Goal: Task Accomplishment & Management: Manage account settings

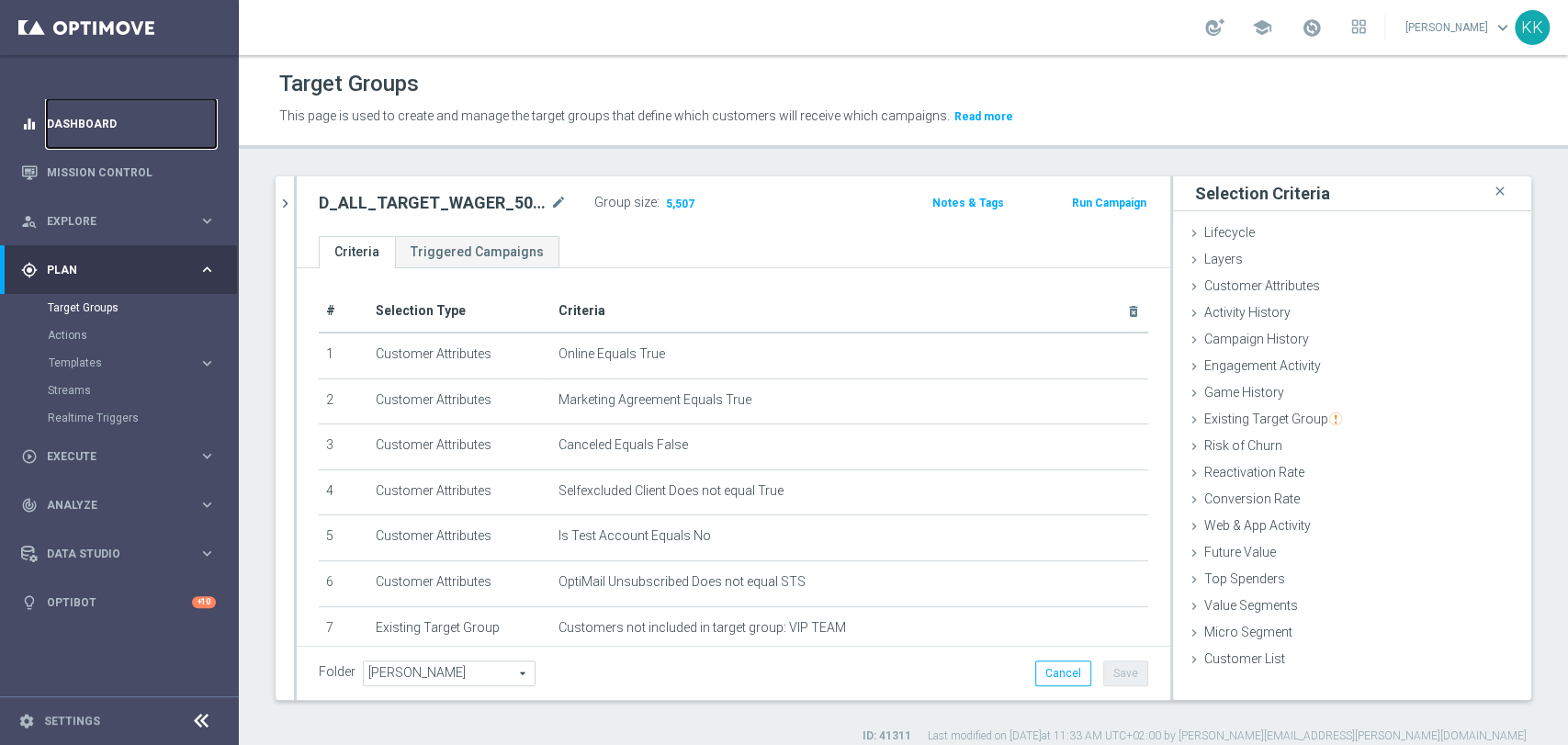
click at [106, 119] on link "Dashboard" at bounding box center [131, 123] width 169 height 49
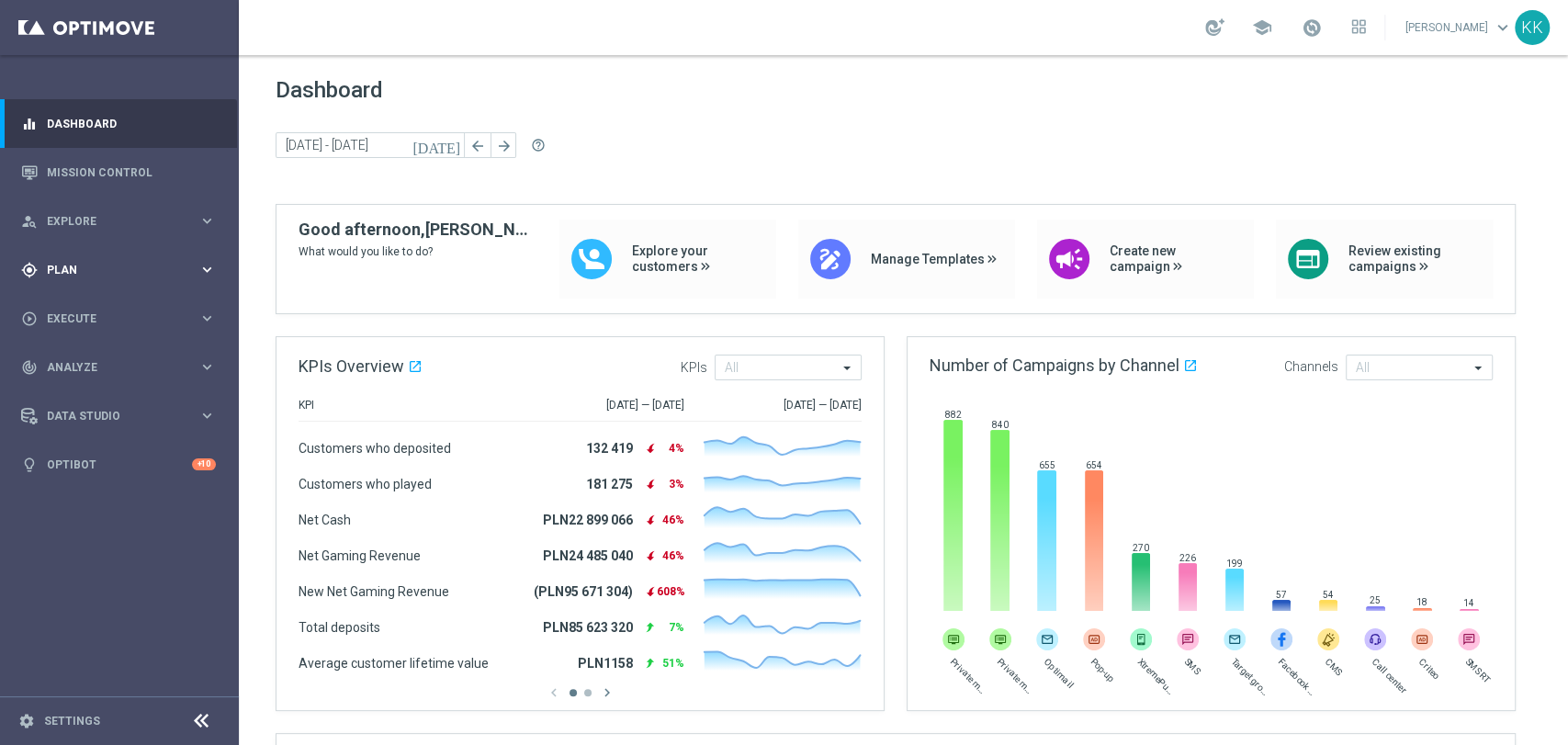
click at [95, 281] on div "gps_fixed Plan keyboard_arrow_right" at bounding box center [119, 270] width 237 height 49
click at [104, 316] on div "Target Groups" at bounding box center [142, 308] width 189 height 28
click at [105, 316] on div "Target Groups" at bounding box center [142, 308] width 189 height 28
click at [104, 310] on link "Target Groups" at bounding box center [119, 308] width 144 height 15
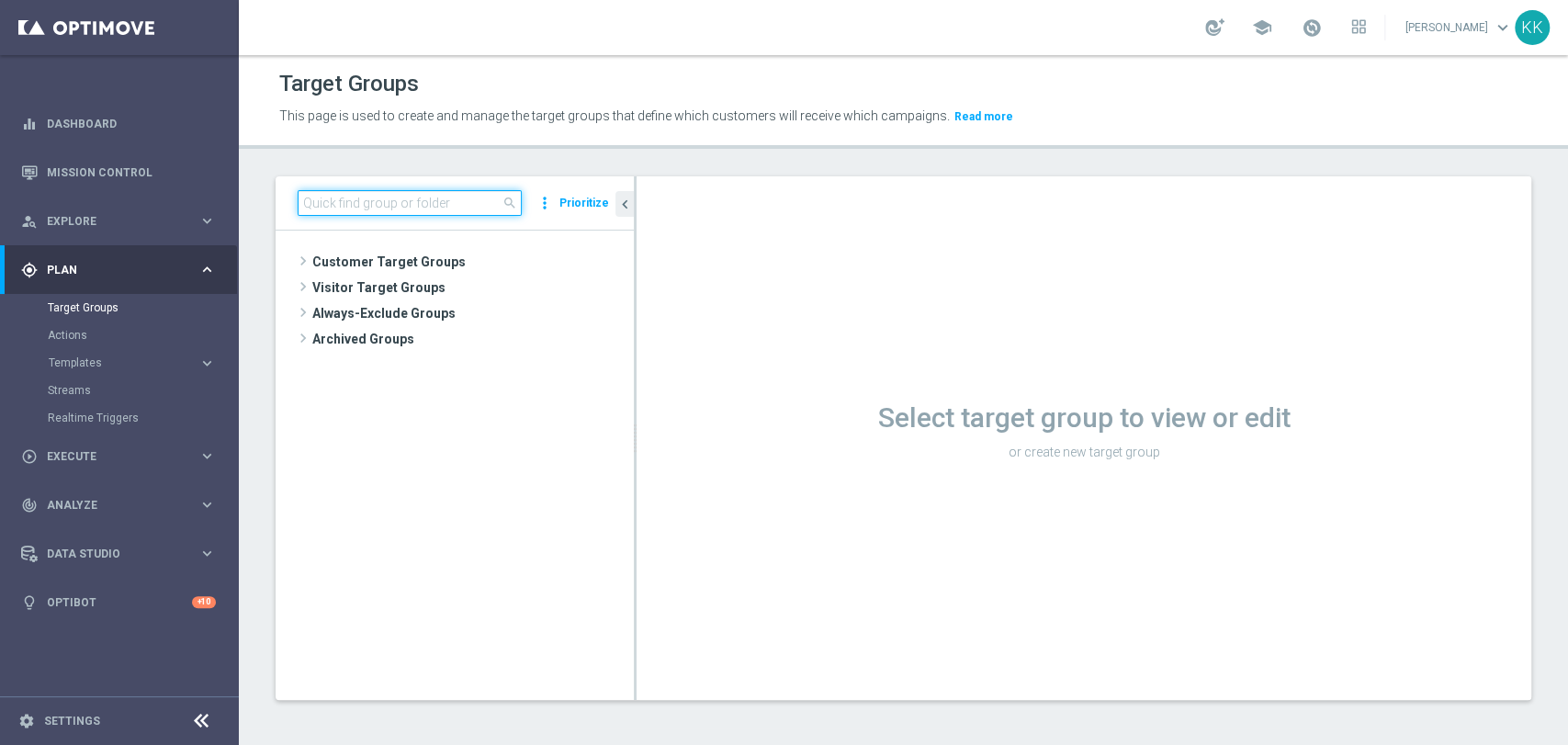
click at [368, 195] on input at bounding box center [410, 204] width 224 height 26
paste input "REA_ALL_TARGET_CASHBACK_CC LM 100% do 200 PLN_250925"
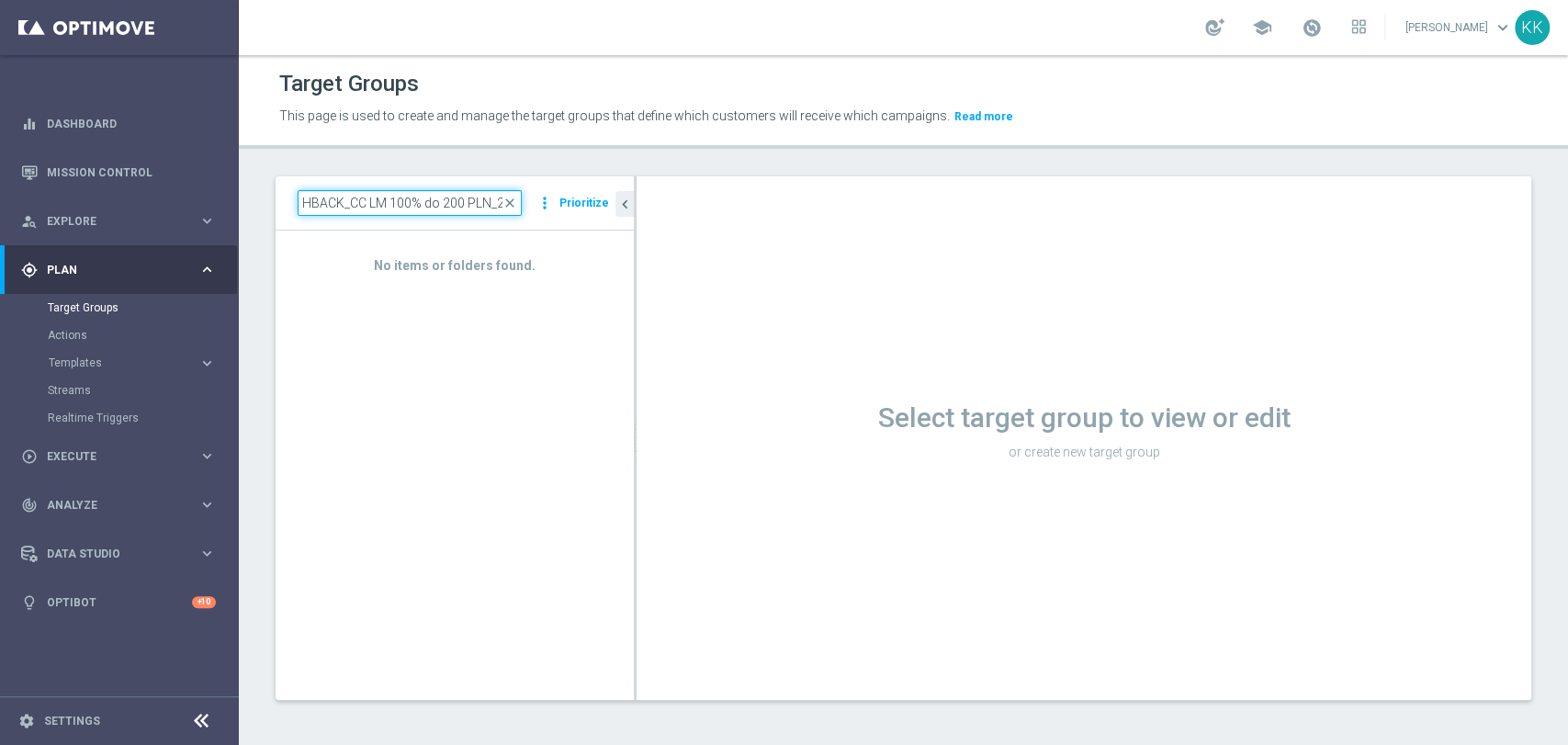
scroll to position [0, 129]
type input "REA_ALL_TARGET_CASHBACK_CC LM 100% do 200 PLN_2"
click at [497, 203] on input "REA_ALL_TARGET_CASHBACK_CC LM 100% do 200 PLN_2" at bounding box center [410, 204] width 224 height 26
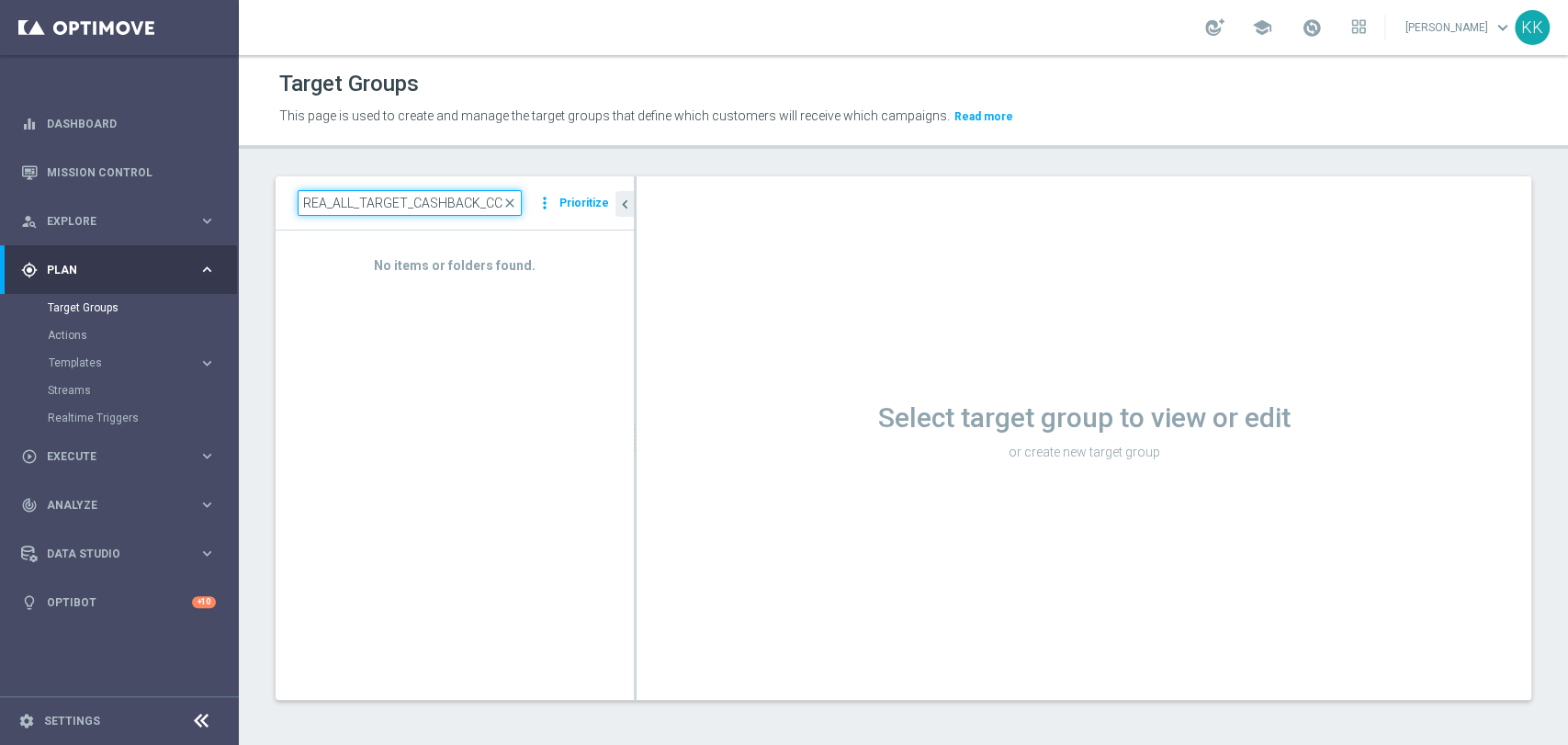
click at [497, 203] on input "REA_ALL_TARGET_CASHBACK_CC LM 100% do 200 PLN_2" at bounding box center [410, 204] width 224 height 26
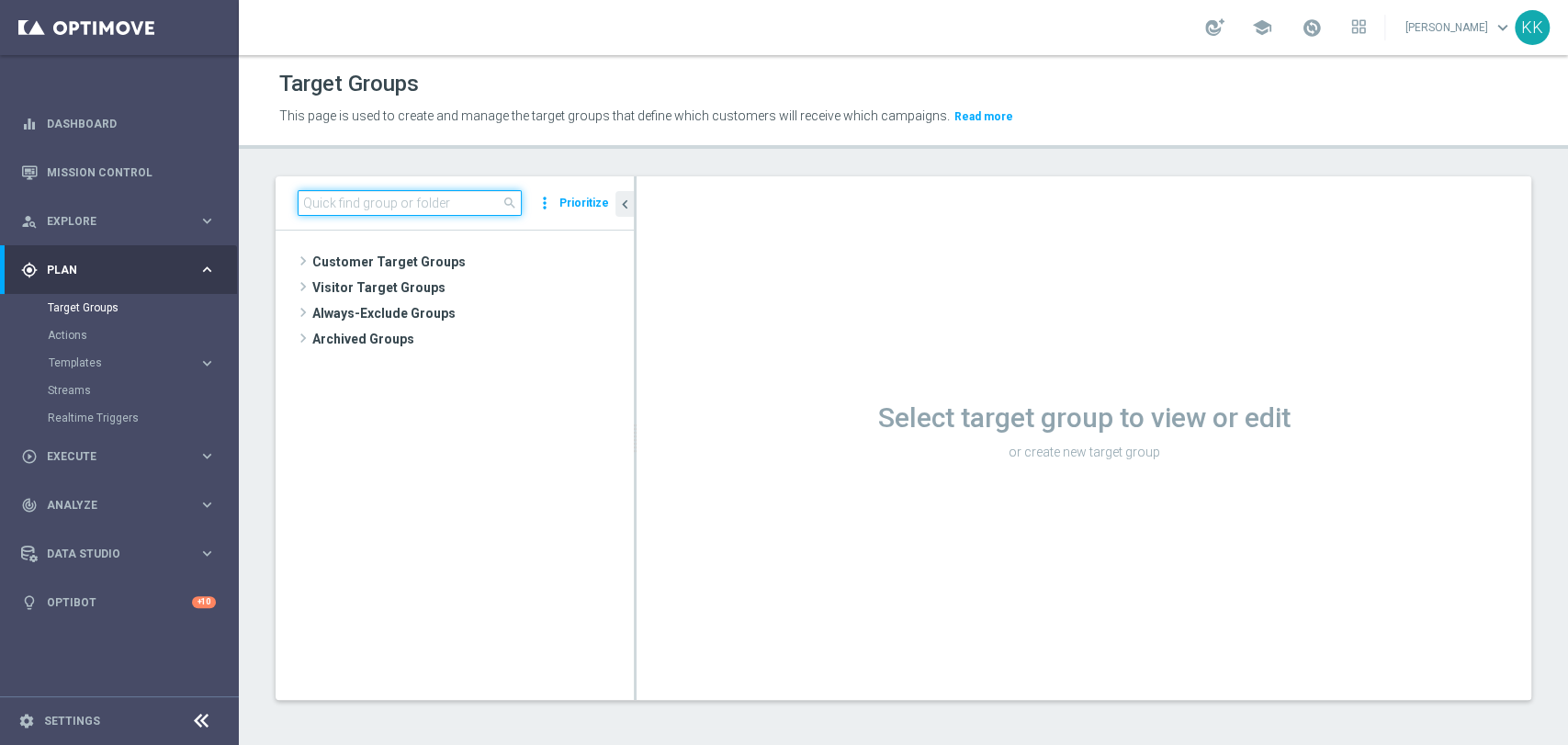
paste input "REA_ALL_TARGET_CASHBACK_CC LM 100% do 200 PLN_250925"
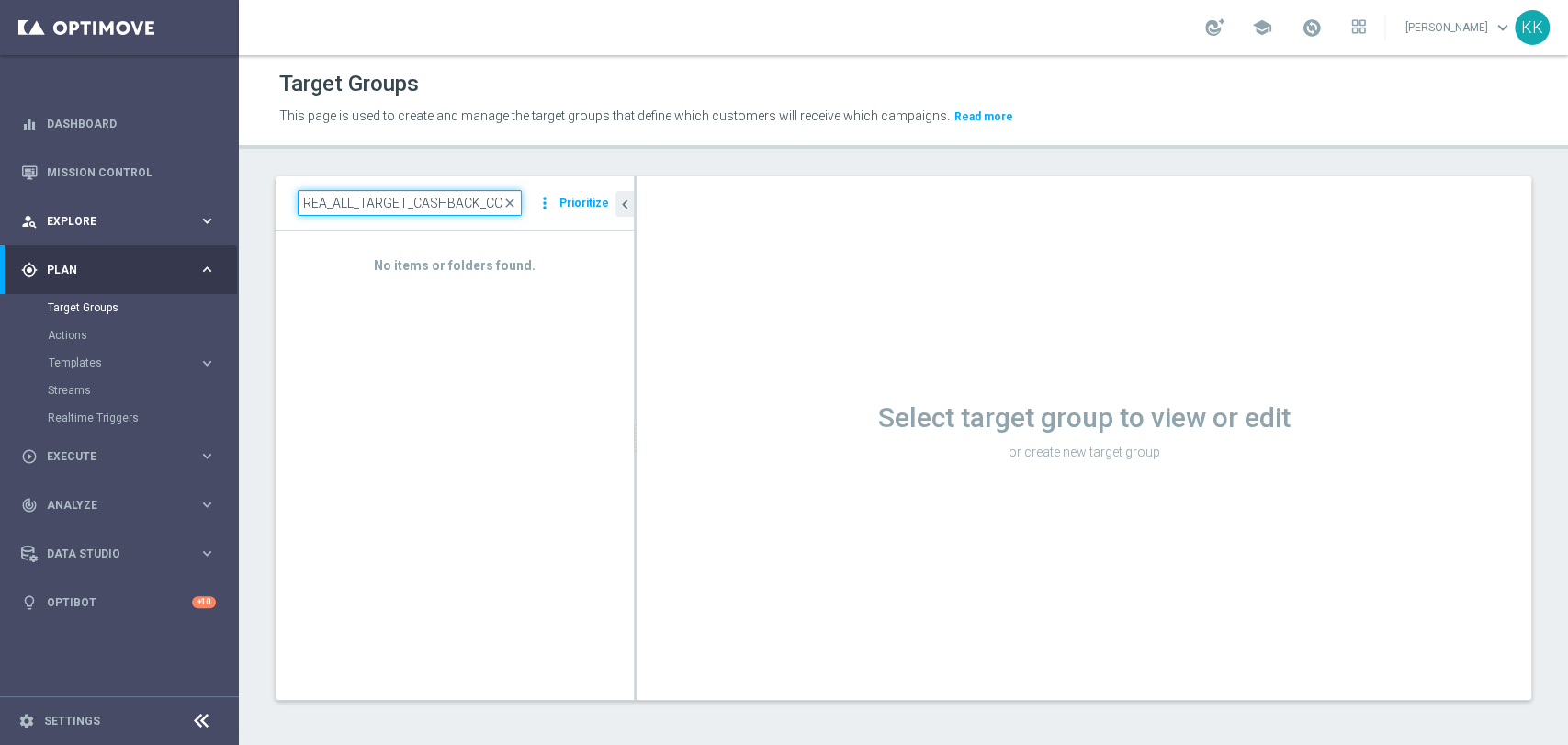
drag, startPoint x: 470, startPoint y: 204, endPoint x: 0, endPoint y: 205, distance: 470.0
click at [0, 205] on main "equalizer Dashboard Mission Control" at bounding box center [784, 372] width 1568 height 745
click at [301, 204] on input "REA_ALL_TARGET_CASHBACK_CC LM 100% do 200 PLN_2509" at bounding box center [410, 204] width 224 height 26
click at [304, 202] on input "REA_ALL_TARGET_CASHBACK_CC LM 100% do 200 PLN_2509" at bounding box center [410, 204] width 224 height 26
click at [455, 209] on input "REA_ALL_TARGET_CASHBACK_CC LM 100% do 200 PLN_2509" at bounding box center [410, 204] width 224 height 26
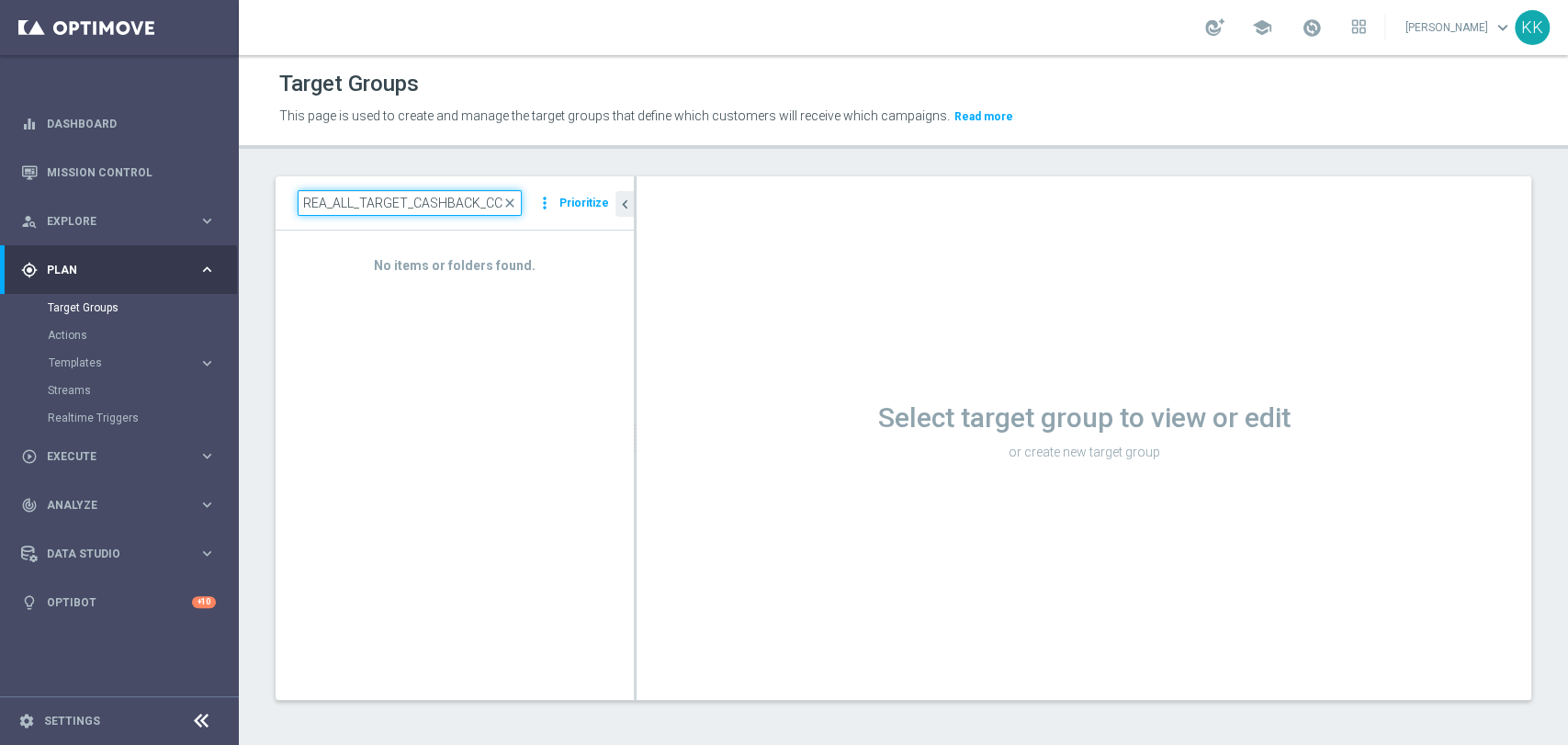
click at [455, 209] on input "REA_ALL_TARGET_CASHBACK_CC LM 100% do 200 PLN_2509" at bounding box center [410, 204] width 224 height 26
paste input "25"
type input "REA_ALL_TARGET_CASHBACK_CC LM 100% do 200 PLN_250925"
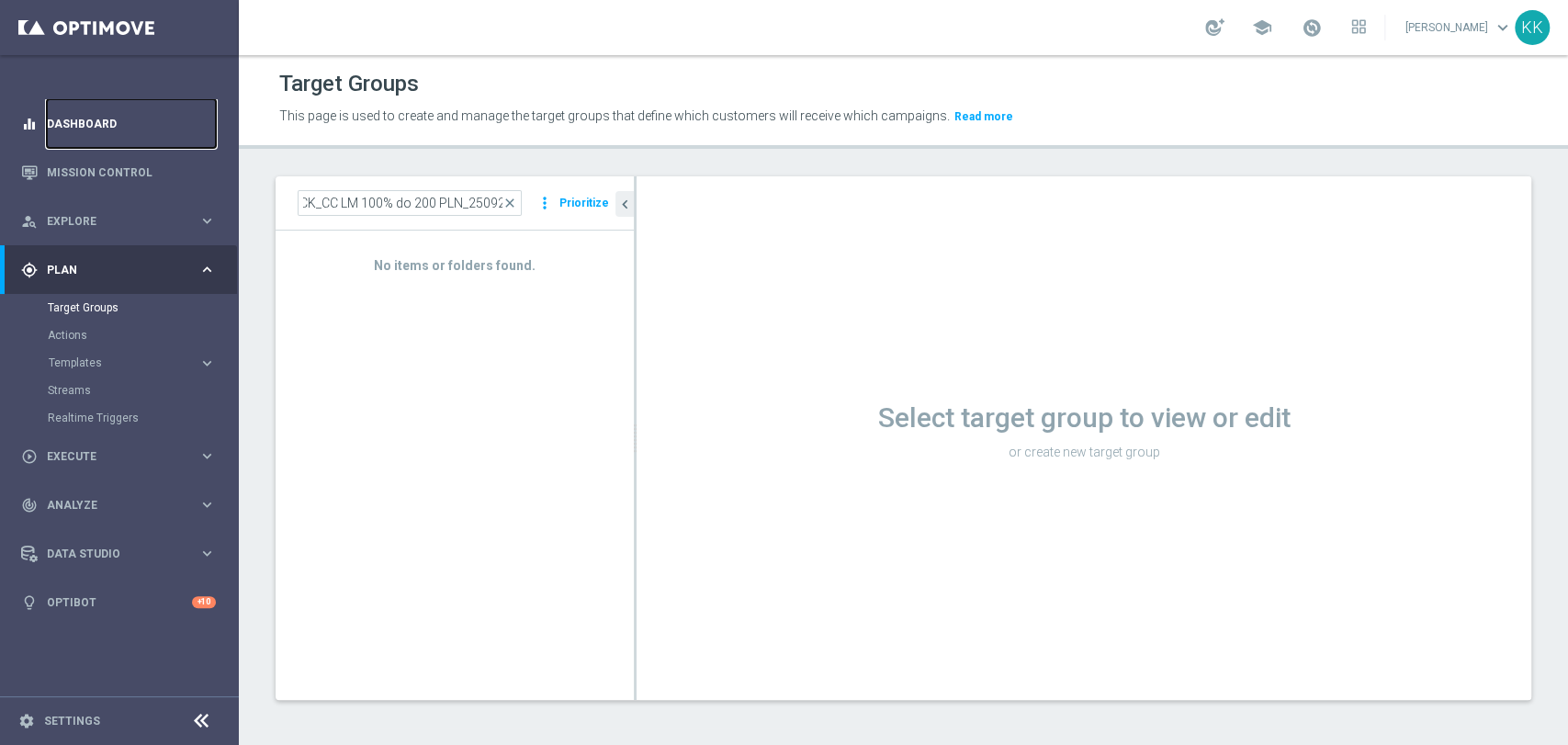
click at [55, 118] on link "Dashboard" at bounding box center [131, 123] width 169 height 49
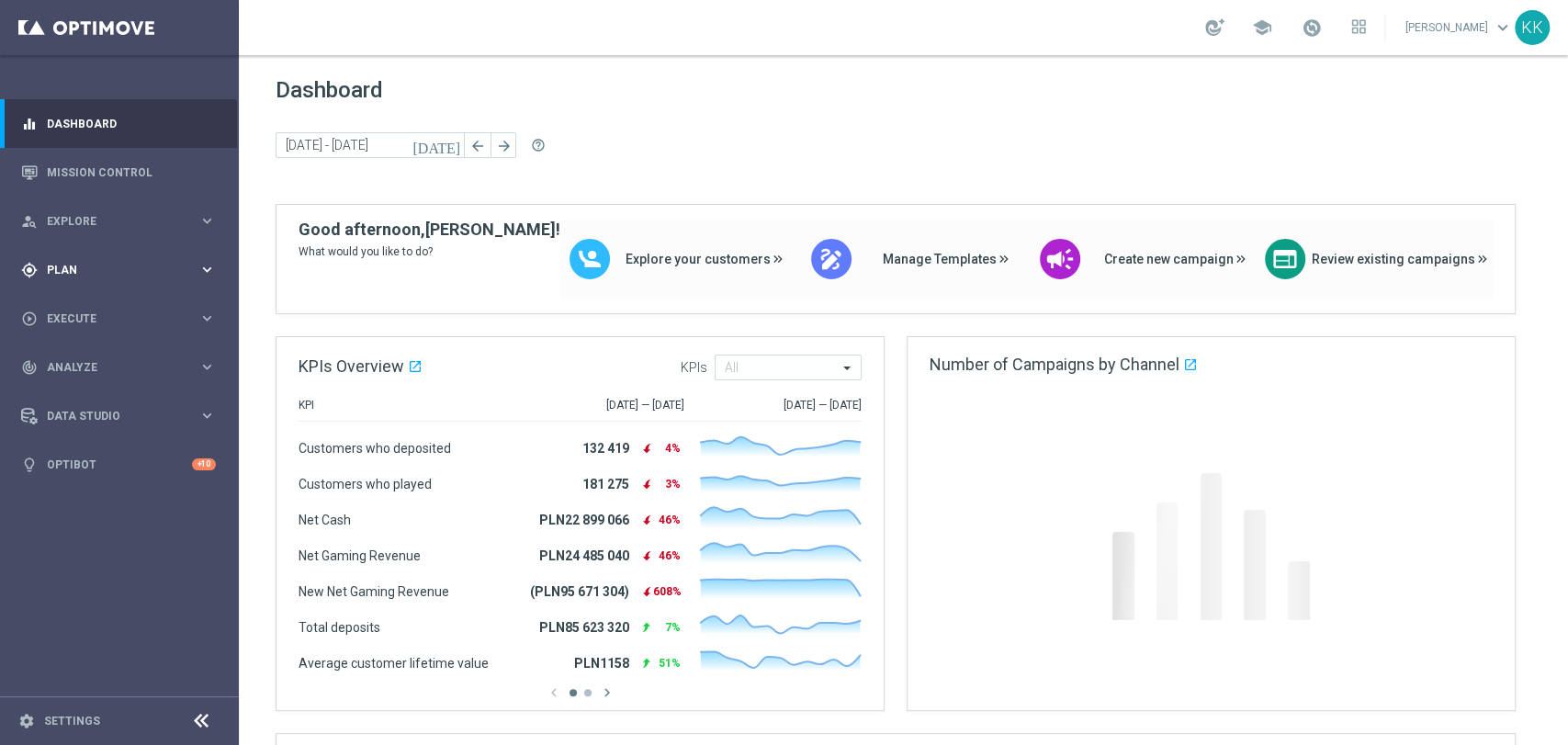
click at [91, 275] on div "gps_fixed Plan" at bounding box center [110, 270] width 177 height 17
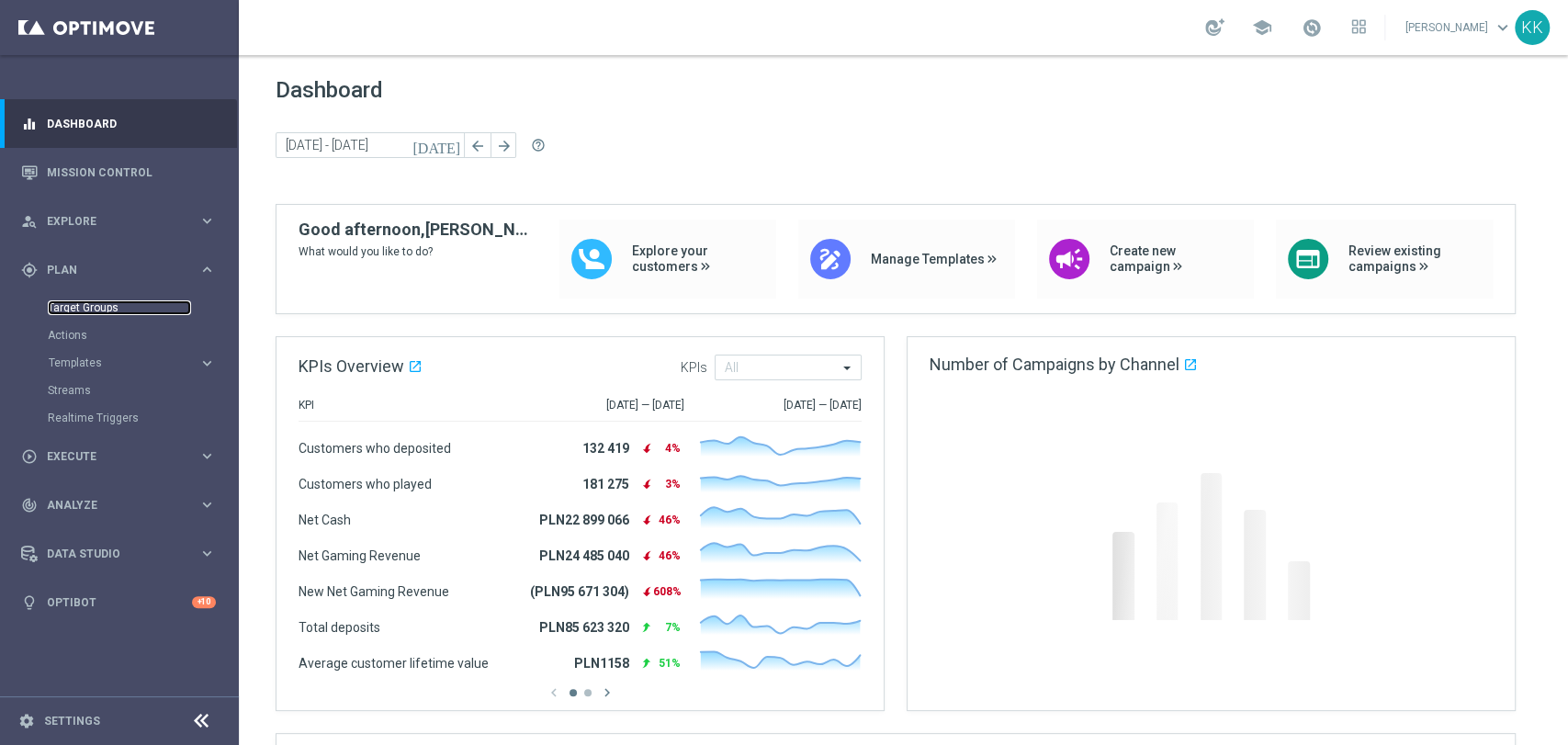
click at [76, 311] on link "Target Groups" at bounding box center [119, 308] width 144 height 15
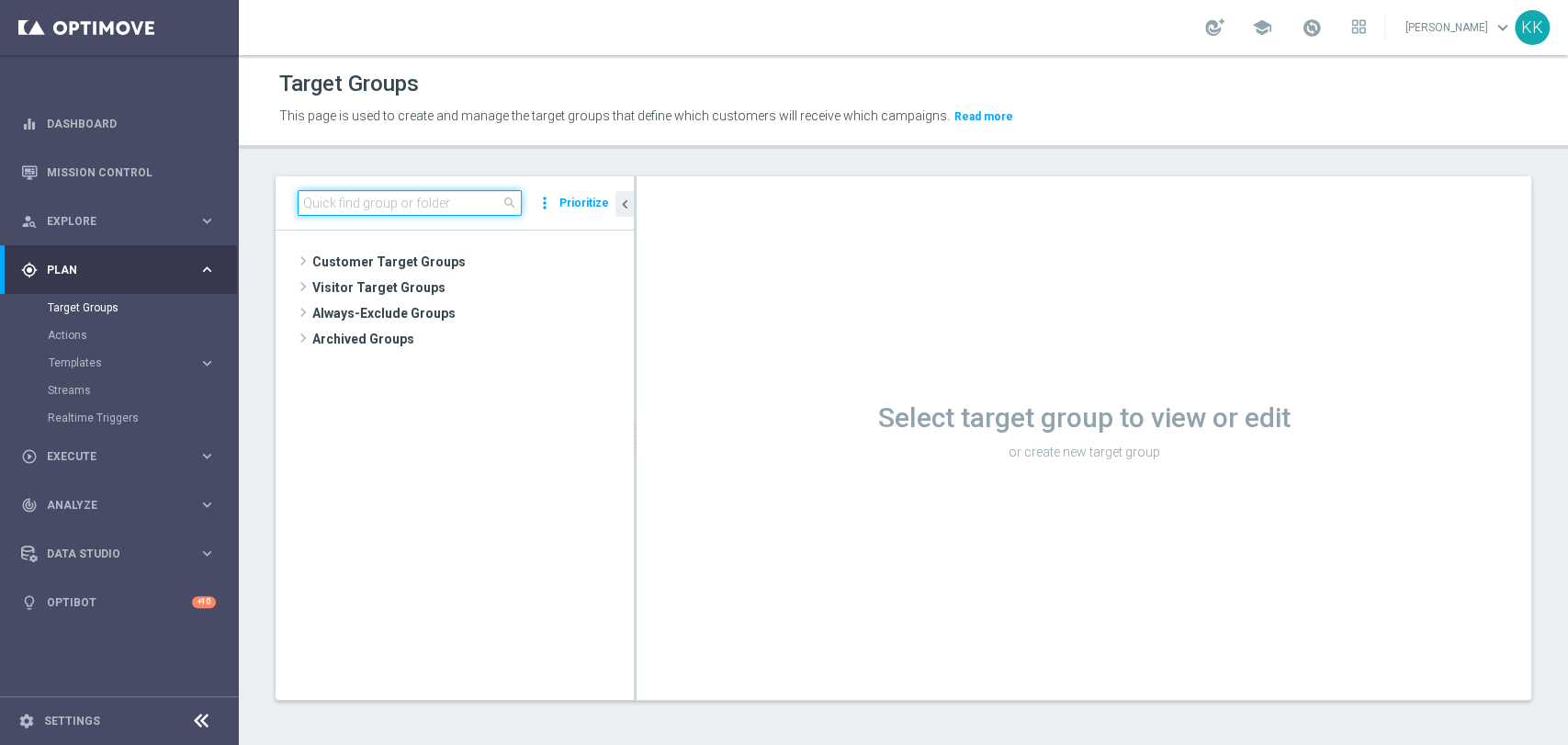
click at [443, 206] on input at bounding box center [410, 204] width 224 height 26
paste input "REA_ALL_TARGET_CASHBACK_CC LM 100% do 200 PLN_250925"
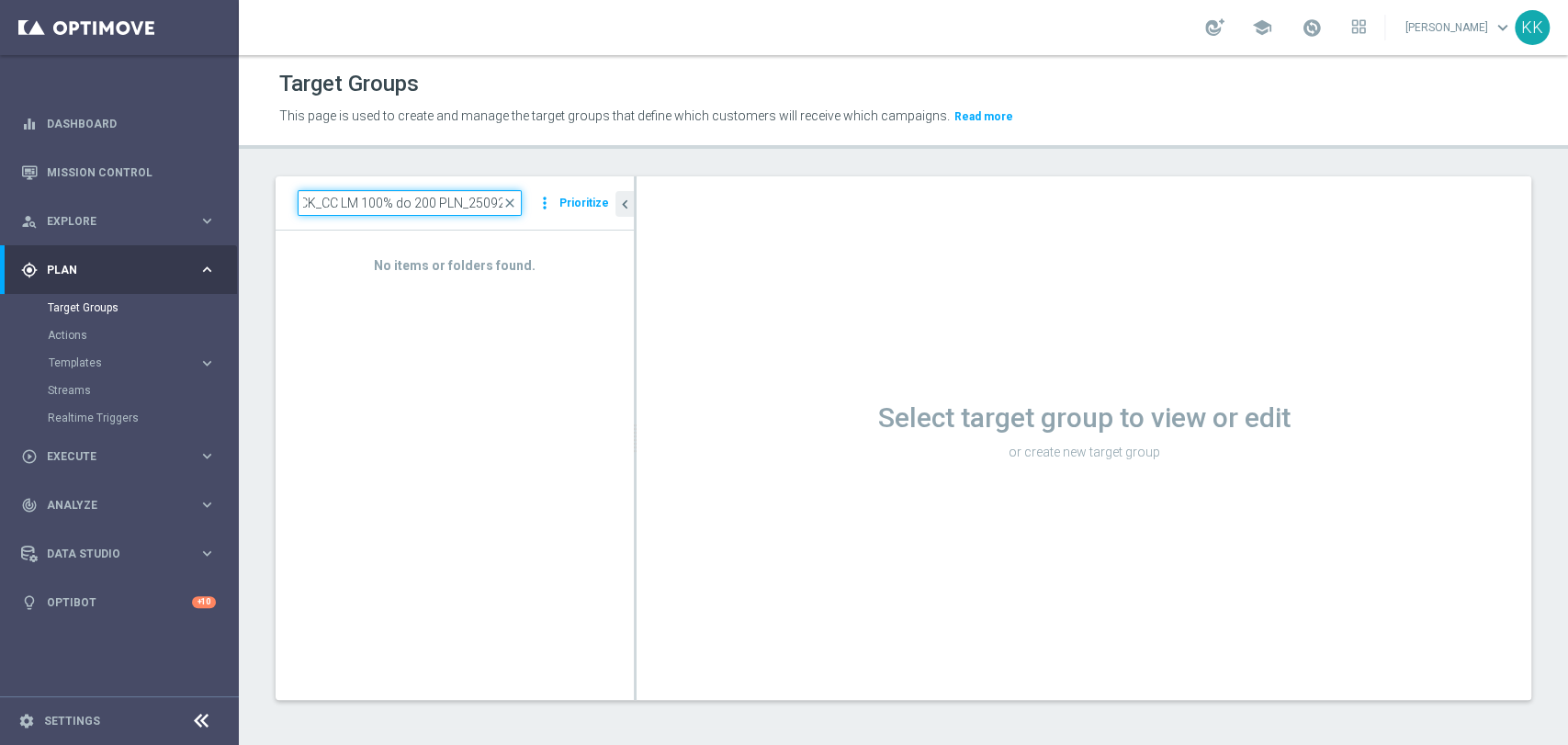
type input "REA_ALL_TARGET_CASHBACK_CC LM 100% do 200 PLN_250925"
click at [395, 204] on input "REA_ALL_TARGET_CASHBACK_CC LM 100% do 200 PLN_250925" at bounding box center [410, 204] width 224 height 26
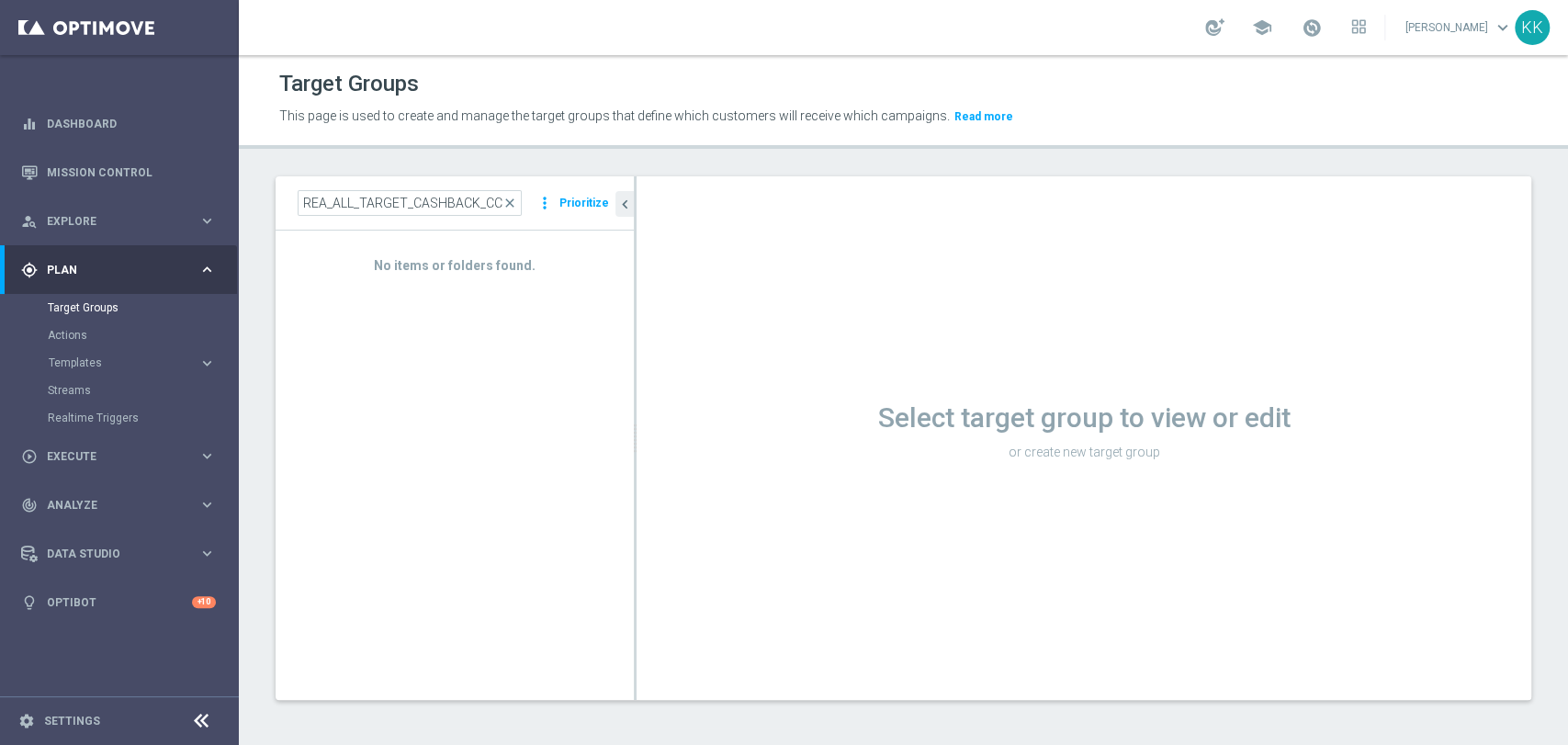
click at [261, 376] on div "REA_ALL_TARGET_CASHBACK_CC LM 100% do 200 PLN_250925 close more_vert Prioritize…" at bounding box center [903, 452] width 1329 height 552
click at [359, 204] on input "REA_ALL_TARGET_CASHBACK_CC LM 100% do 200 PLN_250925" at bounding box center [410, 204] width 224 height 26
click at [360, 204] on input "REA_ALL_TARGET_CASHBACK_CC LM 100% do 200 PLN_250925" at bounding box center [410, 204] width 224 height 26
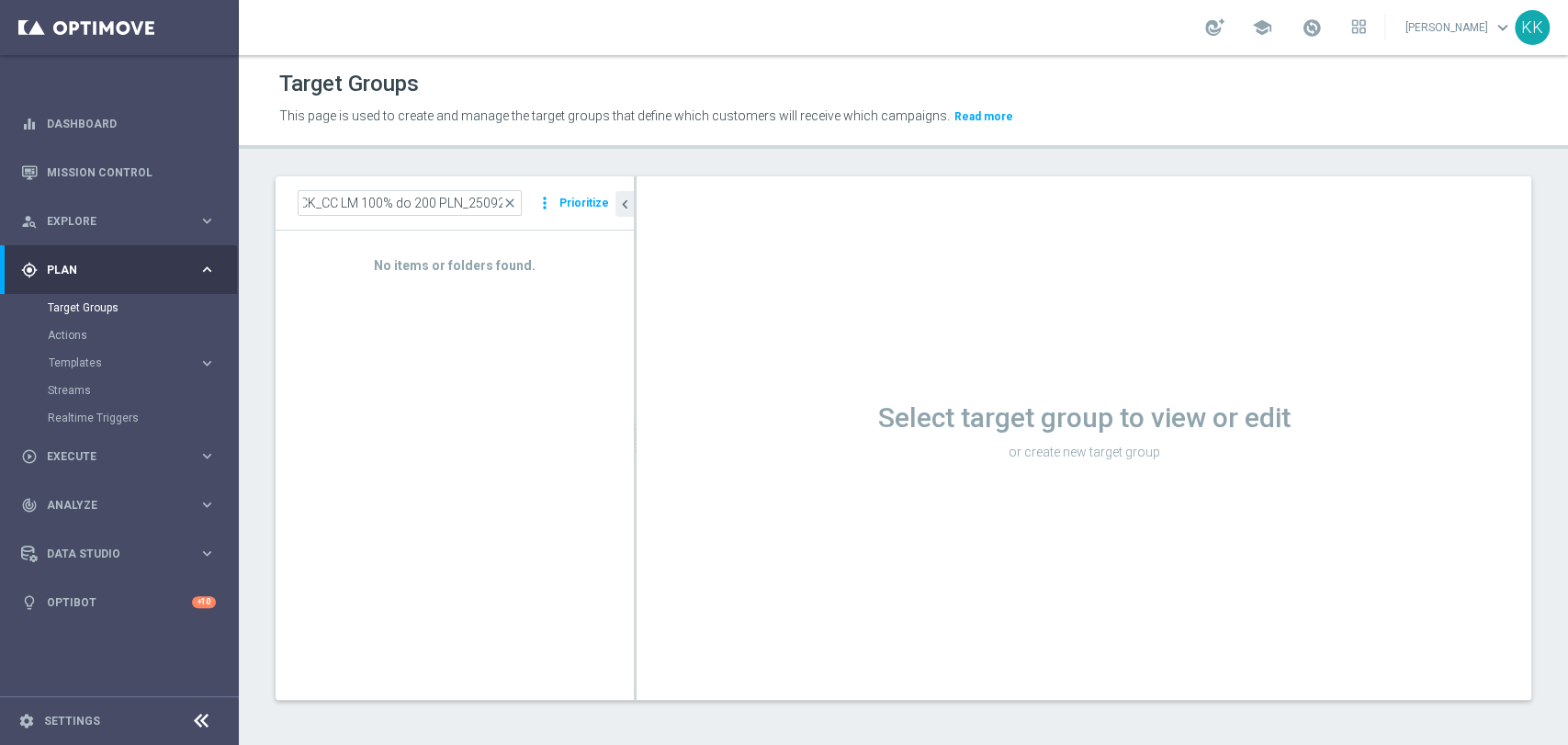
click at [1484, 21] on link "Katarzyna Kamińska keyboard_arrow_down" at bounding box center [1459, 28] width 111 height 28
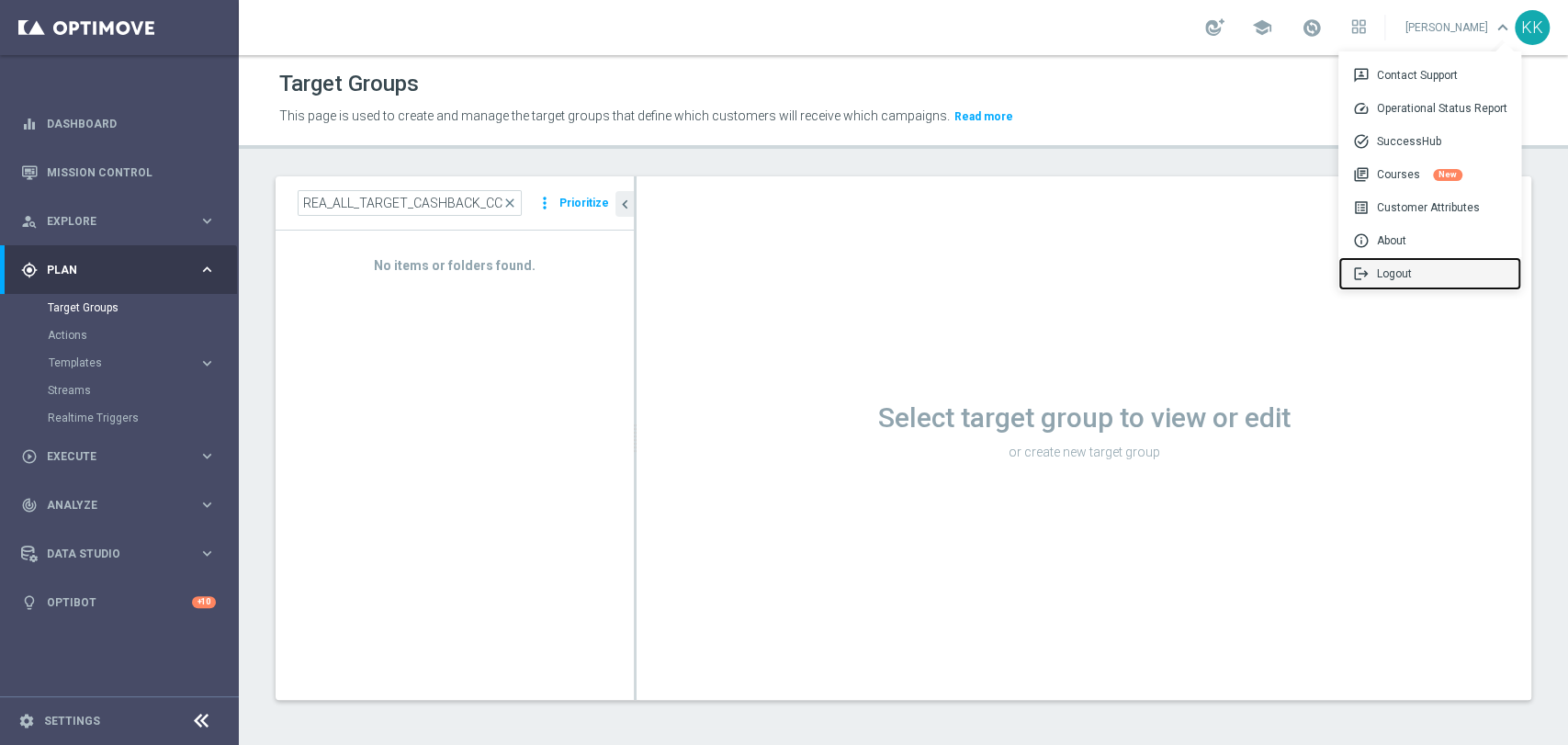
click at [1407, 284] on div "logout Logout" at bounding box center [1430, 274] width 183 height 33
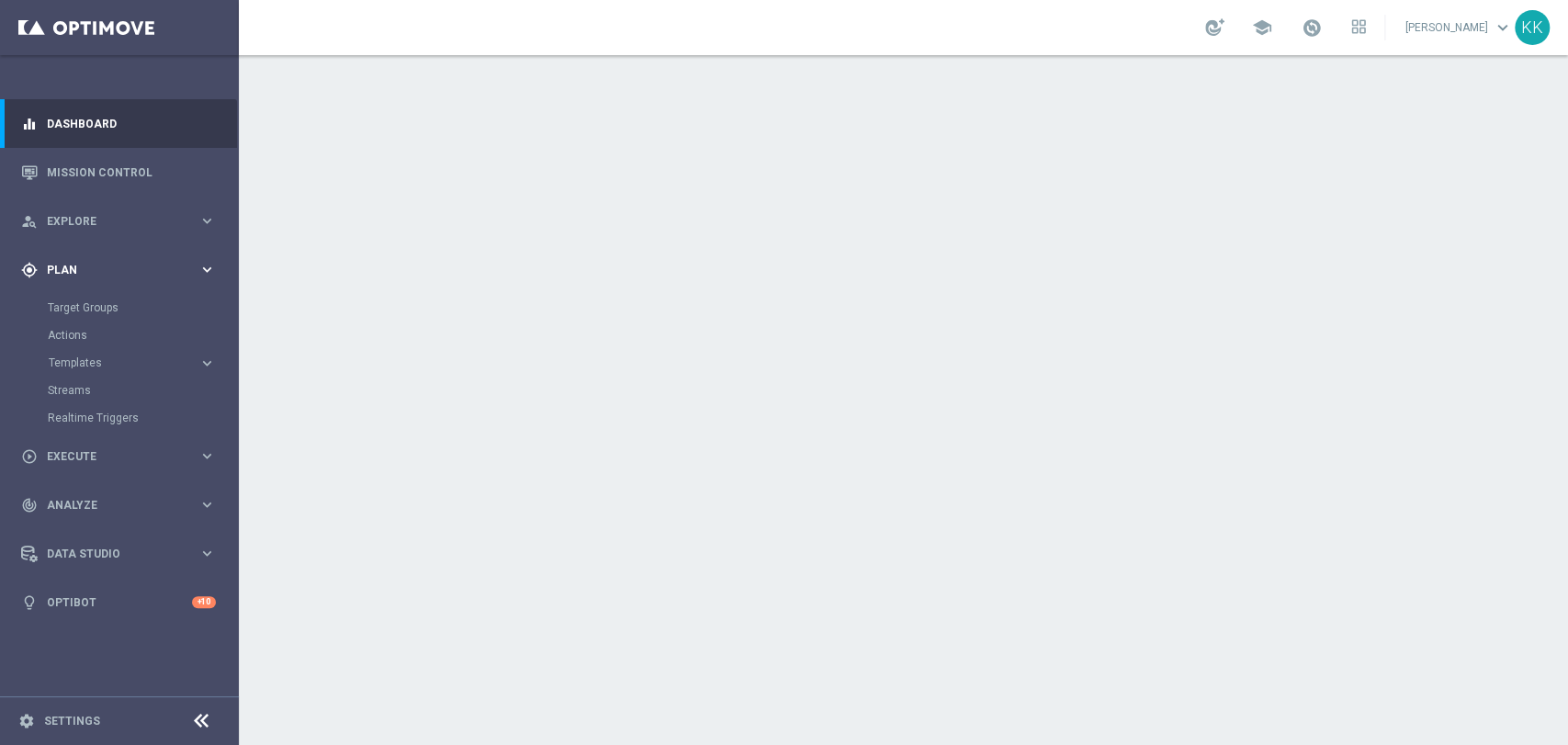
click at [75, 260] on div "gps_fixed Plan keyboard_arrow_right" at bounding box center [119, 270] width 237 height 49
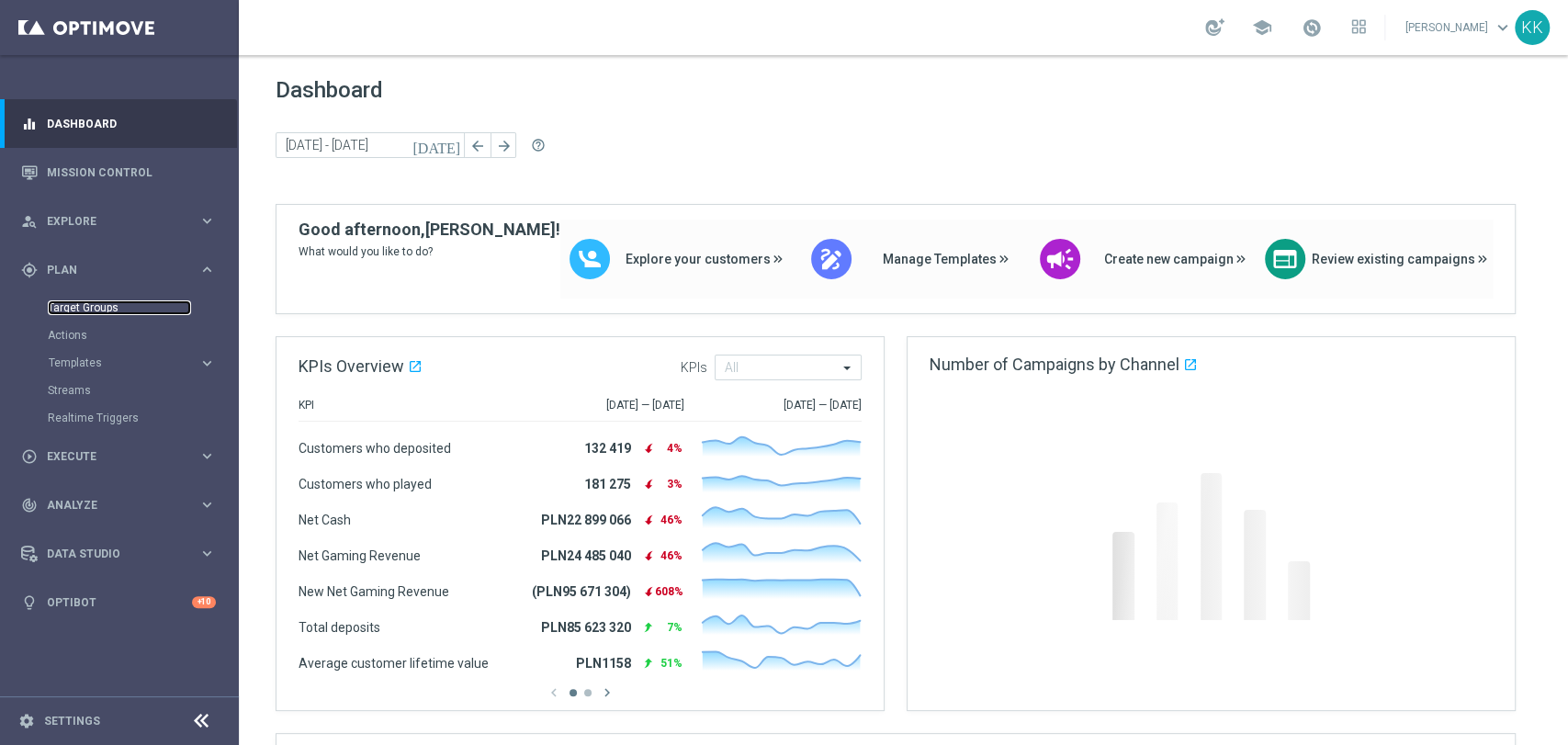
click at [85, 308] on link "Target Groups" at bounding box center [119, 308] width 144 height 15
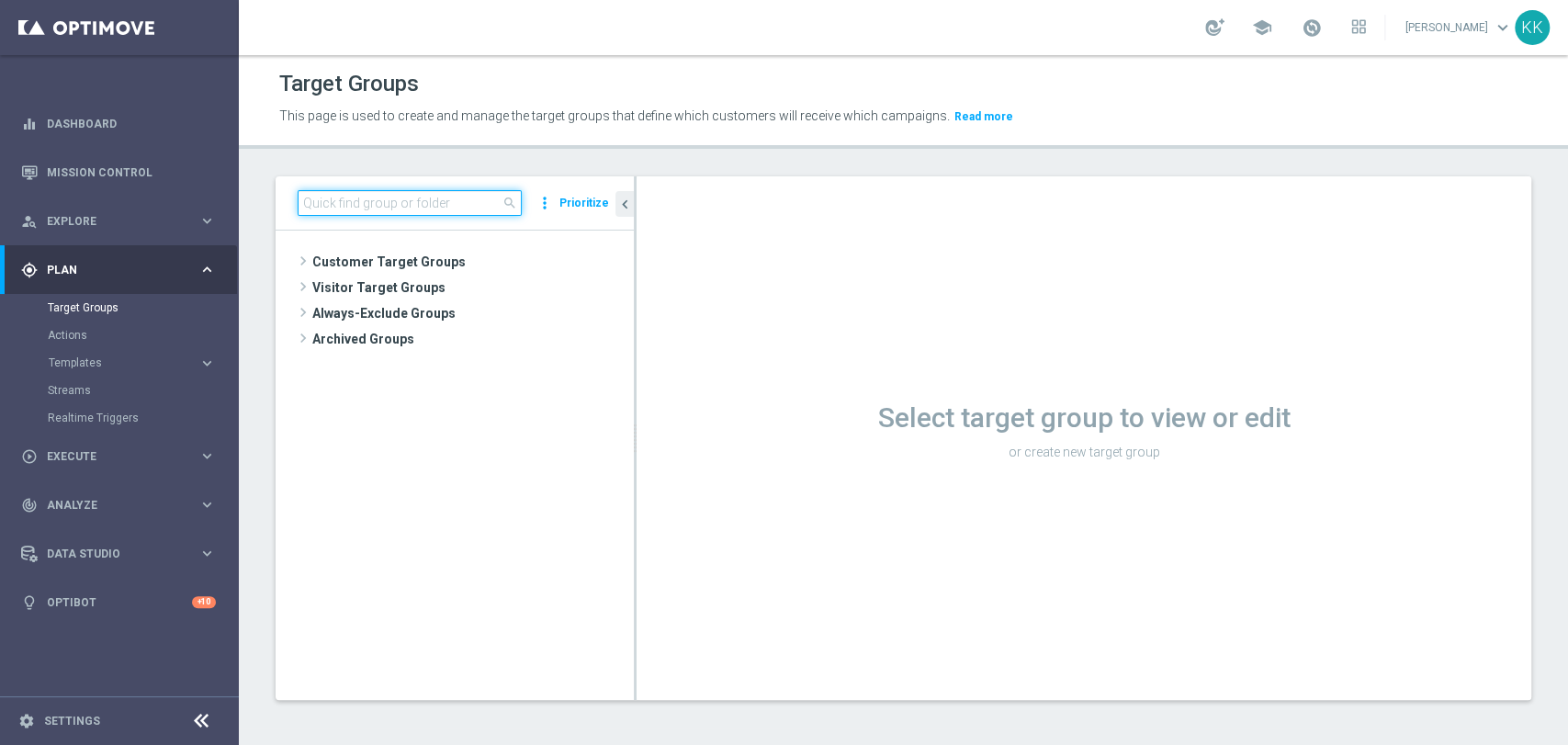
click at [430, 203] on input at bounding box center [410, 204] width 224 height 26
paste input "REA_ALL_TARGET_CASHBACK_CC LM 100% do 200 PLN_250925"
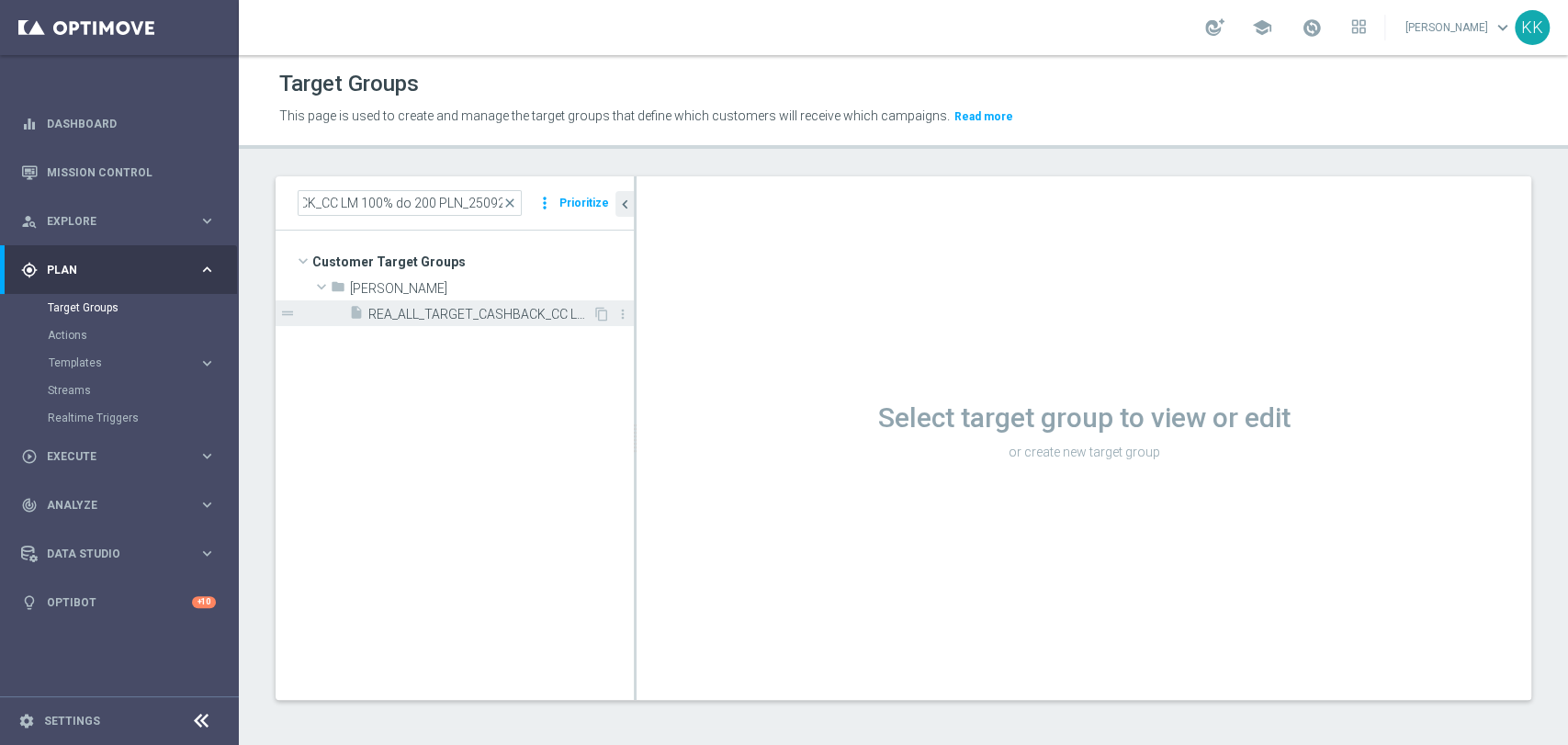
click at [465, 323] on div "insert_drive_file REA_ALL_TARGET_CASHBACK_CC LM 100% do 200 PLN_250925" at bounding box center [470, 314] width 244 height 26
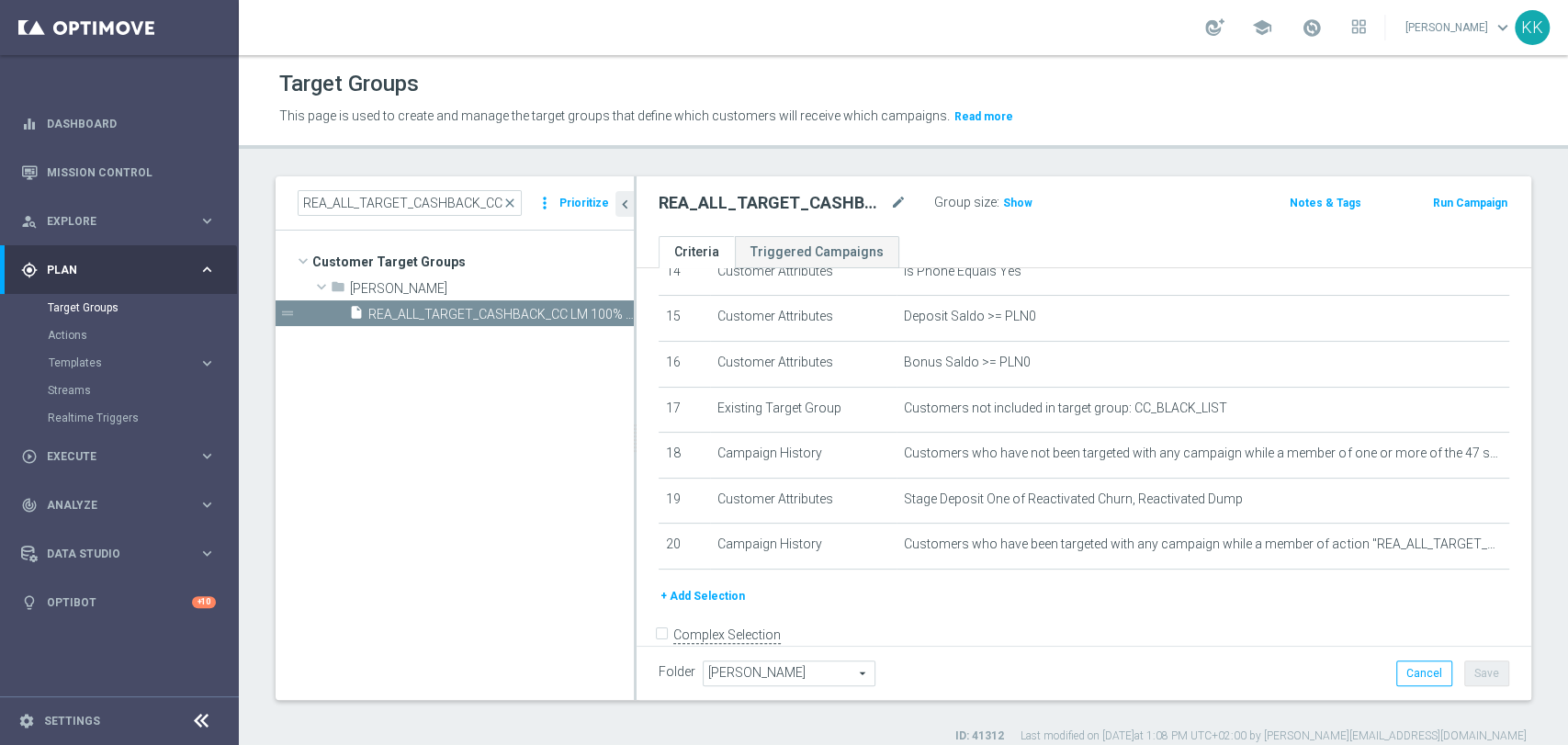
scroll to position [710, 0]
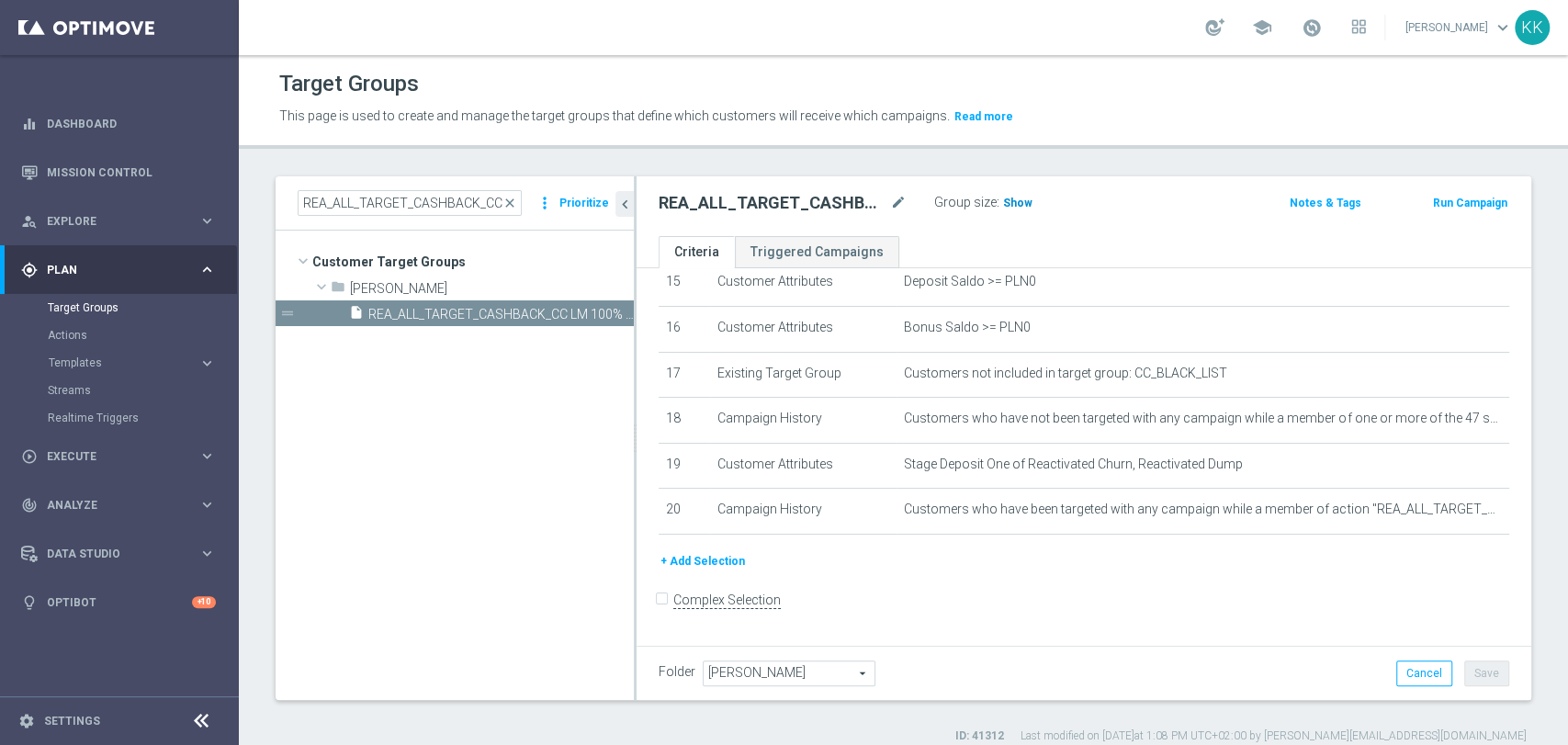
click at [1025, 207] on span "Show" at bounding box center [1017, 204] width 29 height 13
click at [603, 310] on icon "content_copy" at bounding box center [602, 315] width 15 height 15
click at [485, 314] on span "Copy of REA_ALL_TARGET_CASHBACK_CC LM 100% do 200 PLN_250925" at bounding box center [481, 315] width 224 height 16
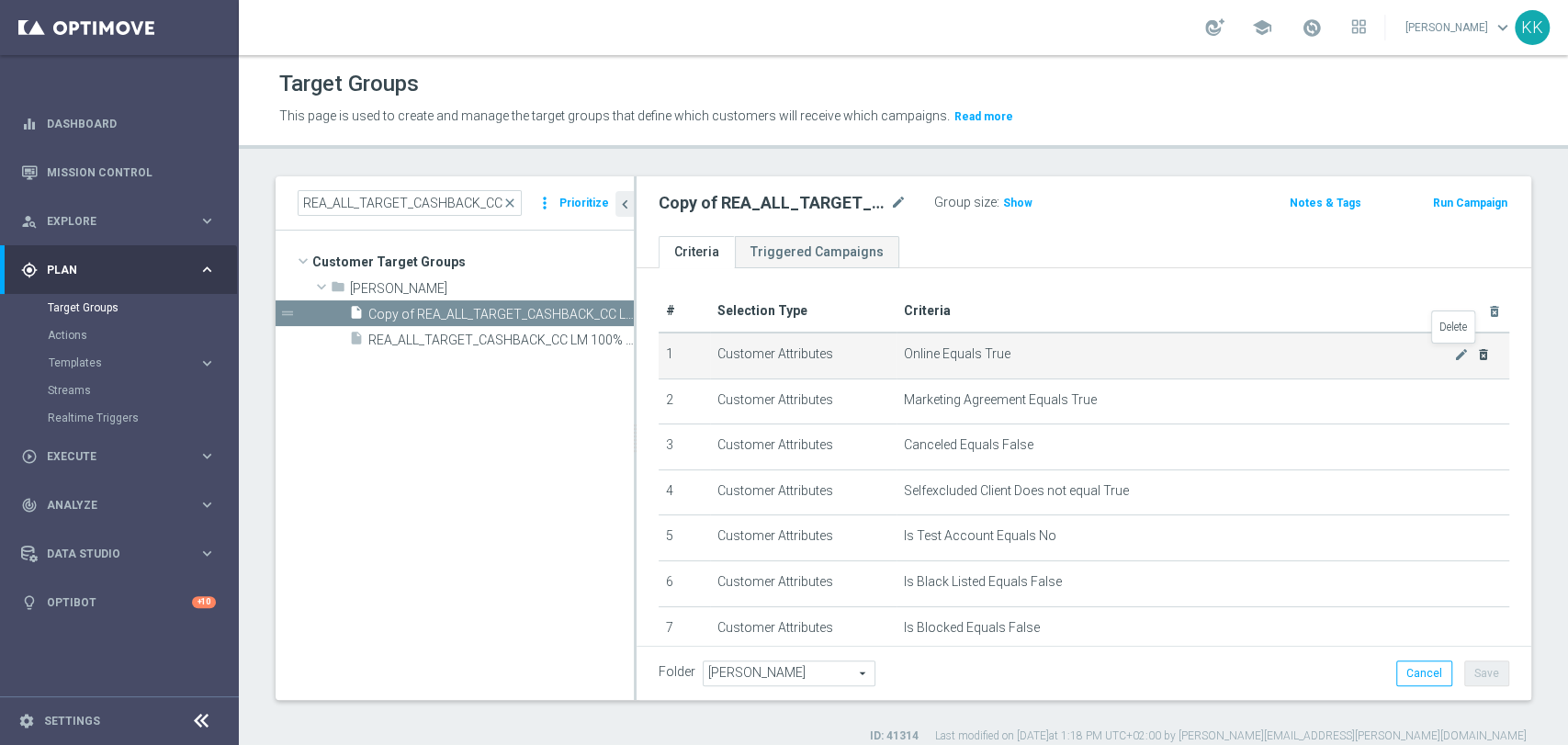
click at [1477, 351] on icon "delete_forever" at bounding box center [1484, 355] width 15 height 15
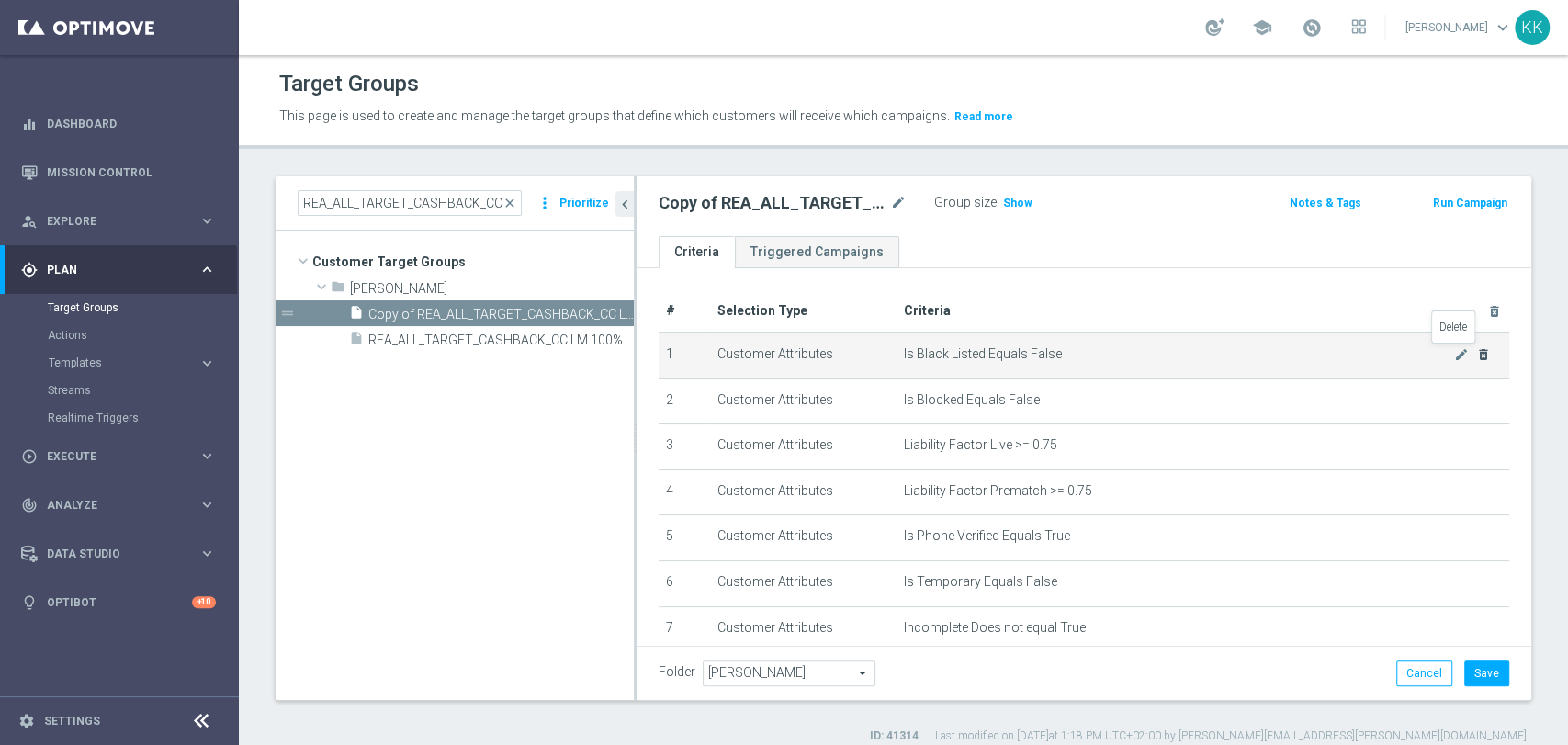
click at [1477, 351] on icon "delete_forever" at bounding box center [1484, 355] width 15 height 15
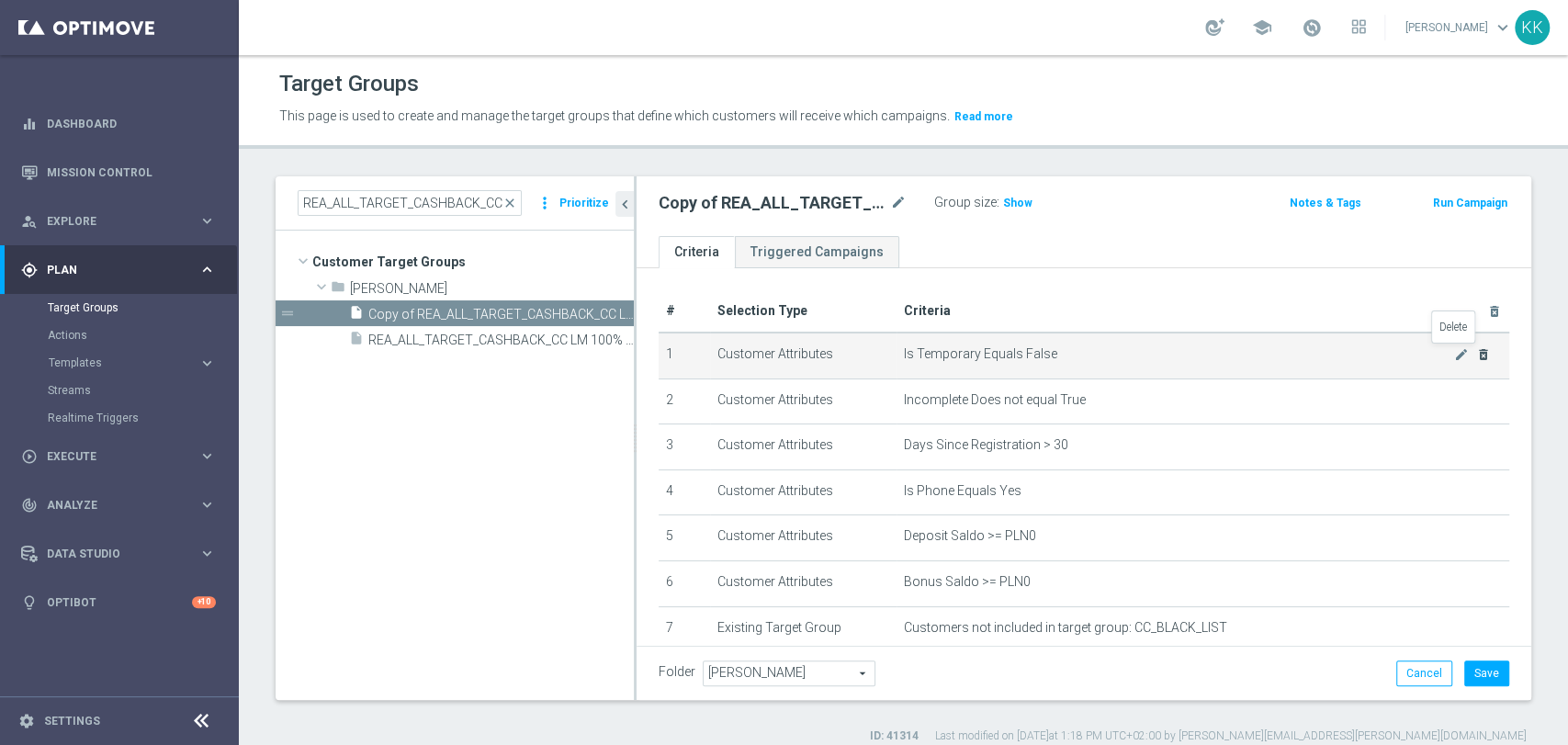
click at [1477, 351] on icon "delete_forever" at bounding box center [1484, 355] width 15 height 15
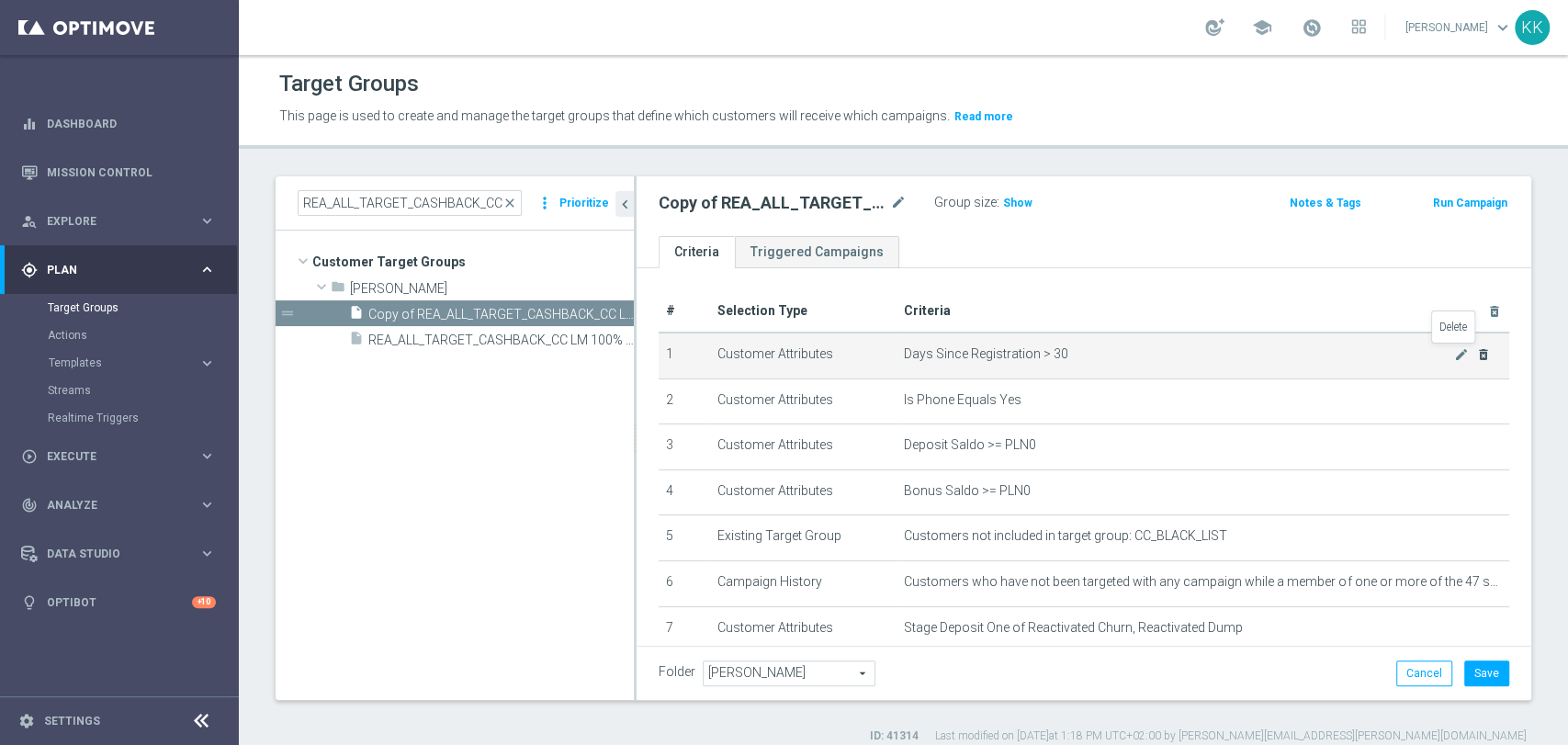
click at [1477, 351] on icon "delete_forever" at bounding box center [1484, 355] width 15 height 15
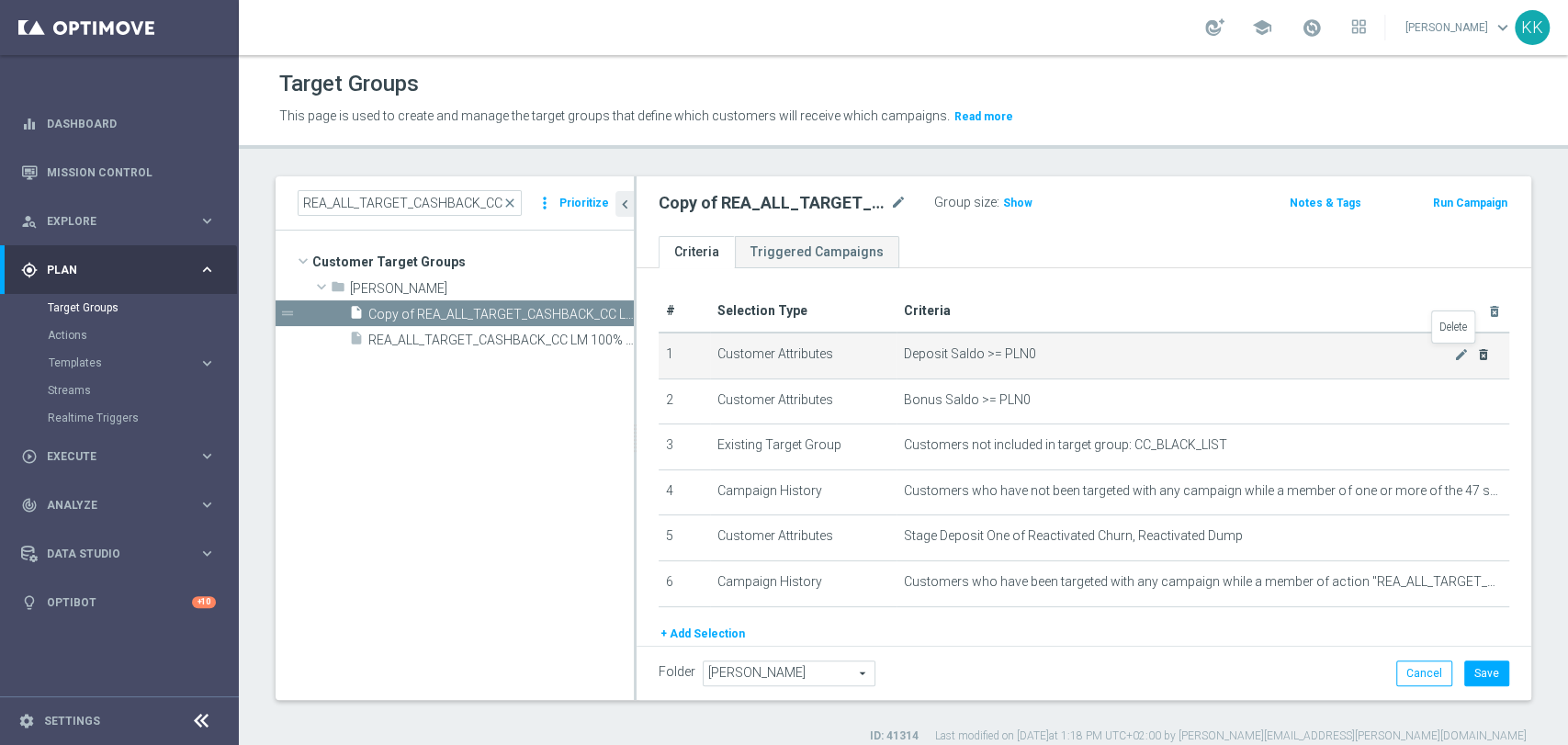
click at [1477, 351] on icon "delete_forever" at bounding box center [1484, 355] width 15 height 15
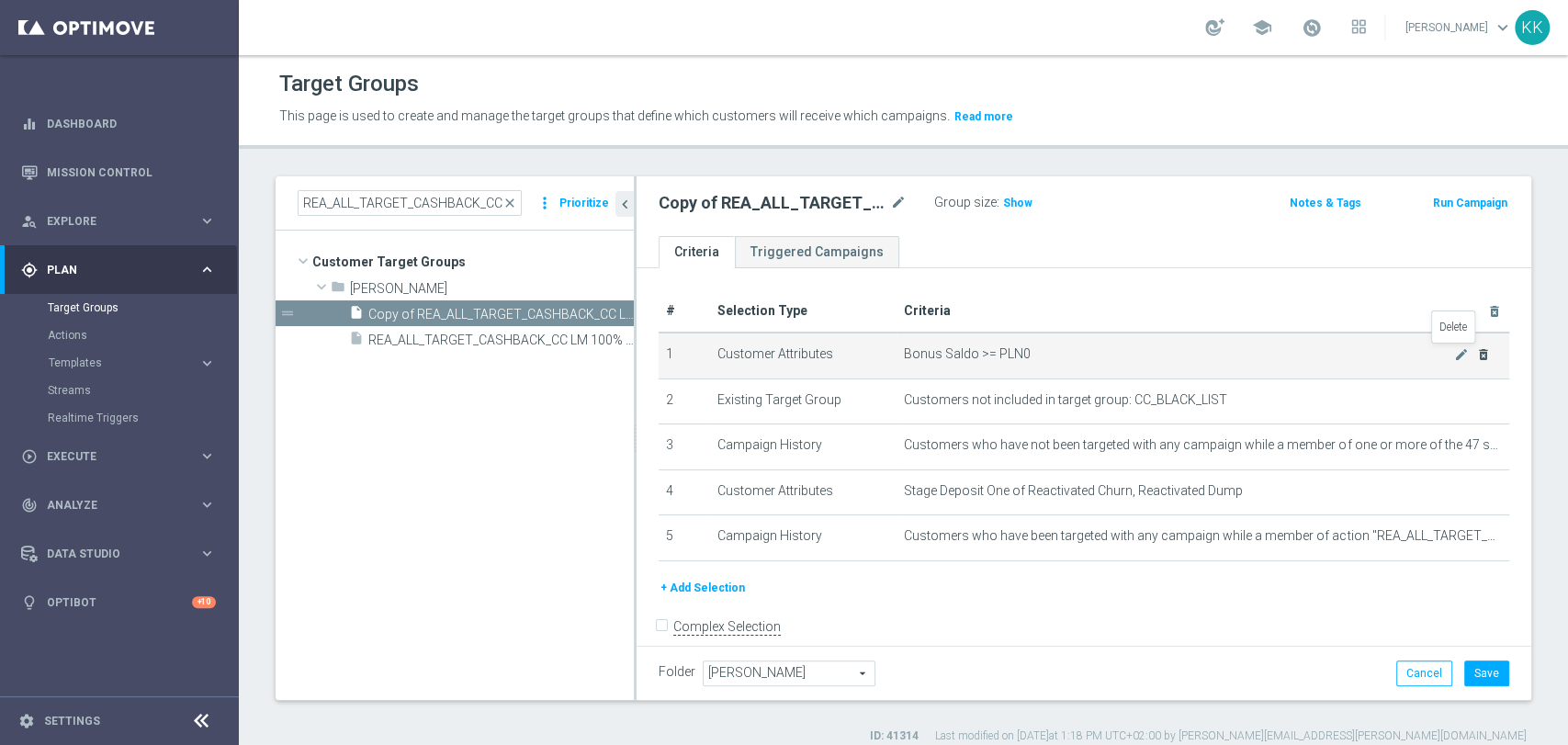
click at [1477, 351] on icon "delete_forever" at bounding box center [1484, 355] width 15 height 15
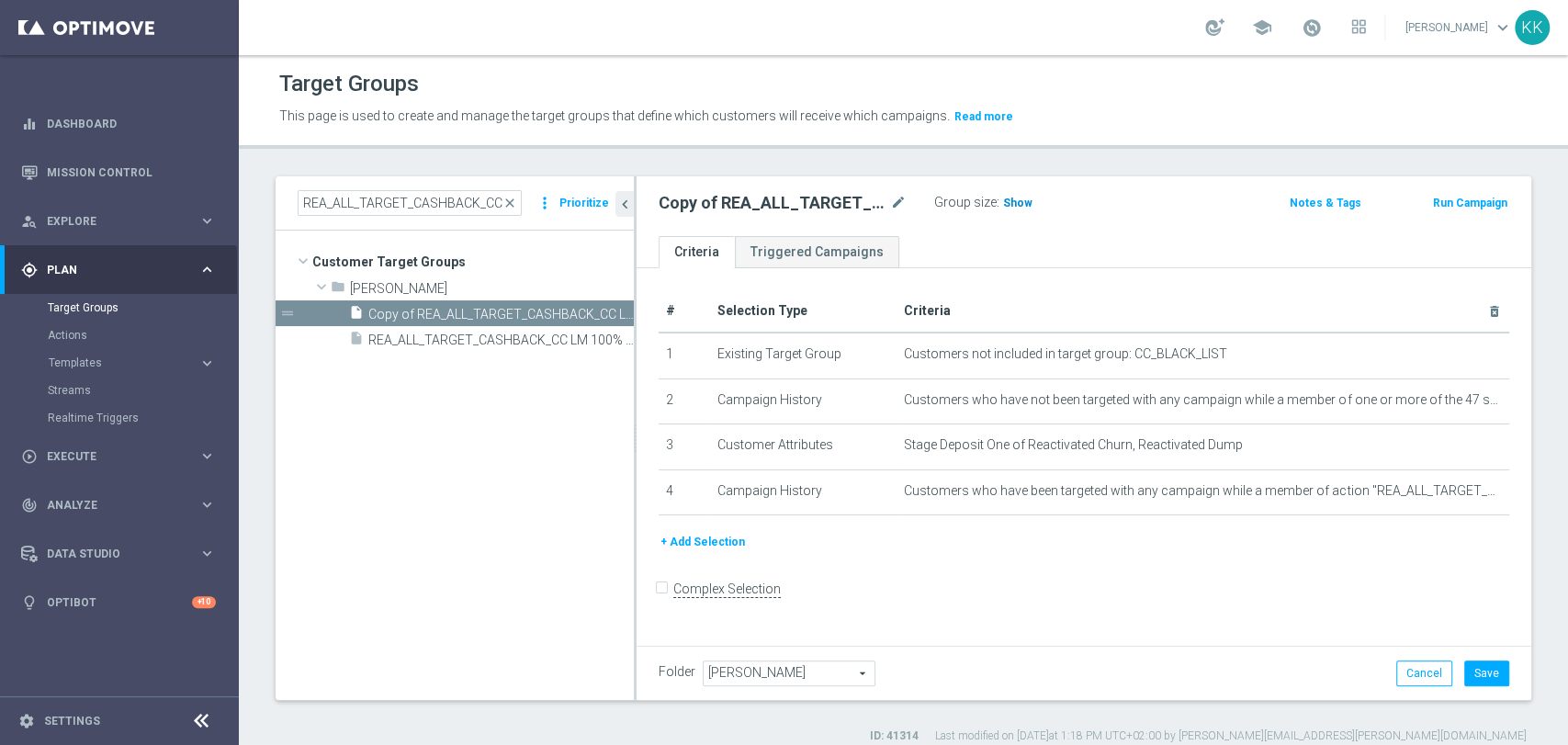
click at [1015, 200] on span "Show" at bounding box center [1017, 204] width 29 height 13
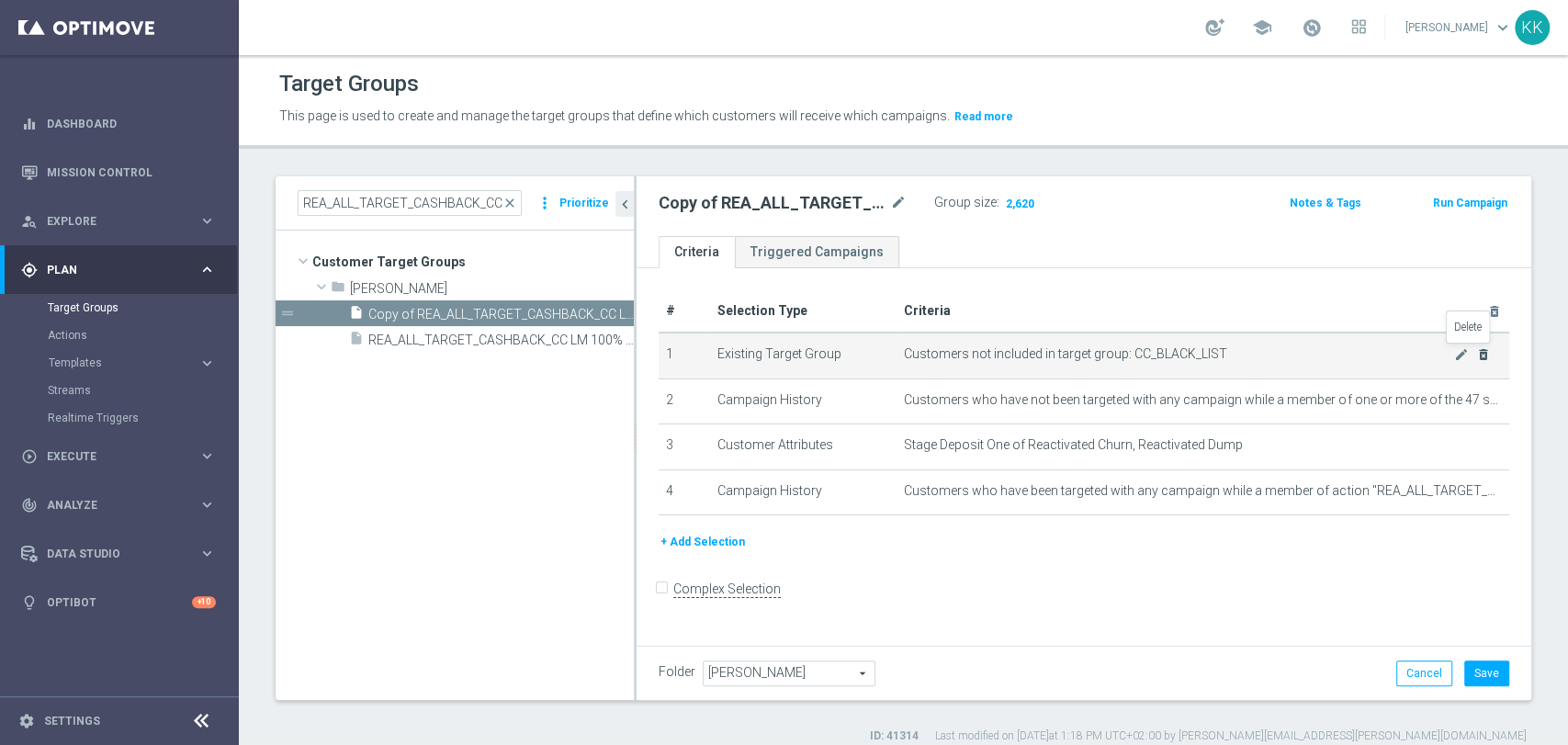
click at [1477, 352] on icon "delete_forever" at bounding box center [1484, 355] width 15 height 15
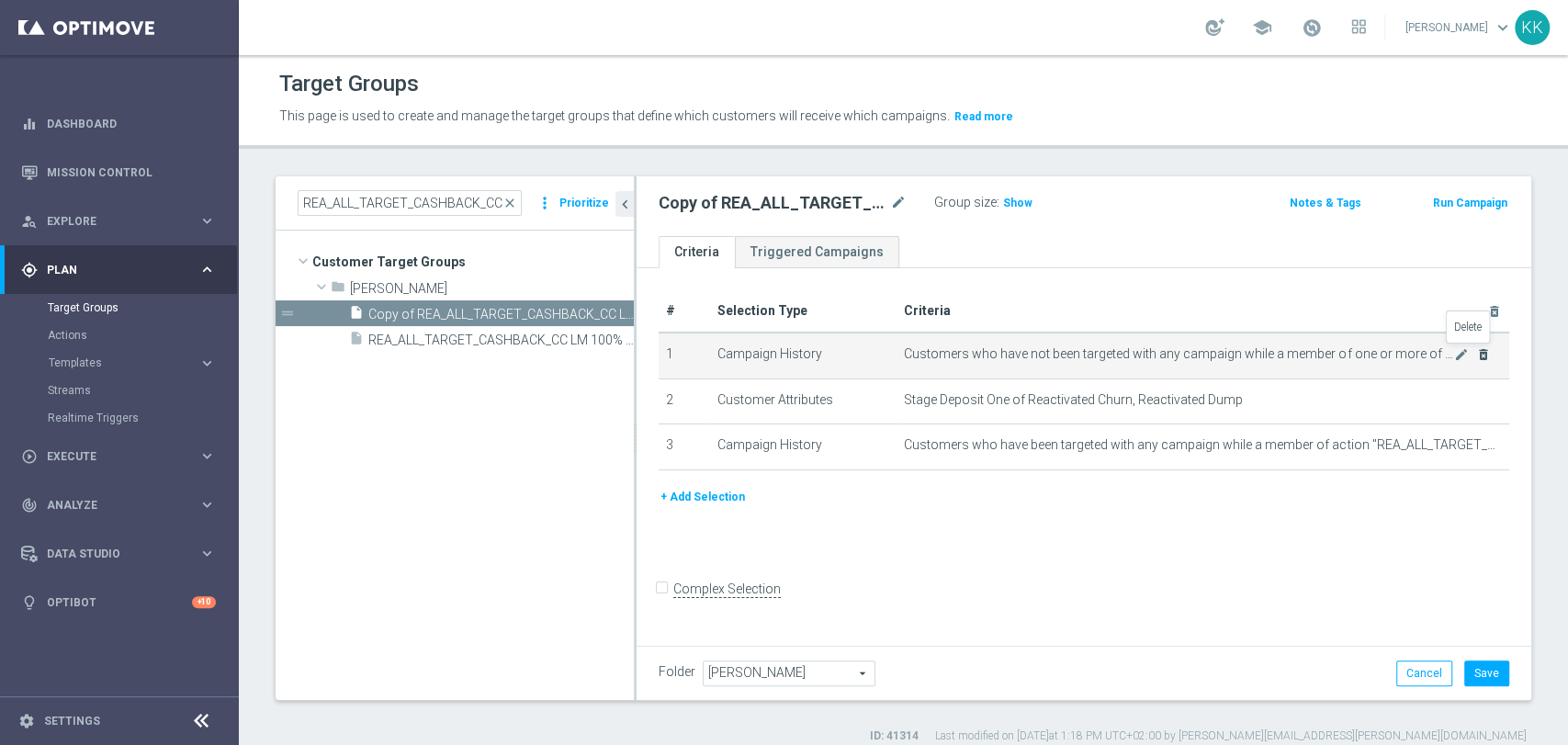
click at [1477, 352] on icon "delete_forever" at bounding box center [1484, 355] width 15 height 15
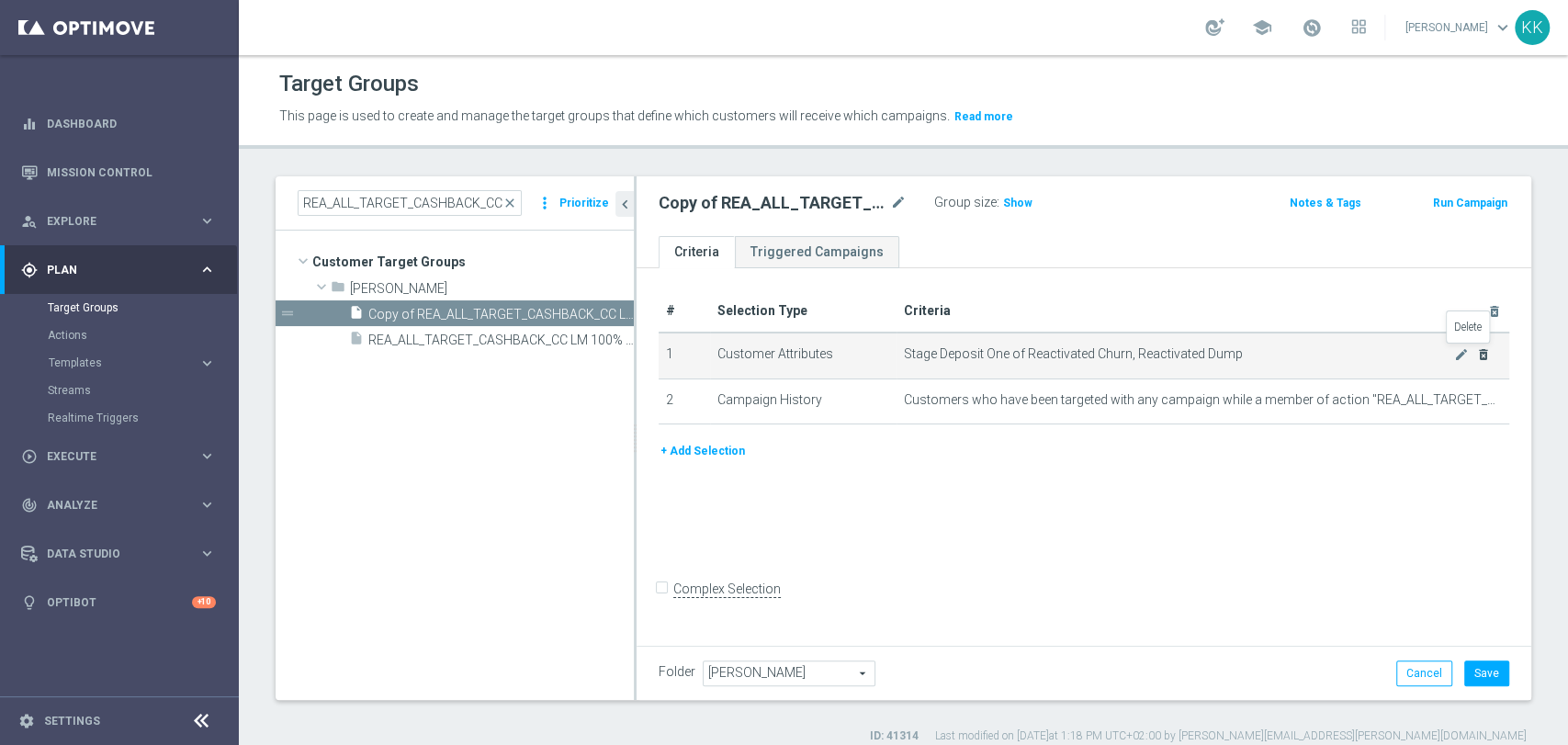
click at [1477, 352] on icon "delete_forever" at bounding box center [1484, 355] width 15 height 15
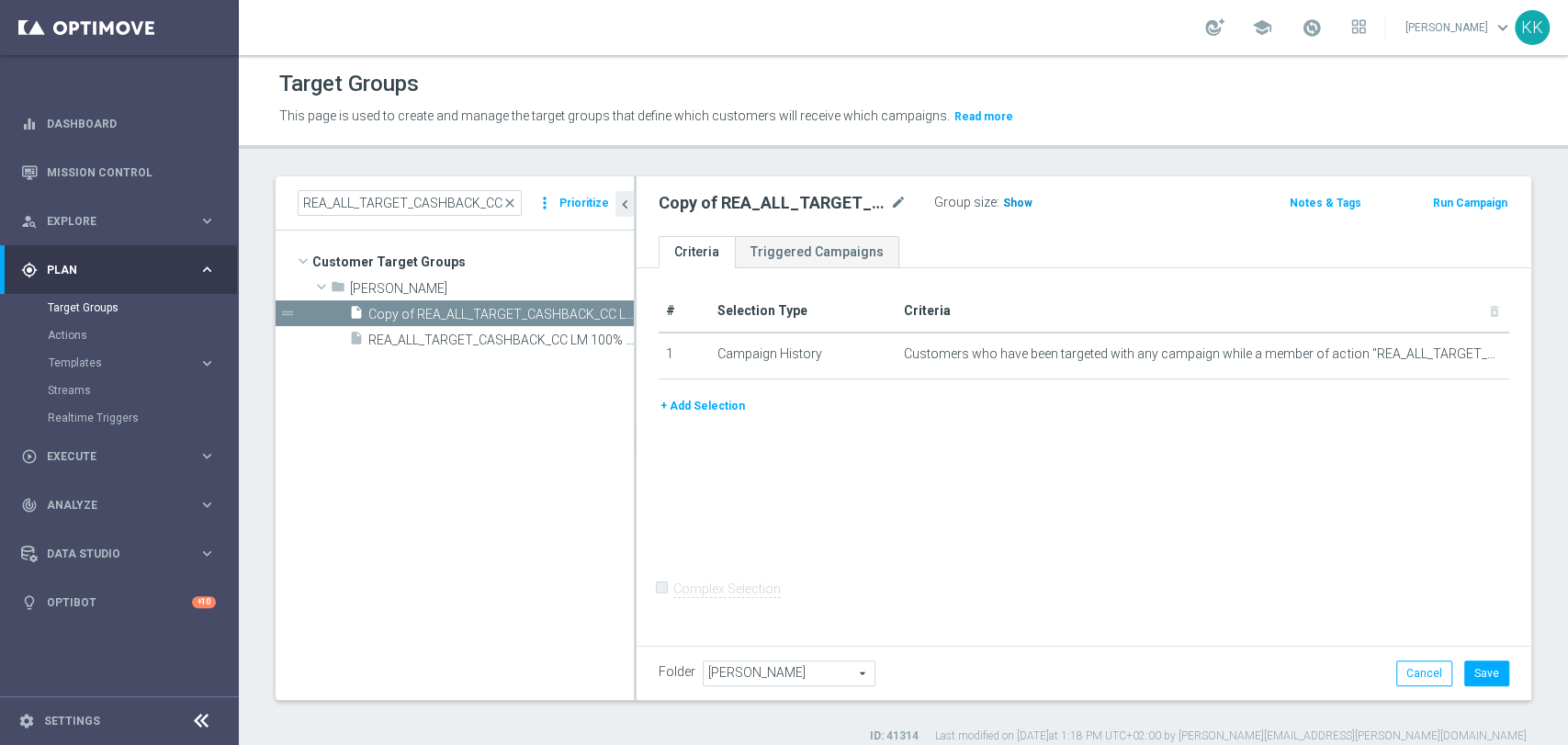
click at [1027, 207] on span "Show" at bounding box center [1017, 204] width 29 height 13
click at [624, 316] on icon "more_vert" at bounding box center [623, 315] width 15 height 15
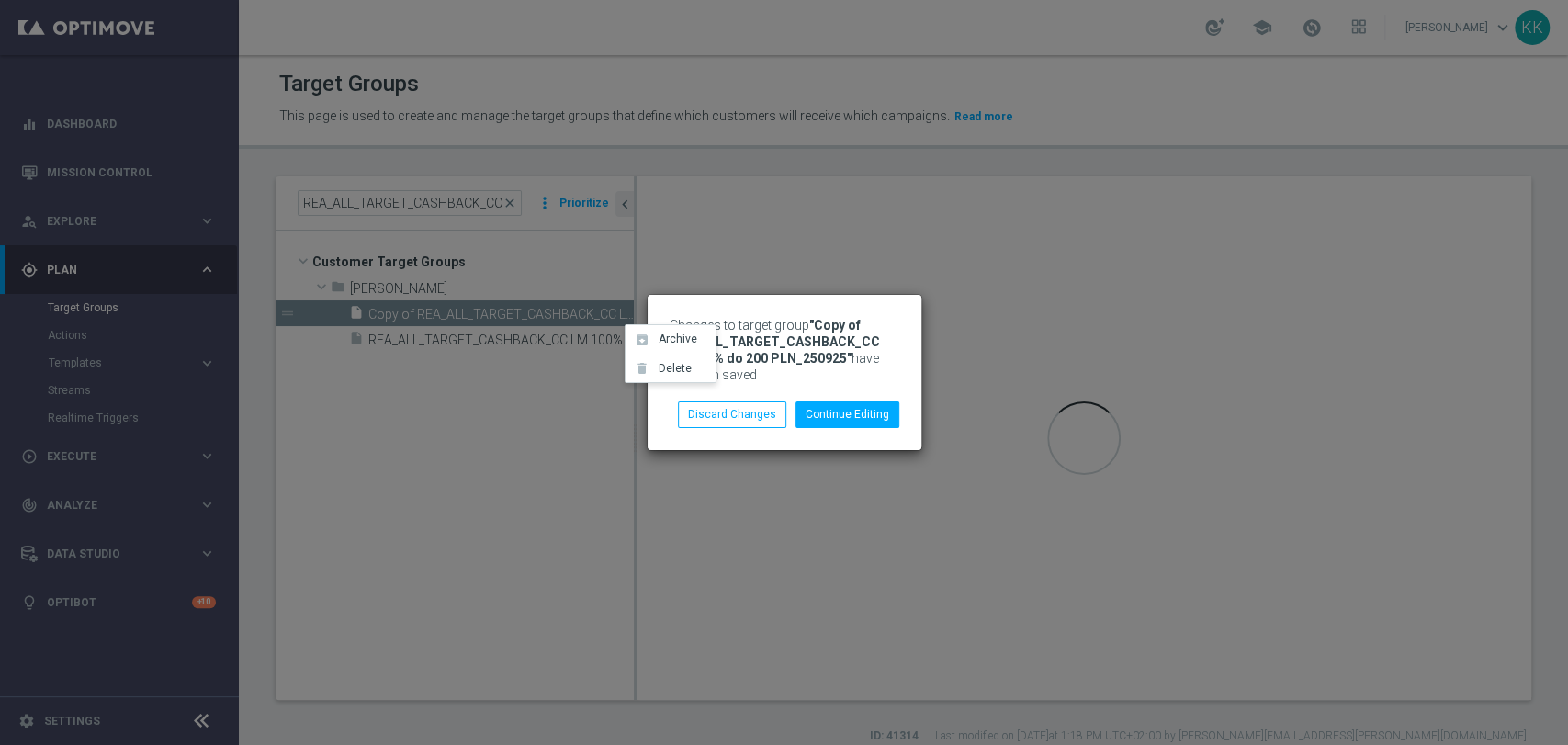
click at [535, 463] on div "Changes to target group "Copy of REA_ALL_TARGET_CASHBACK_CC LM 100% do 200 PLN_…" at bounding box center [784, 372] width 1568 height 745
click at [707, 418] on button "Discard Changes" at bounding box center [732, 415] width 108 height 26
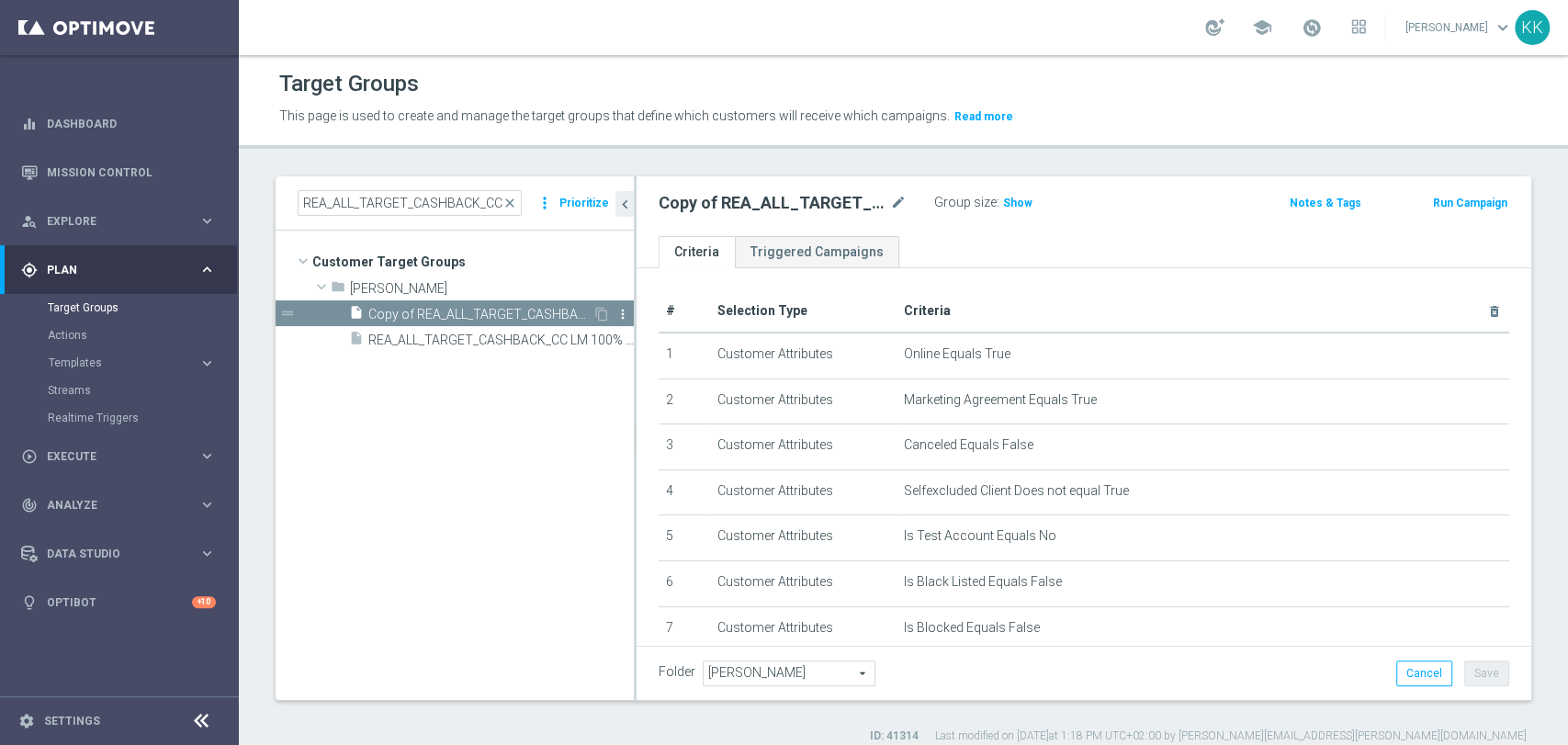
click at [624, 314] on icon "more_vert" at bounding box center [623, 315] width 15 height 15
click at [663, 358] on li "delete Delete" at bounding box center [670, 366] width 90 height 29
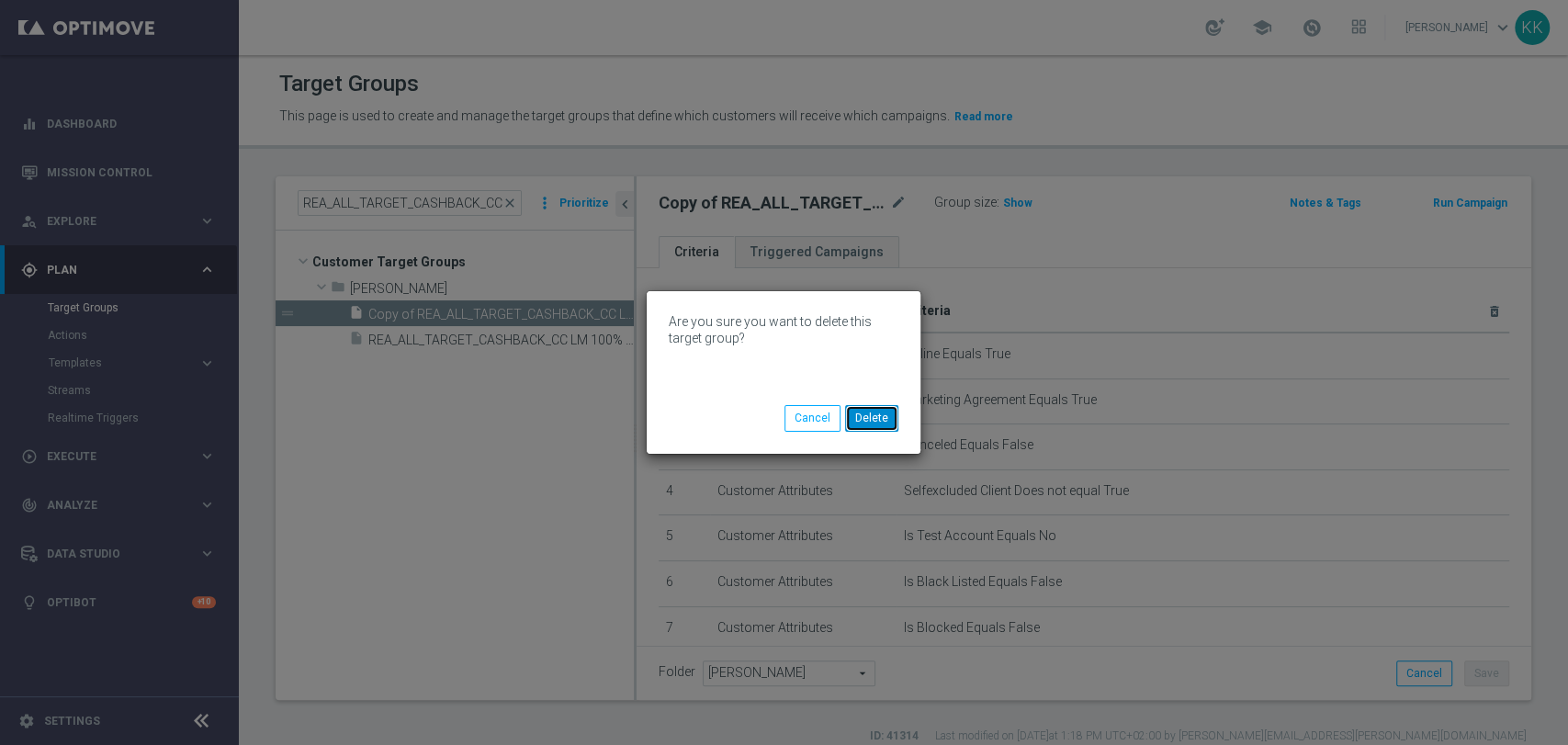
click at [883, 421] on button "Delete" at bounding box center [871, 418] width 53 height 26
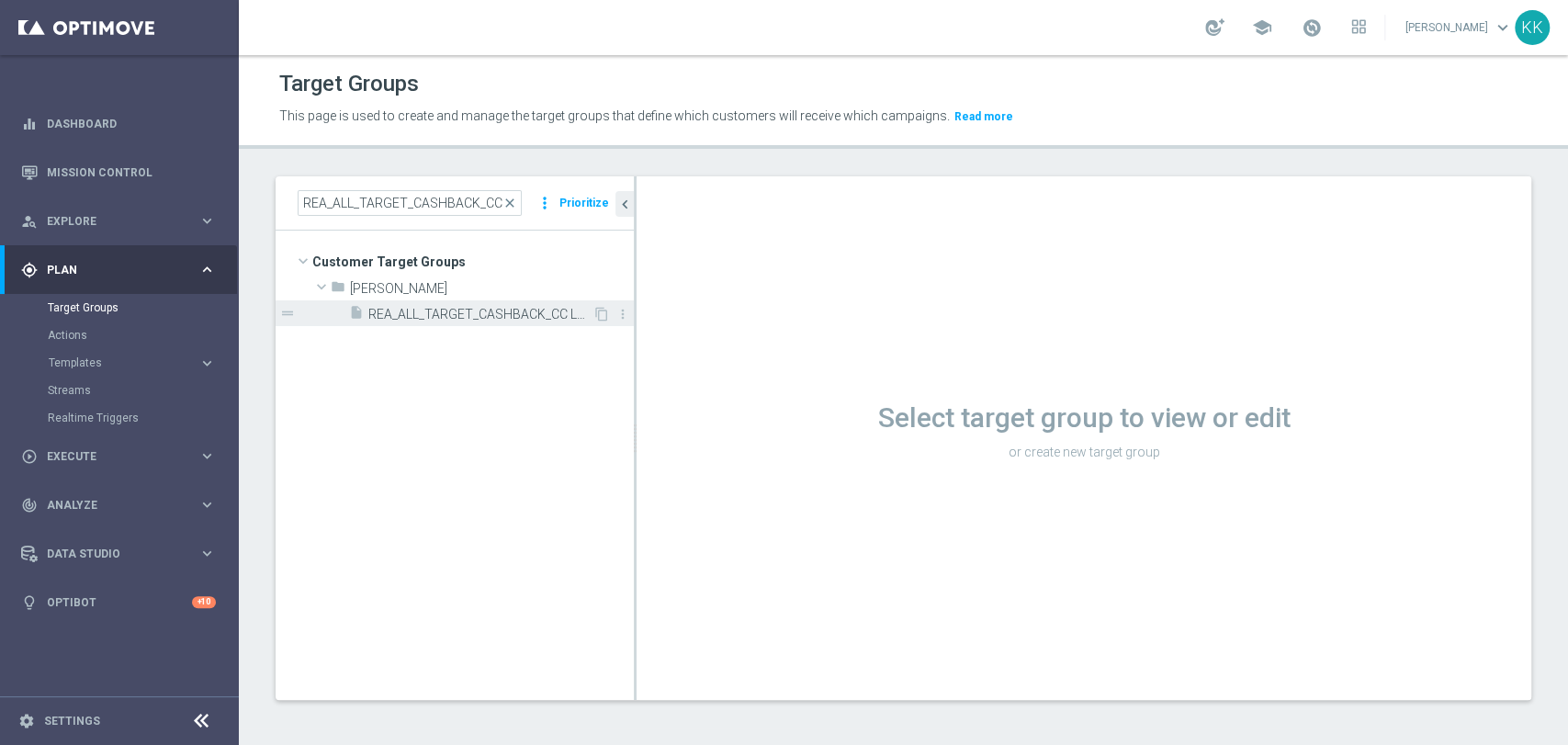
click at [575, 314] on span "REA_ALL_TARGET_CASHBACK_CC LM 100% do 200 PLN_250925" at bounding box center [481, 315] width 224 height 16
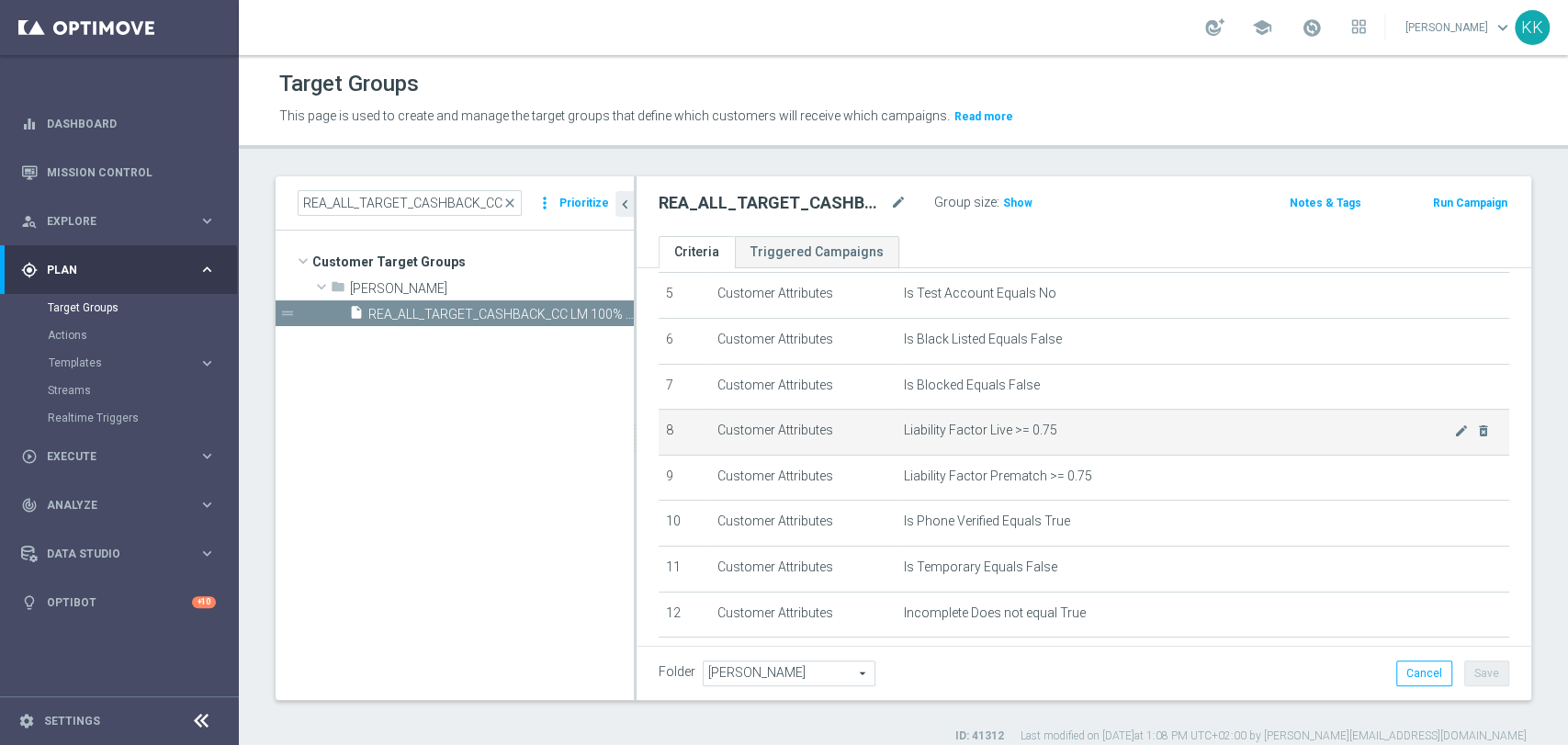
scroll to position [306, 0]
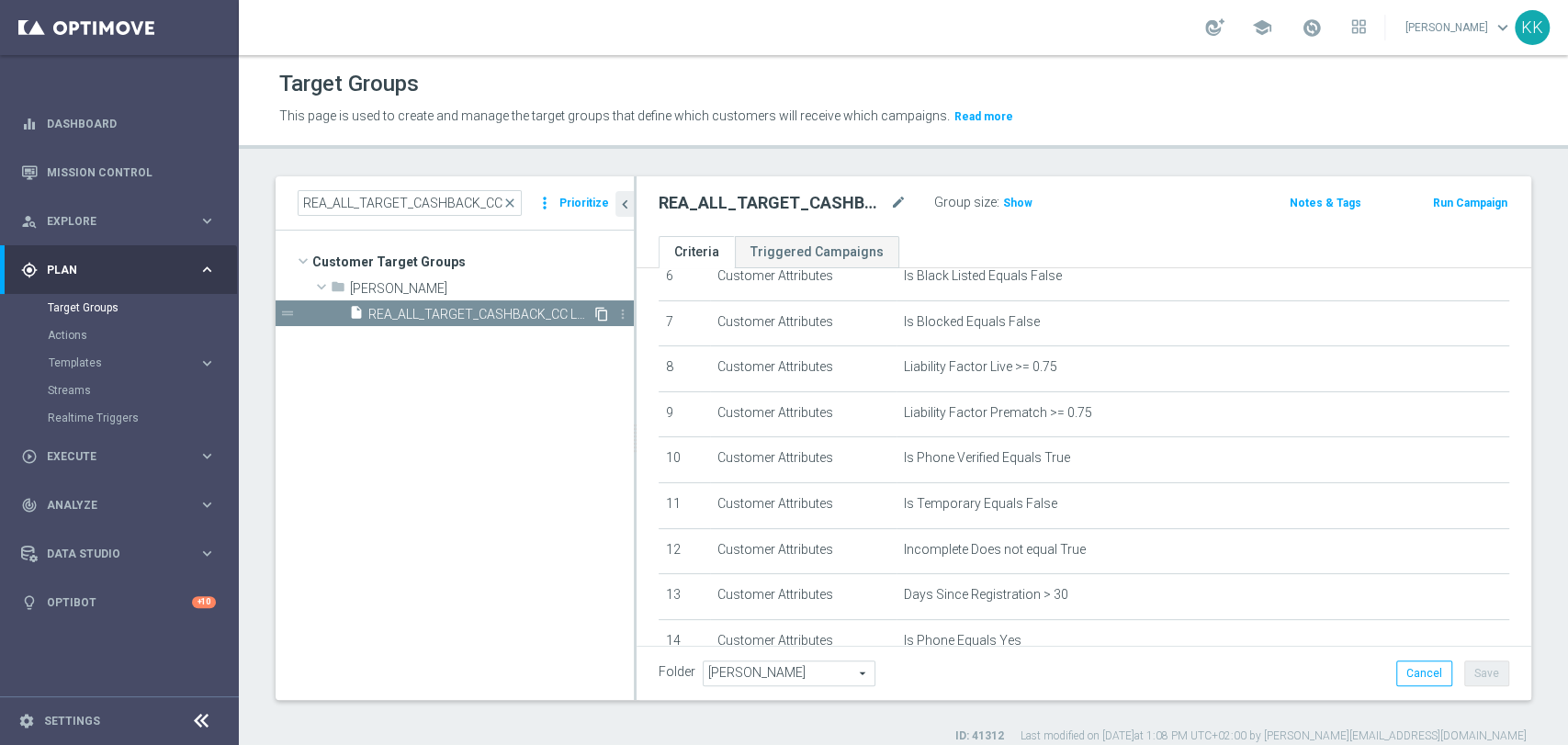
click at [603, 319] on icon "content_copy" at bounding box center [602, 315] width 15 height 15
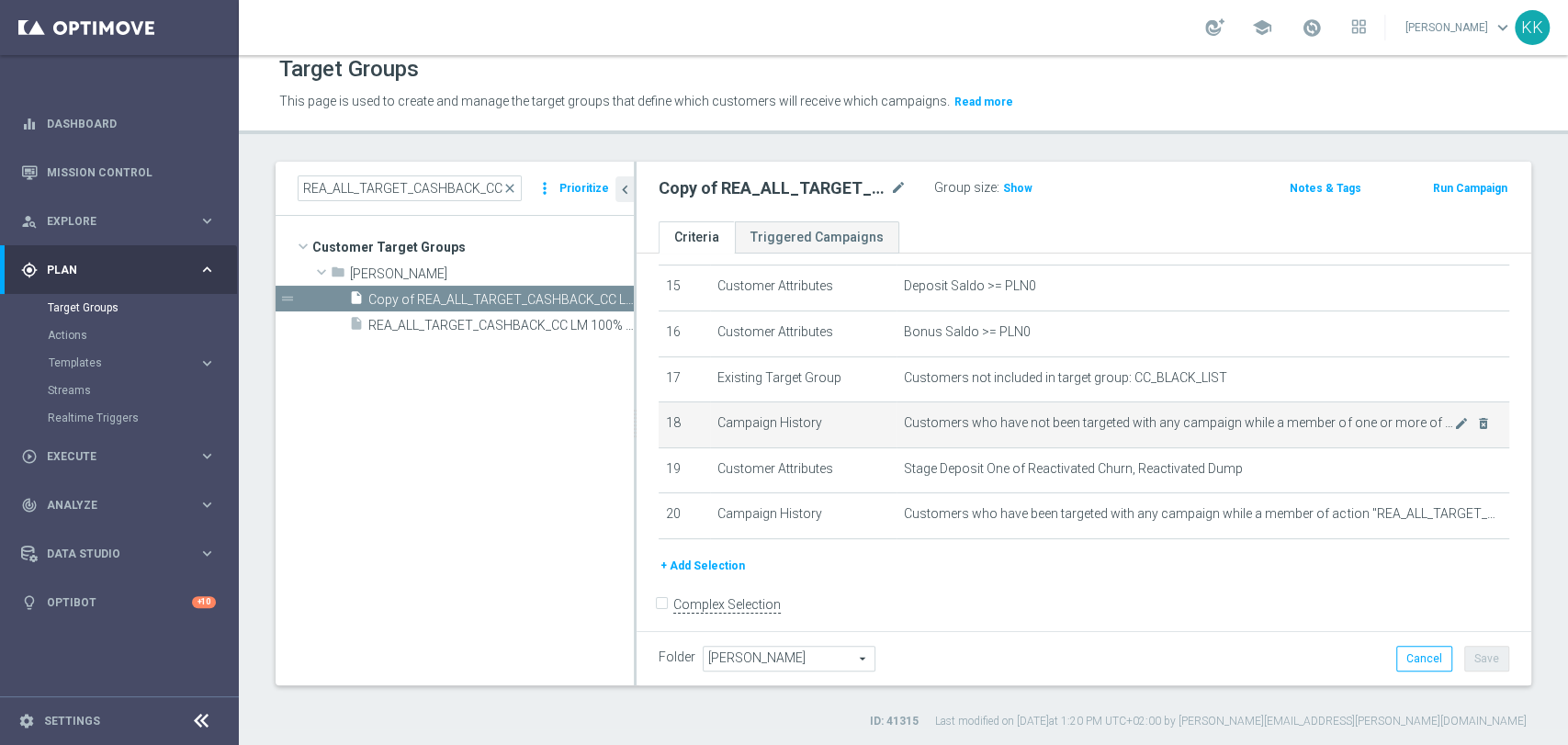
scroll to position [710, 0]
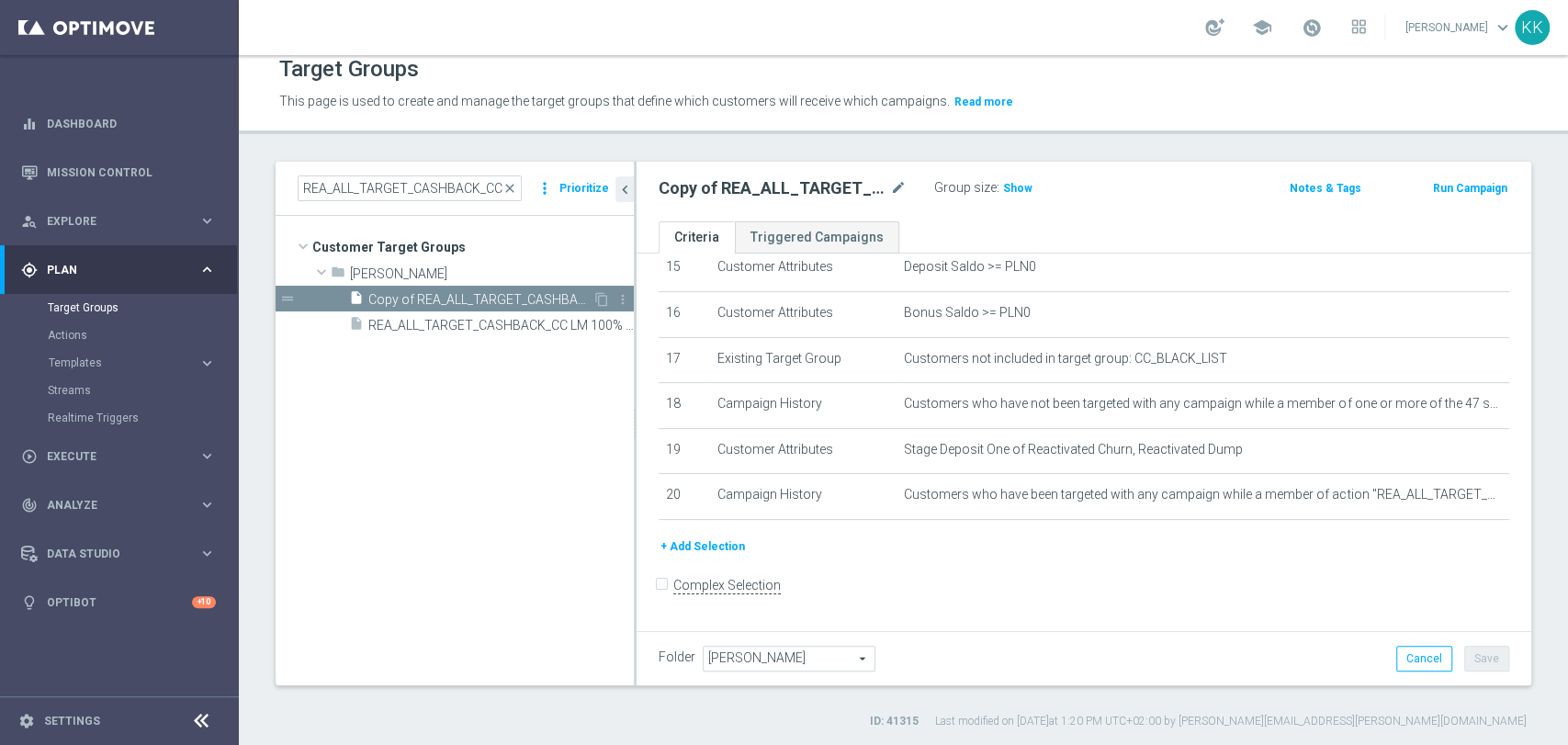
click at [539, 292] on span "Copy of REA_ALL_TARGET_CASHBACK_CC LM 100% do 200 PLN_250925" at bounding box center [481, 300] width 224 height 16
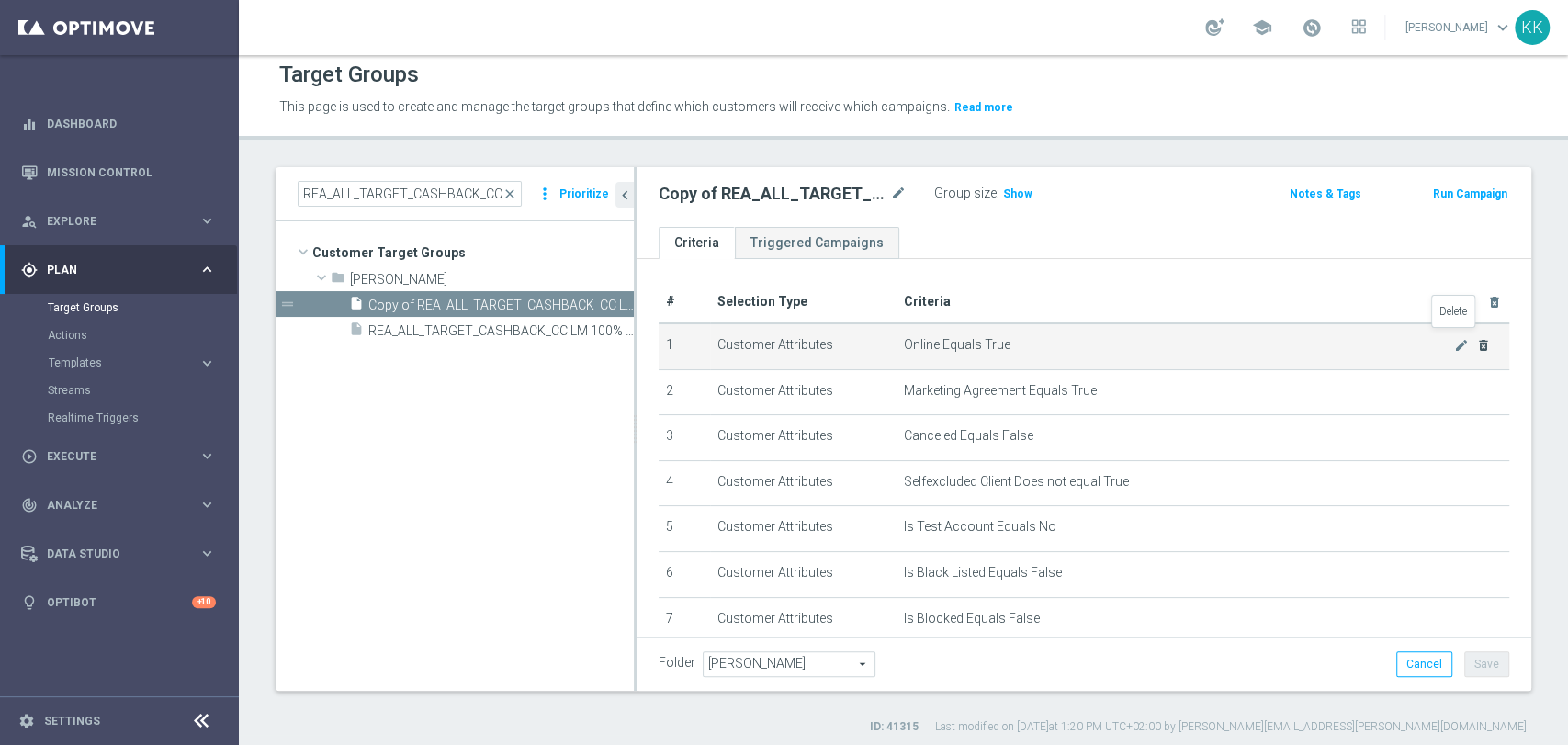
scroll to position [0, 0]
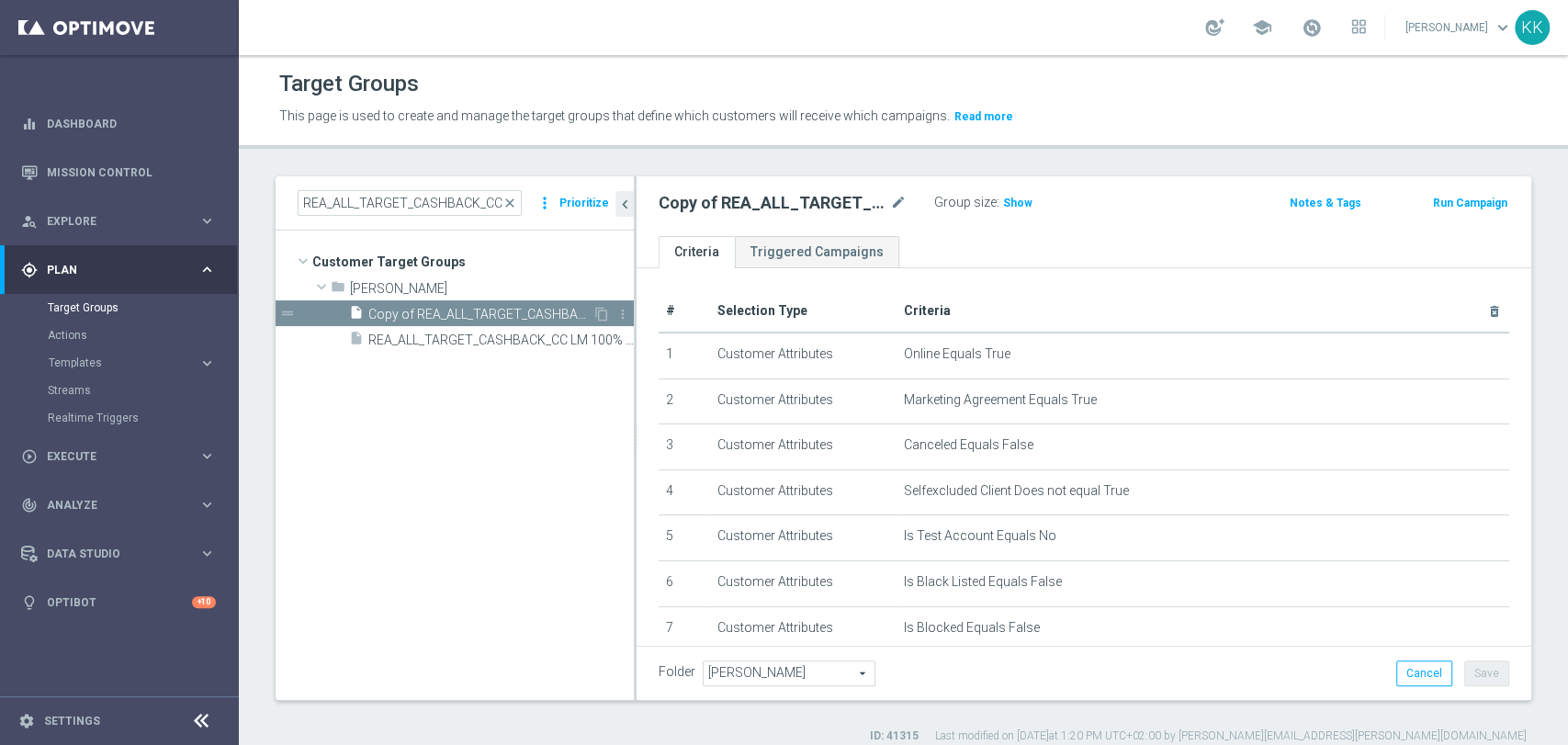
click at [581, 312] on span "Copy of REA_ALL_TARGET_CASHBACK_CC LM 100% do 200 PLN_250925" at bounding box center [481, 315] width 224 height 16
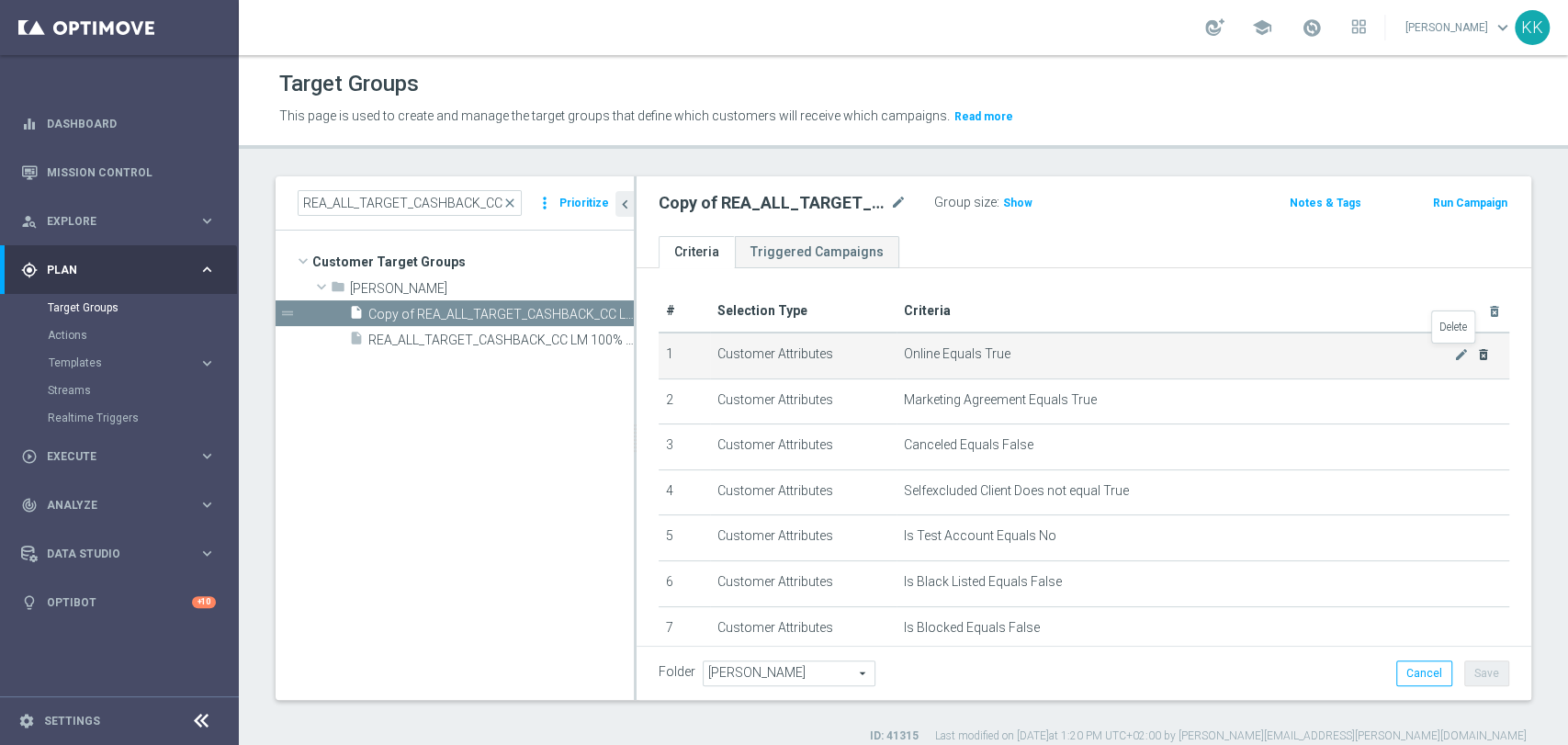
click at [1477, 354] on icon "delete_forever" at bounding box center [1484, 355] width 15 height 15
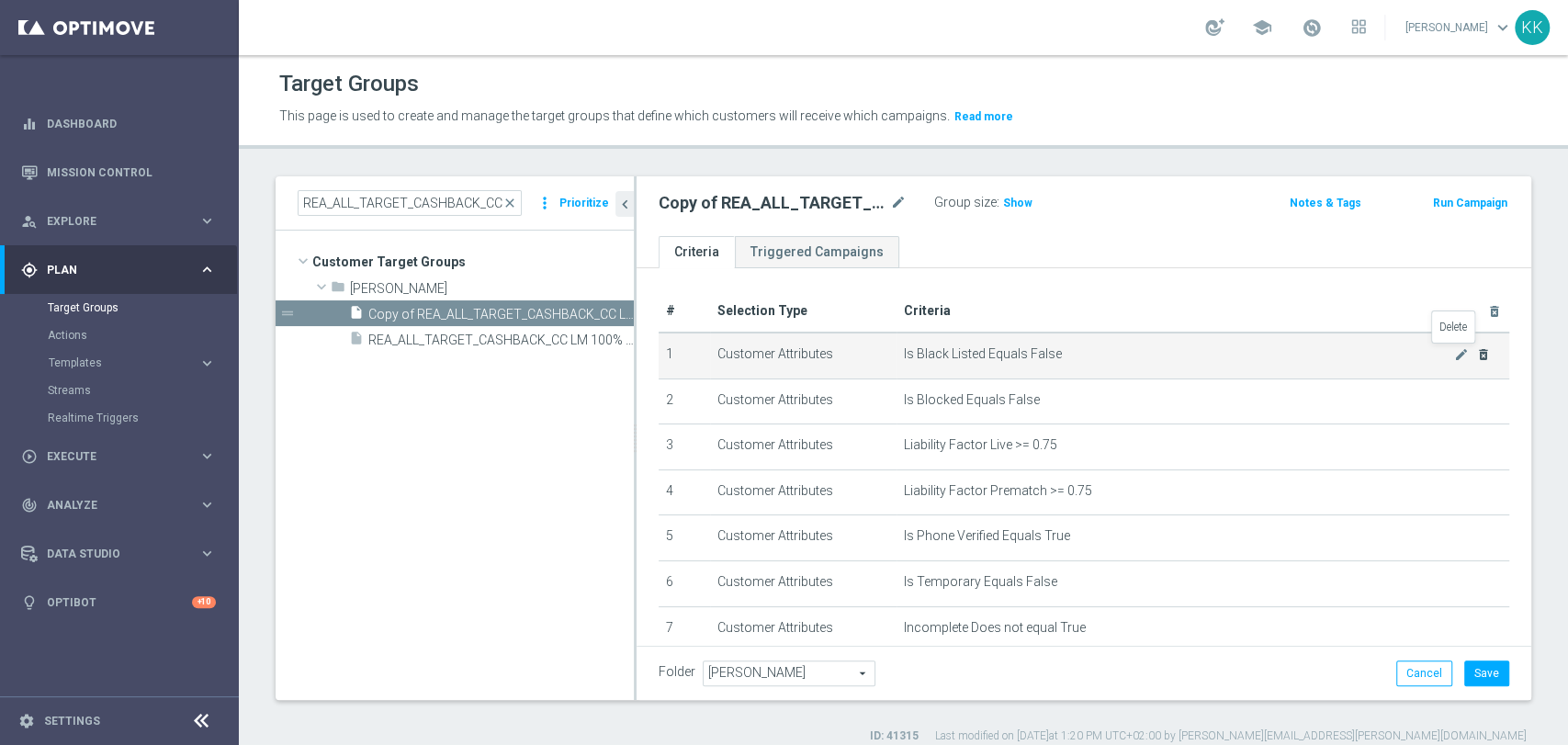
click at [1477, 354] on icon "delete_forever" at bounding box center [1484, 355] width 15 height 15
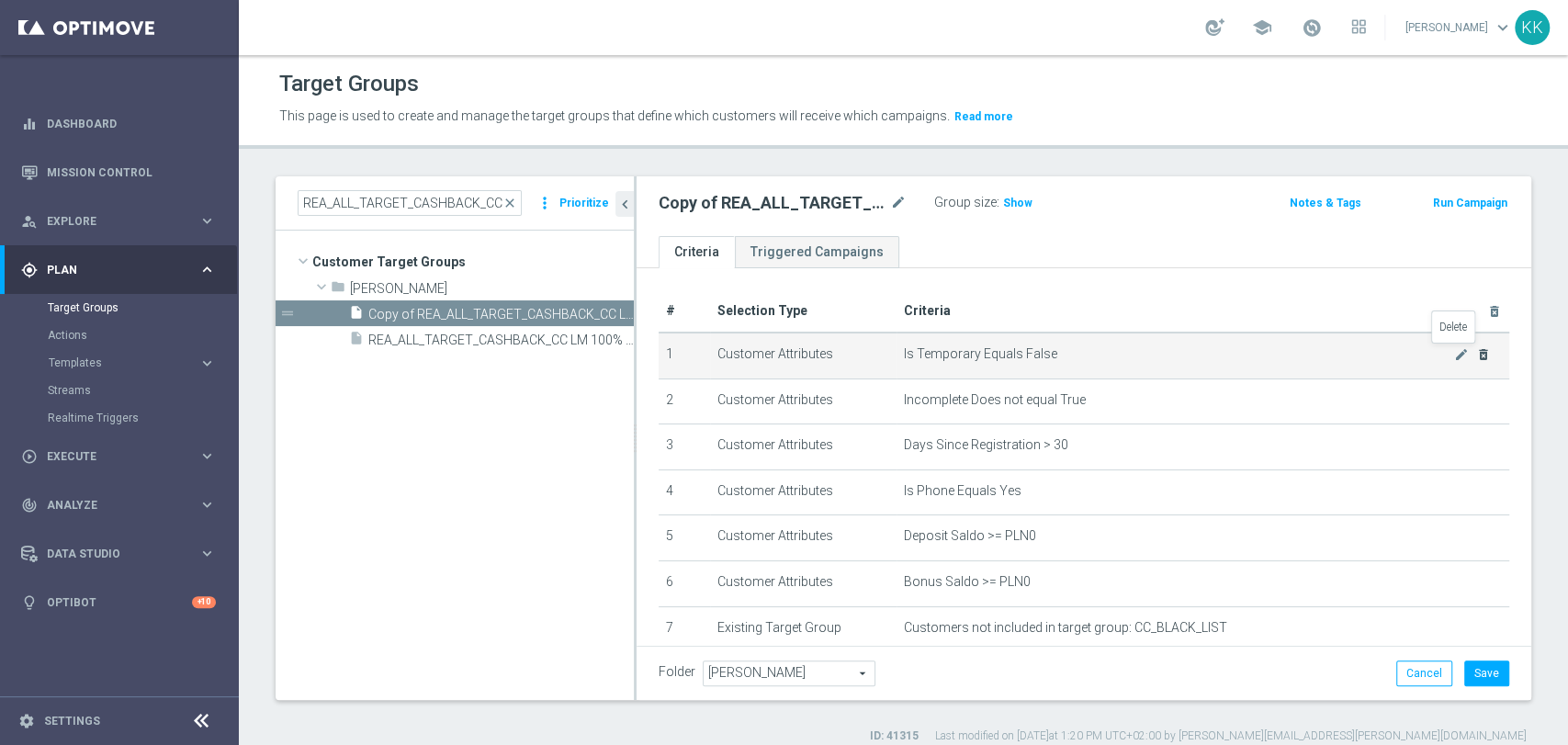
click at [1477, 354] on icon "delete_forever" at bounding box center [1484, 355] width 15 height 15
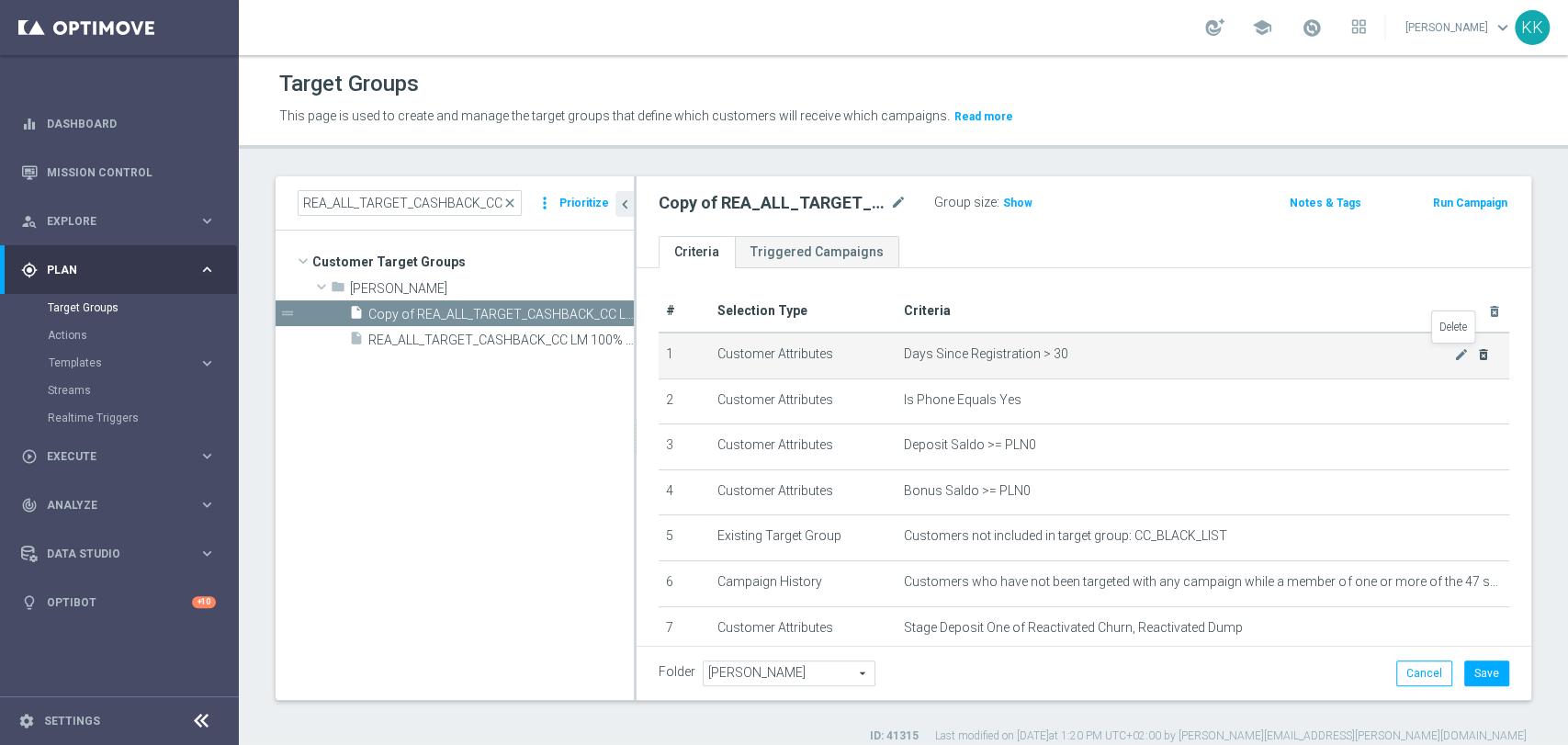
click at [1477, 354] on icon "delete_forever" at bounding box center [1484, 355] width 15 height 15
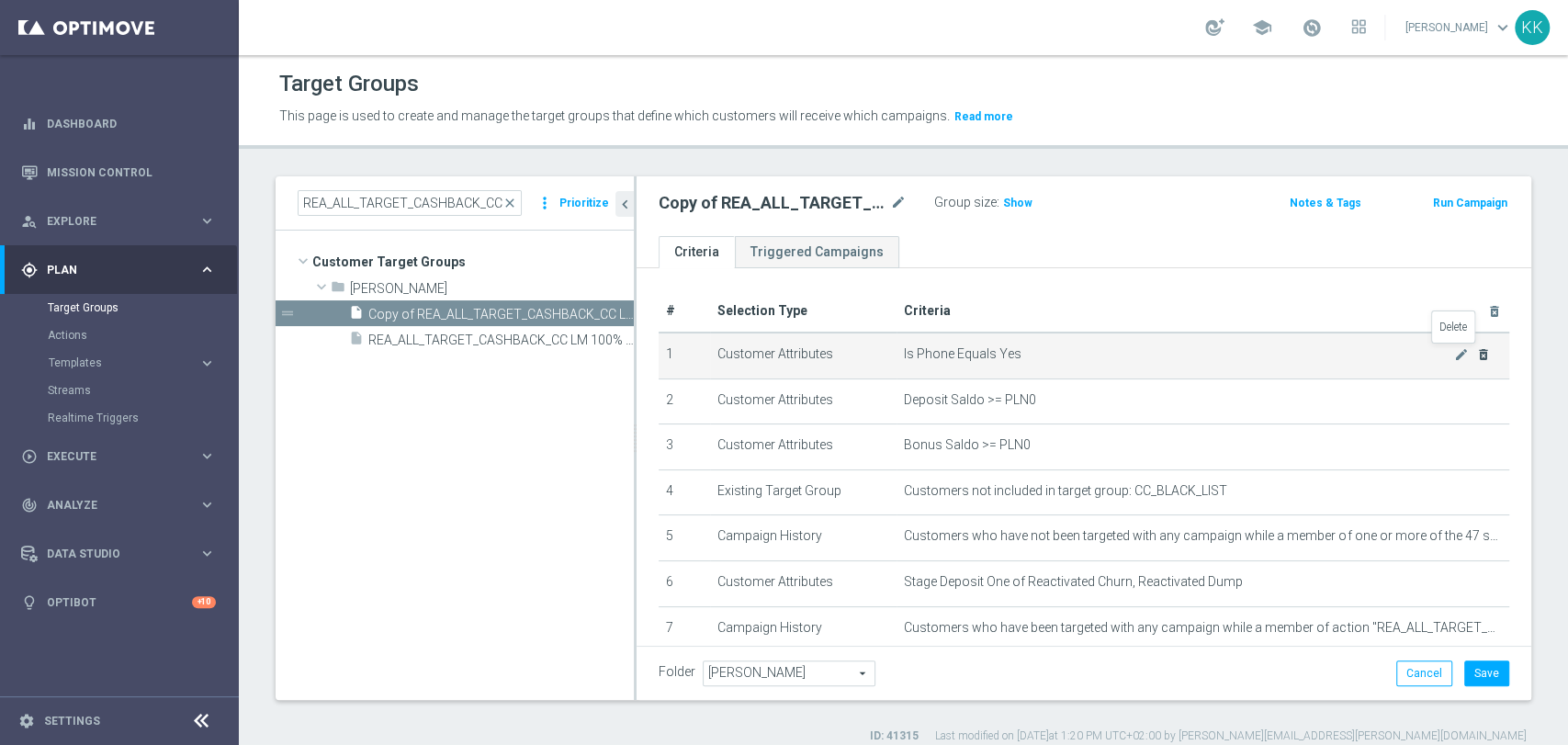
click at [1477, 354] on icon "delete_forever" at bounding box center [1484, 355] width 15 height 15
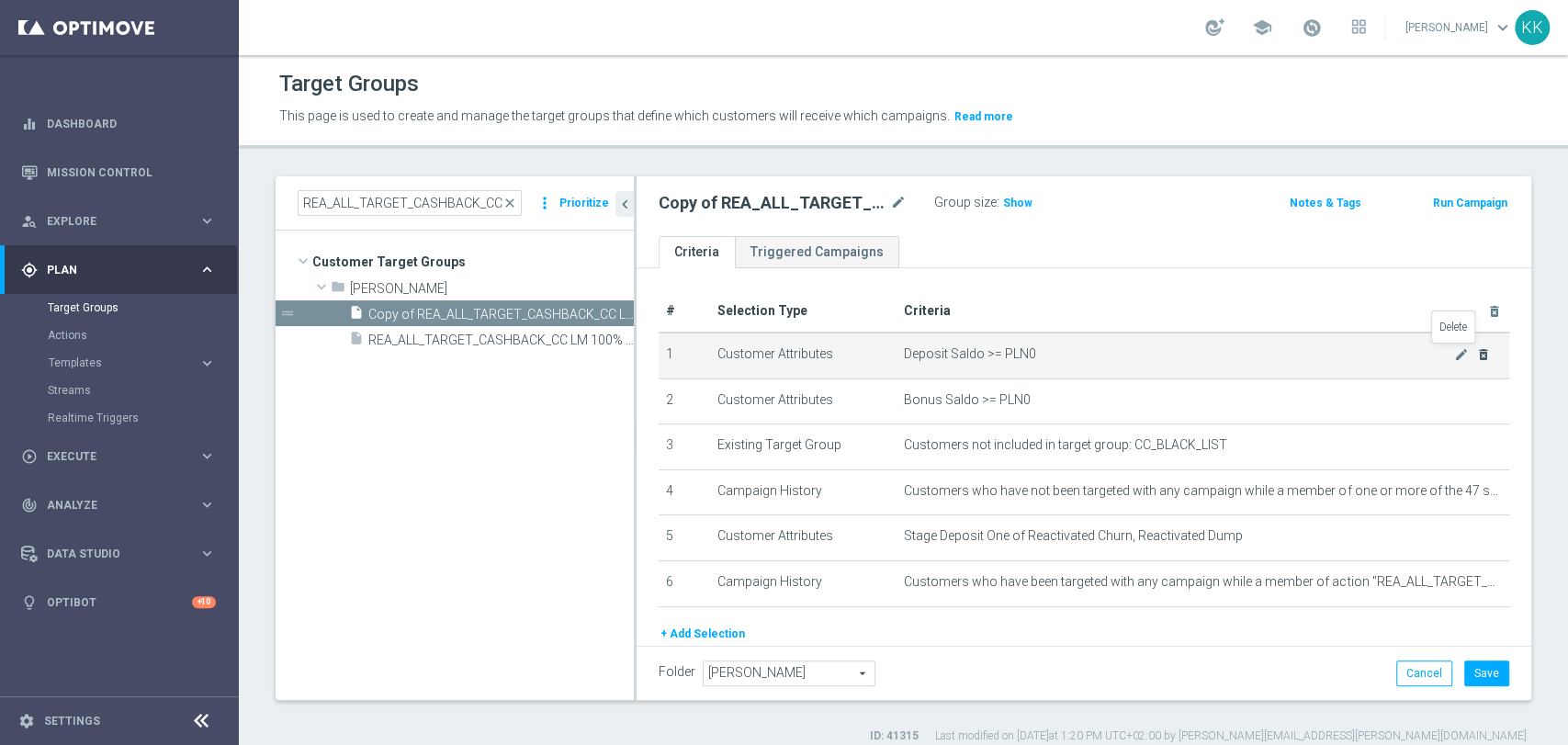
click at [1477, 354] on icon "delete_forever" at bounding box center [1484, 355] width 15 height 15
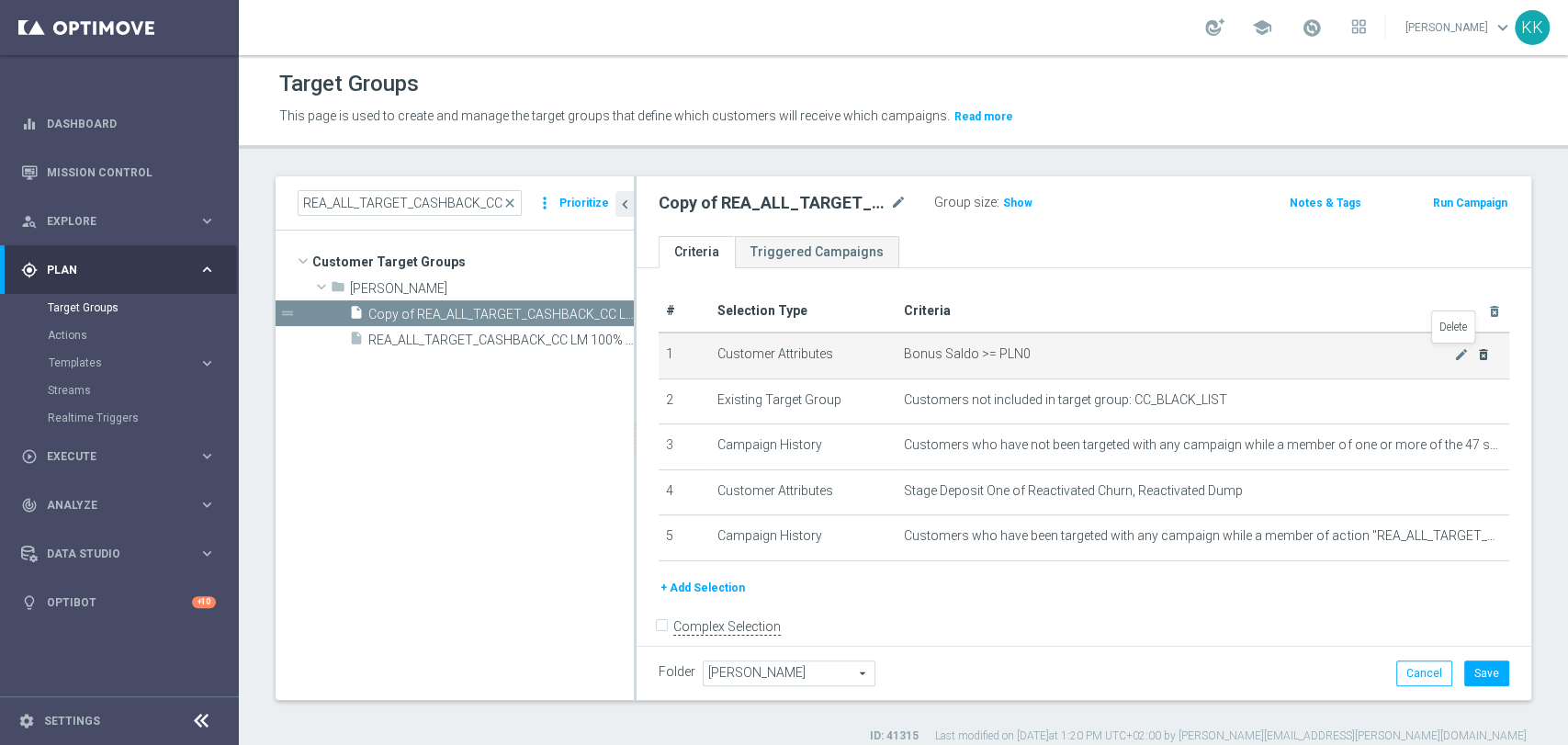
click at [1477, 354] on icon "delete_forever" at bounding box center [1484, 355] width 15 height 15
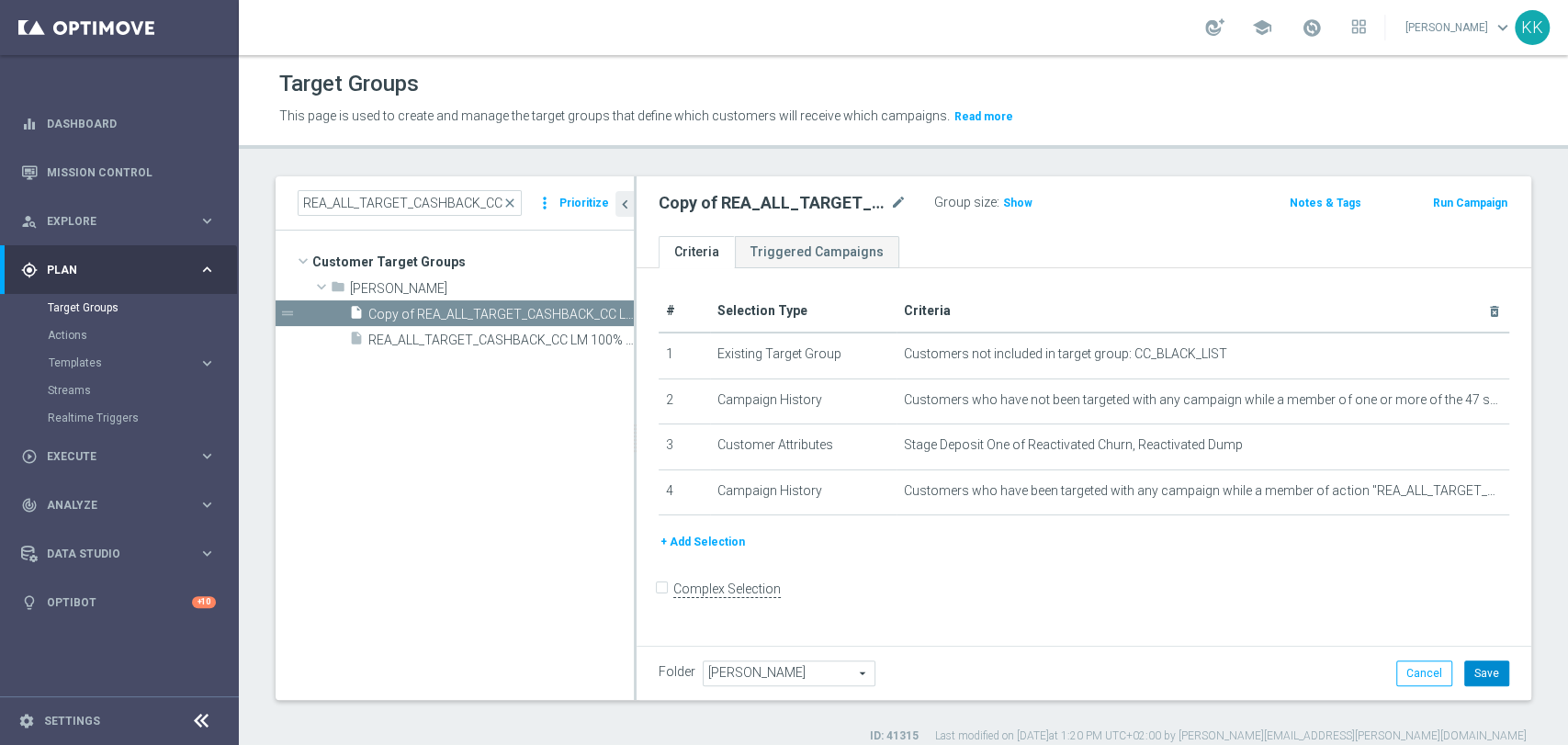
click at [1470, 670] on button "Save" at bounding box center [1487, 674] width 45 height 26
click at [1015, 204] on span "Show" at bounding box center [1017, 204] width 29 height 13
click at [603, 318] on icon "content_copy" at bounding box center [602, 315] width 15 height 15
click at [619, 312] on icon "more_vert" at bounding box center [623, 315] width 15 height 15
click at [642, 362] on icon "delete" at bounding box center [637, 365] width 15 height 15
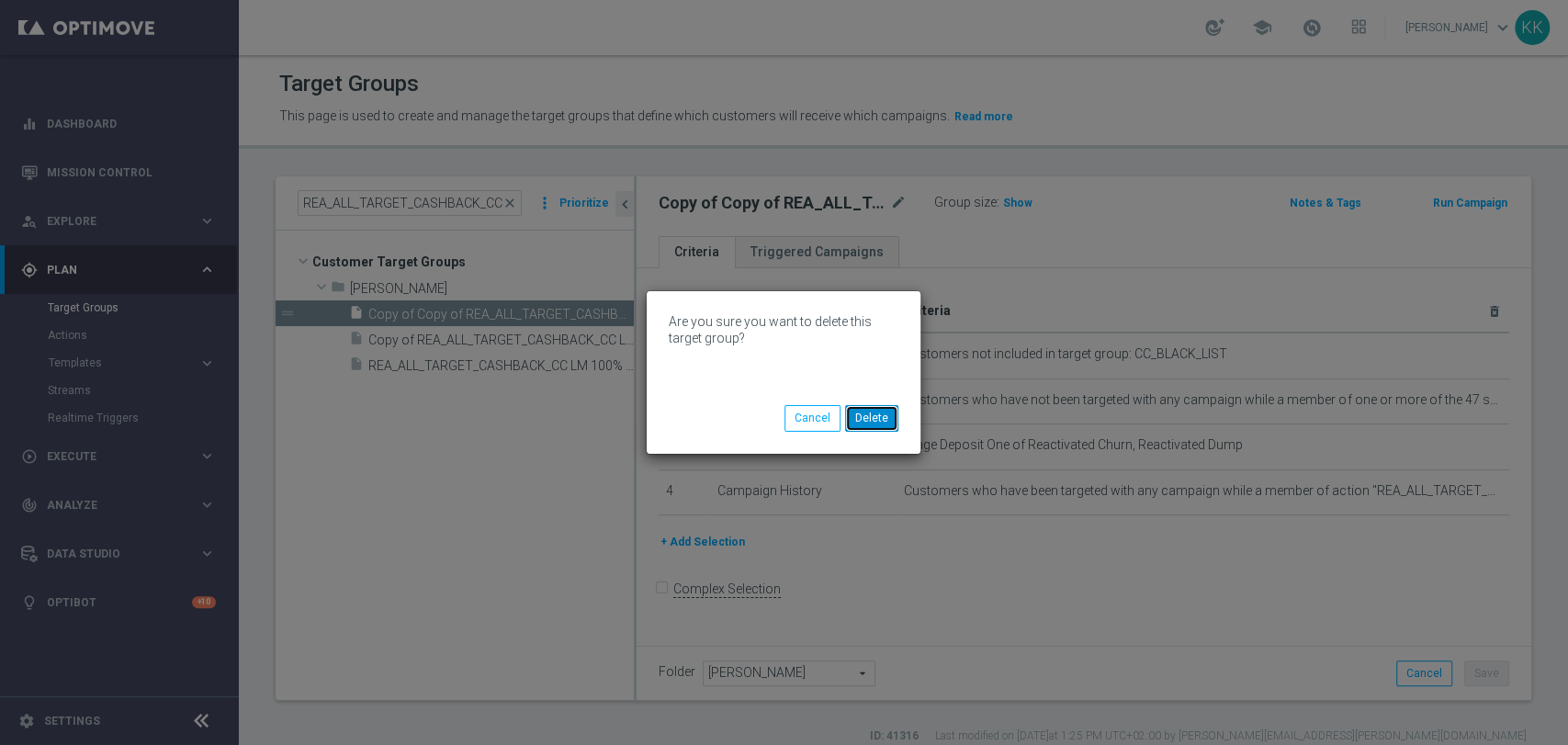
click at [878, 420] on button "Delete" at bounding box center [871, 418] width 53 height 26
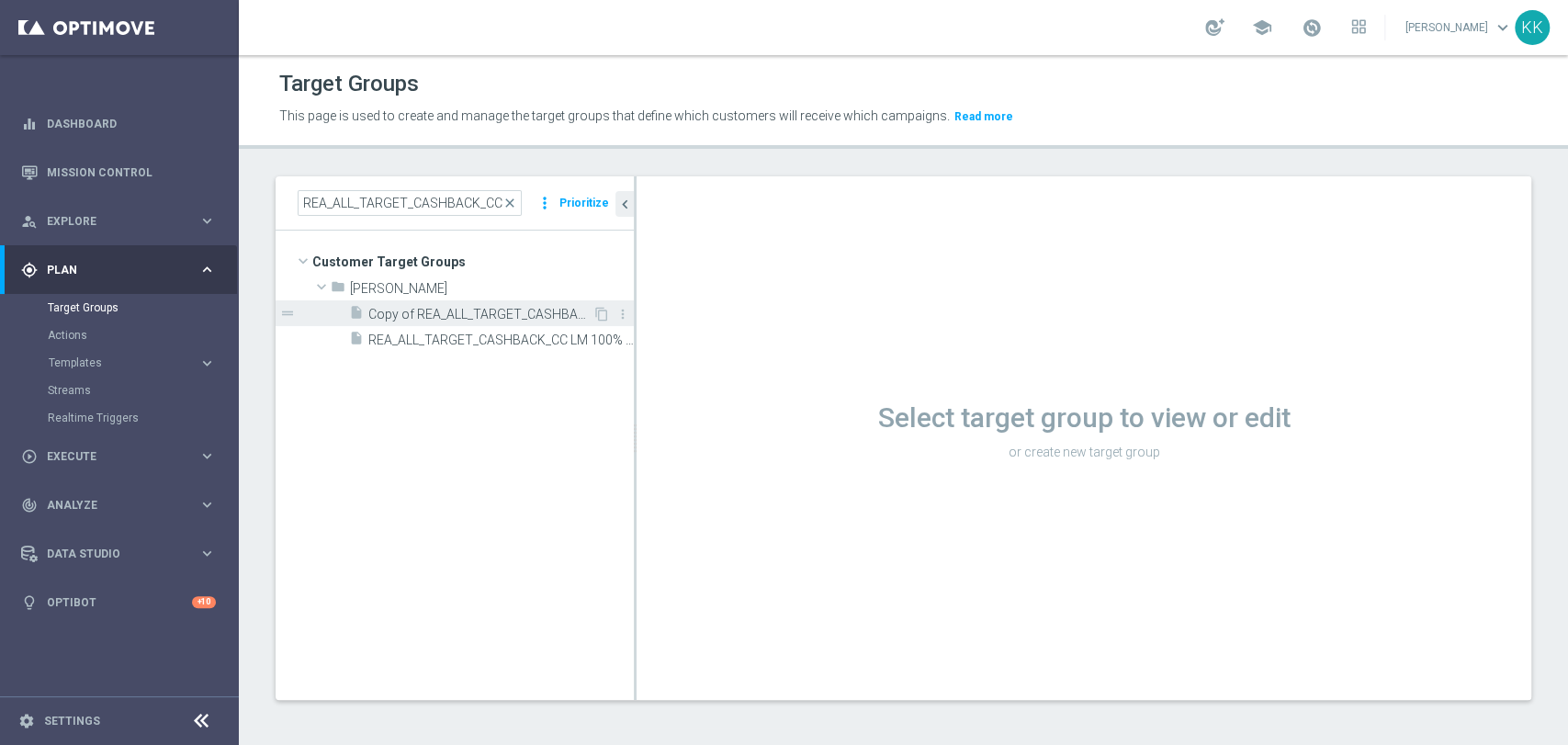
click at [526, 312] on span "Copy of REA_ALL_TARGET_CASHBACK_CC LM 100% do 200 PLN_250925" at bounding box center [481, 315] width 224 height 16
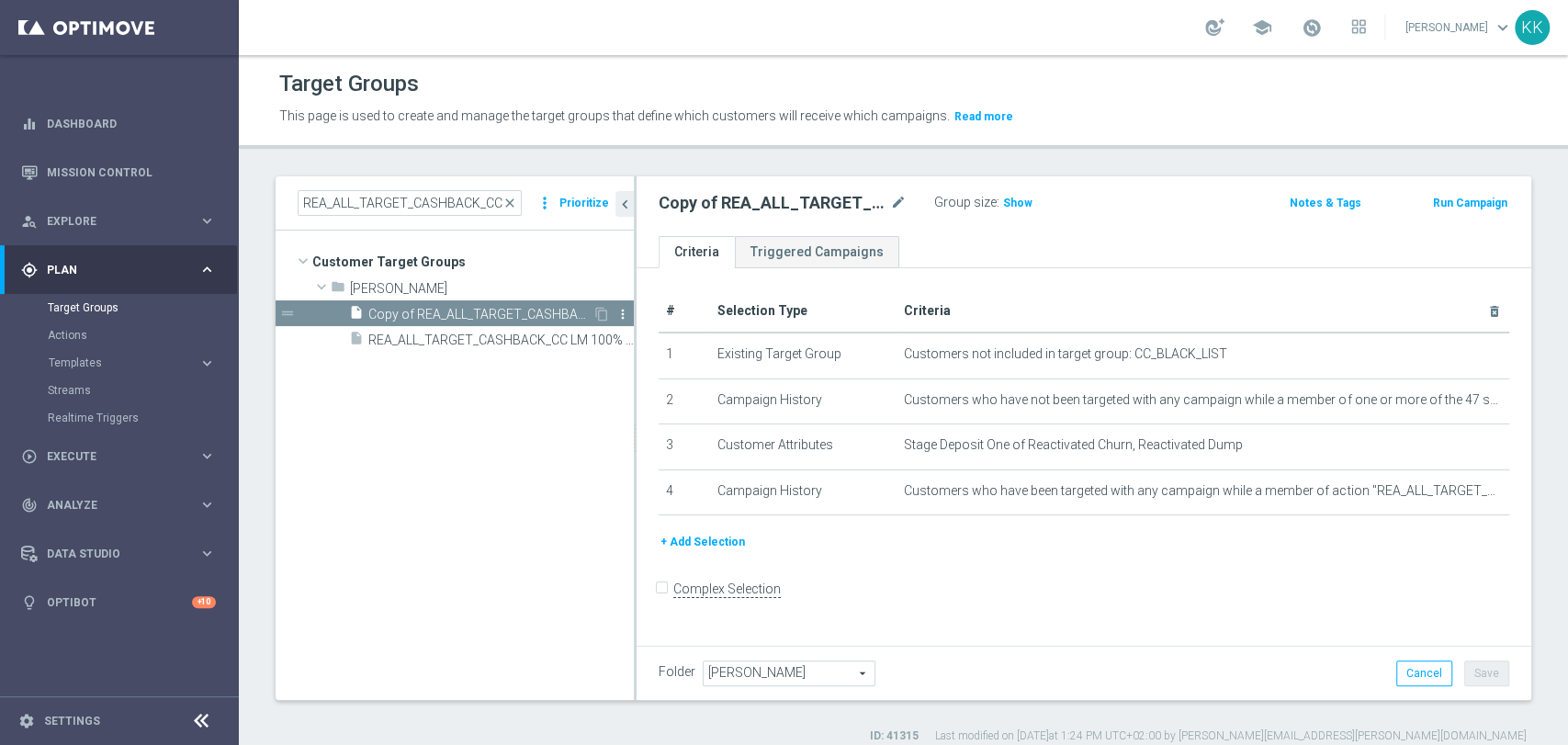
click at [620, 311] on icon "more_vert" at bounding box center [623, 315] width 15 height 15
click at [675, 362] on span "Delete" at bounding box center [667, 364] width 39 height 13
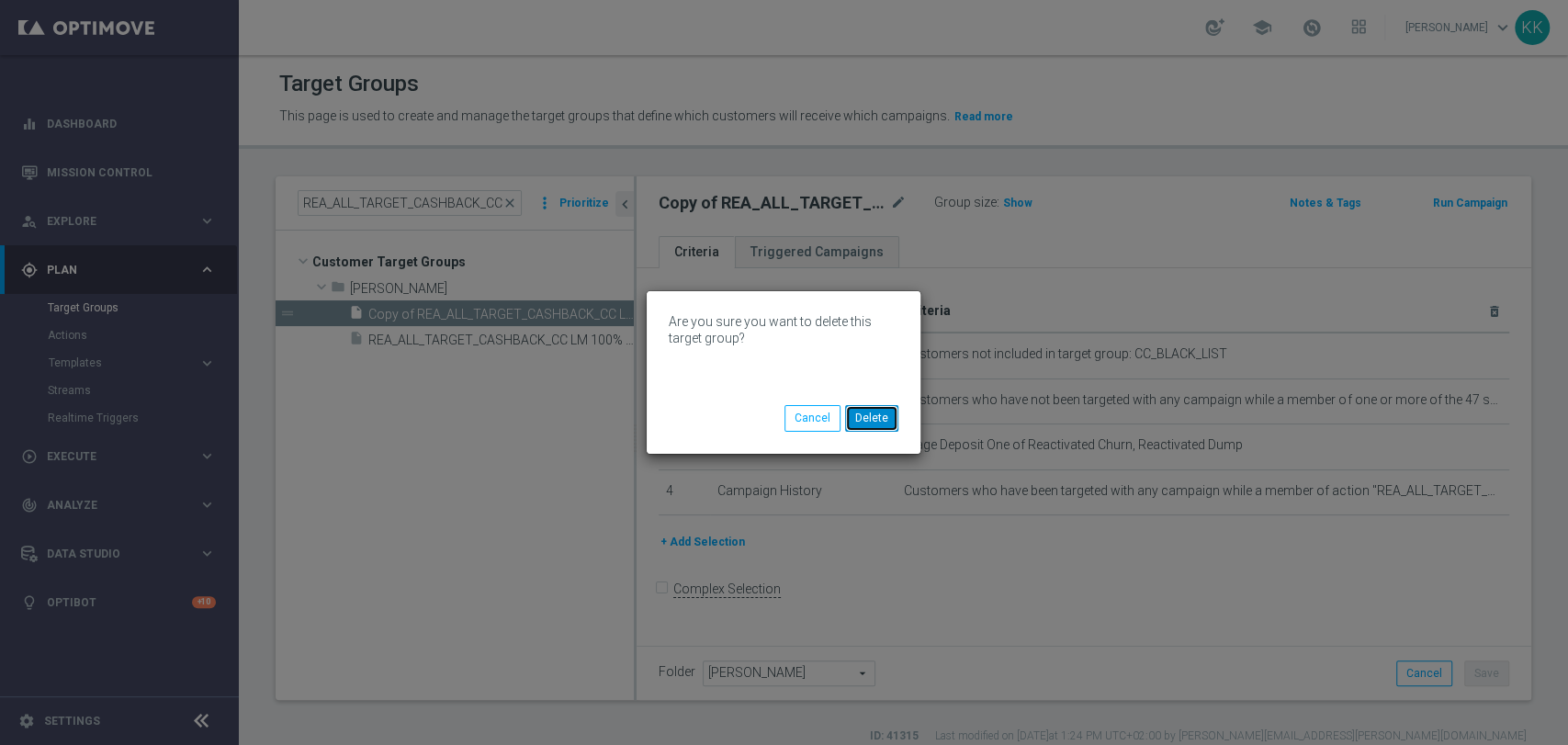
click at [880, 420] on button "Delete" at bounding box center [871, 418] width 53 height 26
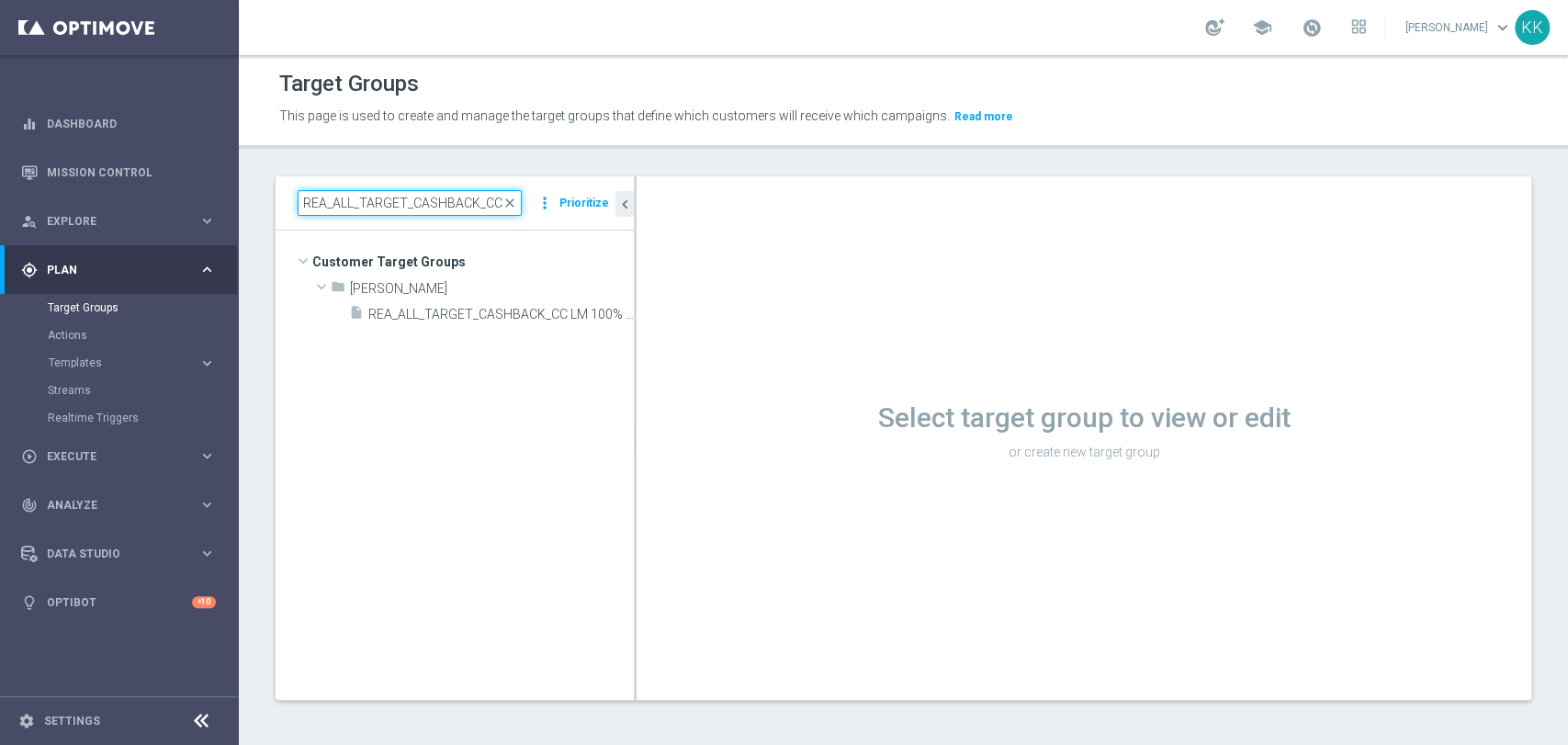
scroll to position [0, 164]
drag, startPoint x: 463, startPoint y: 205, endPoint x: 843, endPoint y: 205, distance: 380.0
click at [841, 205] on as-split "REA_ALL_TARGET_CASHBACK_CC LM 100% do 200 PLN_250925 close more_vert Prioritize…" at bounding box center [903, 438] width 1255 height 524
click at [509, 319] on span "REA_ALL_TARGET_CASHBACK_CC LM 100% do 200 PLN_250925" at bounding box center [481, 315] width 224 height 16
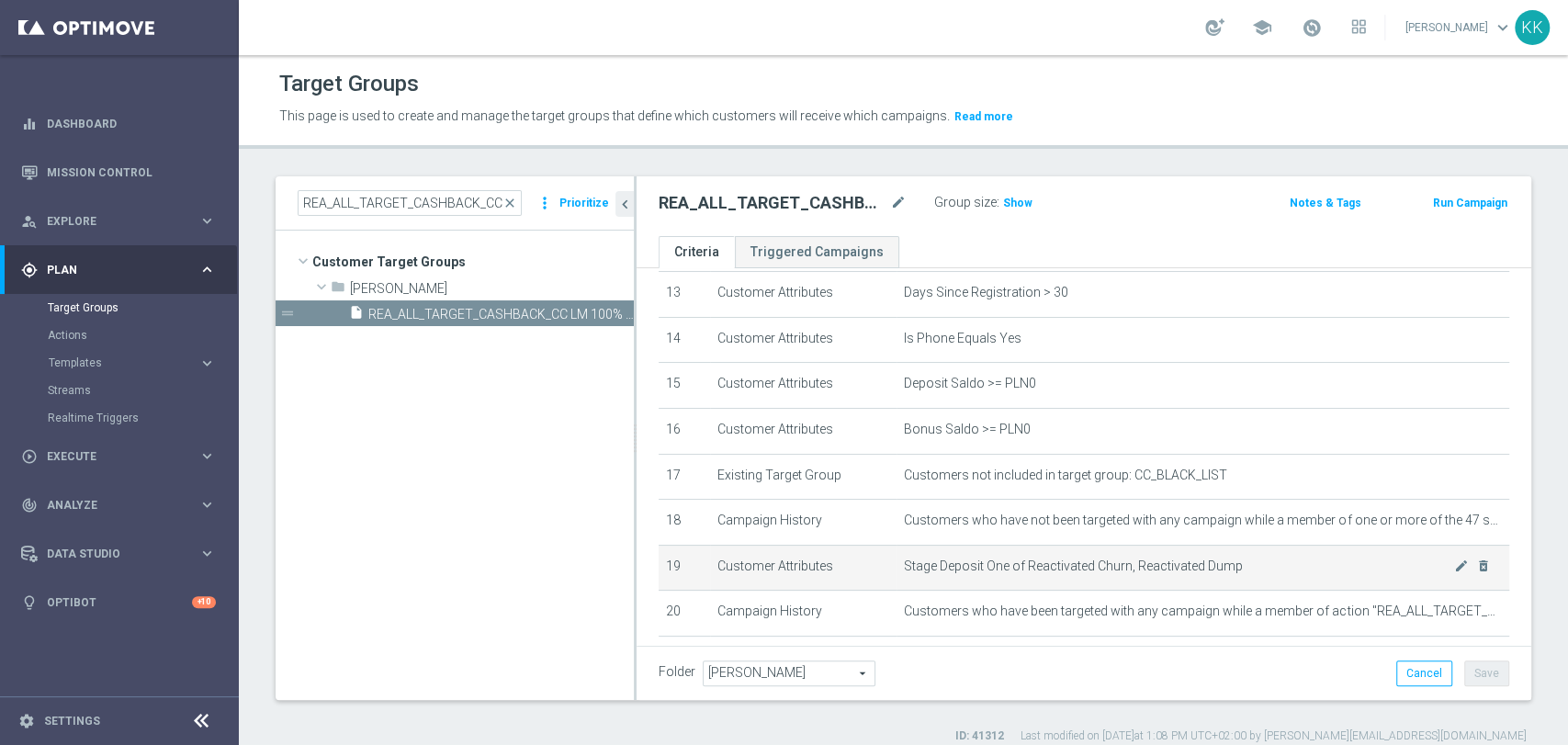
scroll to position [710, 0]
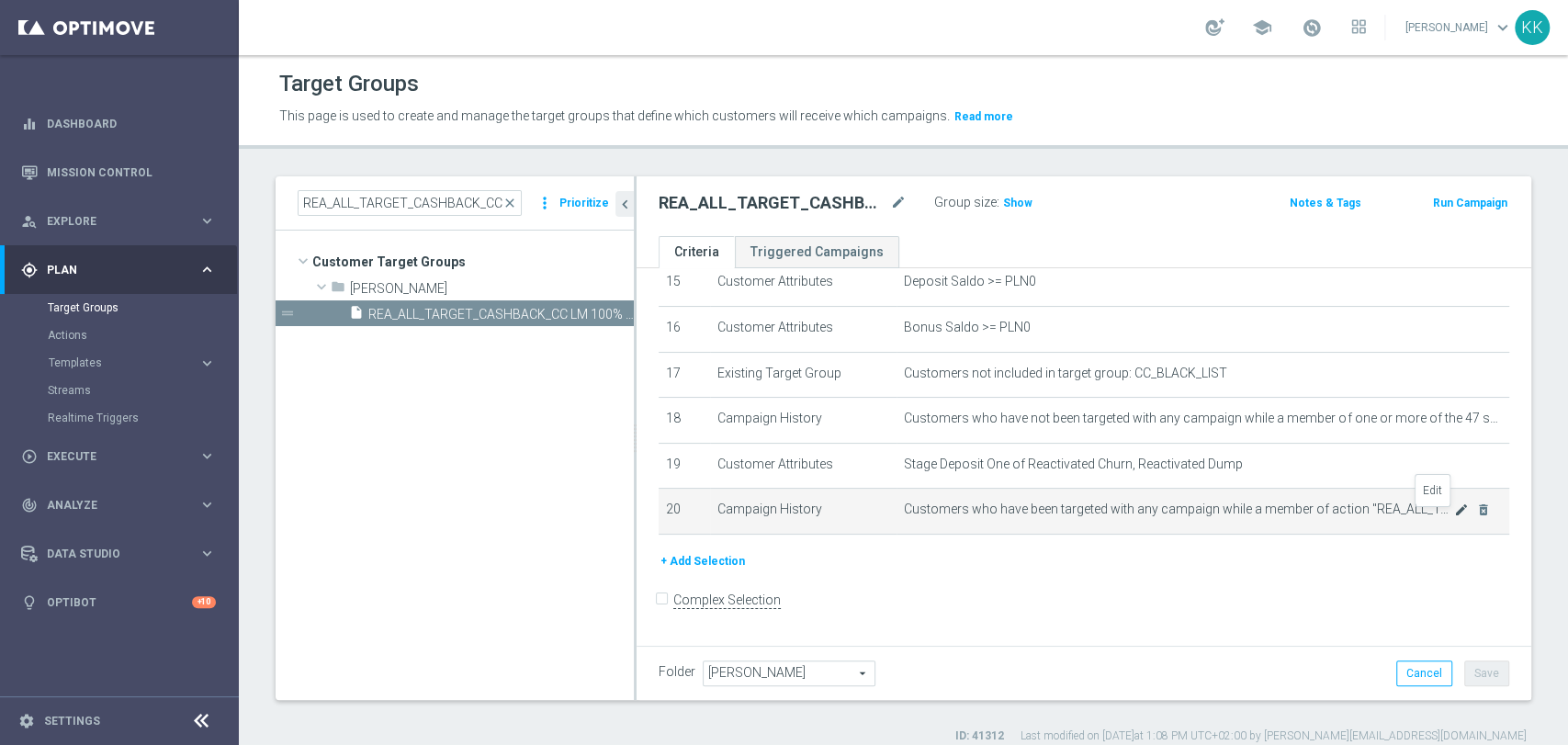
click at [1454, 513] on icon "mode_edit" at bounding box center [1462, 510] width 15 height 15
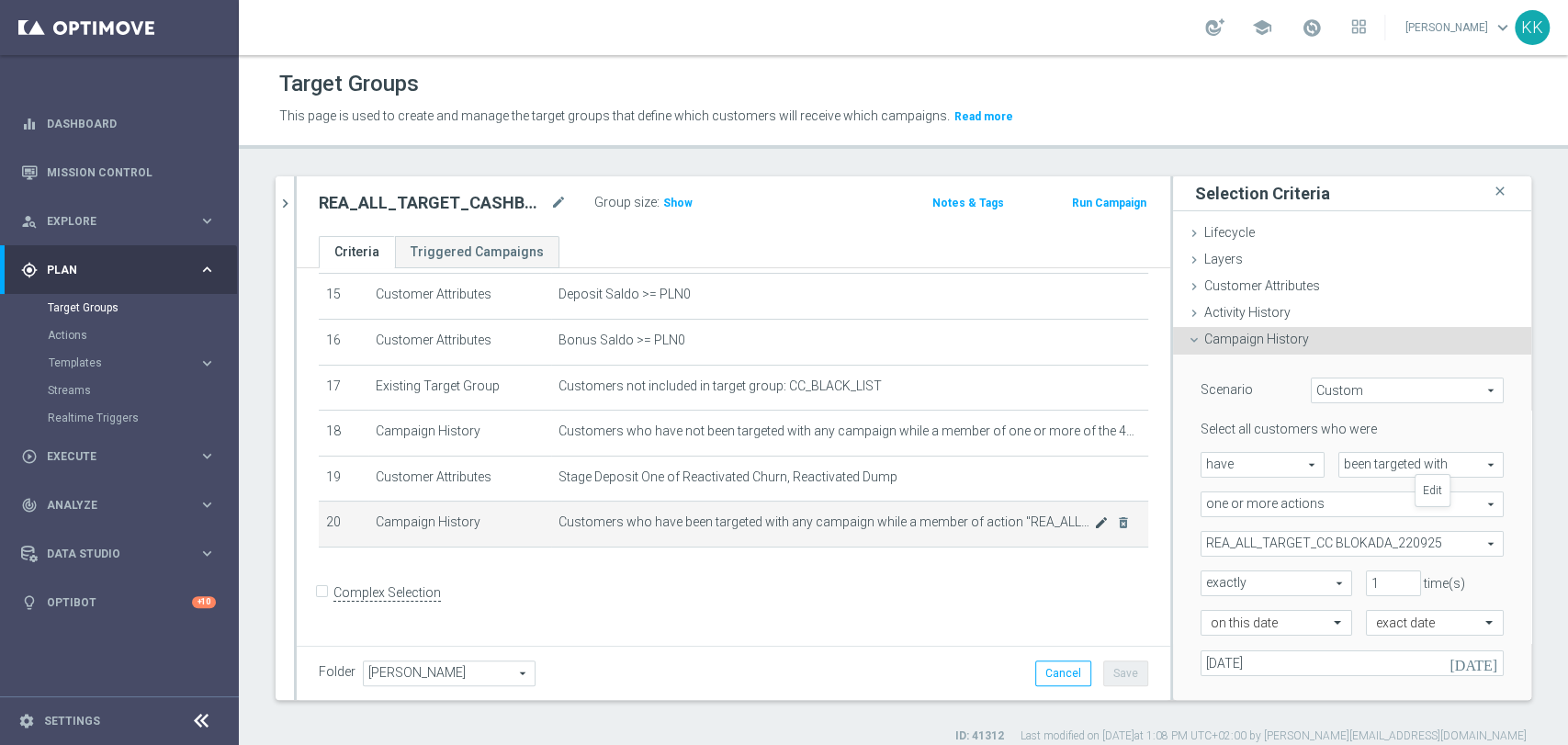
scroll to position [691, 0]
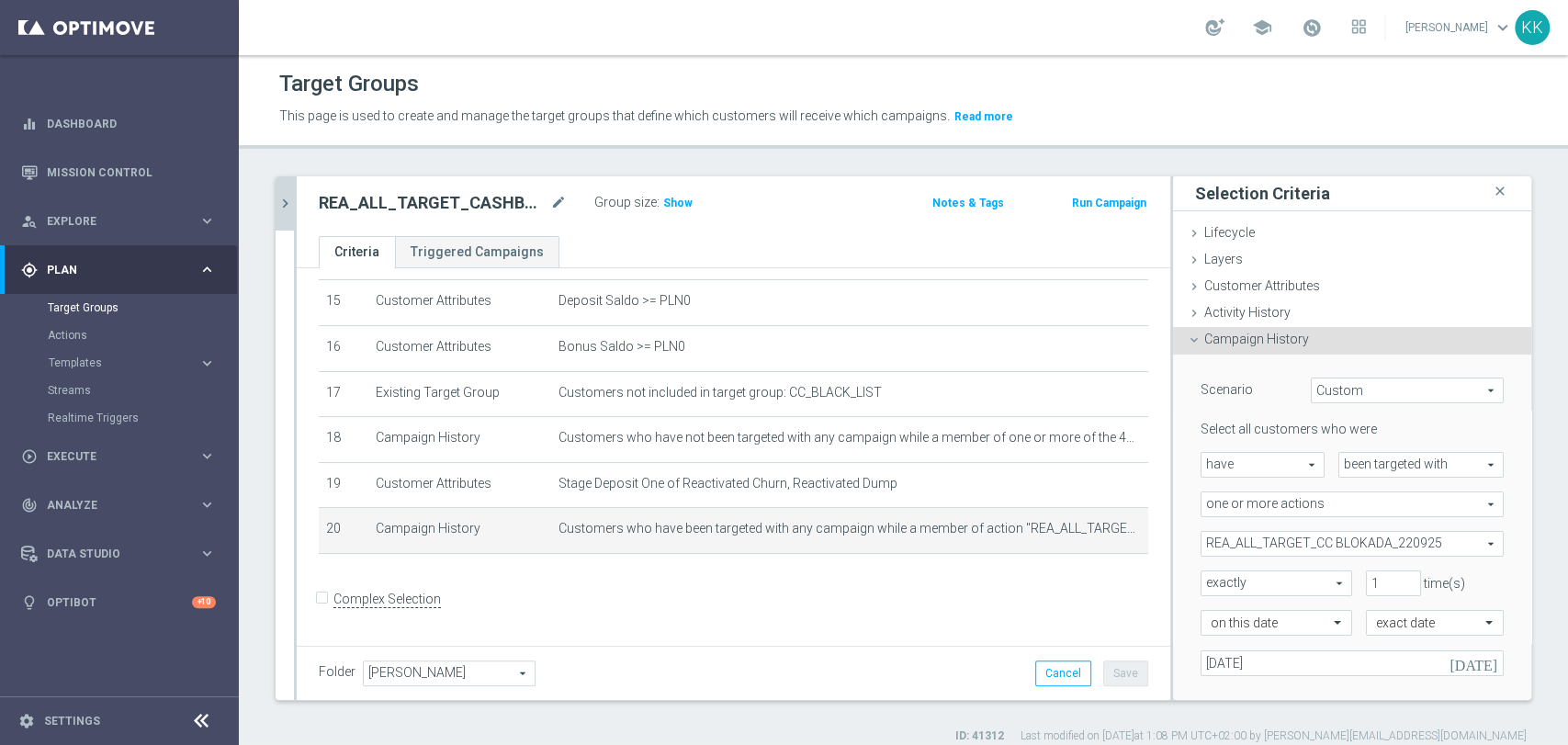
click at [292, 207] on as-split "REA_ALL_TARGET_CASHBACK_CC LM 100% do 200 PLN_250925 close more_vert Prioritize…" at bounding box center [903, 438] width 1255 height 524
click at [287, 207] on icon "chevron_right" at bounding box center [285, 204] width 18 height 18
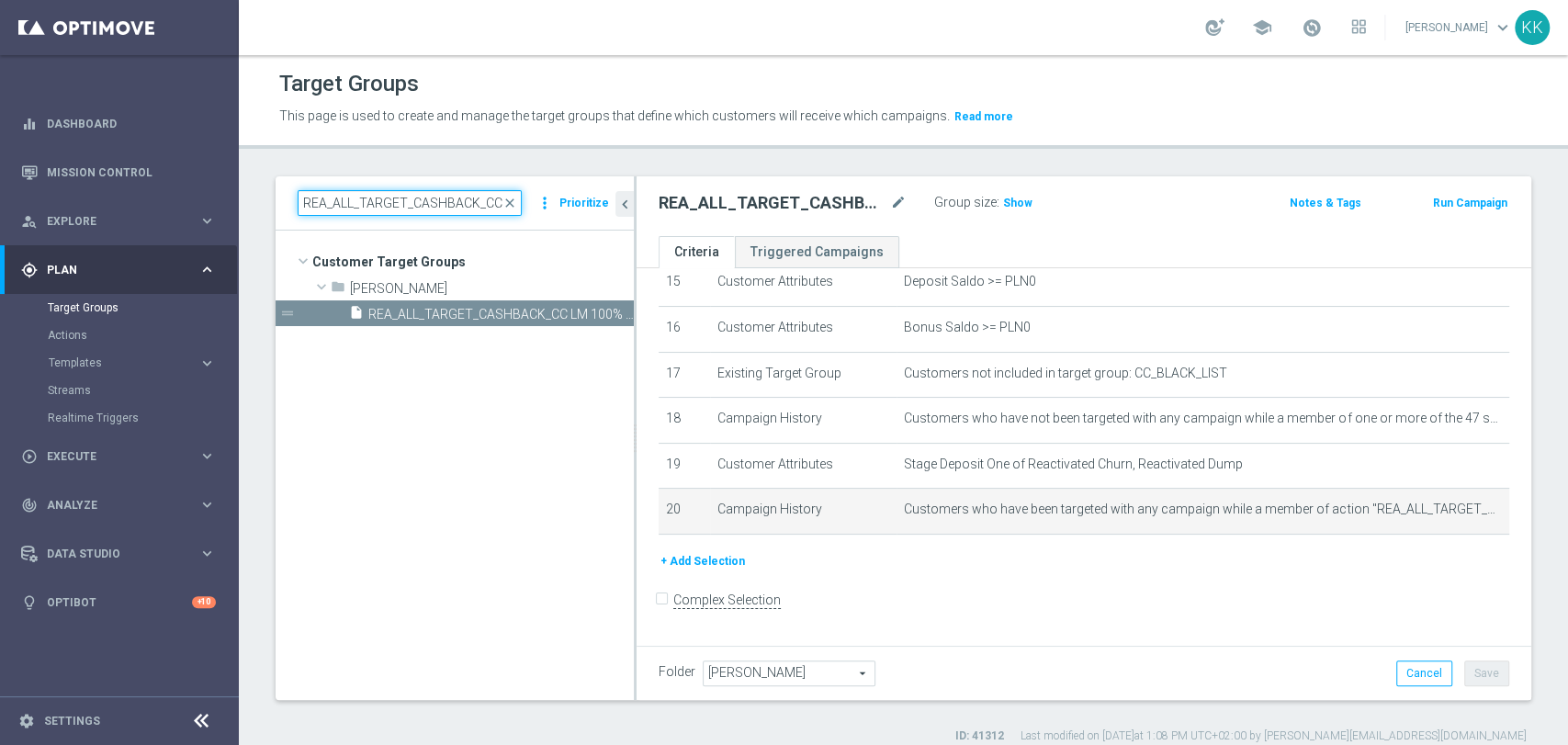
click at [361, 206] on input "REA_ALL_TARGET_CASHBACK_CC LM 100% do 200 PLN_250925" at bounding box center [410, 204] width 224 height 26
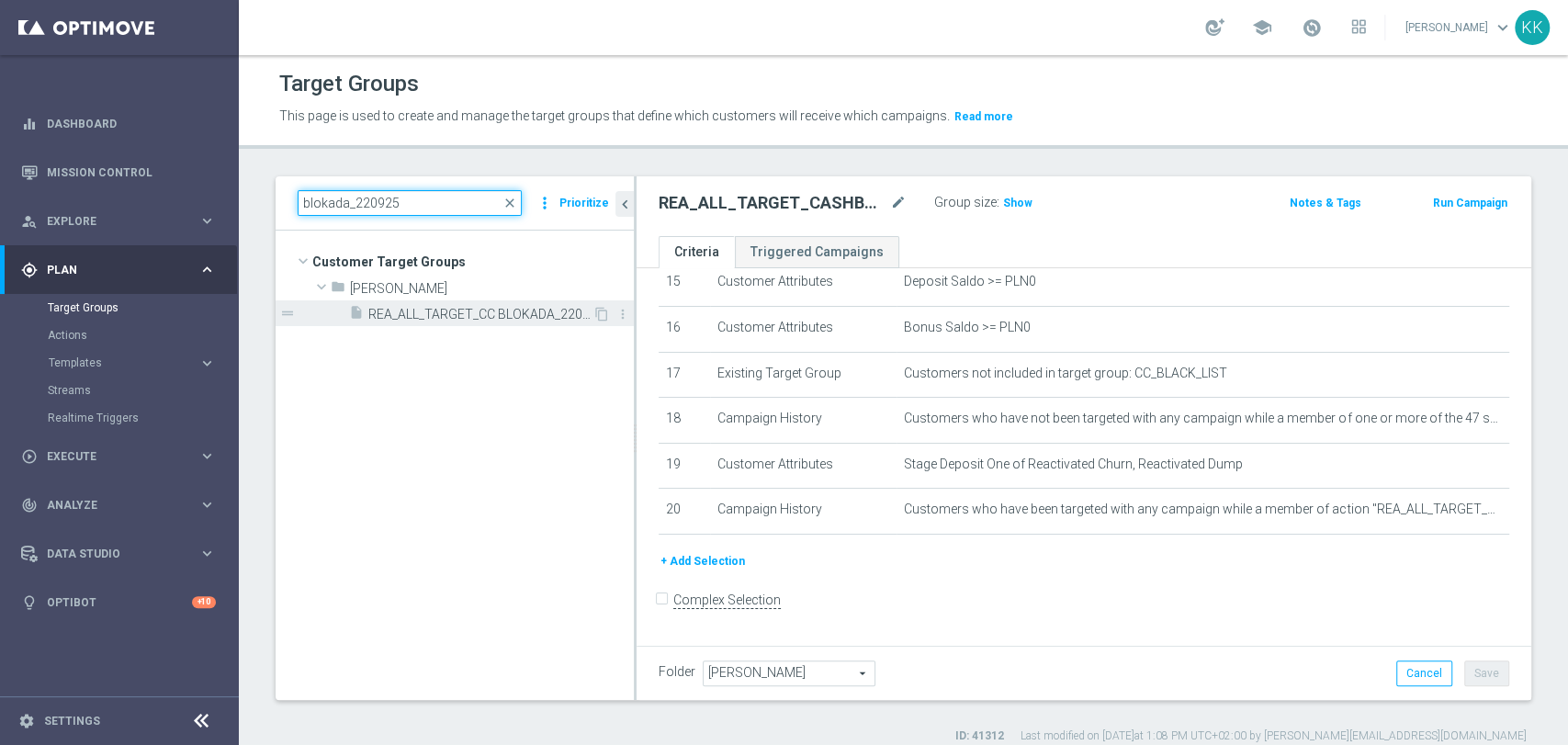
type input "blokada_220925"
click at [458, 303] on div "insert_drive_file REA_ALL_TARGET_CC BLOKADA_220925" at bounding box center [470, 314] width 244 height 26
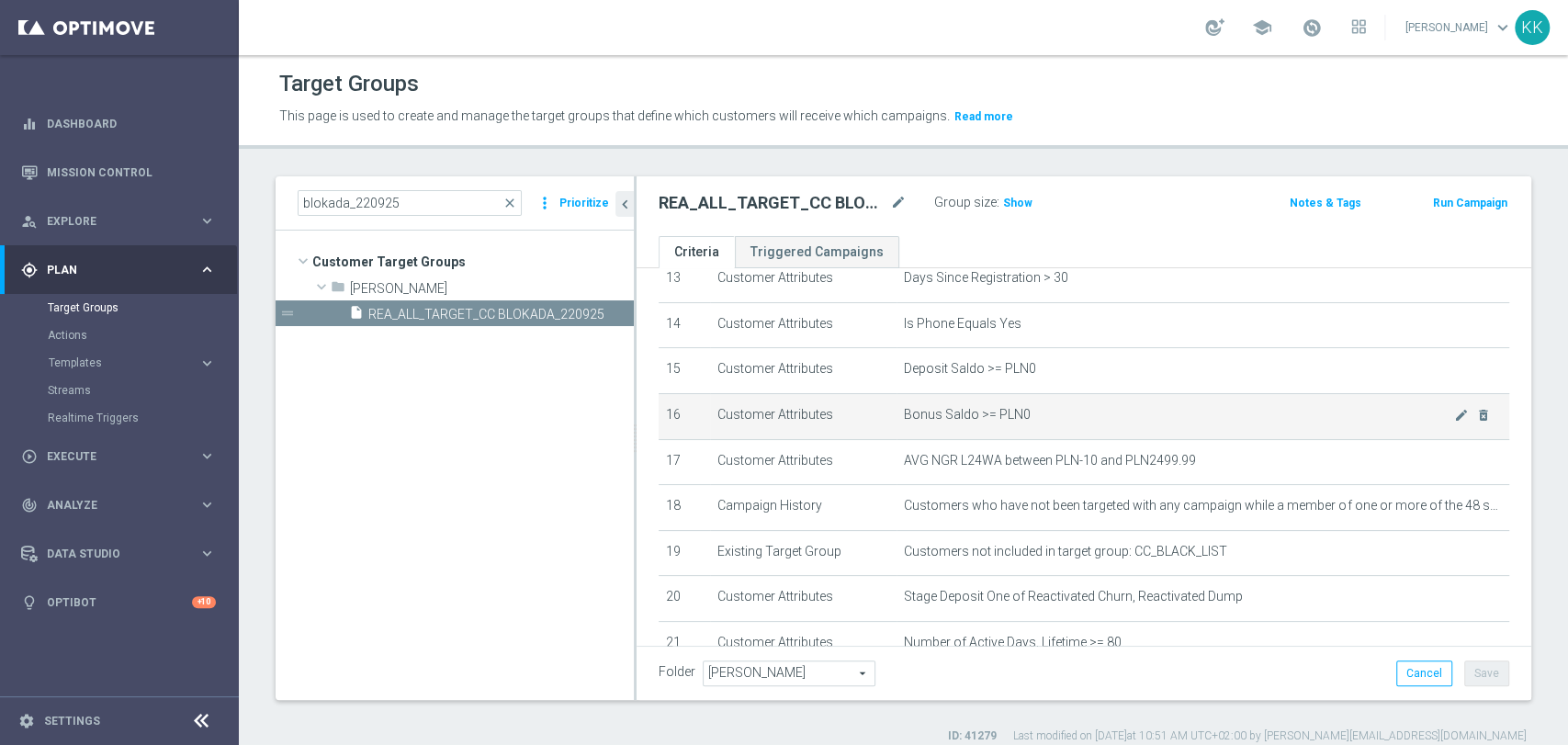
scroll to position [756, 0]
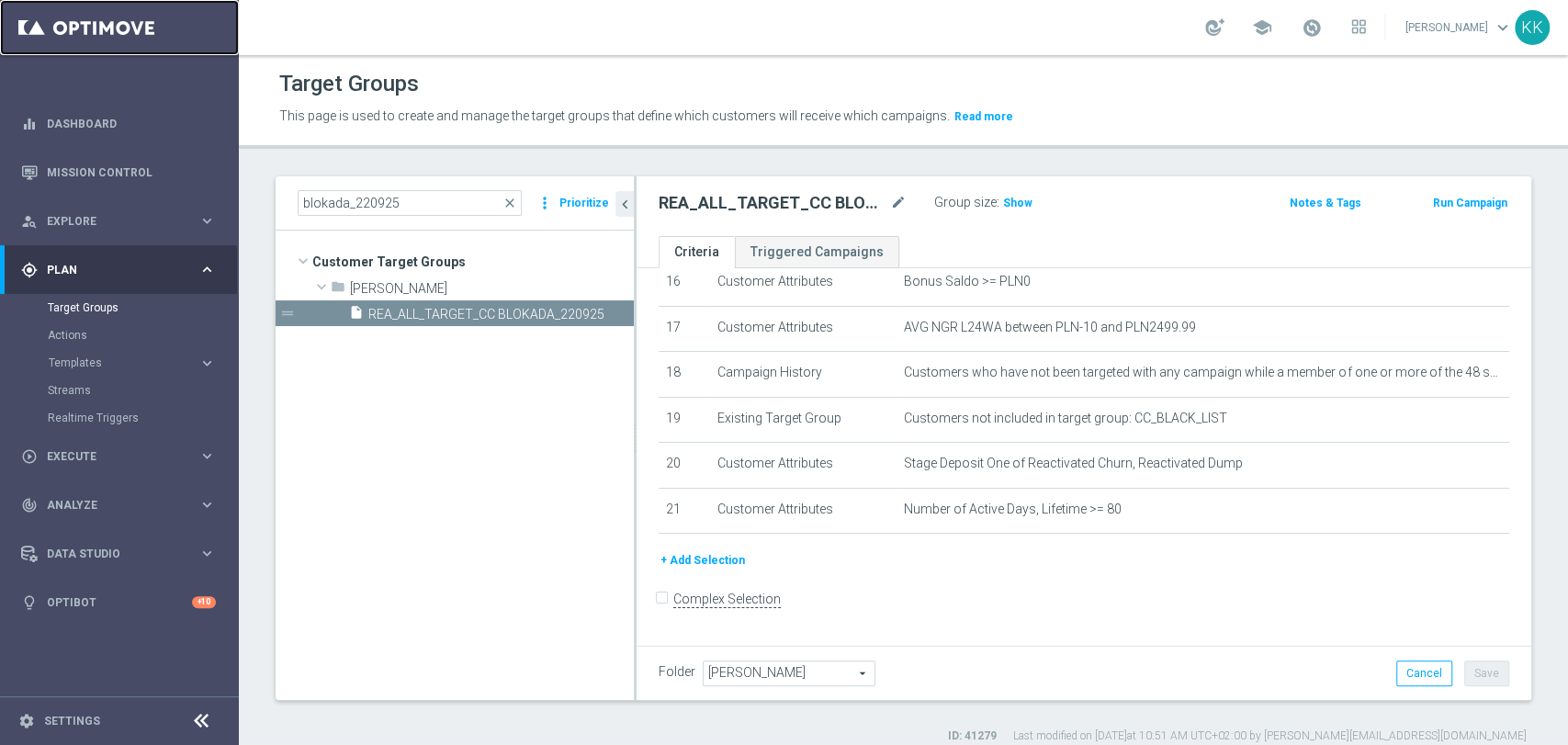
click at [91, 33] on link at bounding box center [119, 27] width 239 height 55
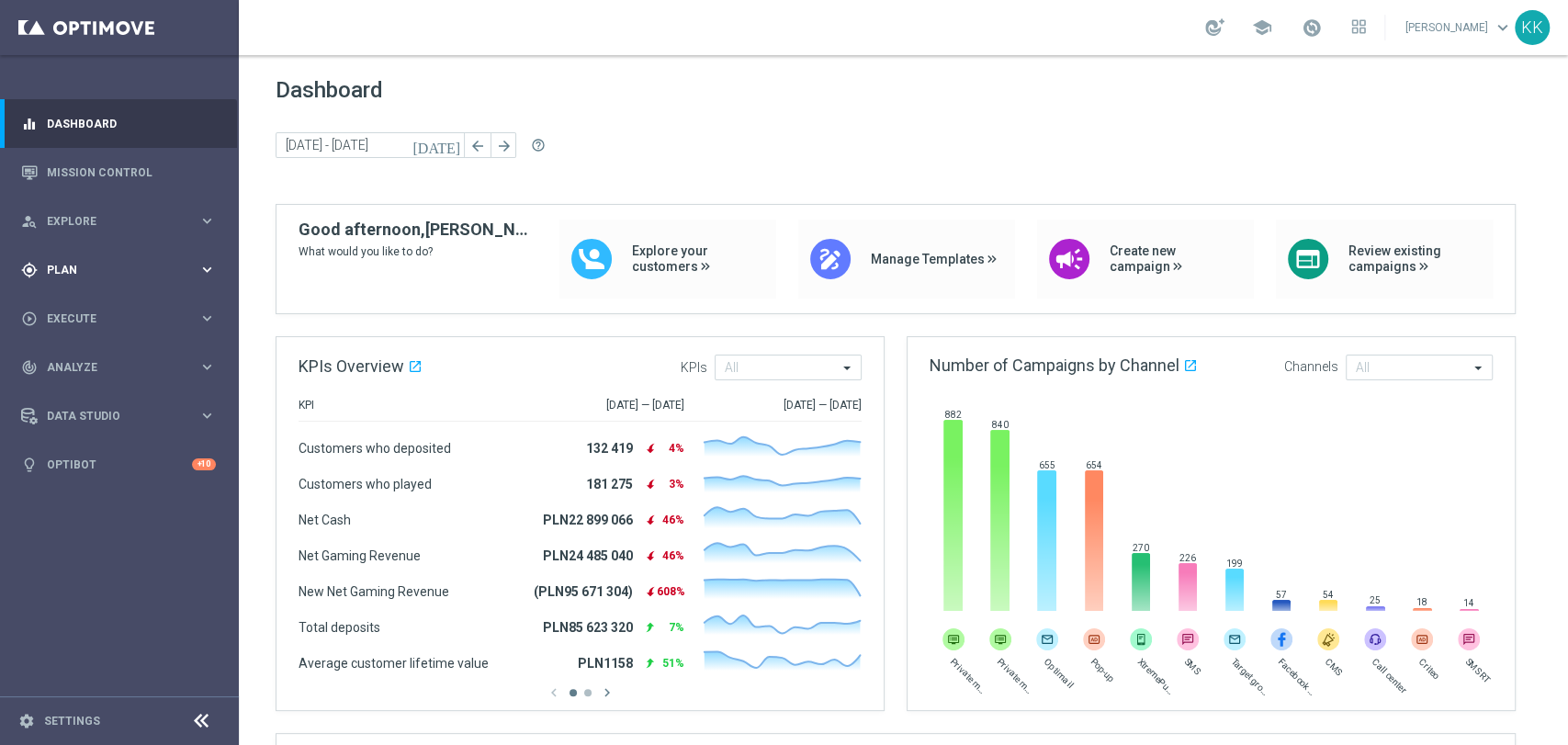
click at [35, 261] on icon "gps_fixed" at bounding box center [30, 270] width 17 height 17
drag, startPoint x: 78, startPoint y: 302, endPoint x: 147, endPoint y: 302, distance: 69.0
click at [78, 302] on link "Target Groups" at bounding box center [119, 308] width 144 height 15
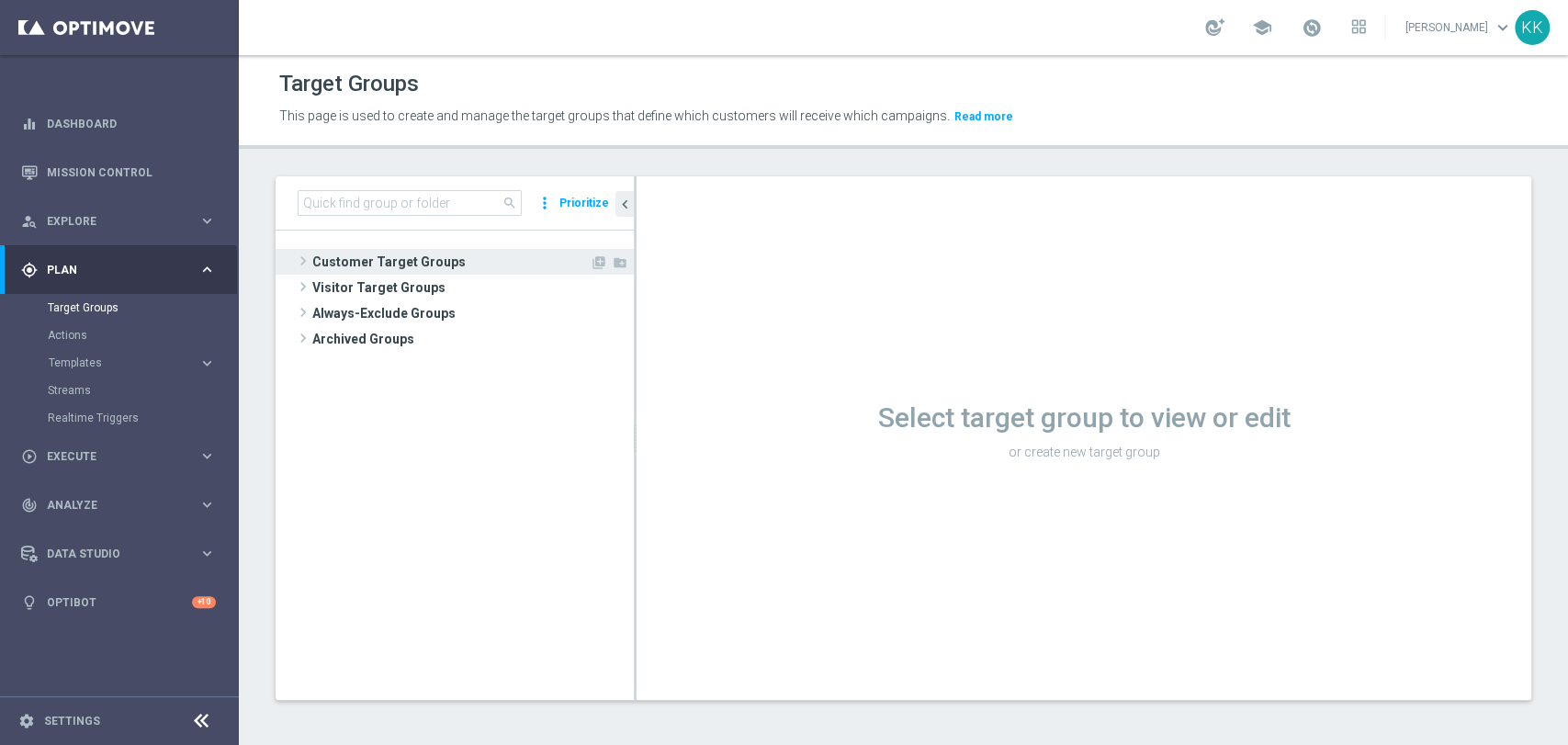
click at [451, 271] on span "Customer Target Groups" at bounding box center [451, 262] width 277 height 26
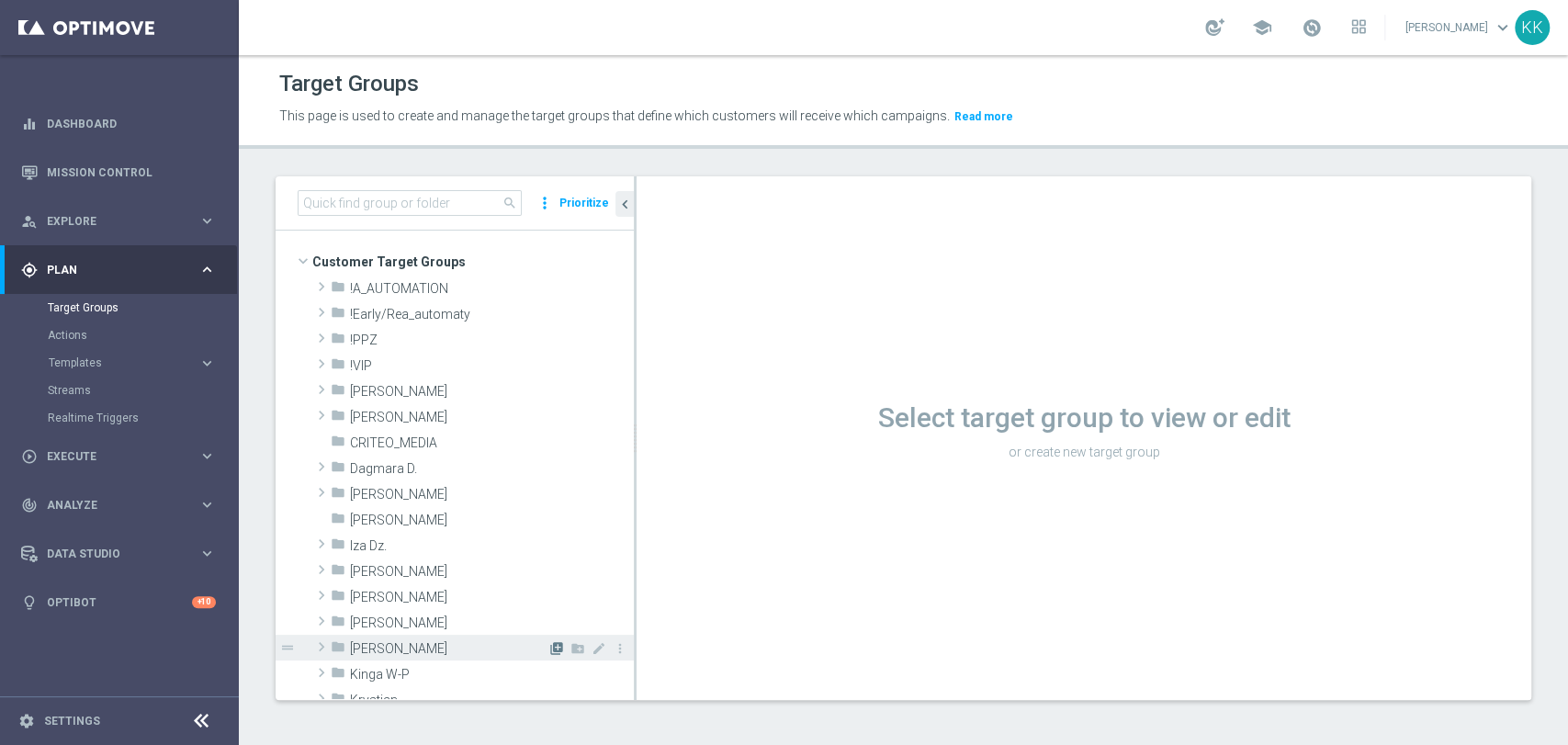
click at [550, 646] on icon "library_add" at bounding box center [557, 649] width 15 height 15
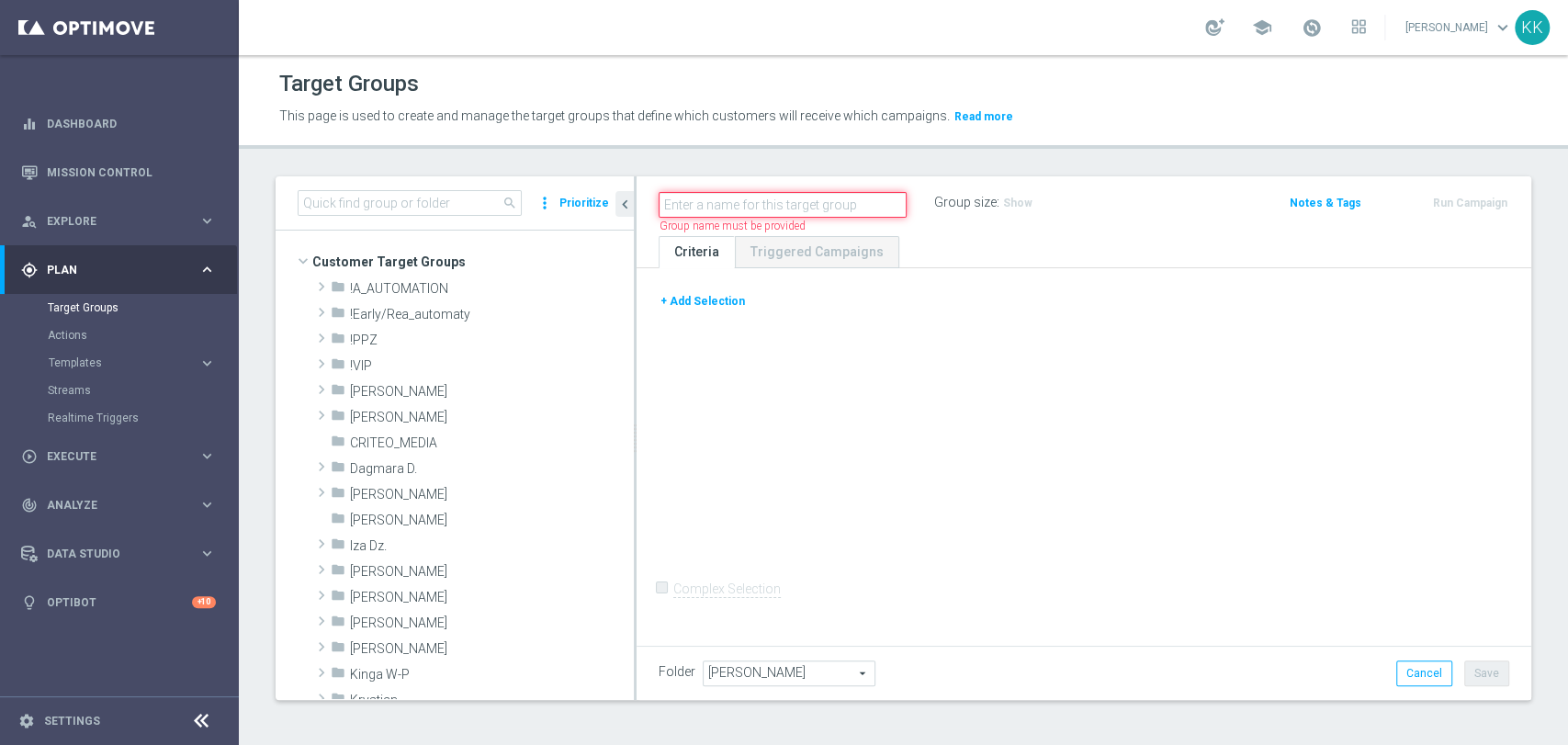
paste input "D_MIN-LOW_TARGET_WAGER_50% do 100 PLN_PTLW_230925_2"
type input "D_MIN-LOW_TARGET_WAGER_50% do 100 PLN_PTLW_230925_2"
click at [1138, 340] on div "+ Add Selection Complex Selection Invalid Expression" at bounding box center [1084, 455] width 895 height 373
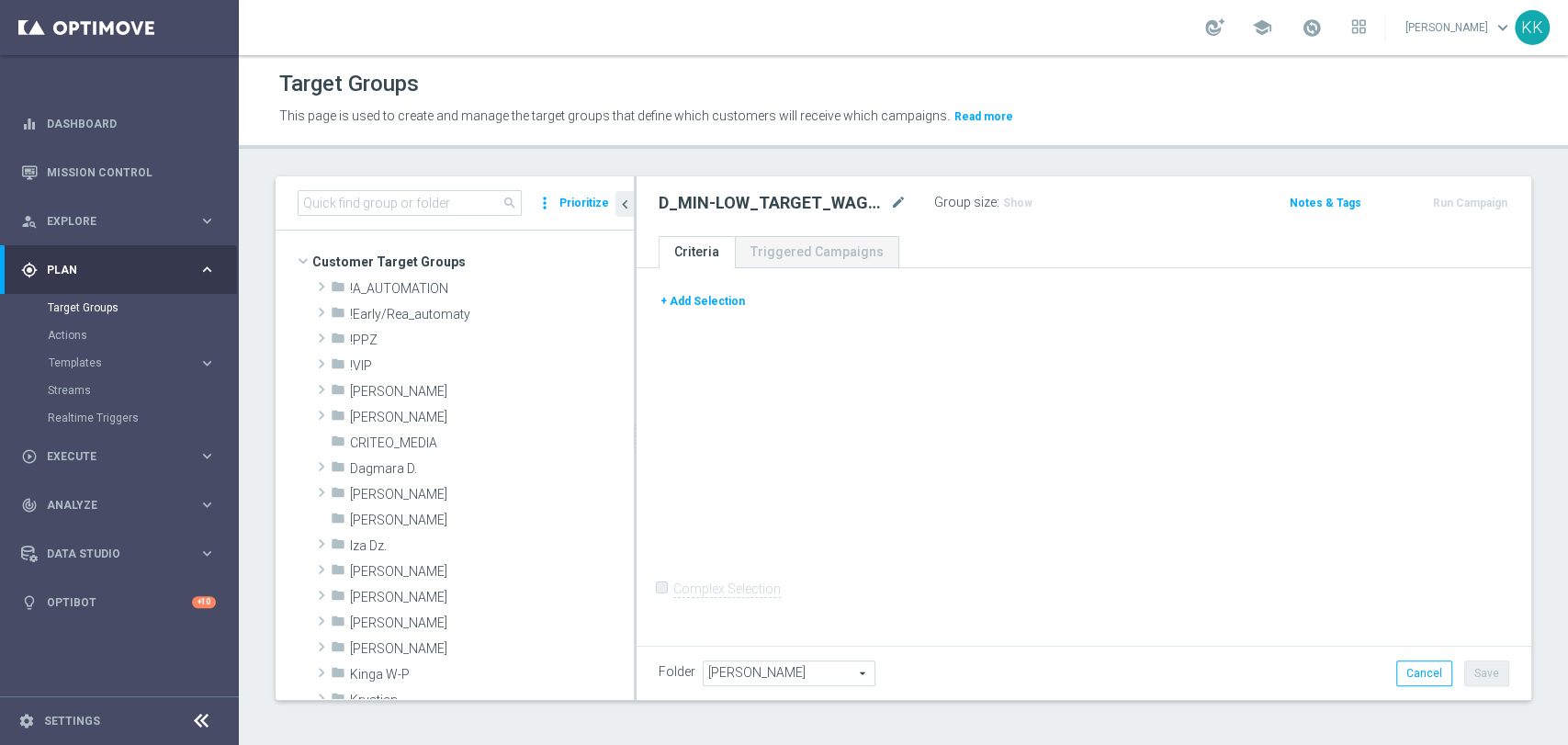
click at [699, 296] on button "+ Add Selection" at bounding box center [703, 302] width 88 height 21
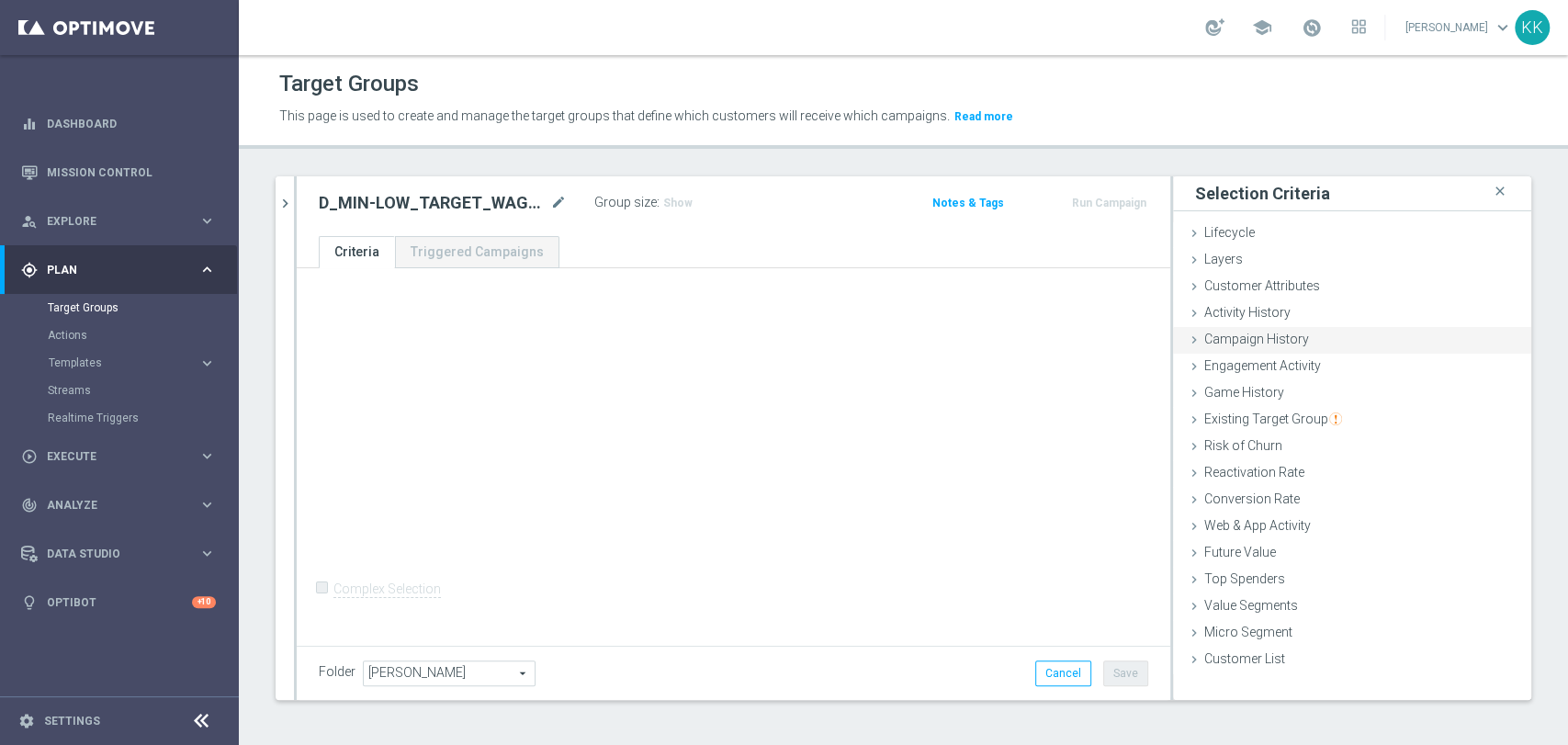
click at [1285, 327] on div "Campaign History done" at bounding box center [1352, 341] width 358 height 28
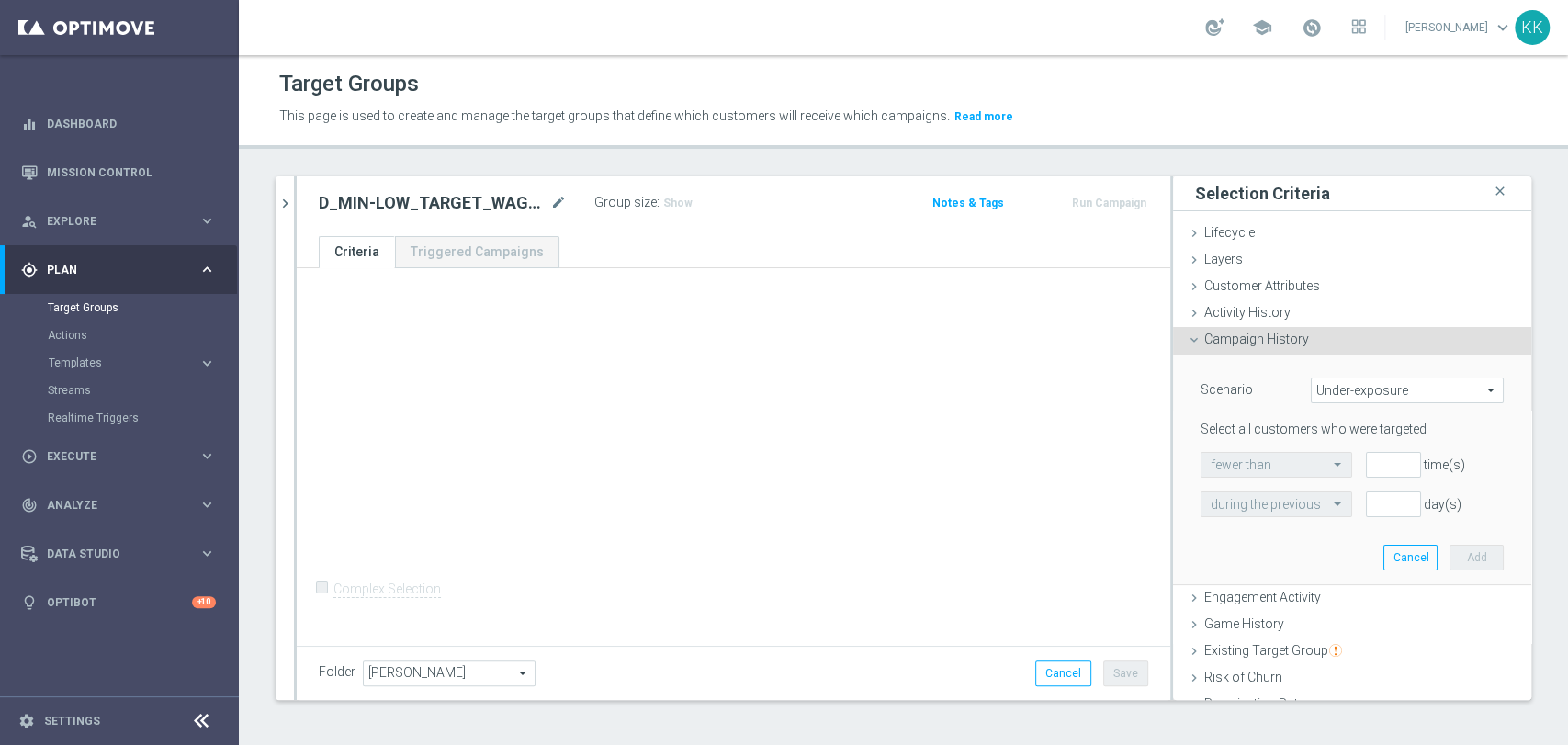
click at [1350, 392] on span "Under-exposure" at bounding box center [1407, 390] width 191 height 24
click at [1357, 507] on span "Custom" at bounding box center [1407, 513] width 173 height 15
type input "Custom"
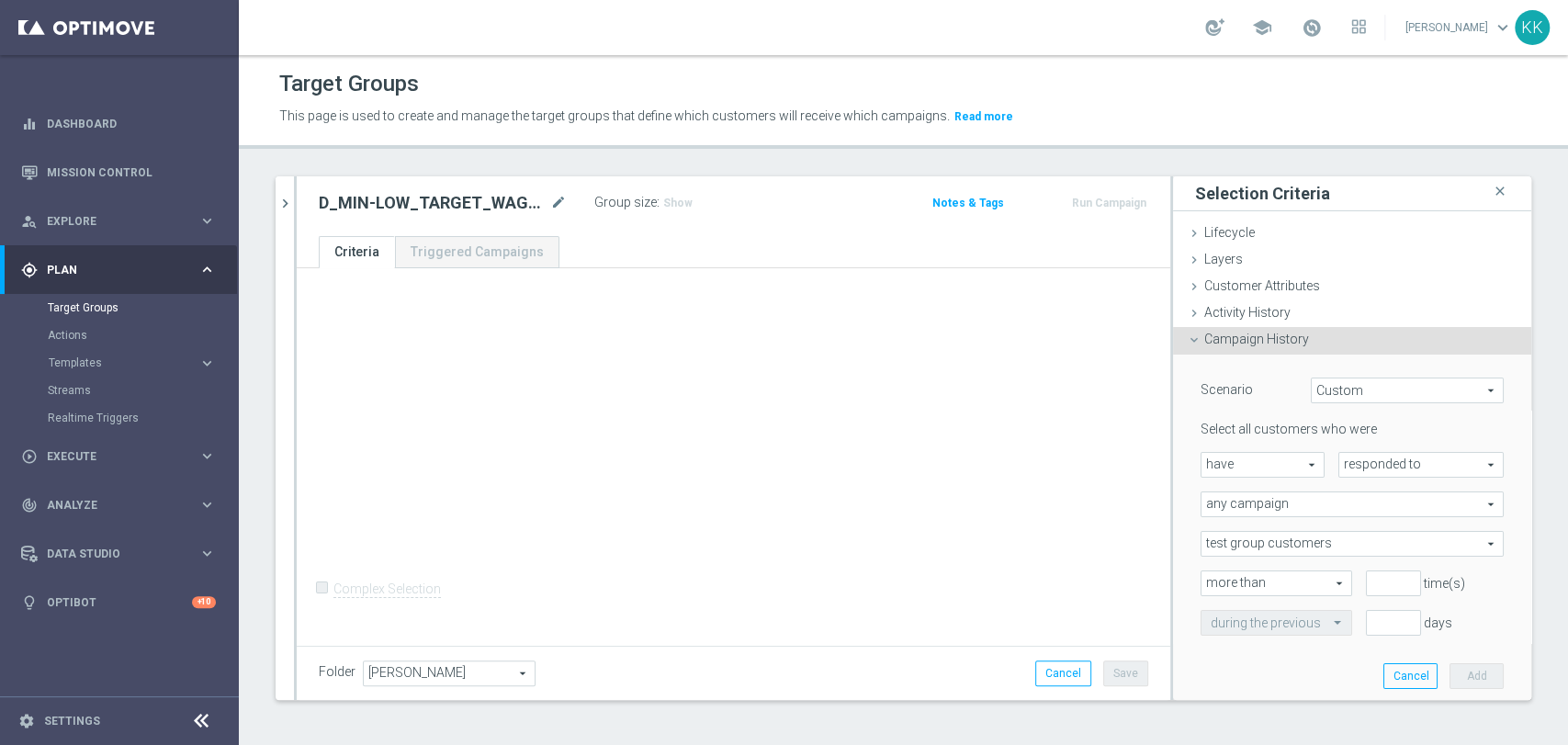
click at [1339, 453] on span "responded to" at bounding box center [1421, 465] width 163 height 24
click at [1349, 511] on span "been targeted with" at bounding box center [1421, 515] width 145 height 15
type input "been targeted with"
click at [1294, 505] on span "any campaign" at bounding box center [1351, 505] width 301 height 24
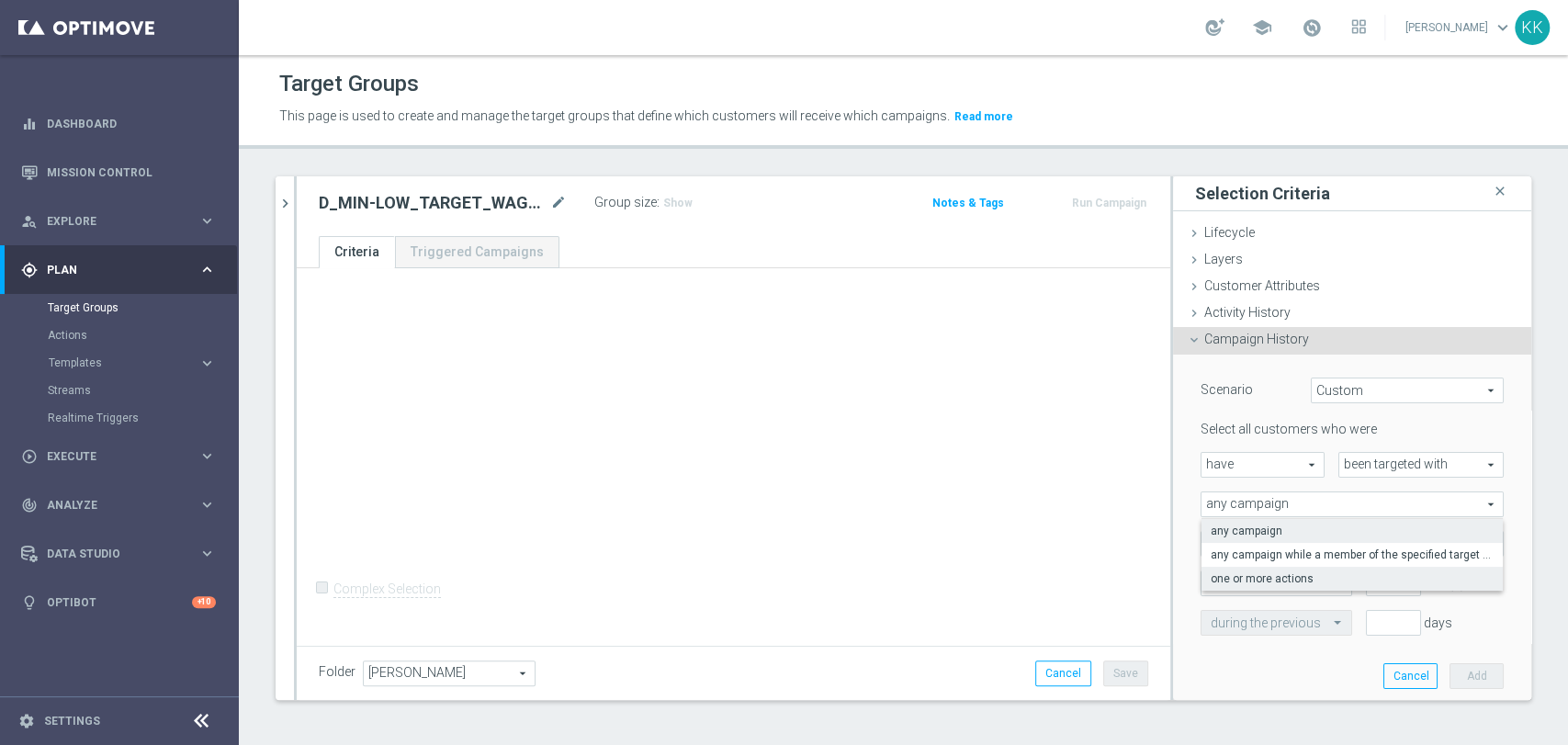
click at [1285, 568] on label "one or more actions" at bounding box center [1351, 579] width 301 height 24
type input "one or more actions"
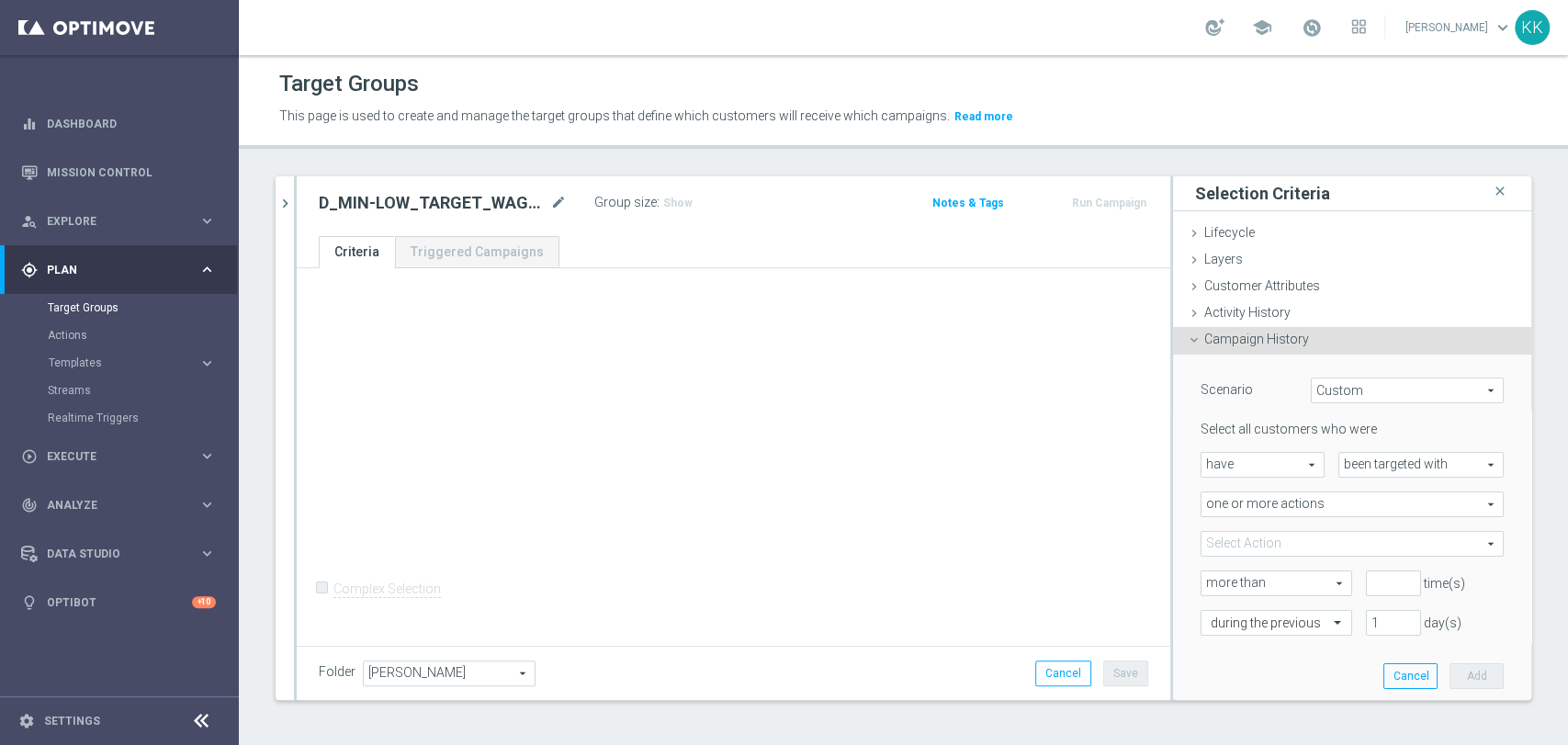
click at [1280, 543] on span at bounding box center [1351, 544] width 301 height 24
click at [1208, 581] on input "Show Selected" at bounding box center [1213, 583] width 12 height 12
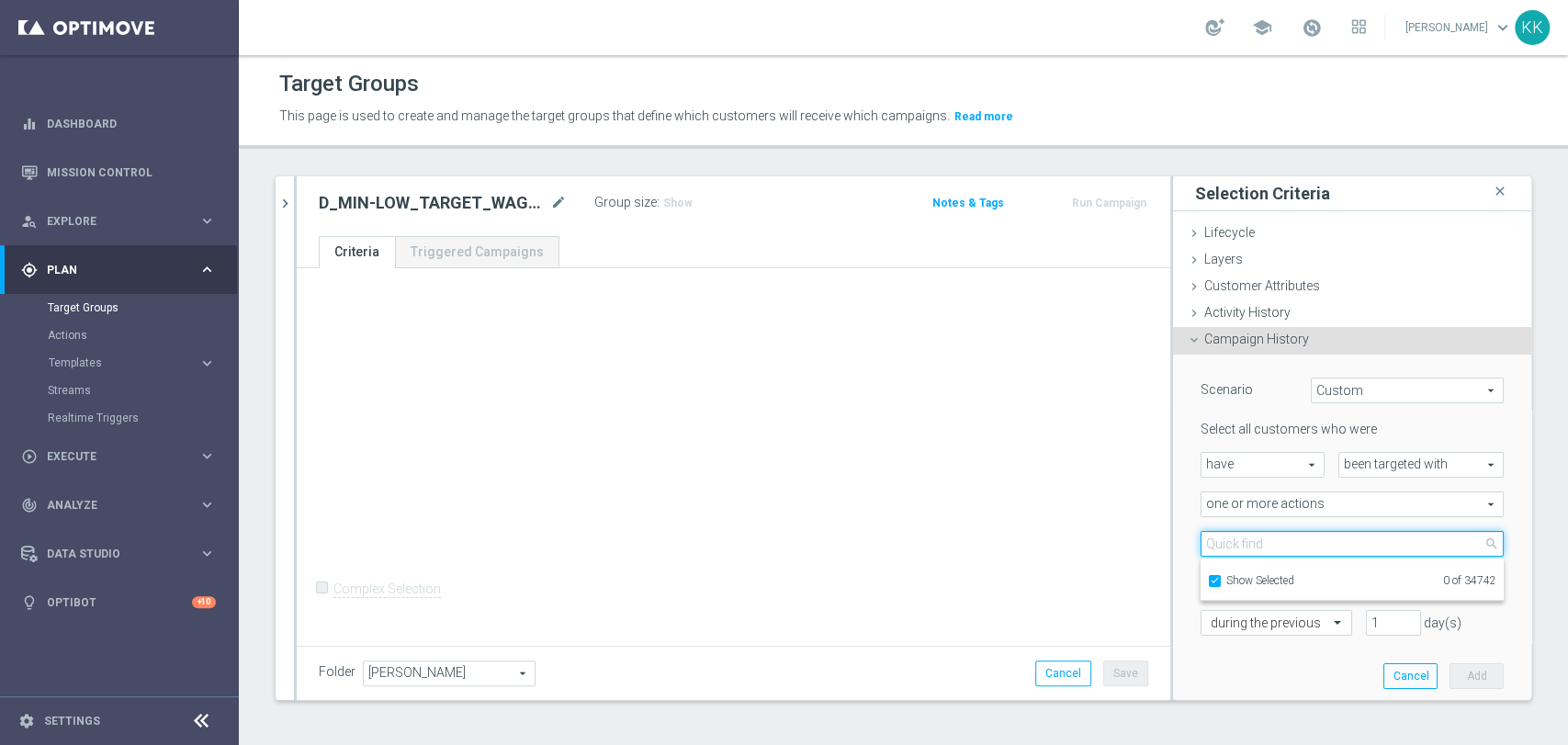
click at [1226, 553] on input "search" at bounding box center [1351, 544] width 303 height 26
click at [1208, 581] on input "Show Selected" at bounding box center [1213, 583] width 12 height 12
checkbox input "false"
click at [1219, 551] on input "search" at bounding box center [1351, 544] width 303 height 26
paste input "D_MIN-LOW_TARGET_WAGER_50% do 100 PLN_PTLW_230925_2"
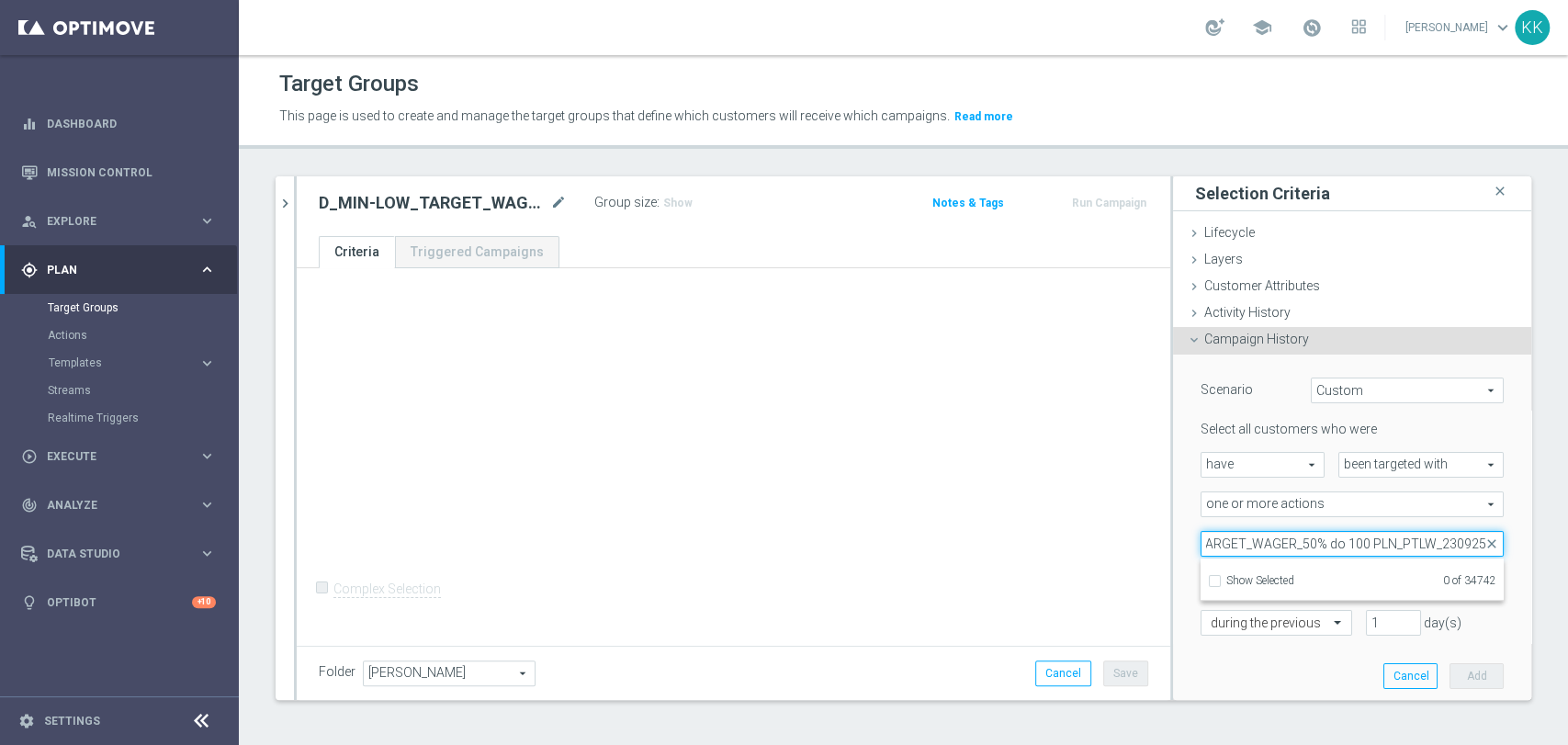
scroll to position [0, 90]
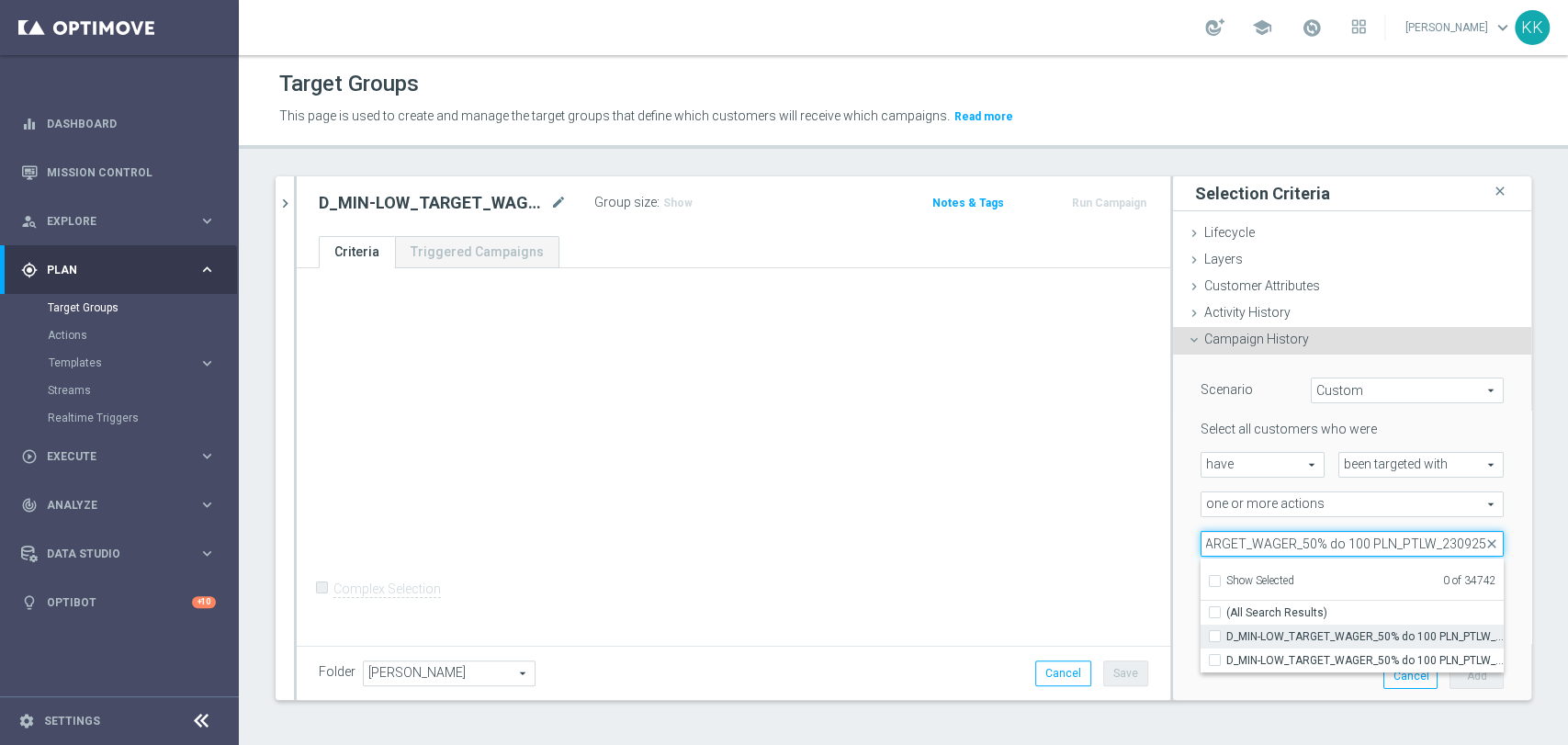
type input "D_MIN-LOW_TARGET_WAGER_50% do 100 PLN_PTLW_230925"
click at [1235, 642] on label "D_MIN-LOW_TARGET_WAGER_50% do 100 PLN_PTLW_230925" at bounding box center [1365, 637] width 277 height 24
click at [1226, 642] on input "D_MIN-LOW_TARGET_WAGER_50% do 100 PLN_PTLW_230925" at bounding box center [1220, 636] width 12 height 12
checkbox input "true"
type input "D_MIN-LOW_TARGET_WAGER_50% do 100 PLN_PTLW_230925"
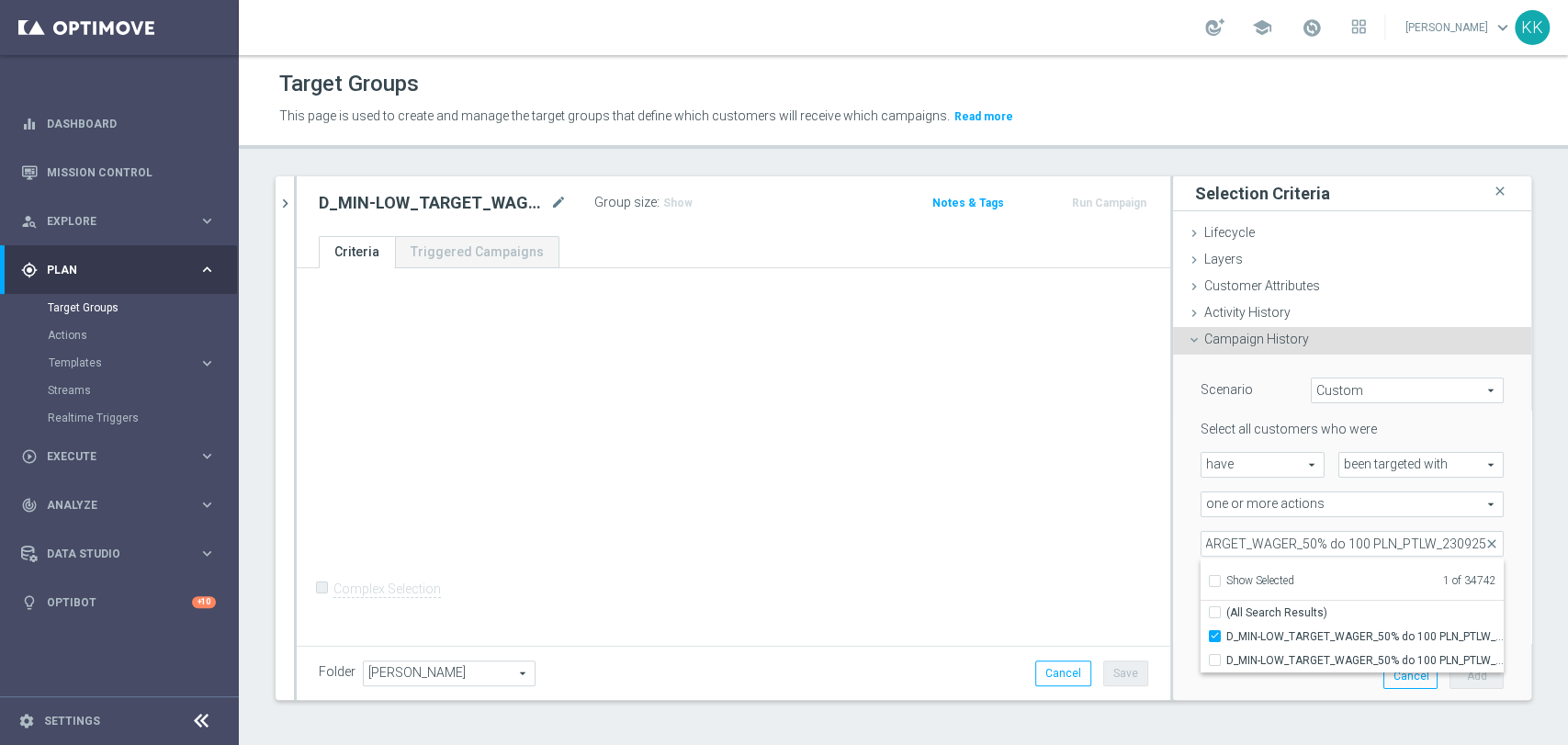
scroll to position [0, 0]
click at [980, 581] on div "+ Add Selection Complex Selection Invalid Expression" at bounding box center [734, 455] width 874 height 373
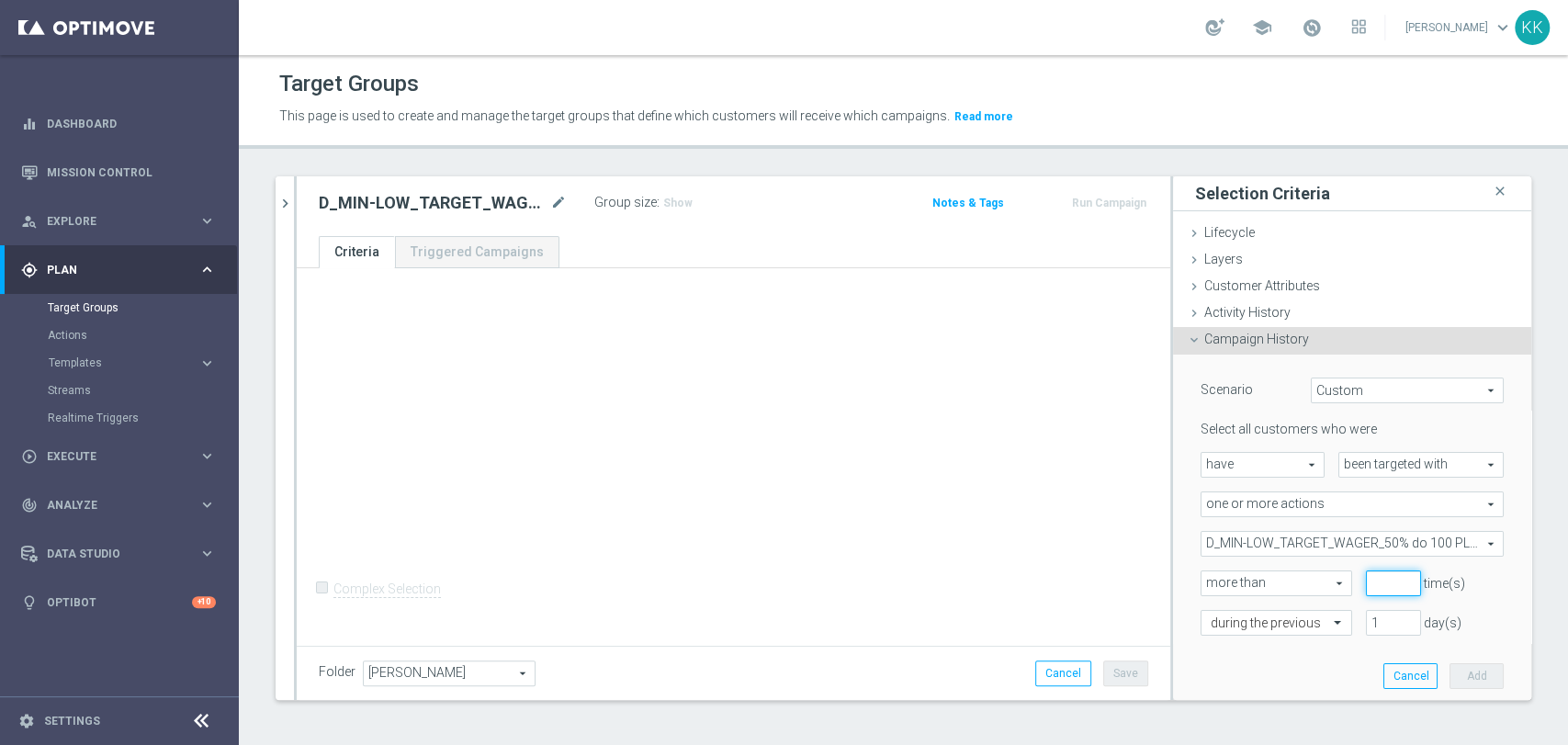
click at [1365, 580] on input "number" at bounding box center [1393, 583] width 55 height 26
type input "0"
click at [1304, 617] on div at bounding box center [1276, 624] width 149 height 17
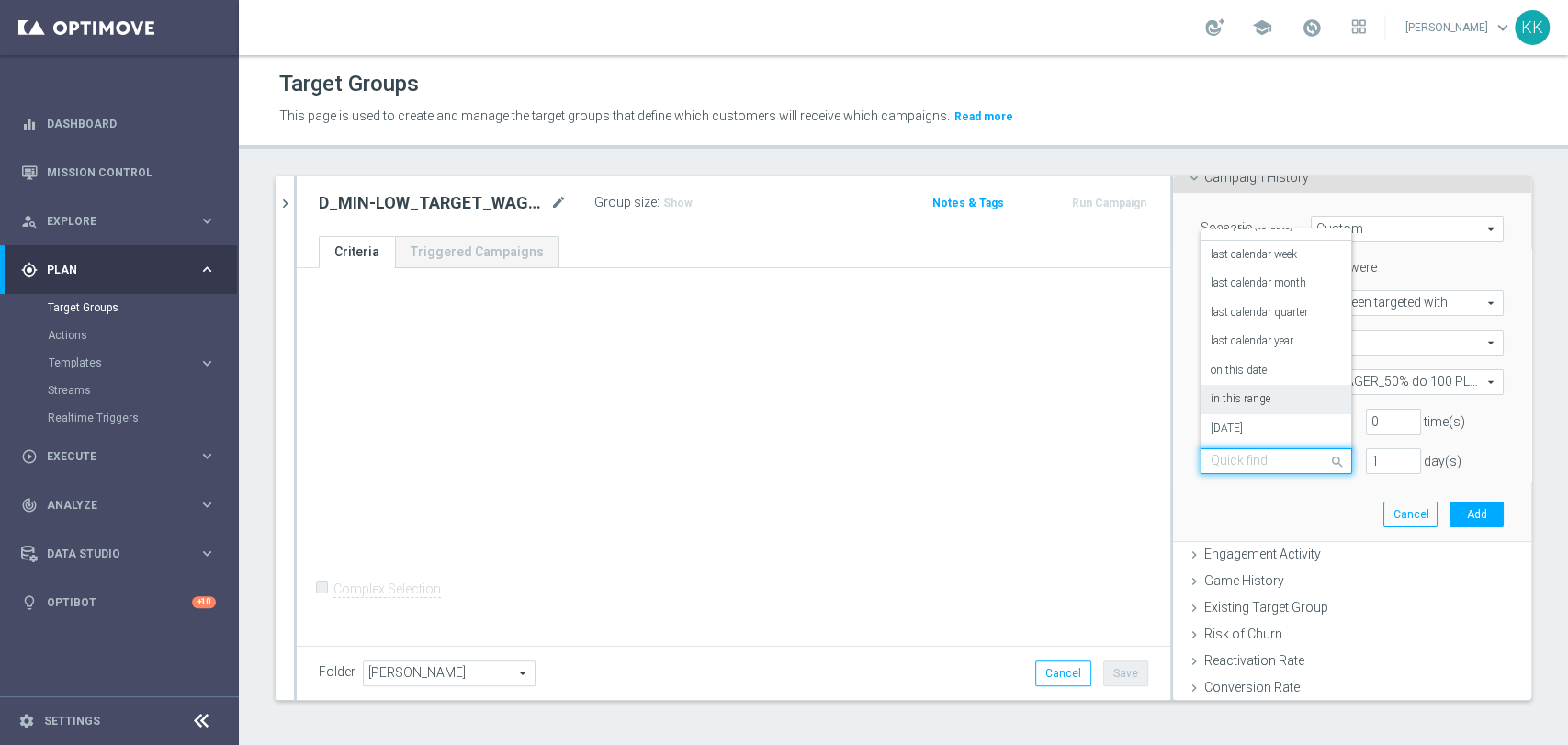
scroll to position [306, 0]
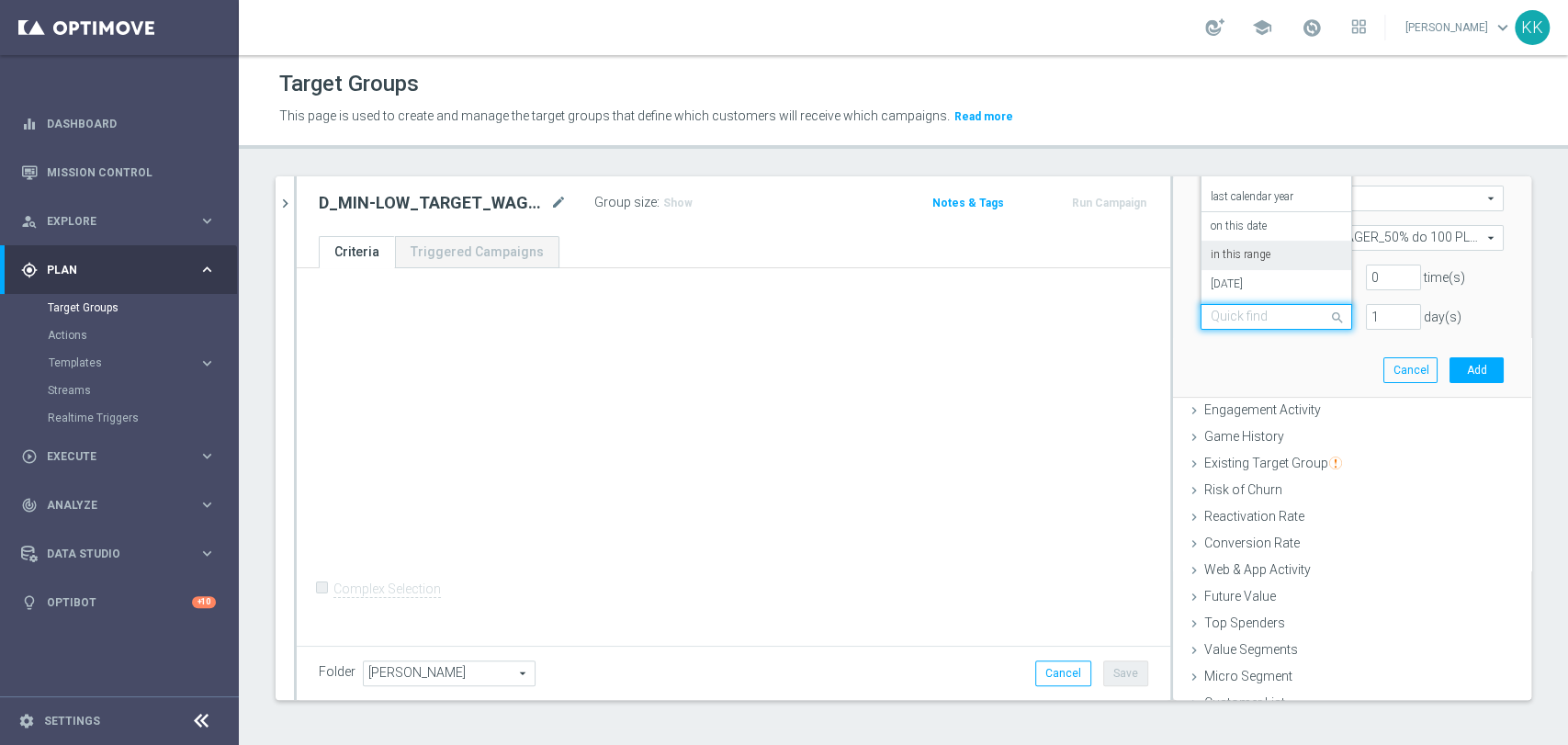
click at [1267, 241] on div "in this range" at bounding box center [1276, 255] width 132 height 29
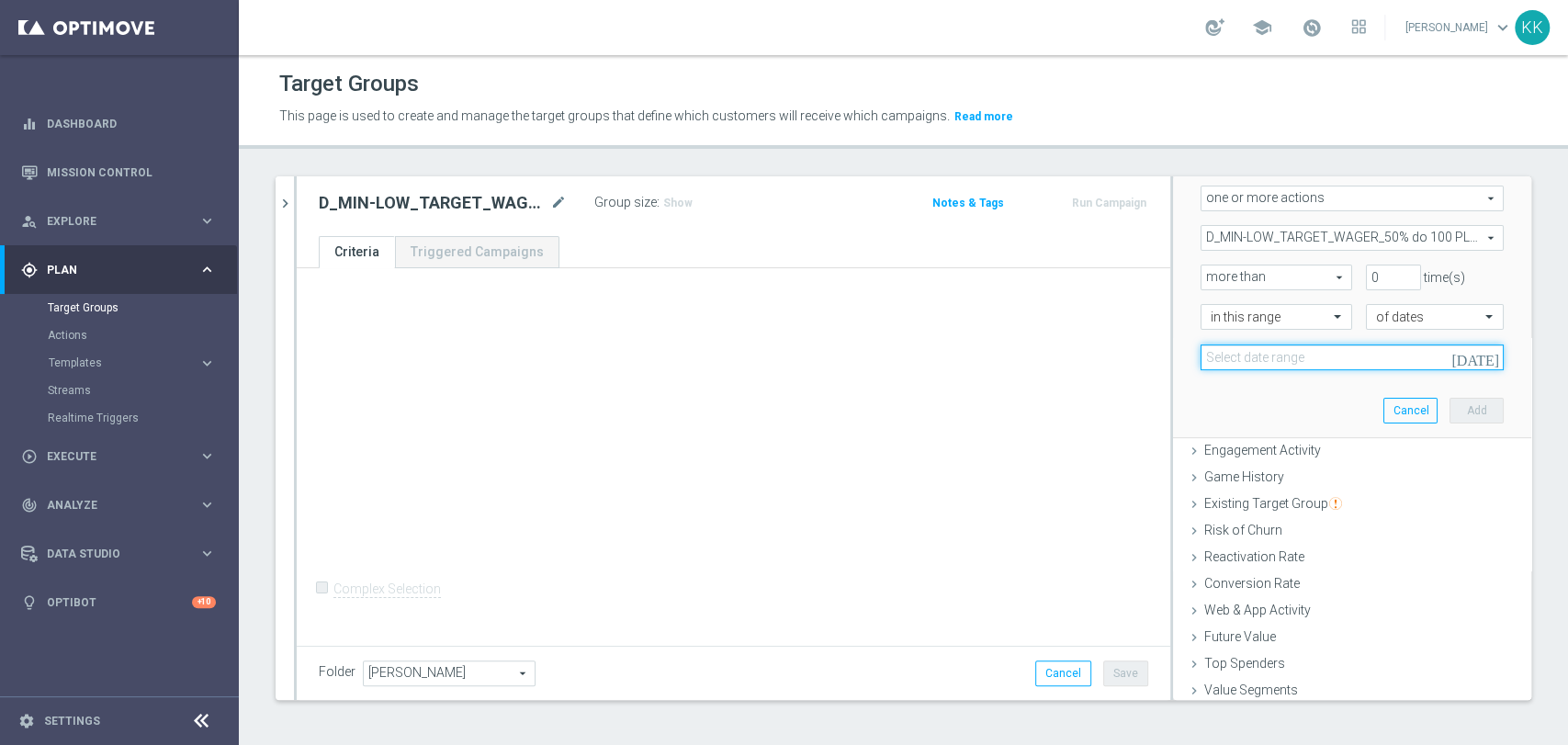
click at [1270, 363] on input at bounding box center [1351, 358] width 303 height 26
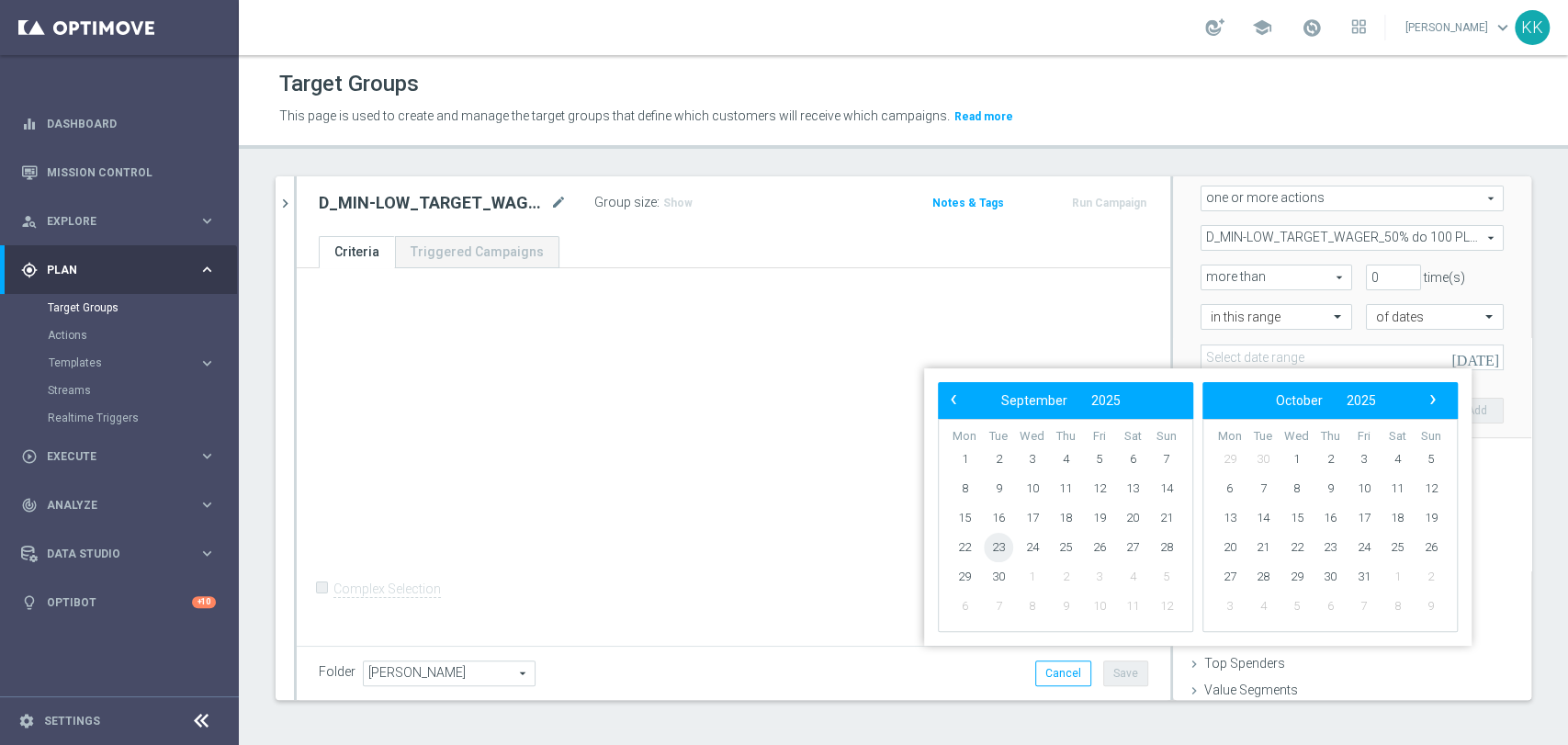
click at [1003, 552] on span "23" at bounding box center [998, 547] width 29 height 29
click at [1107, 554] on span "26" at bounding box center [1099, 547] width 29 height 29
type input "23 Sep 2025 - 26 Sep 2025"
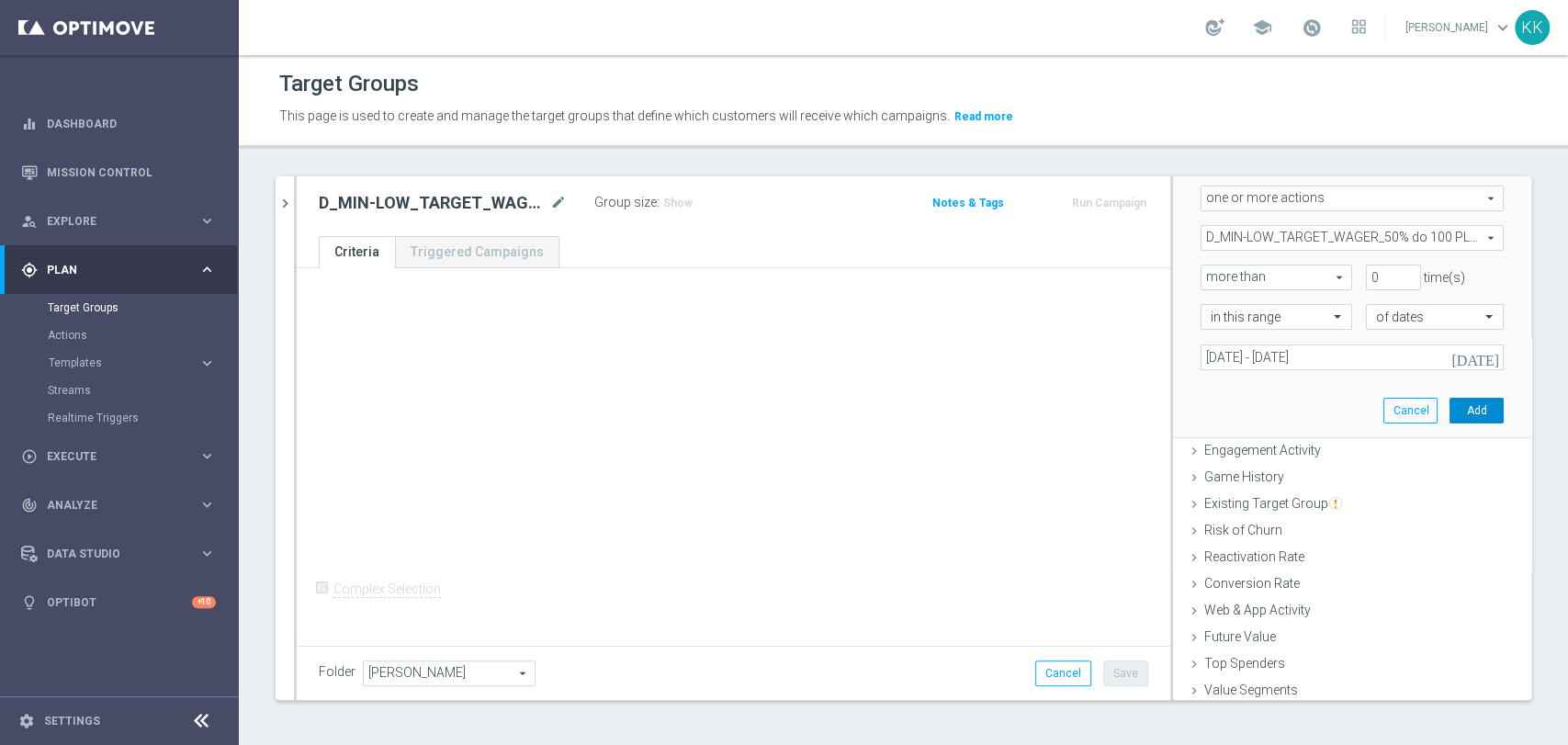
click at [1457, 409] on button "Add" at bounding box center [1477, 411] width 54 height 26
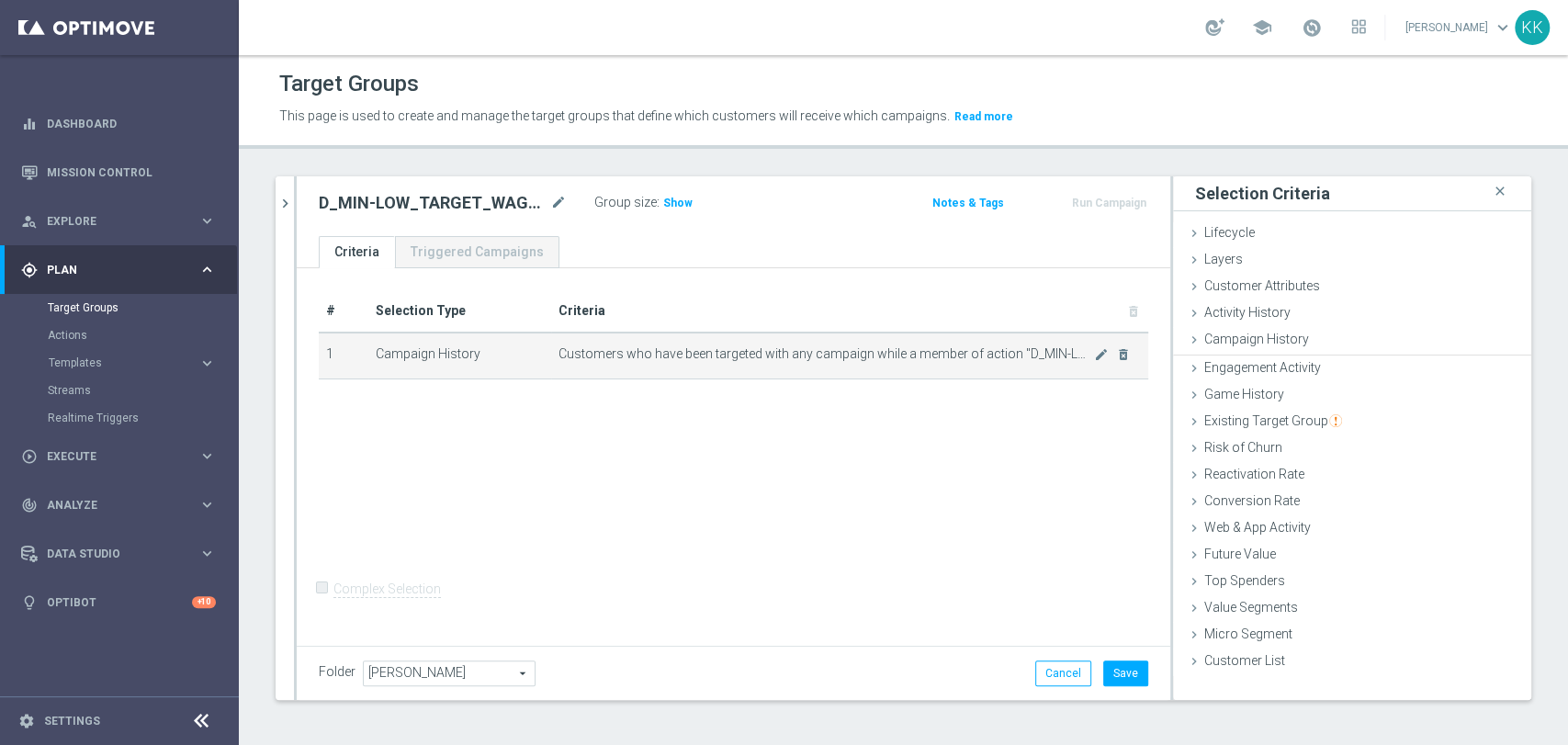
scroll to position [0, 0]
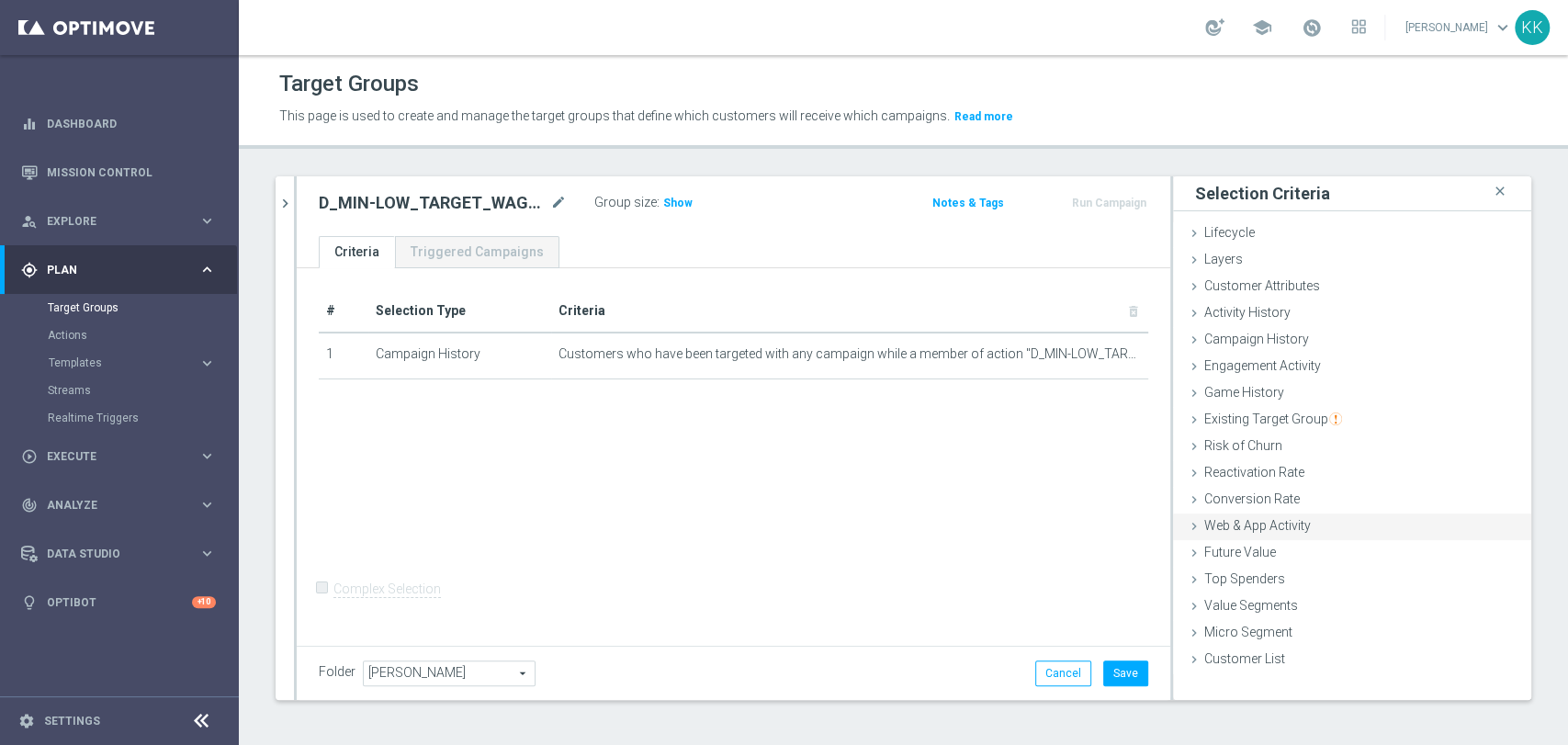
click at [1287, 524] on span "Web & App Activity" at bounding box center [1257, 526] width 106 height 15
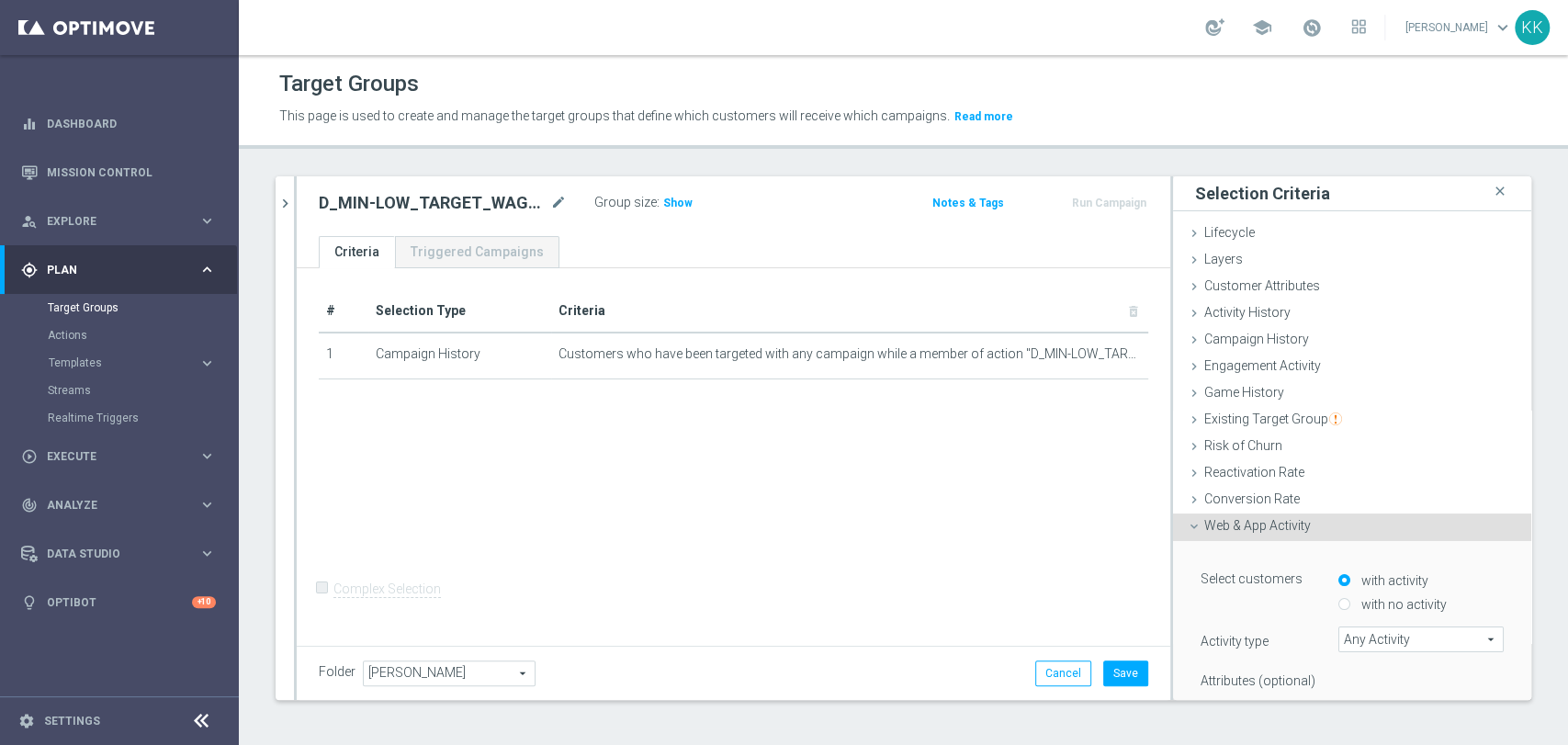
click at [1338, 603] on div "with no activity" at bounding box center [1421, 601] width 165 height 24
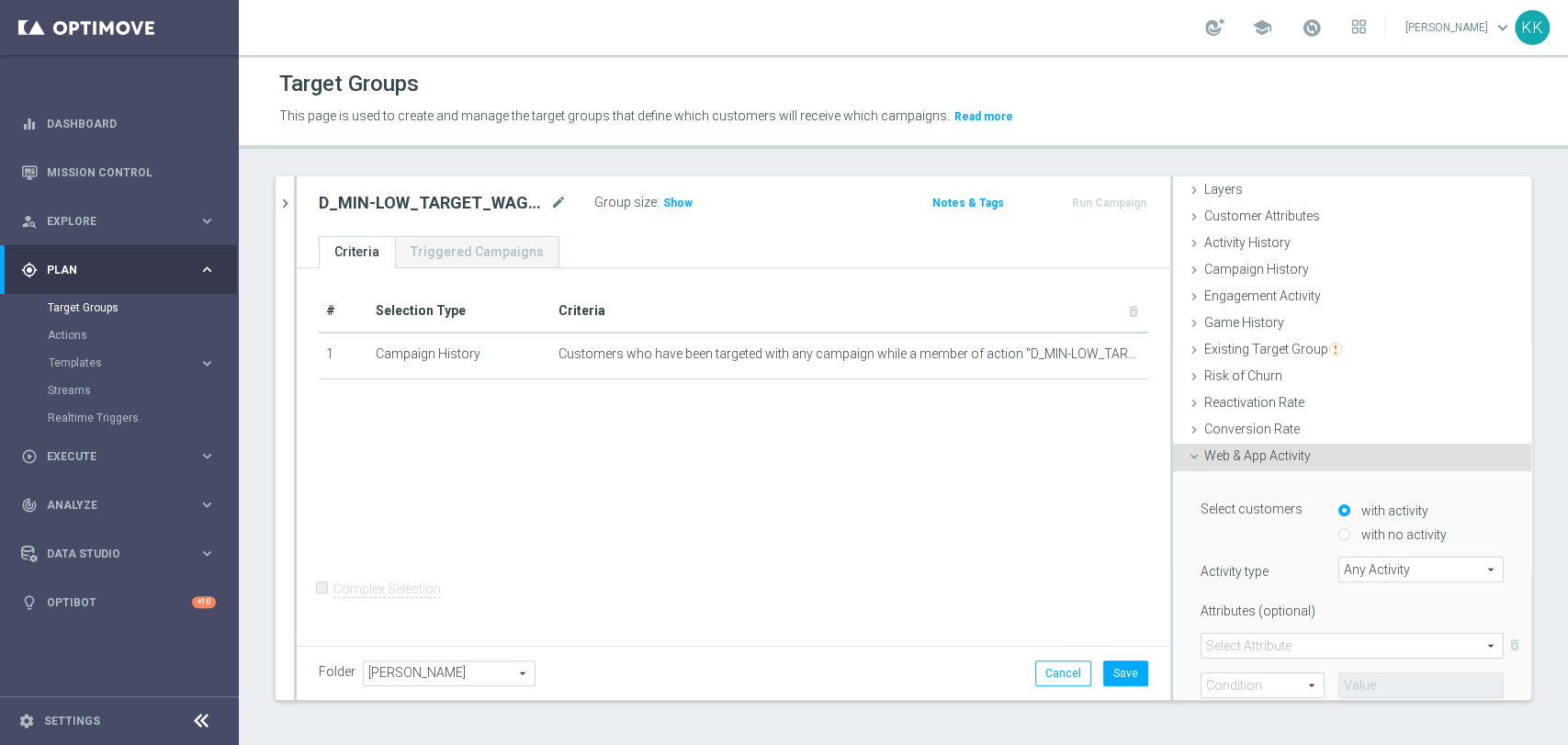
scroll to position [102, 0]
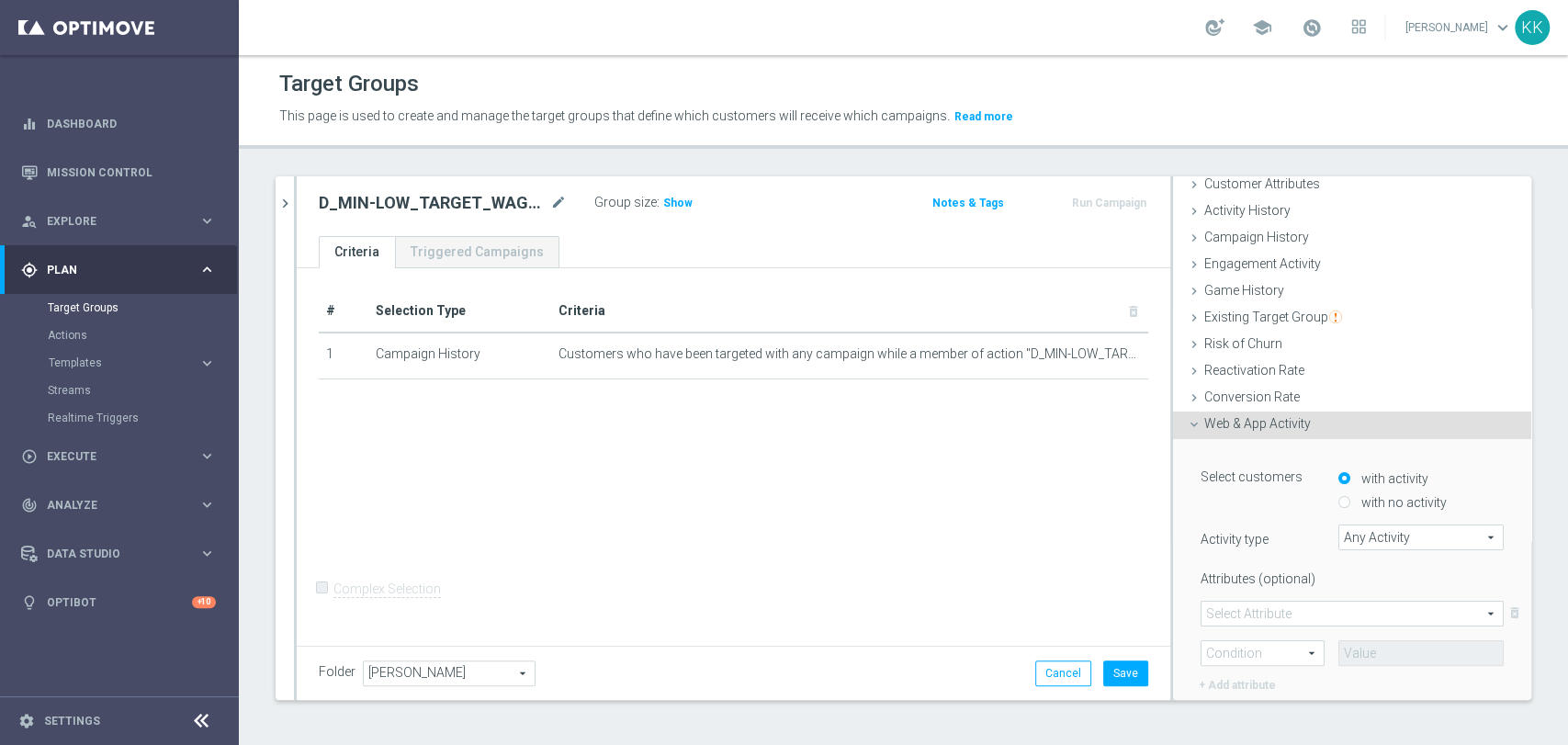
click at [1338, 499] on input "with no activity" at bounding box center [1344, 502] width 12 height 12
radio input "true"
click at [1352, 531] on span "Any Activity" at bounding box center [1421, 538] width 163 height 24
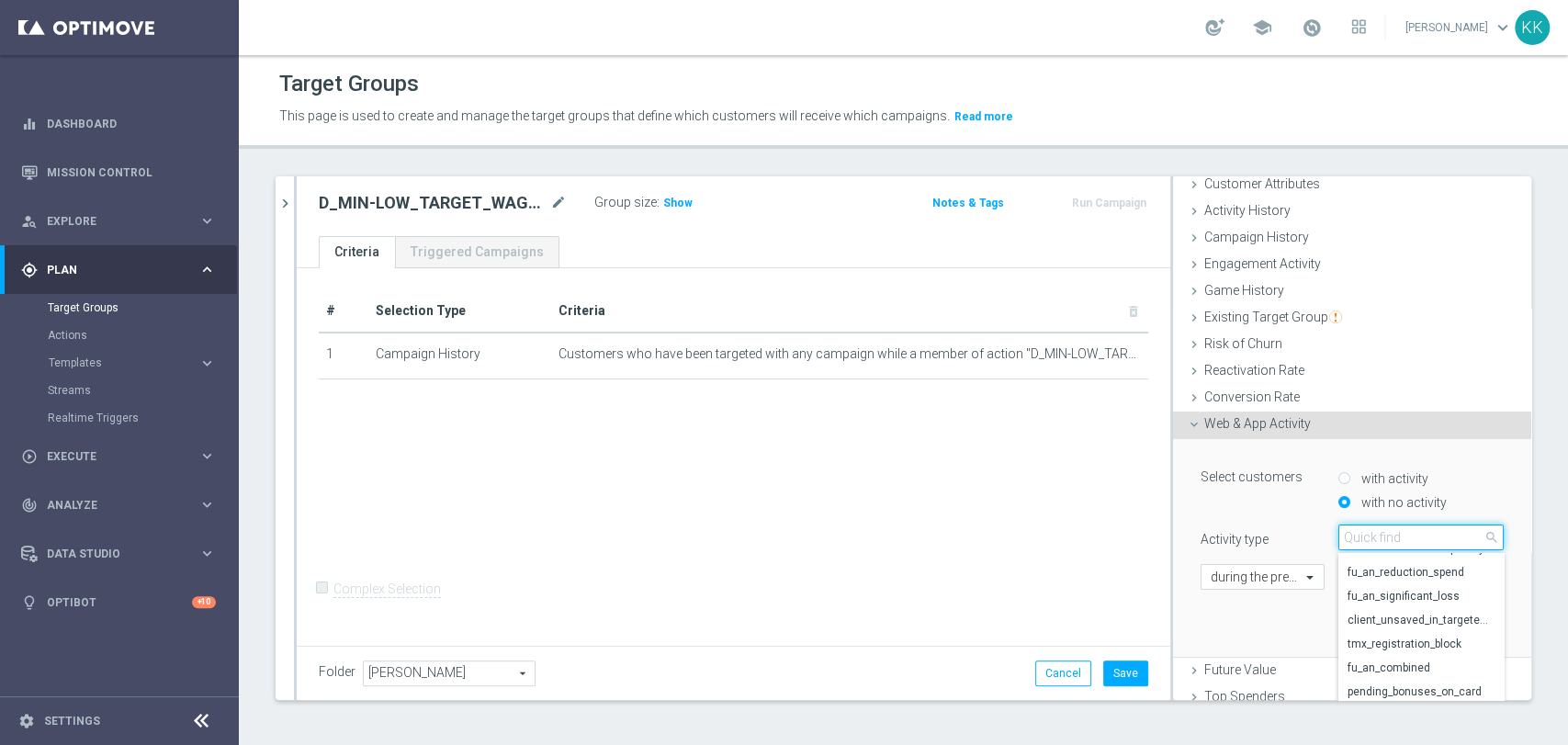
click at [1346, 535] on input "search" at bounding box center [1421, 538] width 165 height 26
type input "camp"
click at [1353, 562] on span "campaign_opt_in" at bounding box center [1421, 565] width 147 height 15
type input "campaign_opt_in"
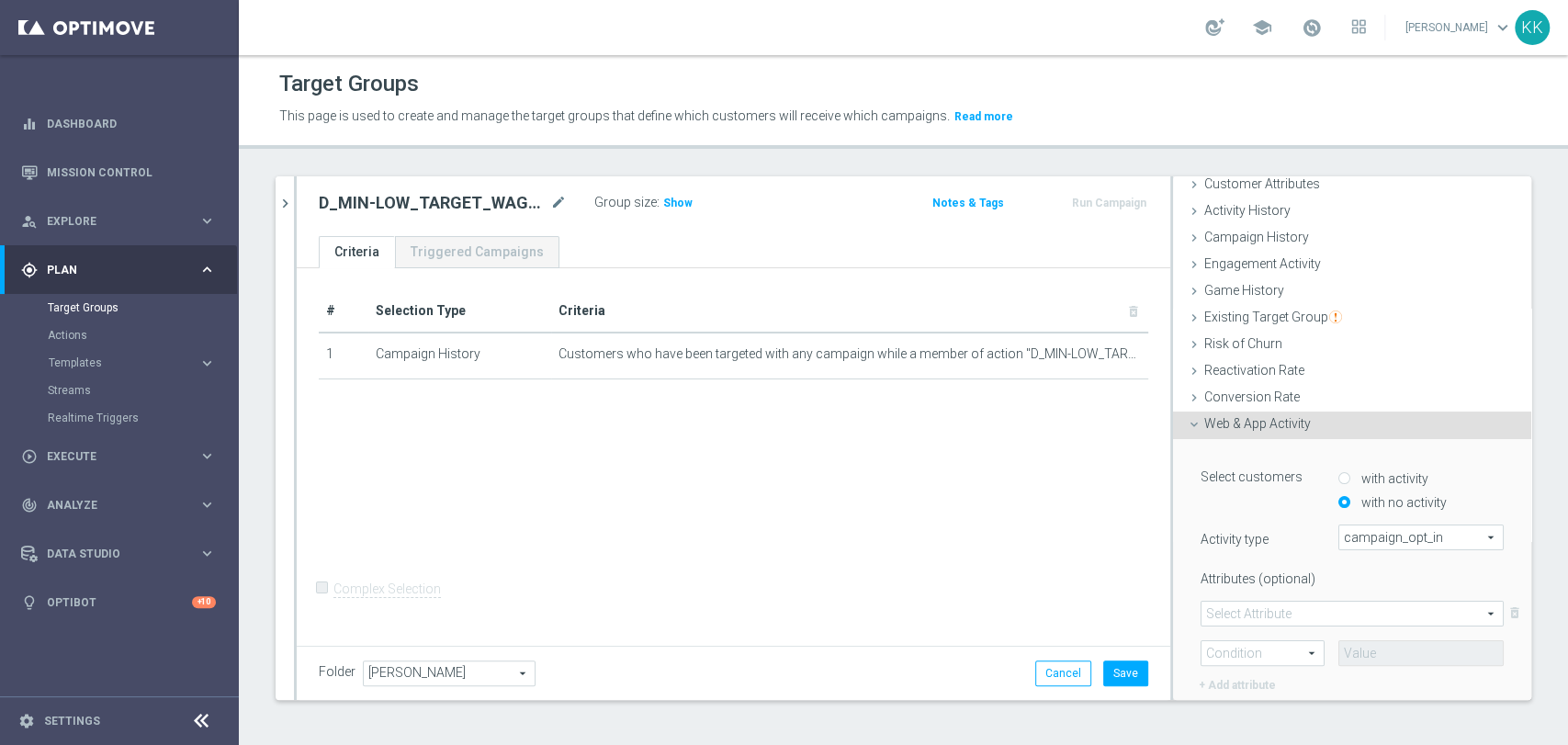
click at [1225, 612] on span at bounding box center [1351, 614] width 301 height 24
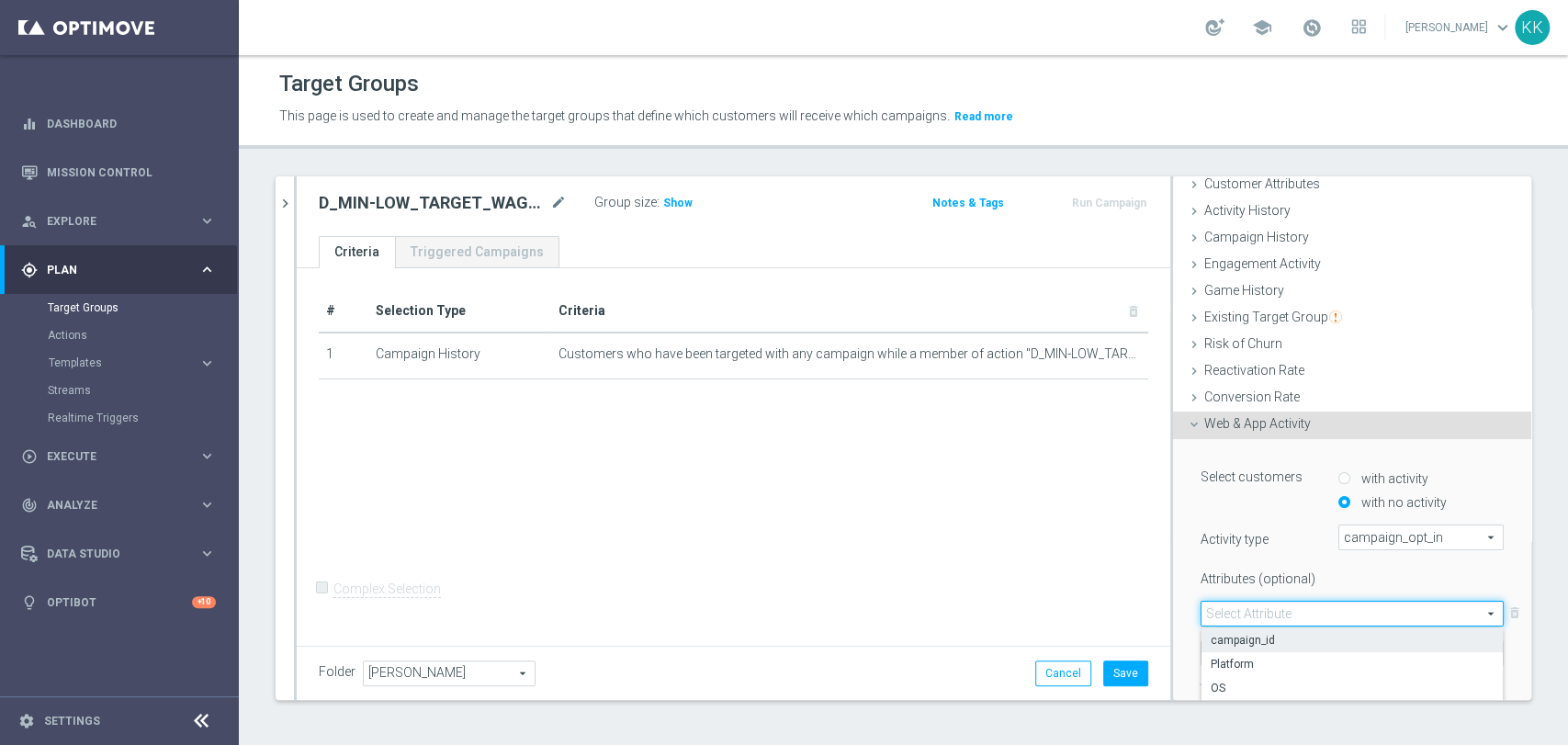
click at [1227, 633] on span "campaign_id" at bounding box center [1351, 640] width 283 height 15
type input "campaign_id"
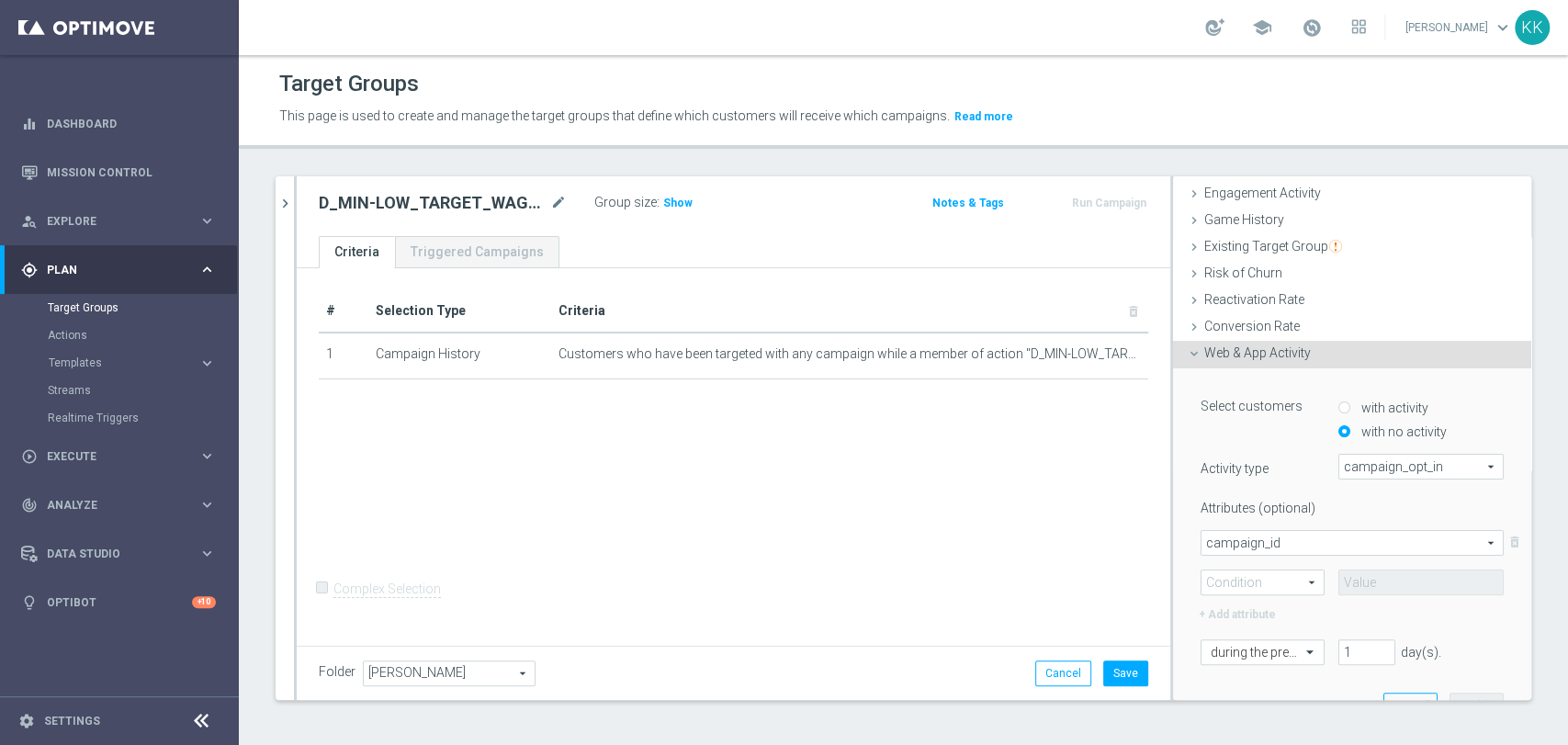
scroll to position [204, 0]
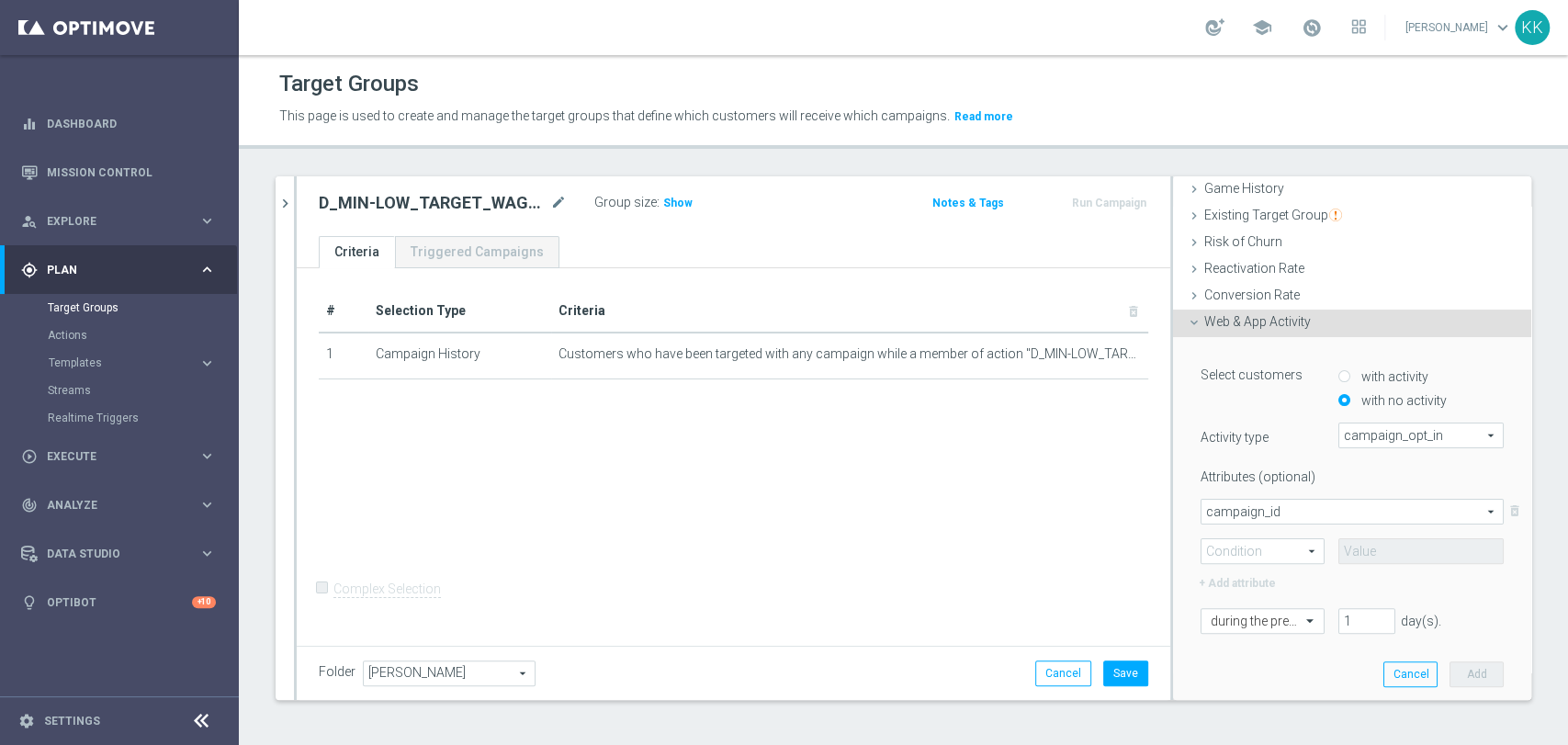
click at [1237, 547] on span at bounding box center [1262, 552] width 122 height 24
click at [1238, 583] on span "=" at bounding box center [1262, 578] width 104 height 15
type input "="
click at [1352, 552] on input at bounding box center [1421, 552] width 165 height 26
paste input "182431"
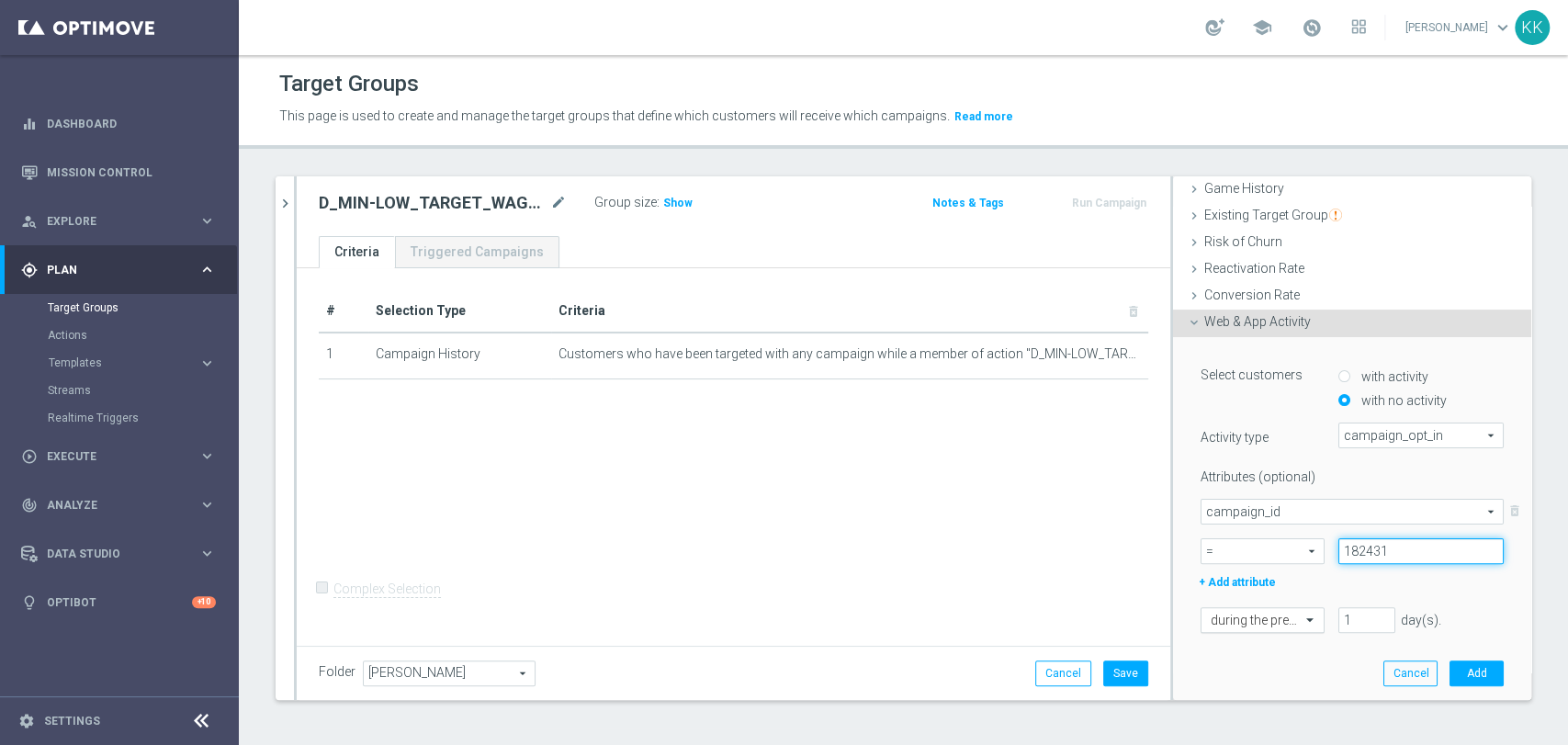
type input "182431"
click at [1229, 619] on input "text" at bounding box center [1244, 621] width 67 height 17
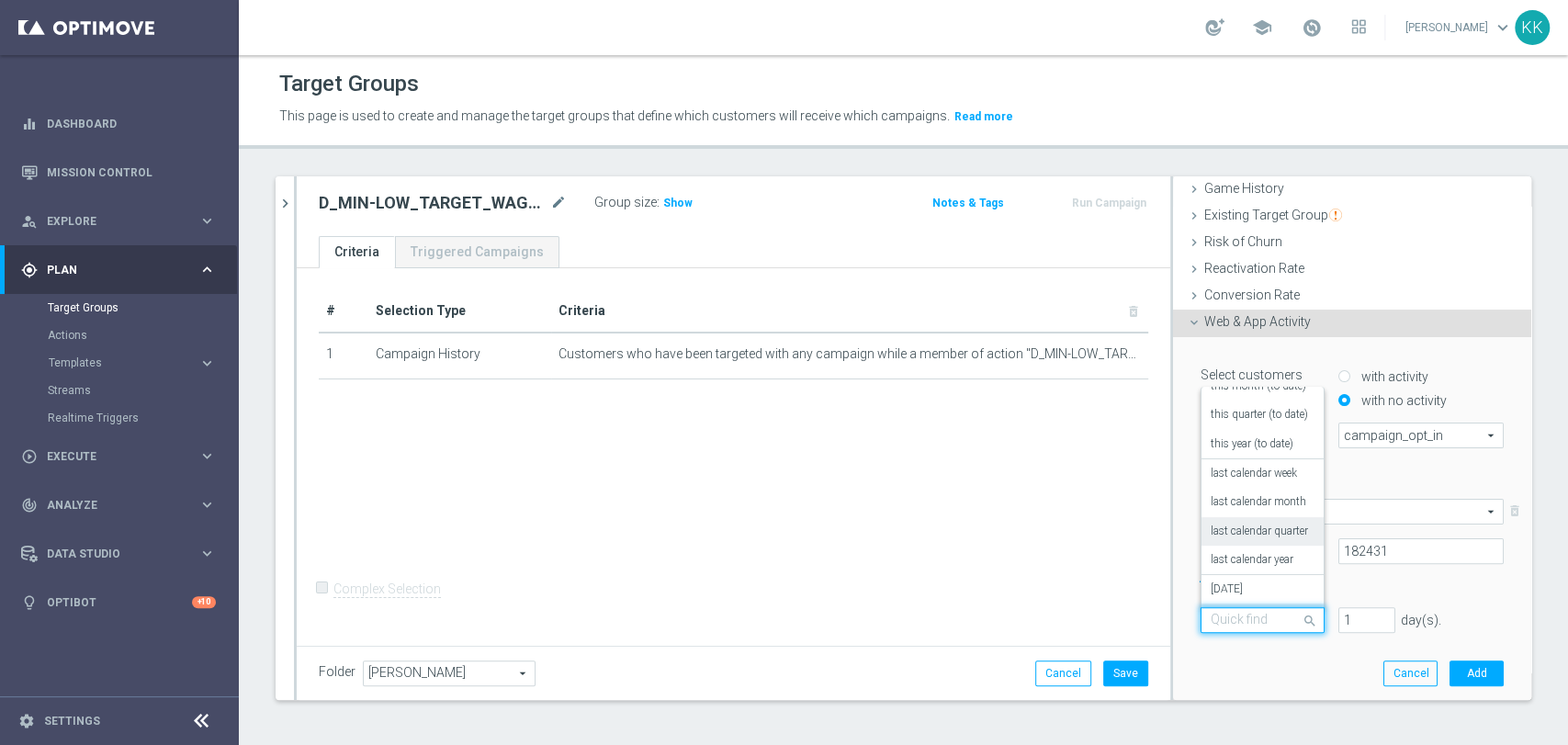
scroll to position [162, 0]
click at [1235, 576] on div "in this range" at bounding box center [1262, 587] width 104 height 29
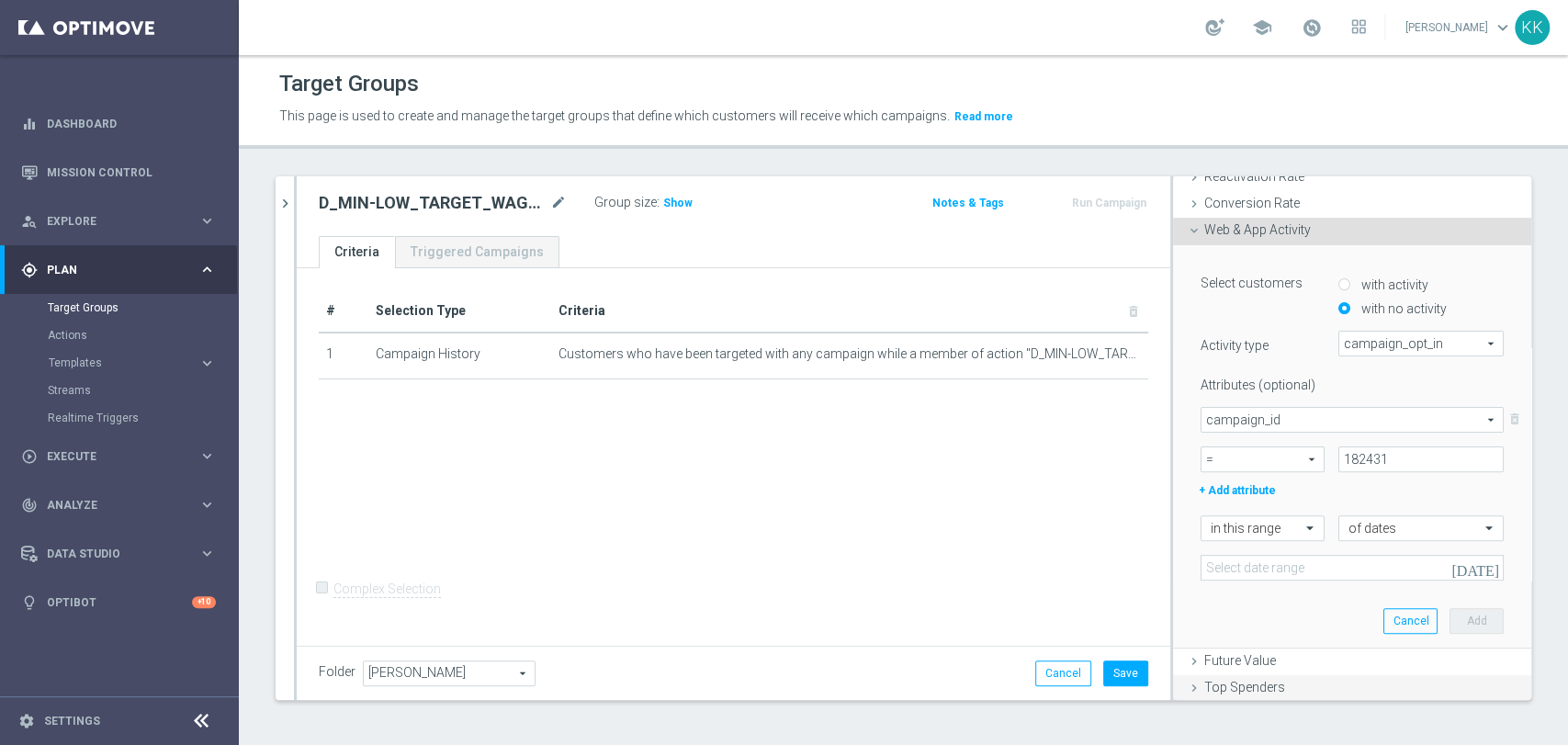
scroll to position [376, 0]
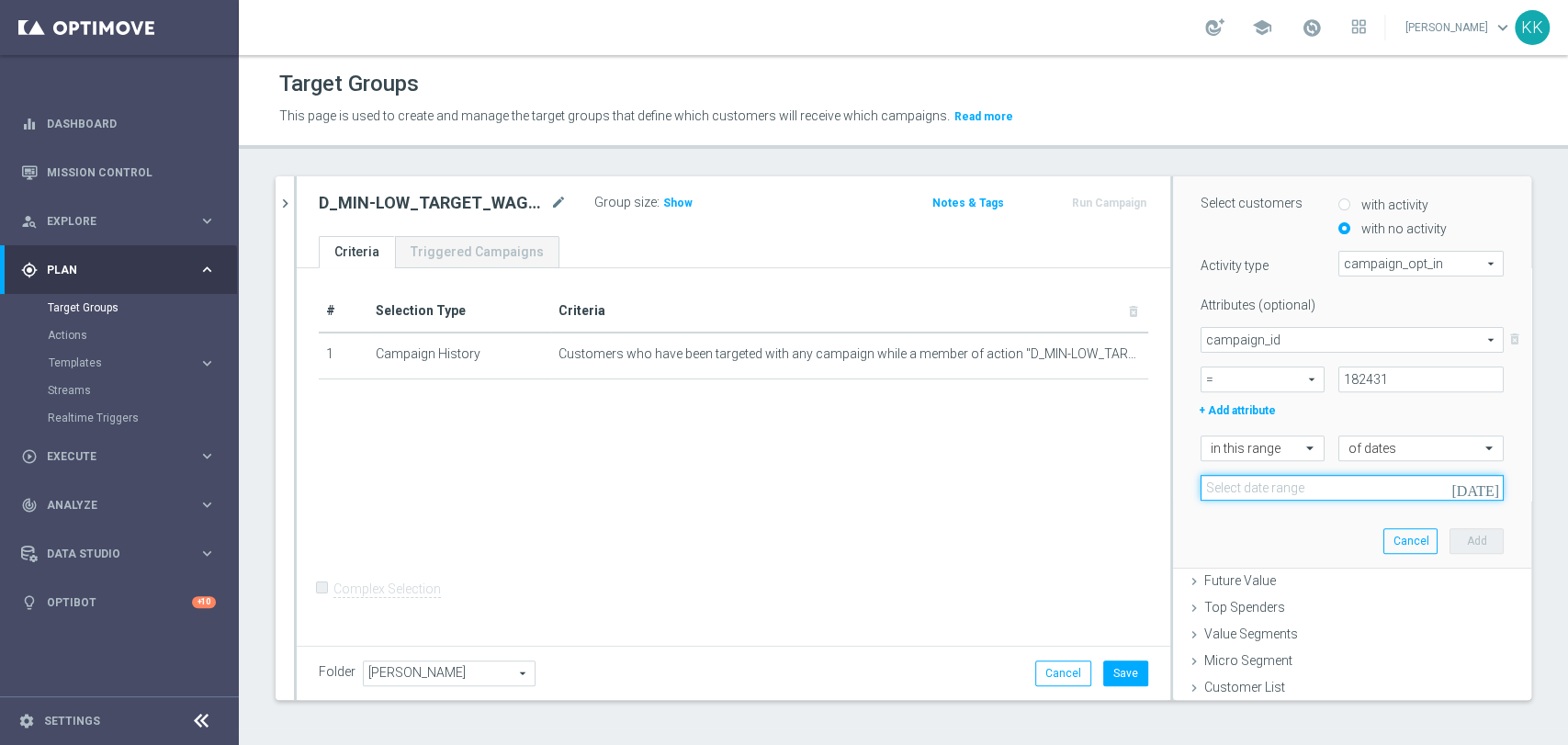
click at [1274, 480] on input at bounding box center [1351, 488] width 303 height 26
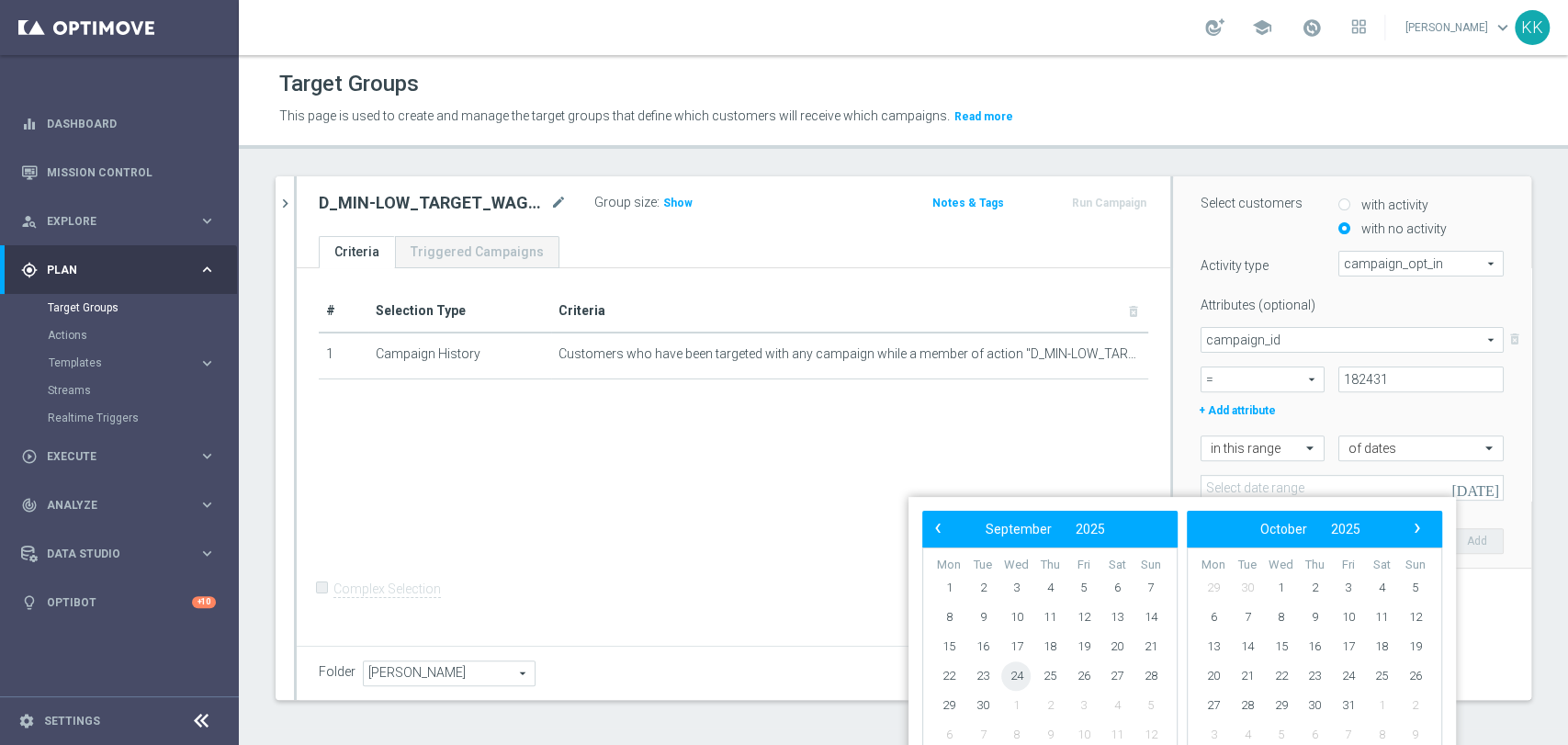
click at [1022, 673] on span "24" at bounding box center [1015, 676] width 29 height 29
click at [1063, 671] on span "25" at bounding box center [1049, 676] width 29 height 29
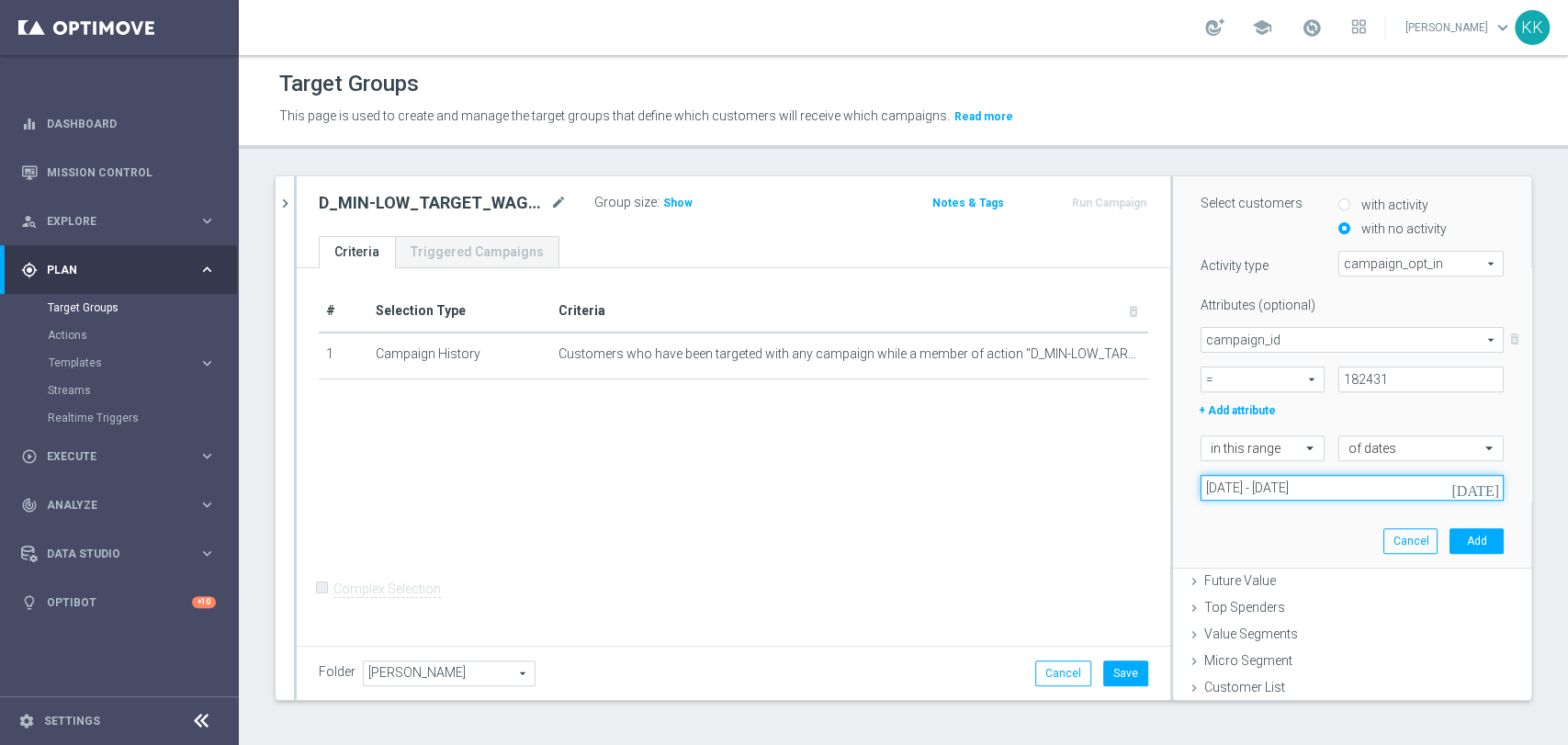
click at [1310, 475] on input "24 Sep 2025 - 25 Sep 2025" at bounding box center [1351, 488] width 303 height 26
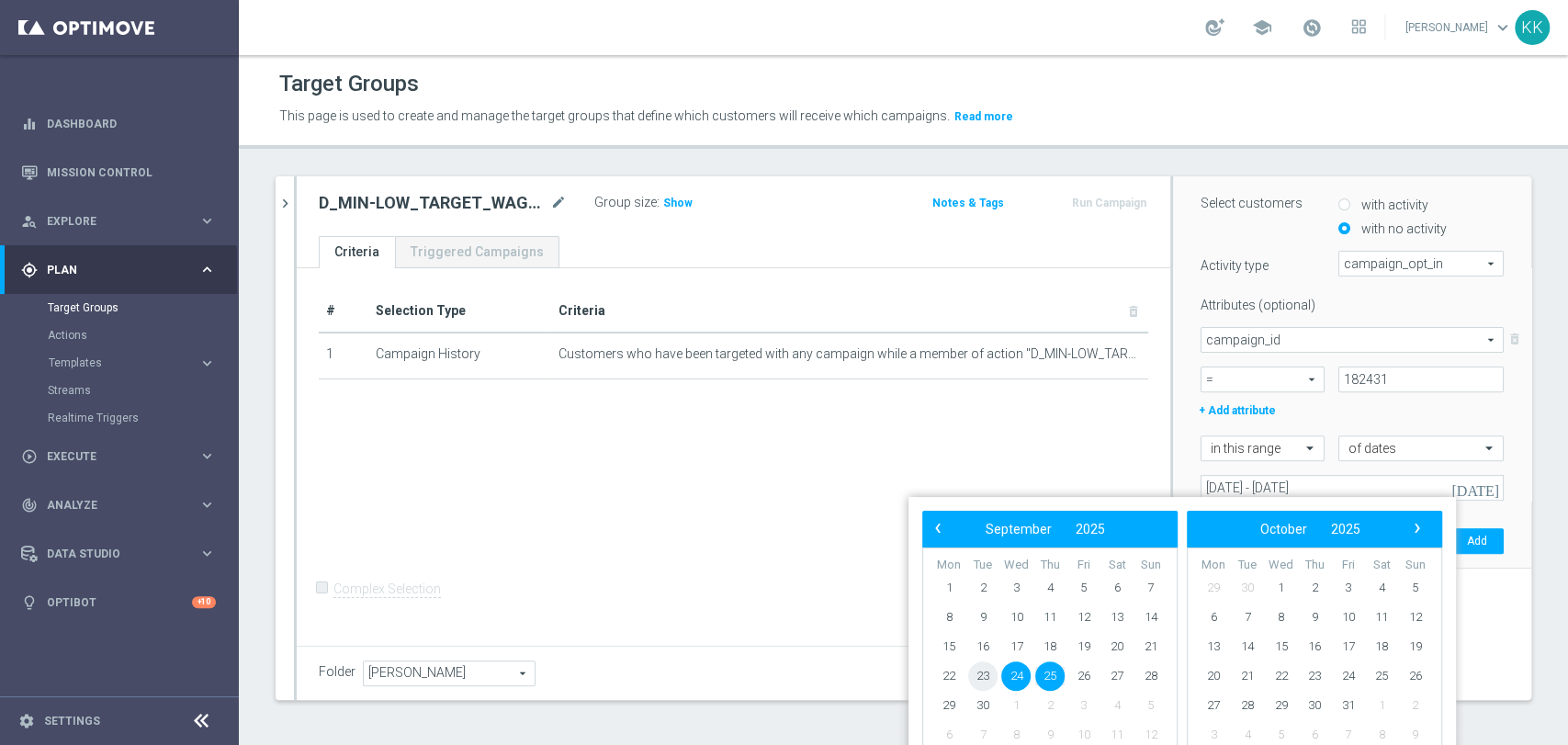
click at [985, 670] on span "23" at bounding box center [982, 676] width 29 height 29
click at [1094, 678] on span "26" at bounding box center [1084, 676] width 29 height 29
type input "23 Sep 2025 - 26 Sep 2025"
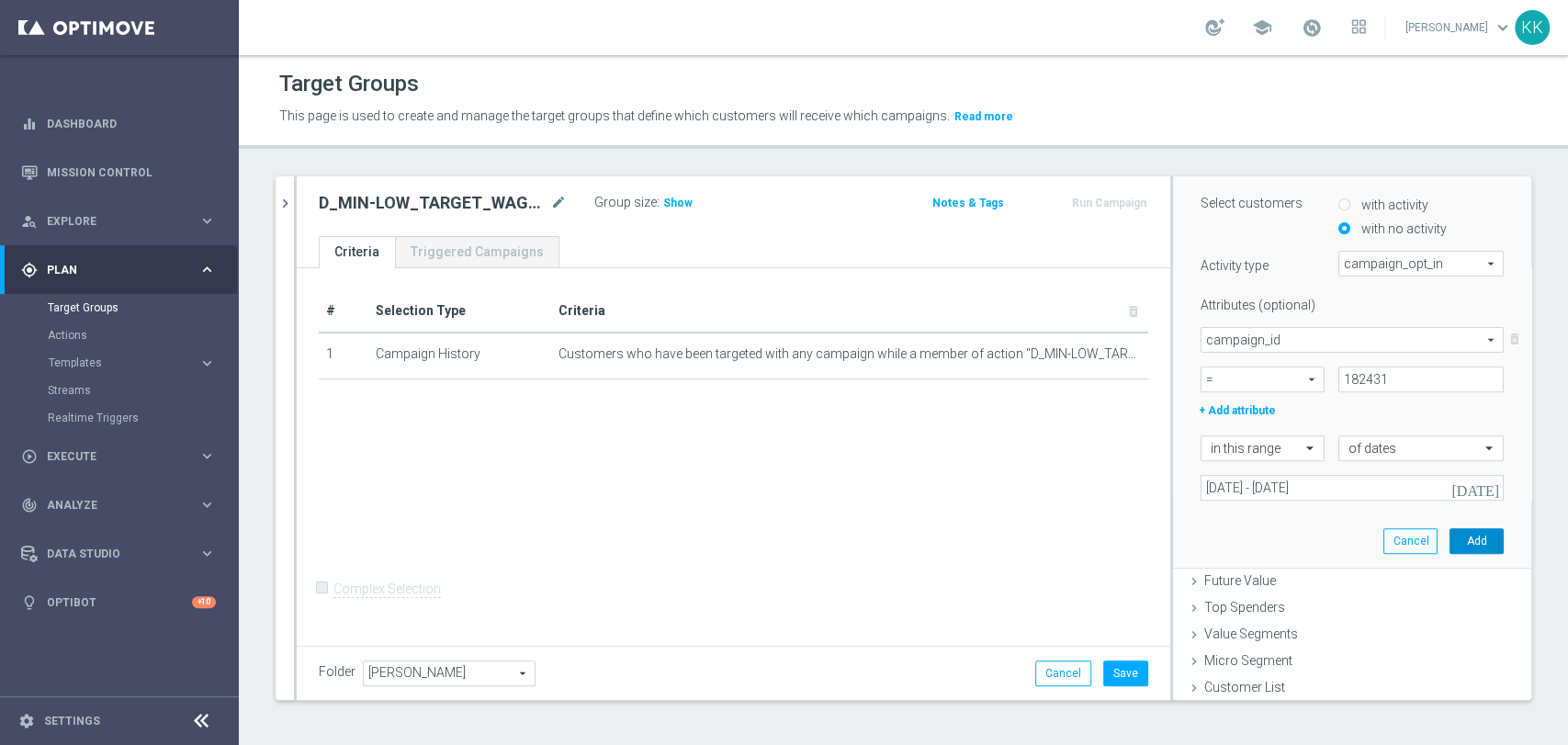
click at [1449, 539] on button "Add" at bounding box center [1477, 541] width 54 height 26
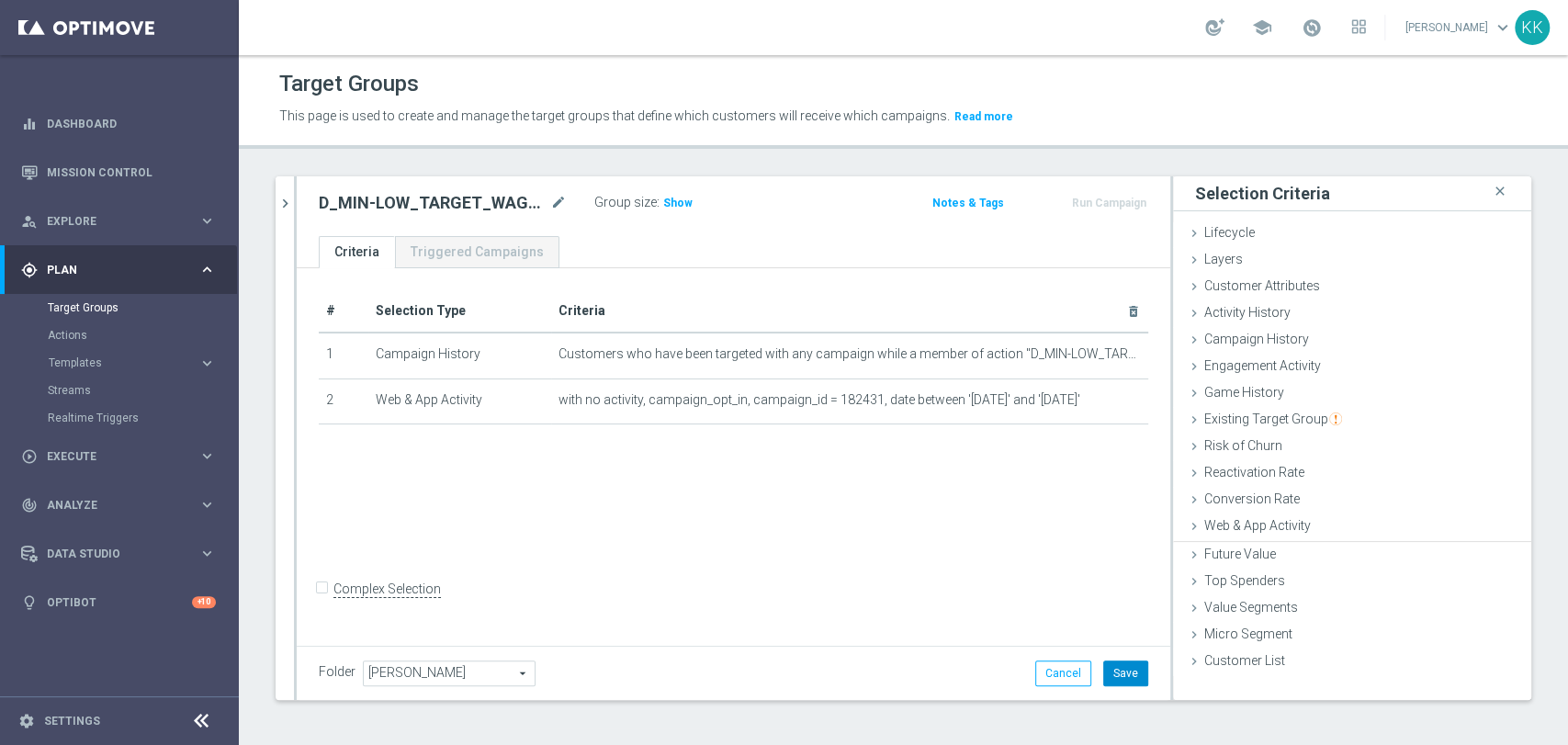
scroll to position [0, 0]
click at [1253, 280] on span "Customer Attributes" at bounding box center [1262, 286] width 116 height 15
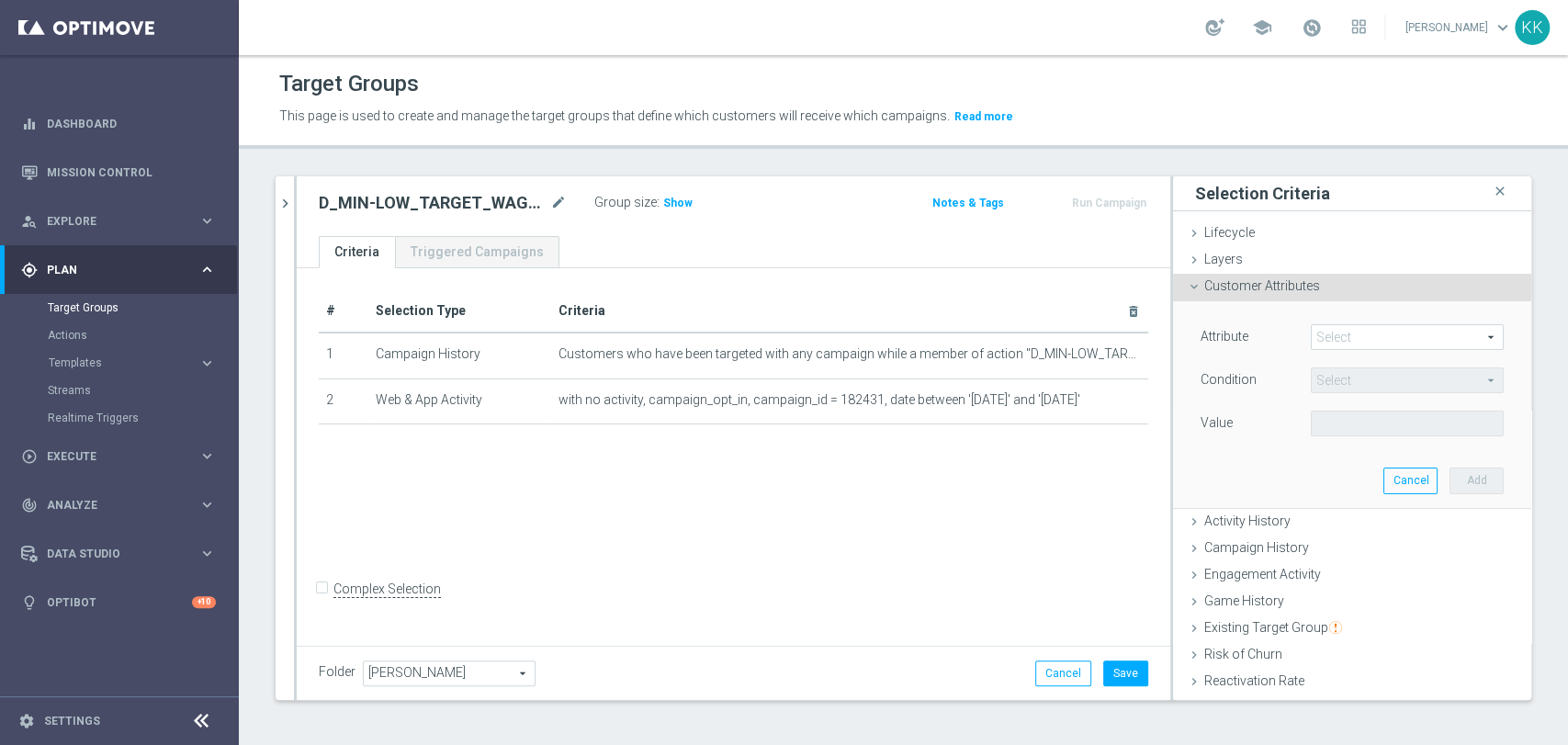
click at [1382, 331] on span at bounding box center [1407, 337] width 191 height 24
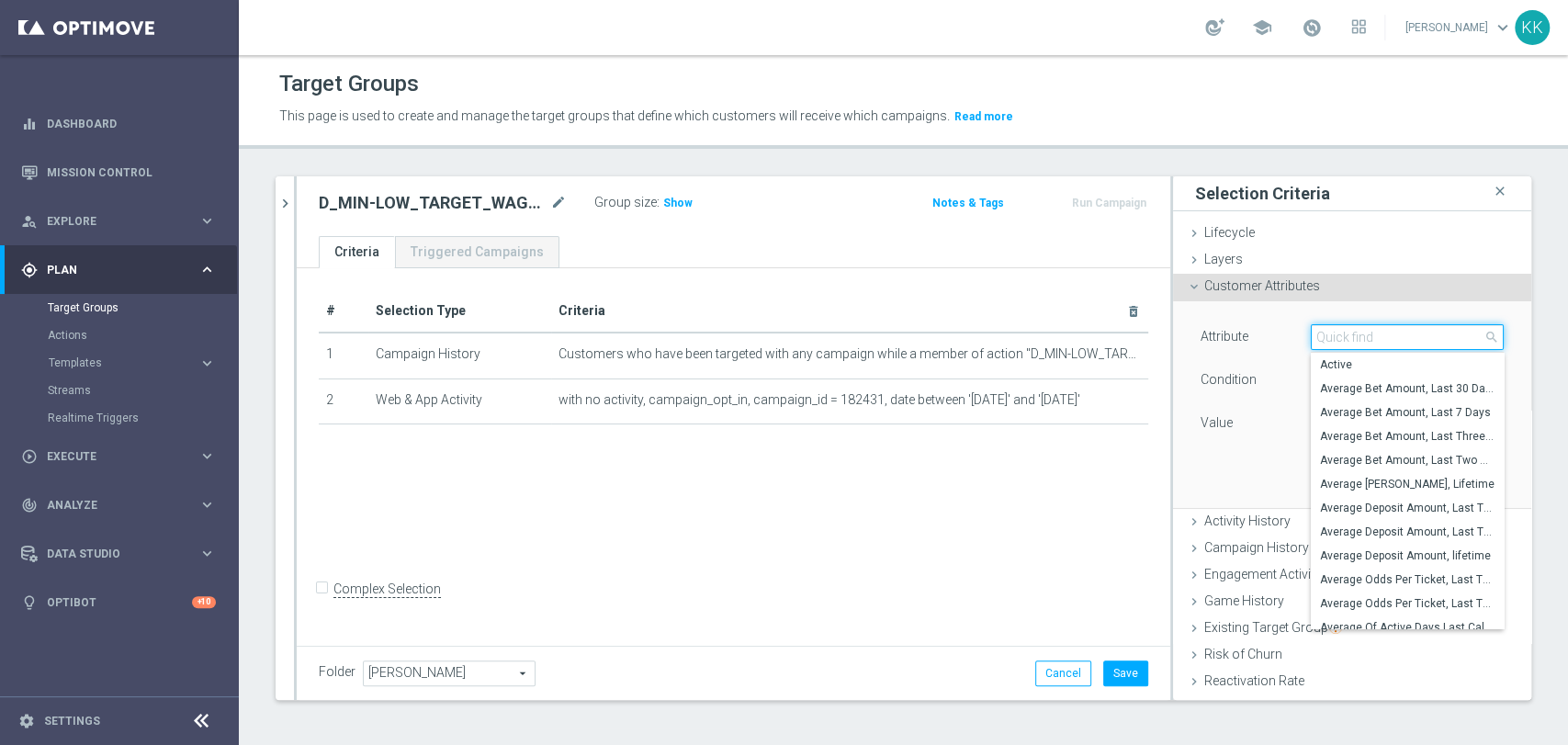
click at [1382, 331] on input "search" at bounding box center [1407, 337] width 193 height 26
type input "mark"
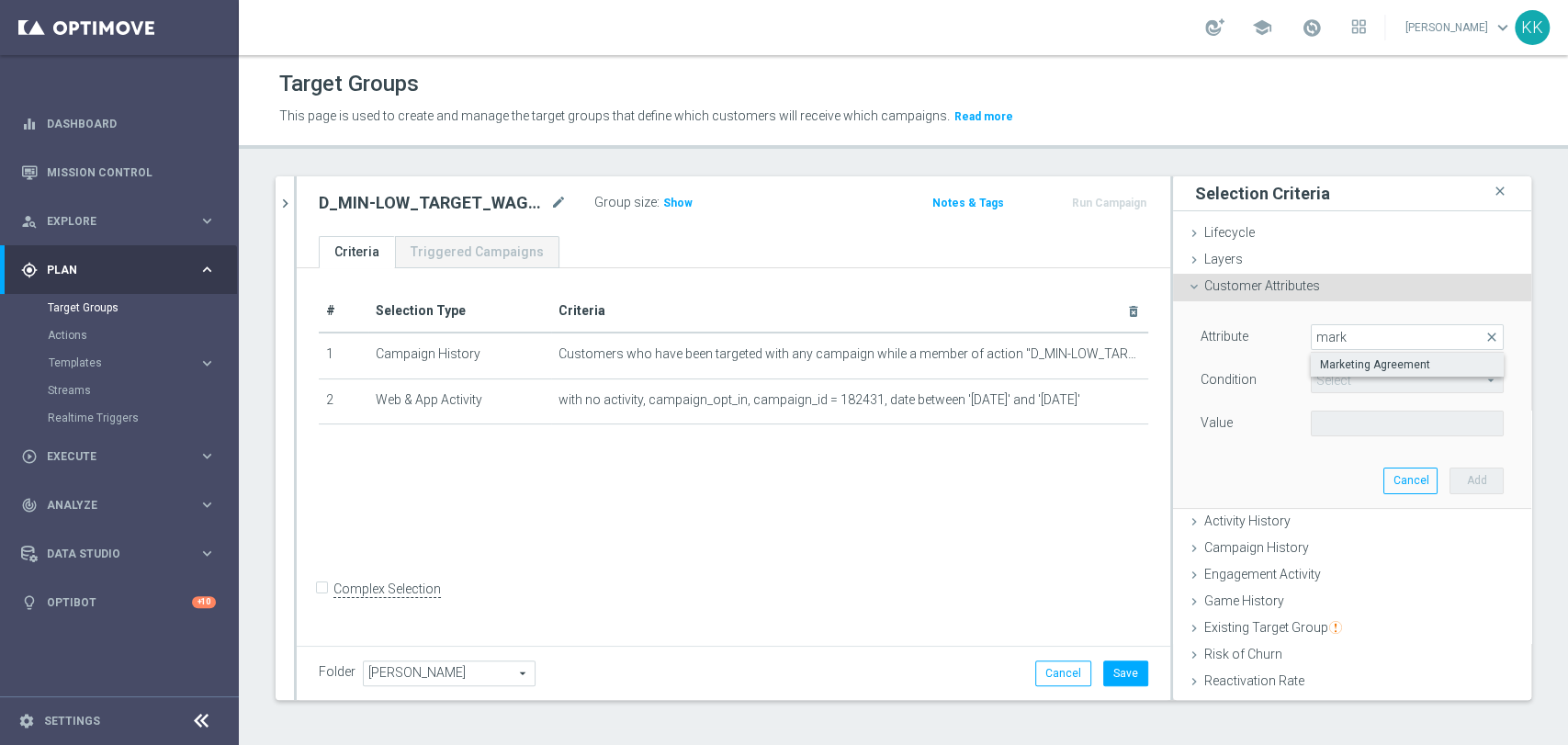
click at [1396, 370] on span "Marketing Agreement" at bounding box center [1407, 365] width 175 height 15
type input "Marketing Agreement"
type input "Equals"
click at [1327, 426] on span at bounding box center [1407, 424] width 191 height 24
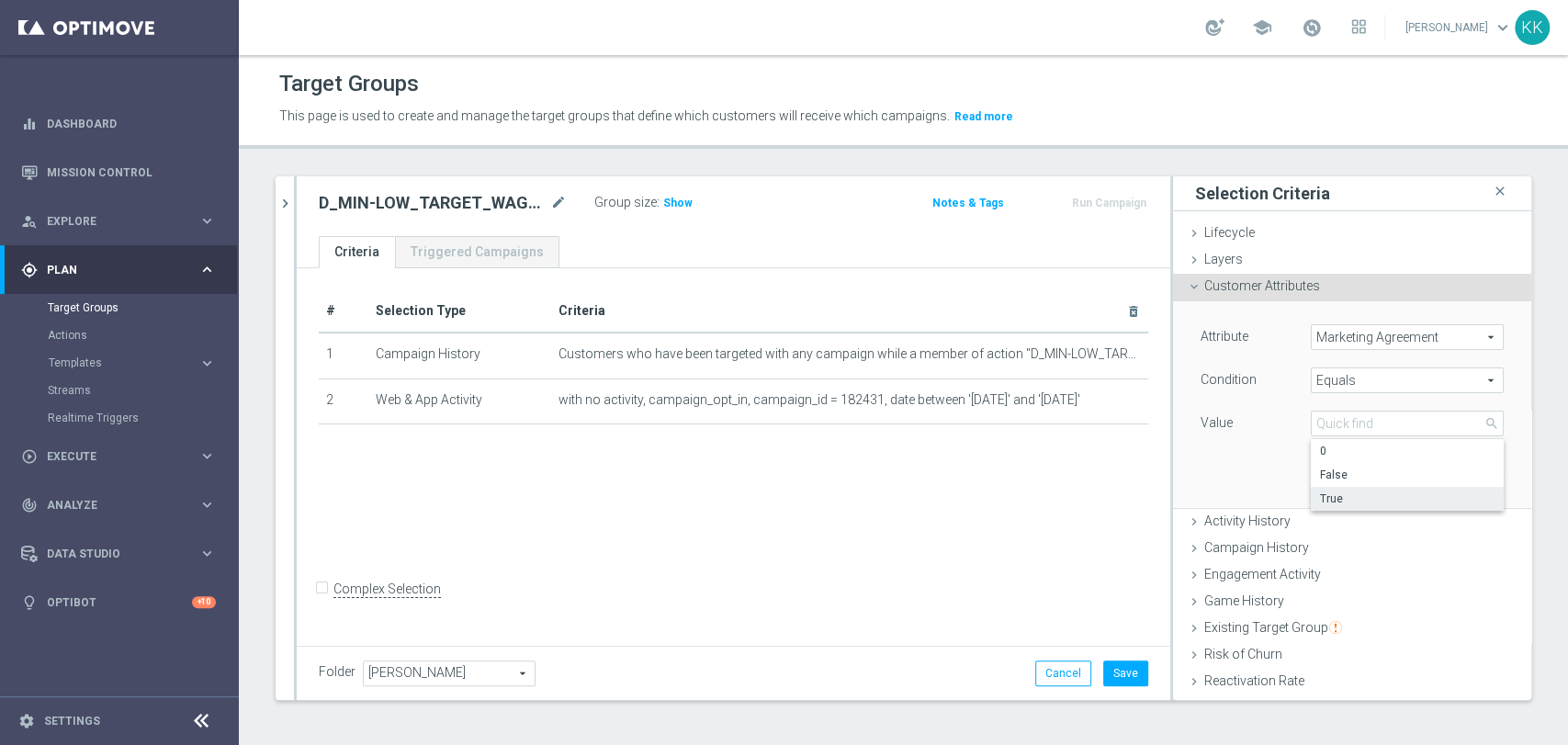
click at [1324, 494] on span "True" at bounding box center [1407, 499] width 175 height 15
type input "True"
click at [1449, 484] on button "Add" at bounding box center [1477, 481] width 54 height 26
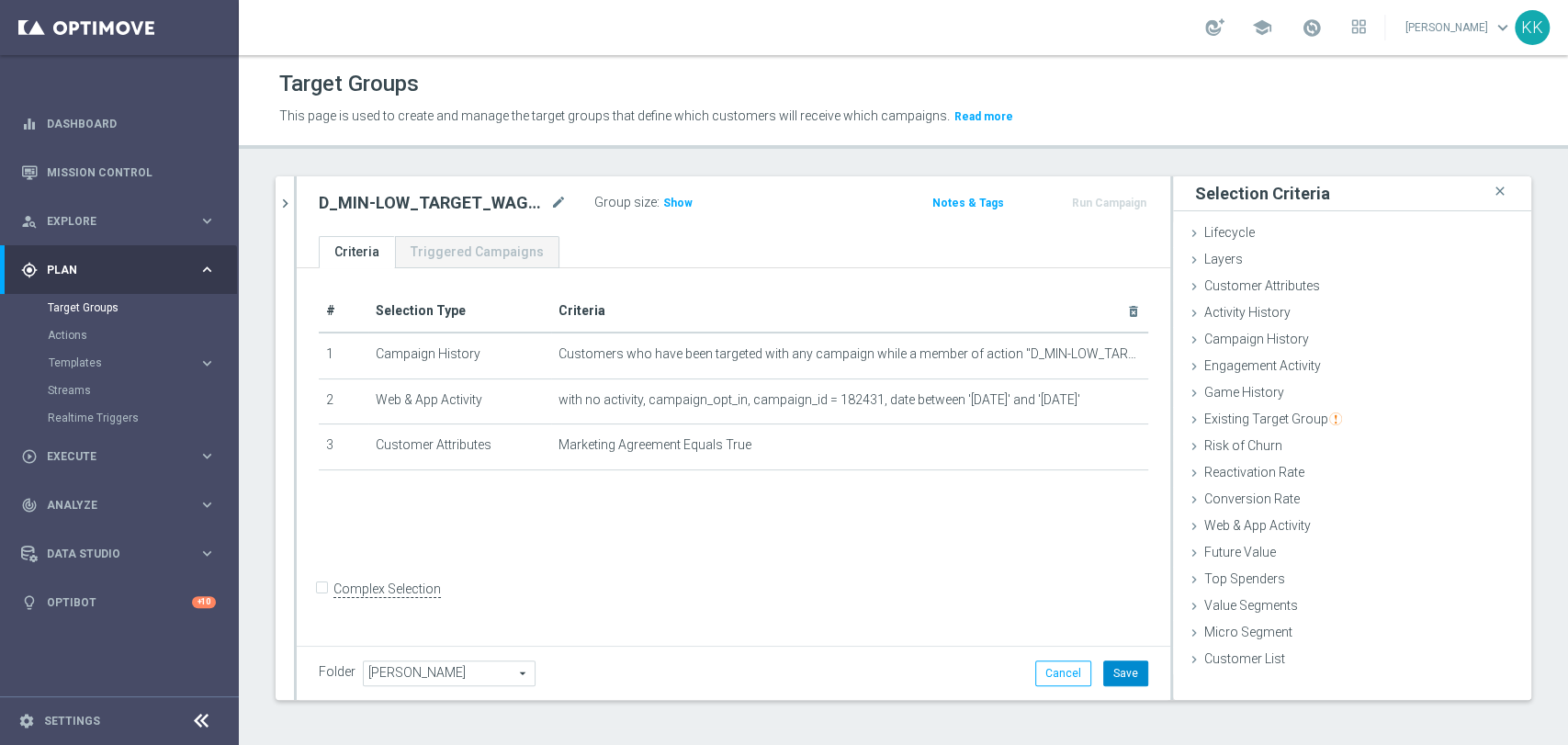
click at [1124, 668] on button "Save" at bounding box center [1126, 674] width 45 height 26
click at [680, 201] on span "Show" at bounding box center [678, 204] width 29 height 13
click at [273, 203] on div "search more_vert Prioritize Customer Target Groups library_add create_new_folde…" at bounding box center [903, 452] width 1329 height 552
click at [276, 203] on icon "chevron_right" at bounding box center [285, 204] width 18 height 18
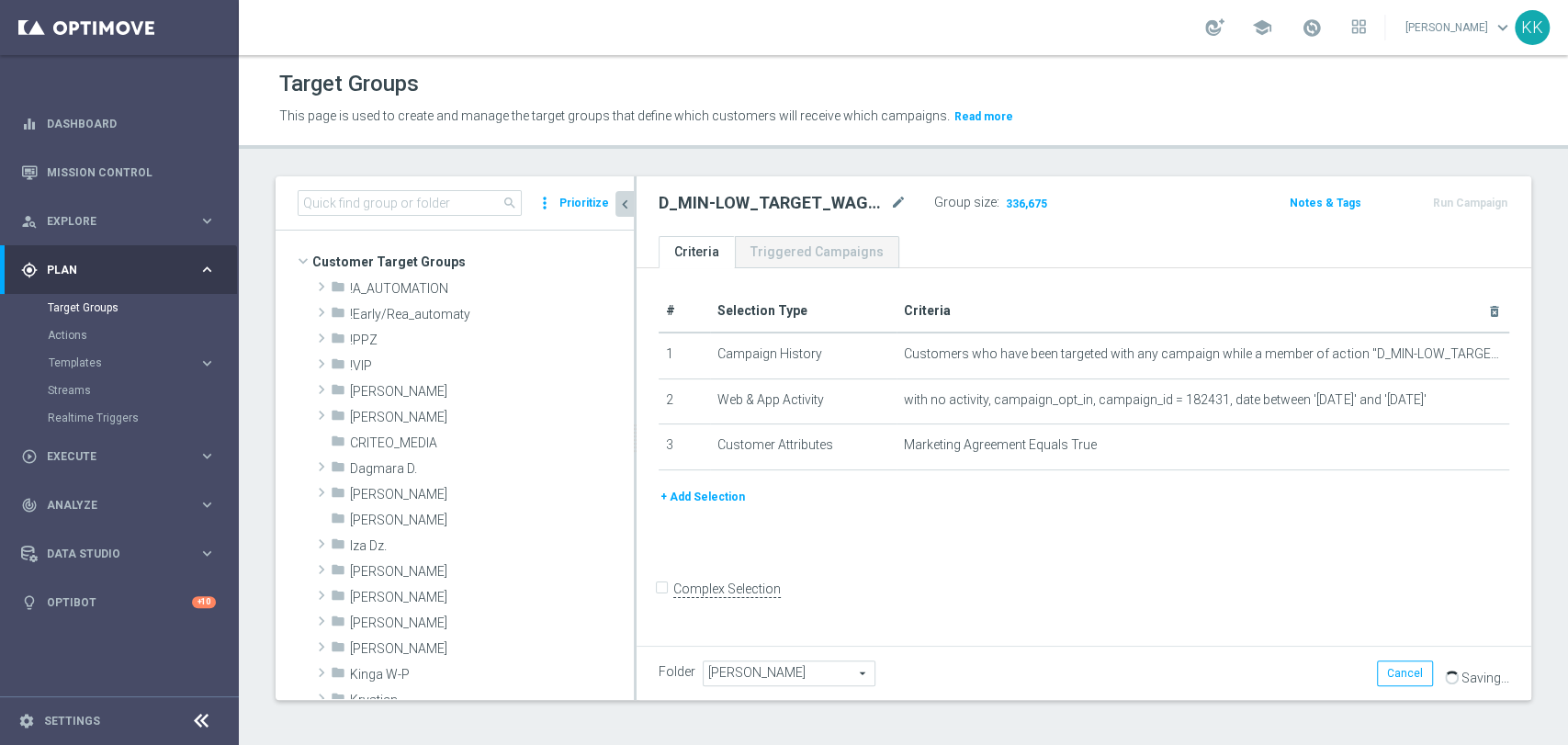
click at [623, 200] on icon "chevron_left" at bounding box center [624, 204] width 18 height 18
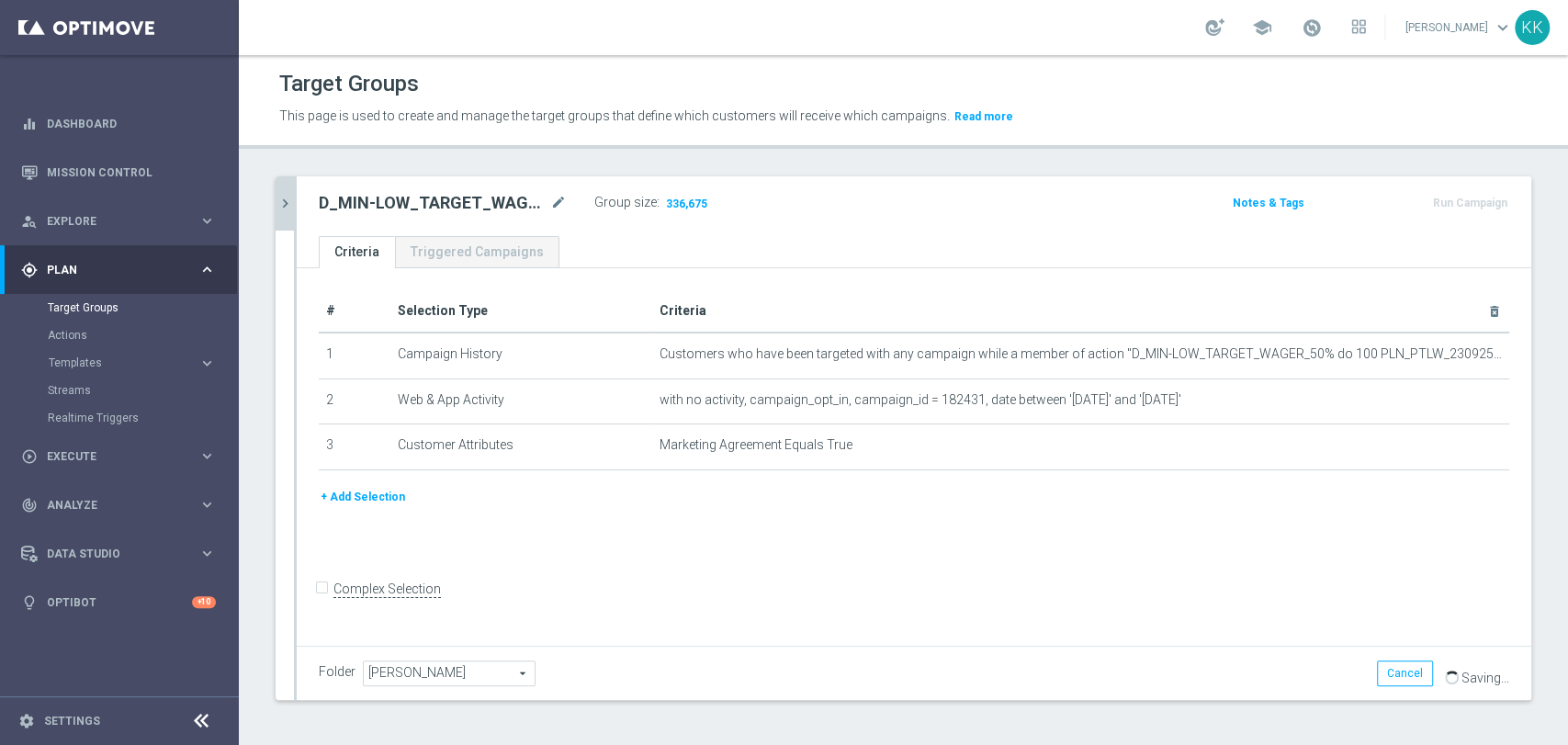
click at [277, 195] on icon "chevron_right" at bounding box center [285, 204] width 18 height 18
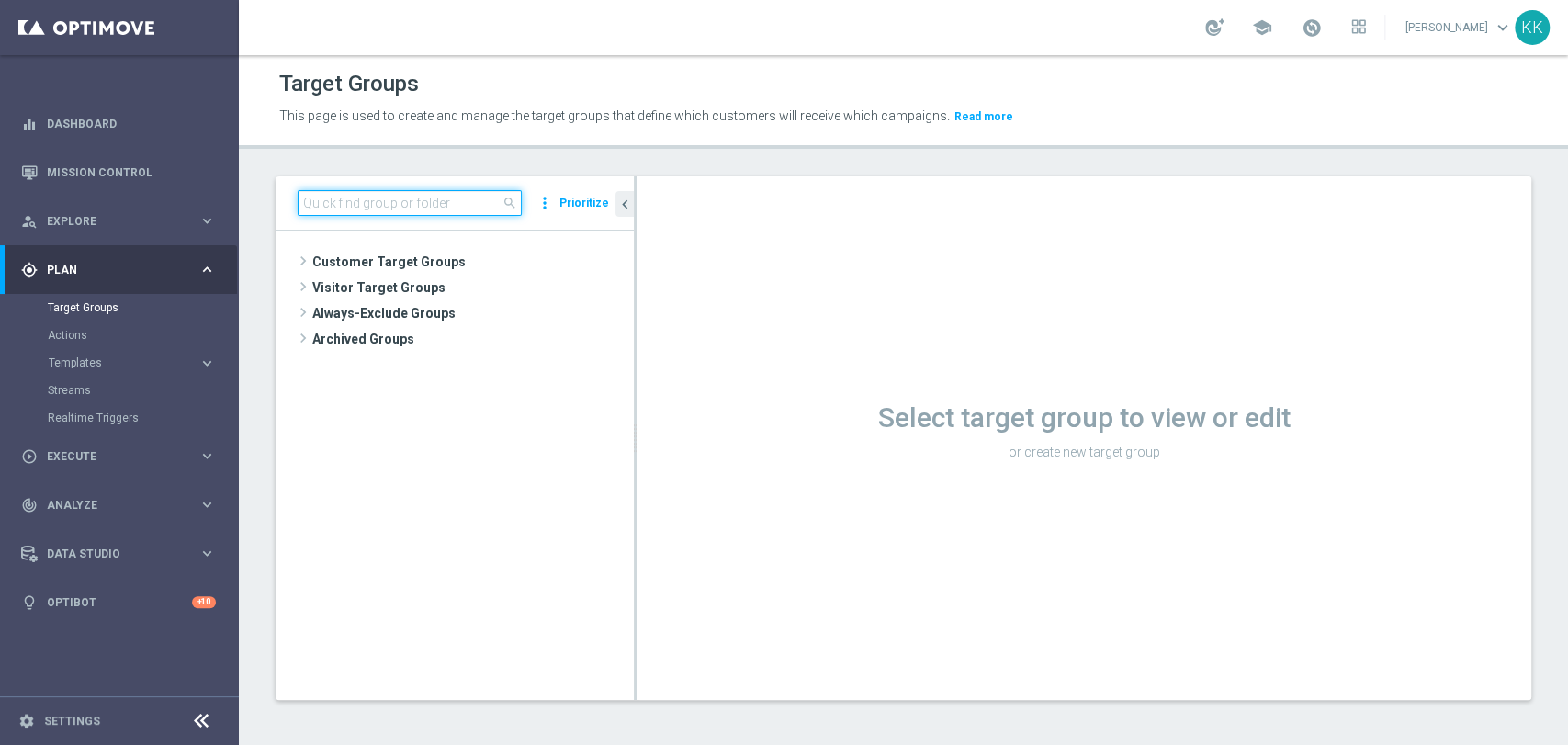
click at [420, 190] on input at bounding box center [410, 204] width 224 height 26
paste input "D_MIN-LOW_TARGET_WAGER_50% do 100 PLN_PTLW_230925_2"
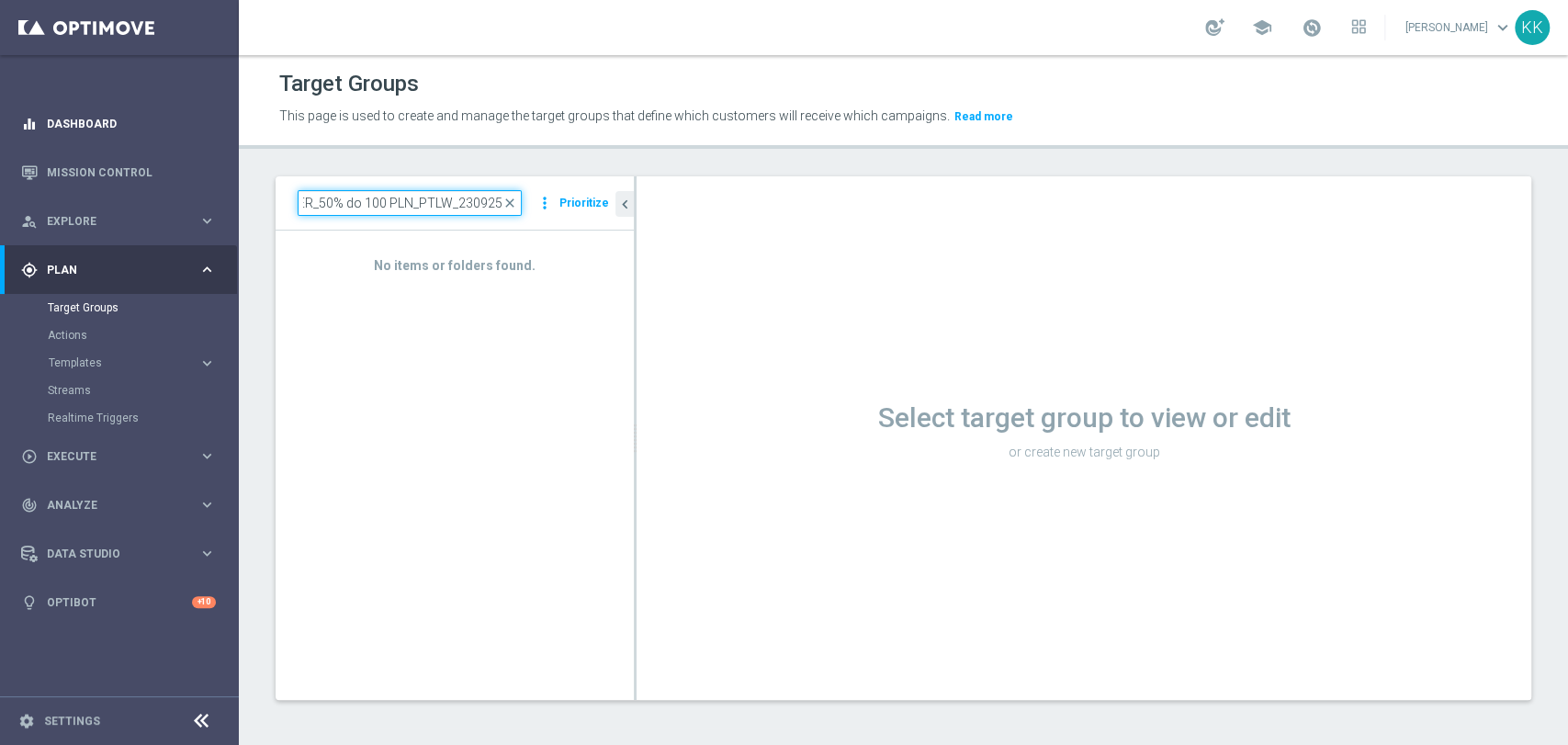
type input "D_MIN-LOW_TARGET_WAGER_50% do 100 PLN_PTLW_230925_2"
click at [98, 122] on link "Dashboard" at bounding box center [131, 123] width 169 height 49
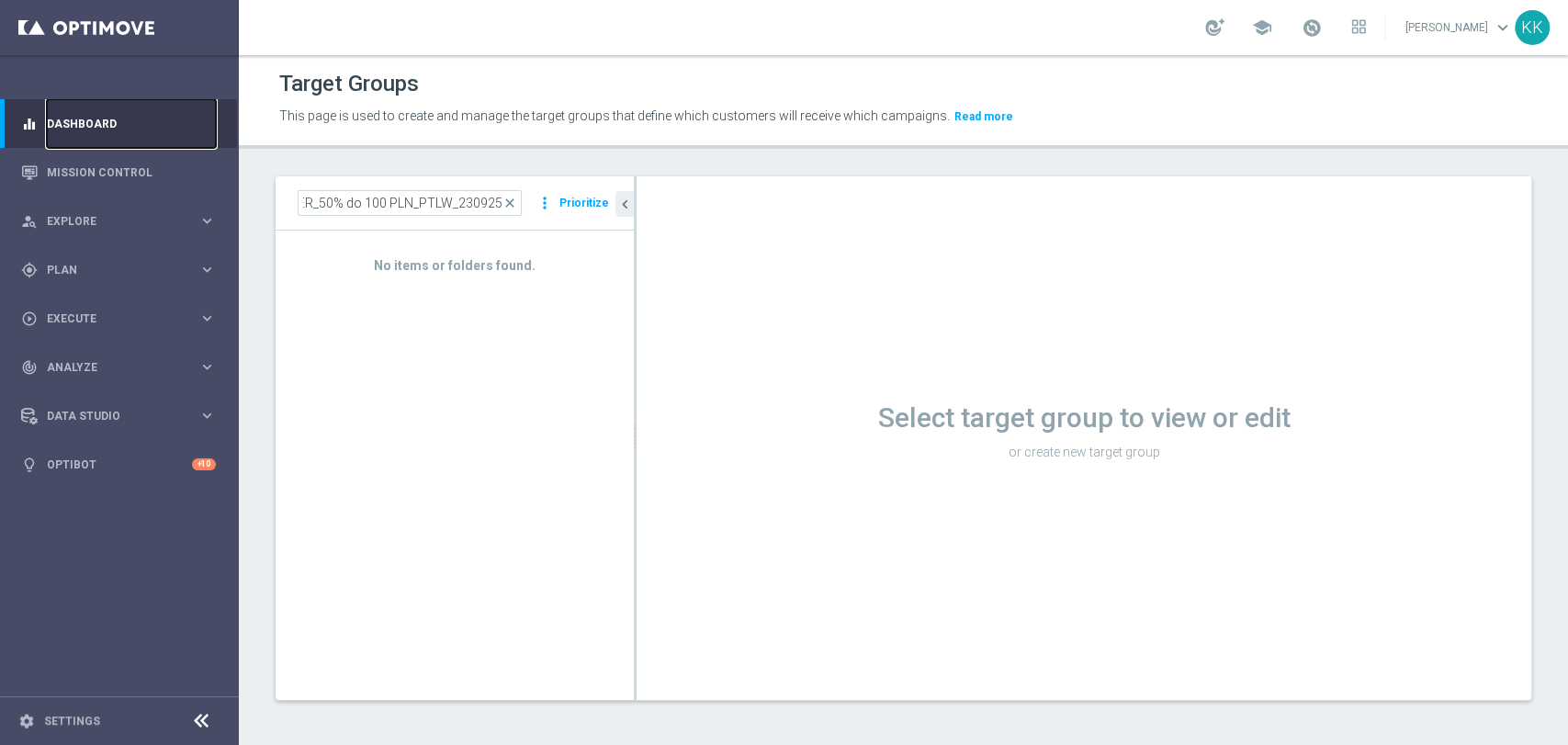
scroll to position [0, 0]
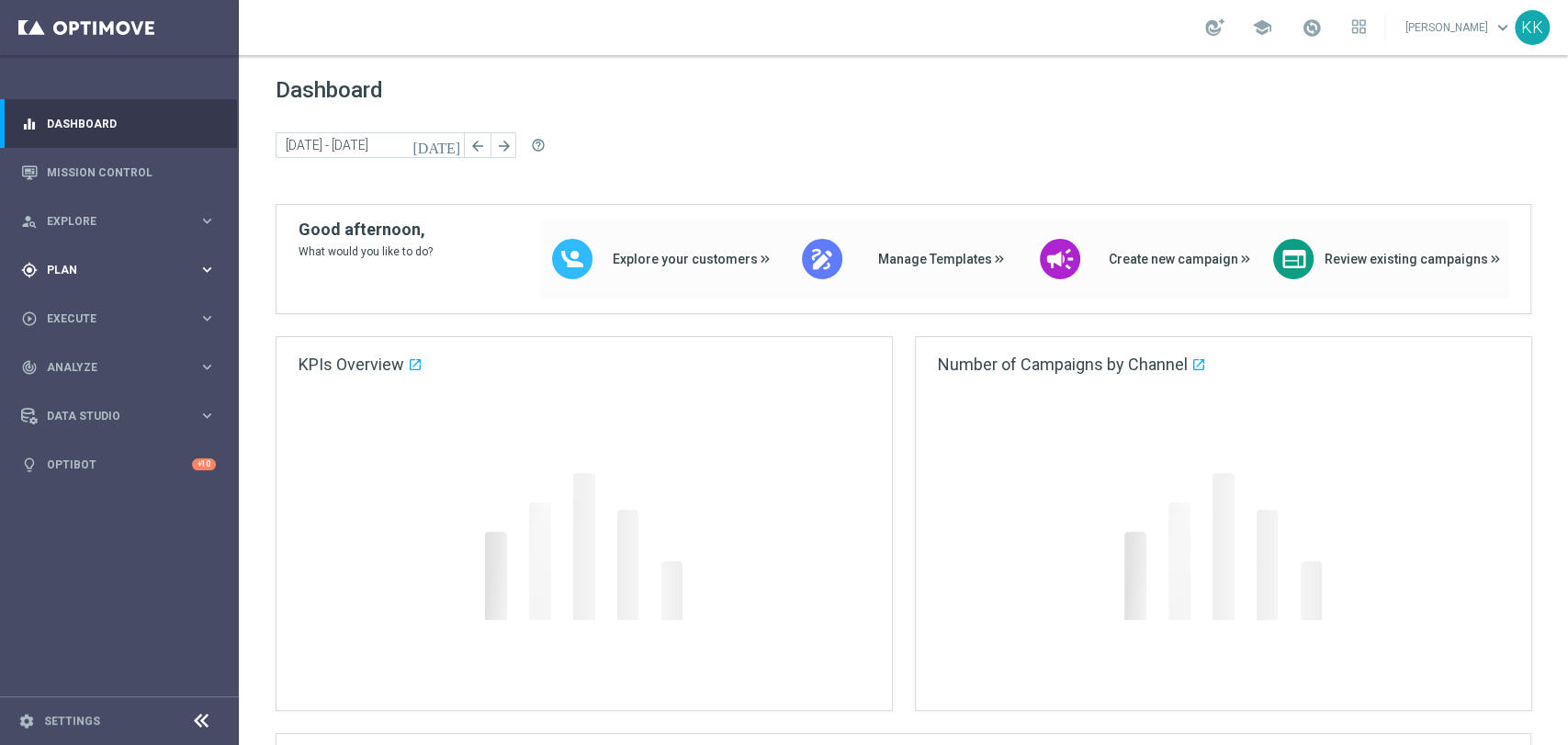
click at [81, 275] on div "gps_fixed Plan" at bounding box center [110, 270] width 177 height 17
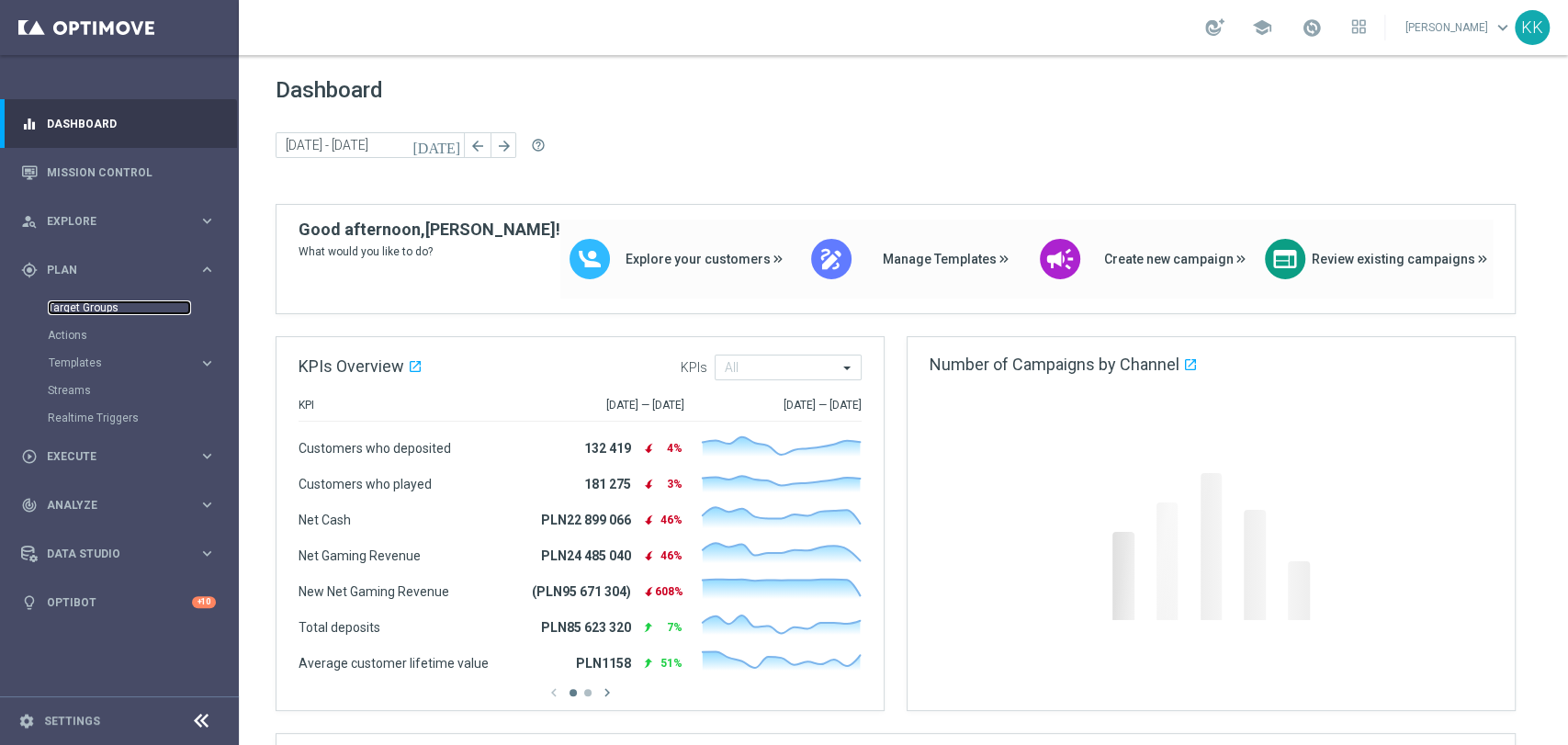
click at [80, 314] on link "Target Groups" at bounding box center [119, 308] width 144 height 15
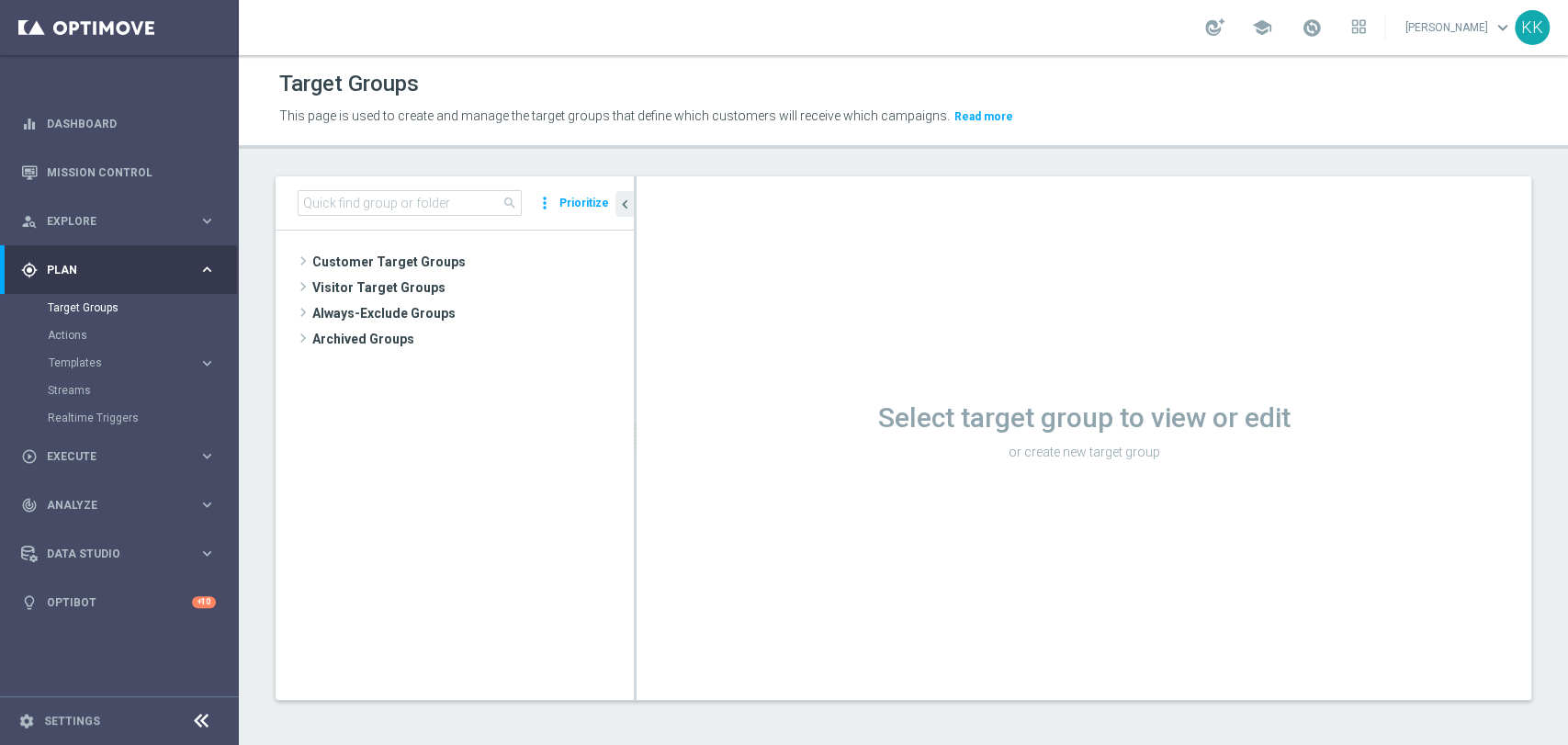
drag, startPoint x: 375, startPoint y: 271, endPoint x: 371, endPoint y: 302, distance: 31.3
click at [373, 268] on span "Customer Target Groups" at bounding box center [473, 262] width 321 height 26
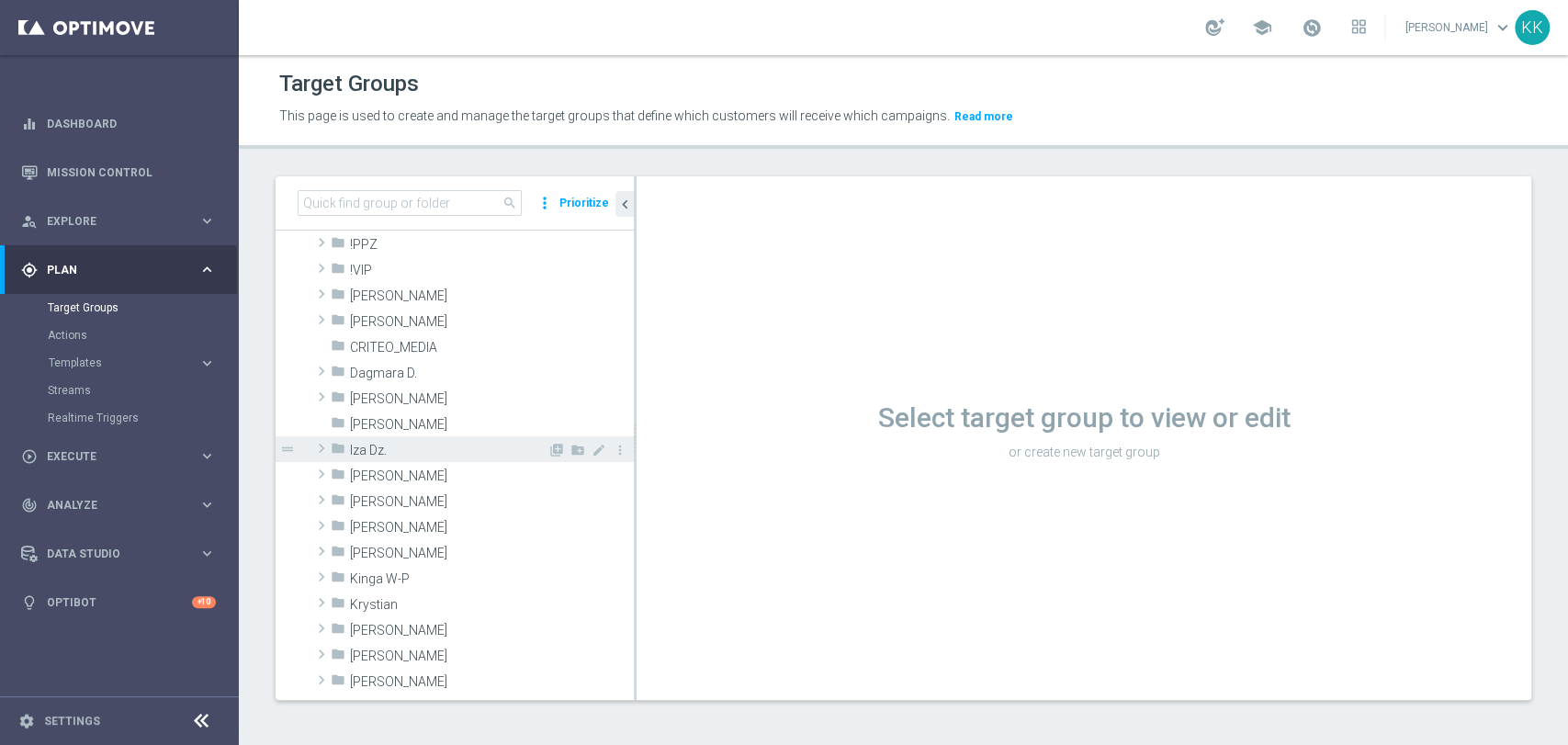
scroll to position [204, 0]
click at [550, 440] on icon "library_add" at bounding box center [557, 444] width 15 height 15
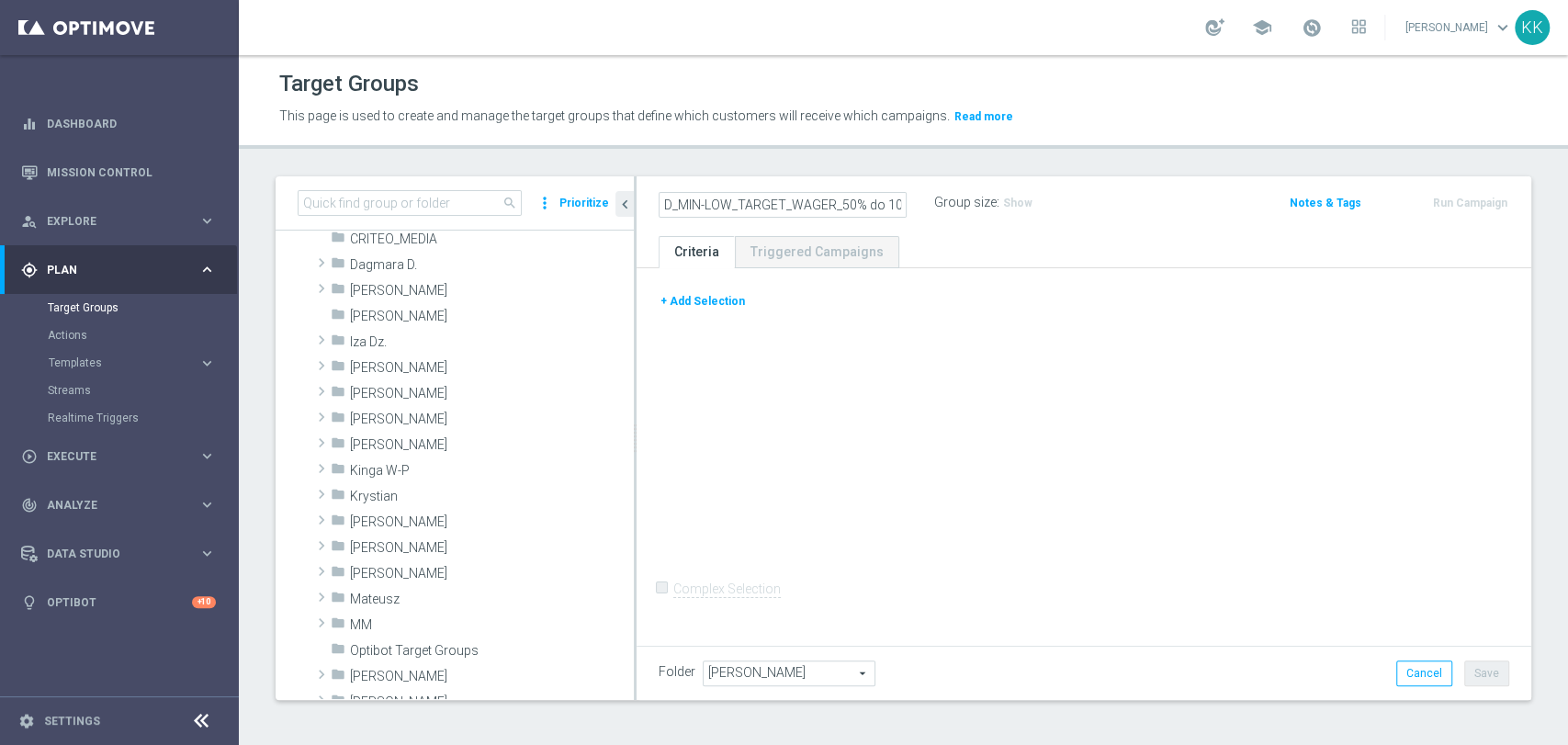
scroll to position [0, 130]
type input "D_MIN-LOW_TARGET_WAGER_50% do 100 PLN_PTLW_230925_2"
click at [728, 300] on button "+ Add Selection" at bounding box center [703, 302] width 88 height 21
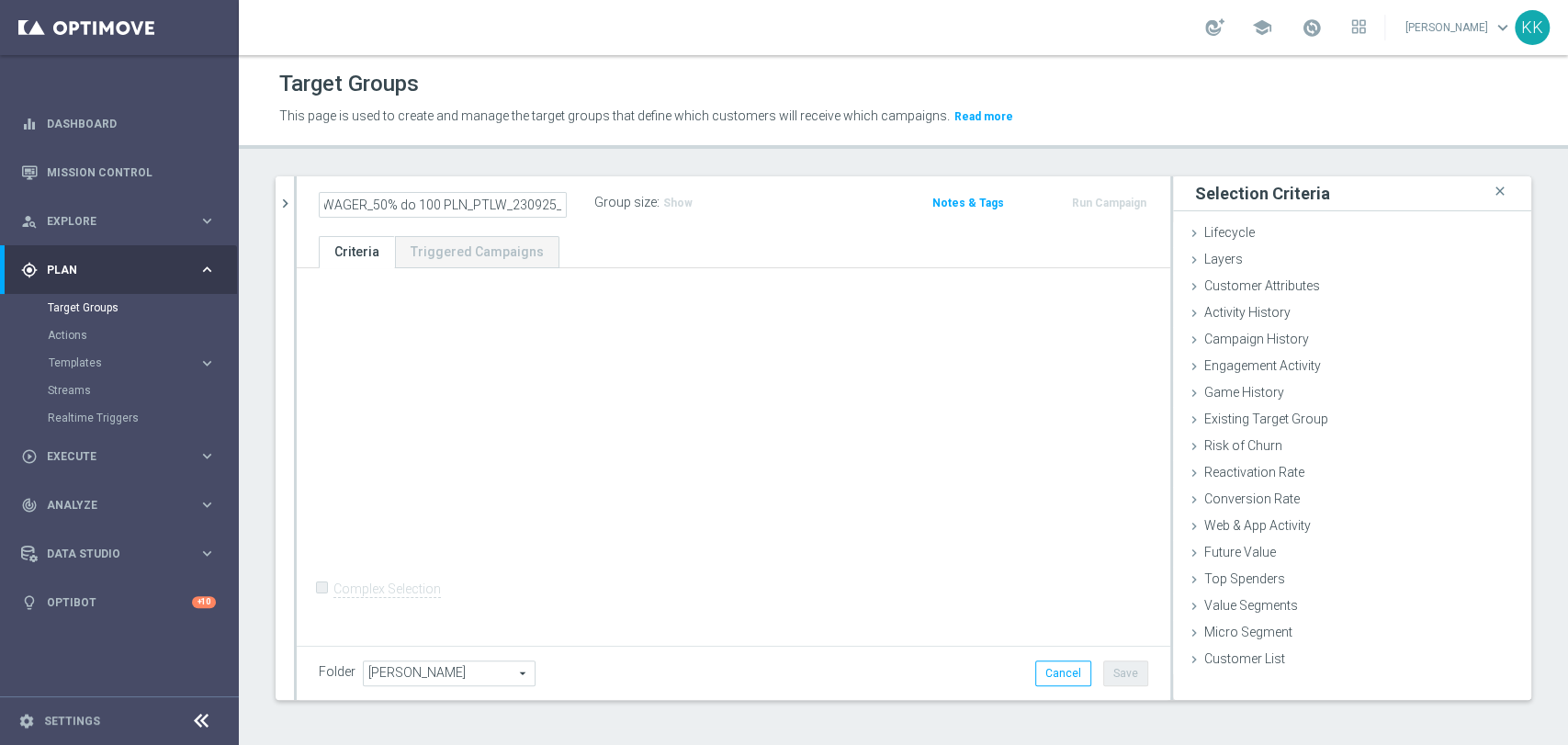
scroll to position [0, 0]
click at [1259, 331] on span "Campaign History" at bounding box center [1256, 339] width 105 height 15
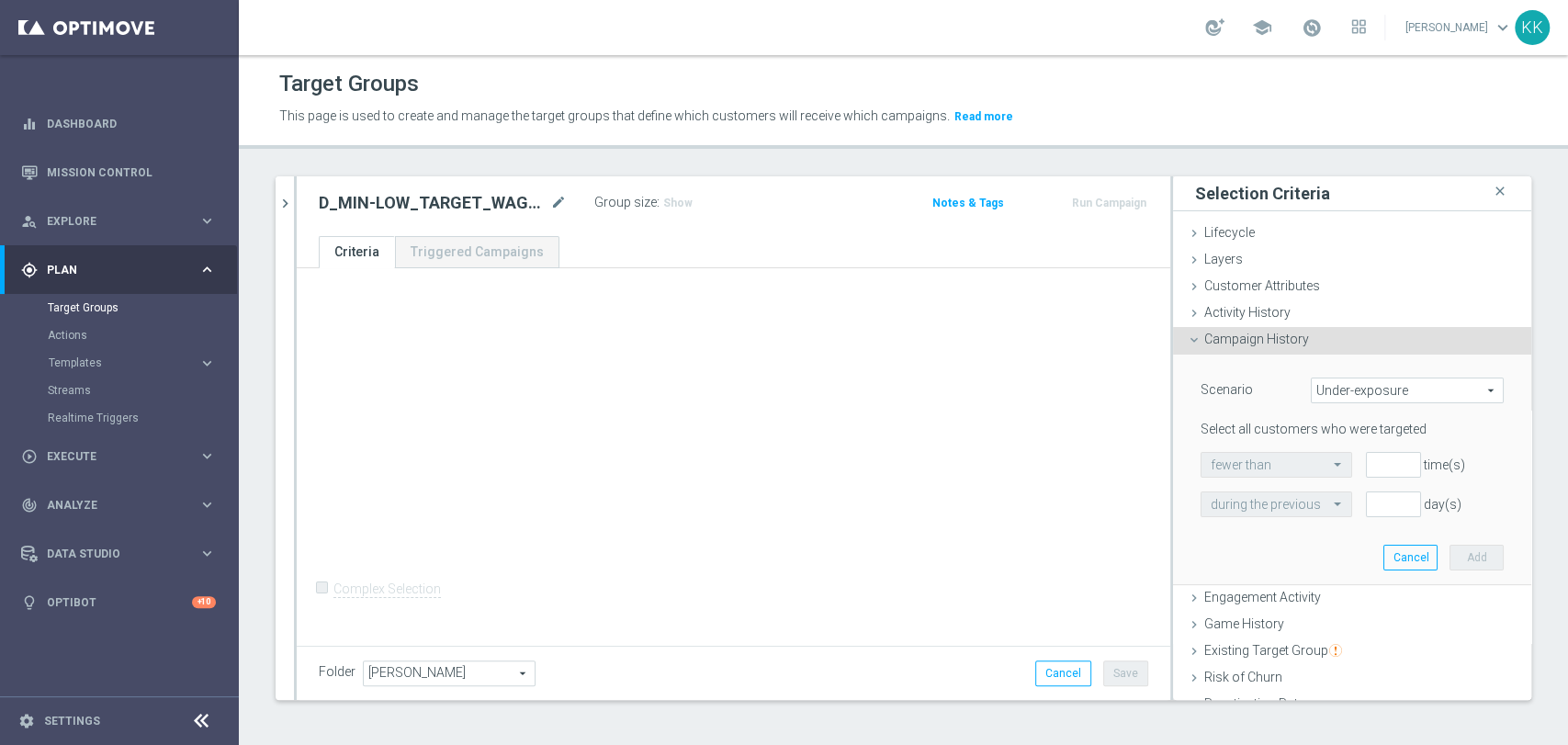
click at [1319, 381] on span "Under-exposure" at bounding box center [1407, 390] width 191 height 24
click at [1321, 508] on span "Custom" at bounding box center [1407, 513] width 173 height 15
type input "Custom"
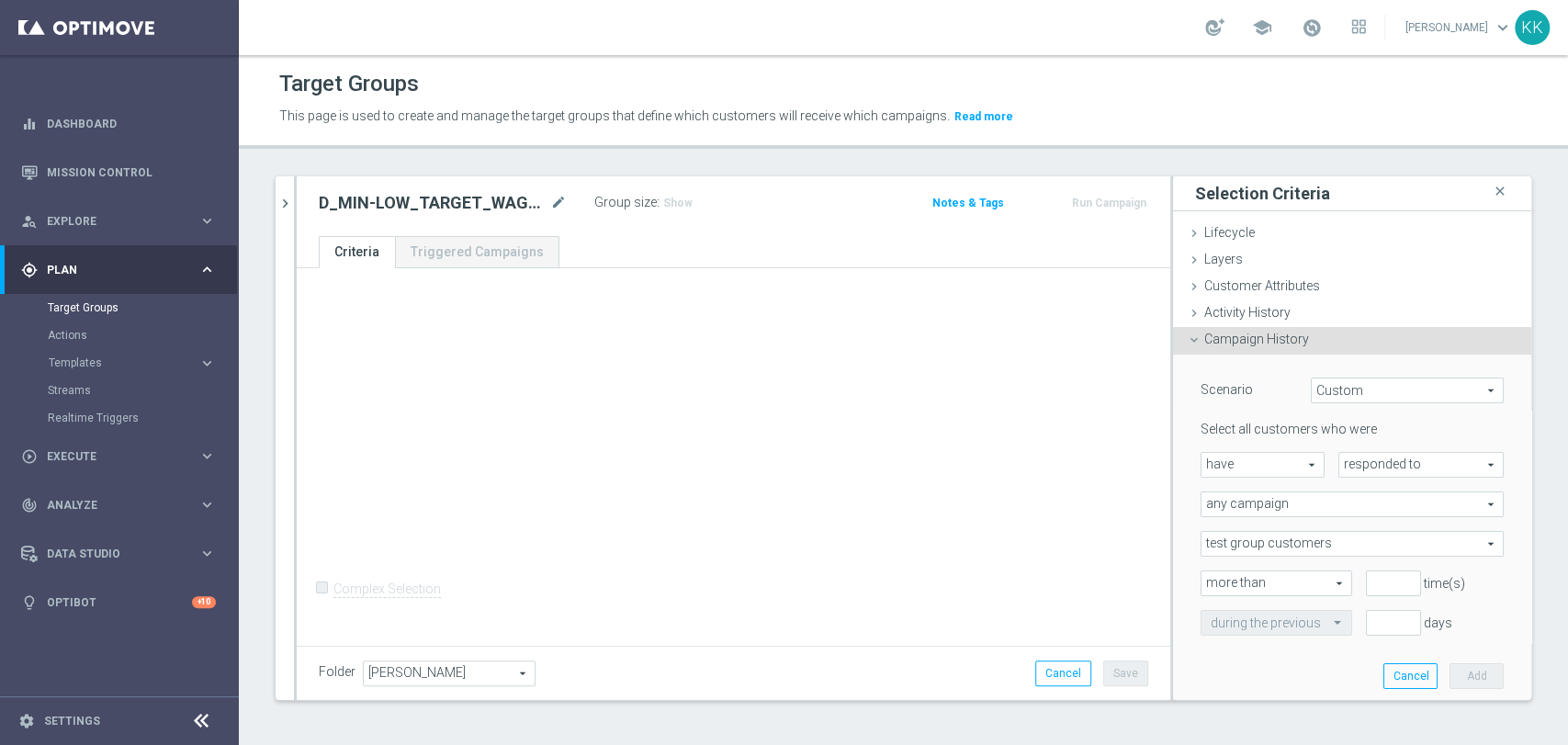
click at [1374, 456] on span "responded to" at bounding box center [1421, 465] width 163 height 24
click at [1360, 520] on span "been targeted with" at bounding box center [1421, 515] width 145 height 15
type input "been targeted with"
click at [1257, 504] on span "any campaign" at bounding box center [1351, 505] width 301 height 24
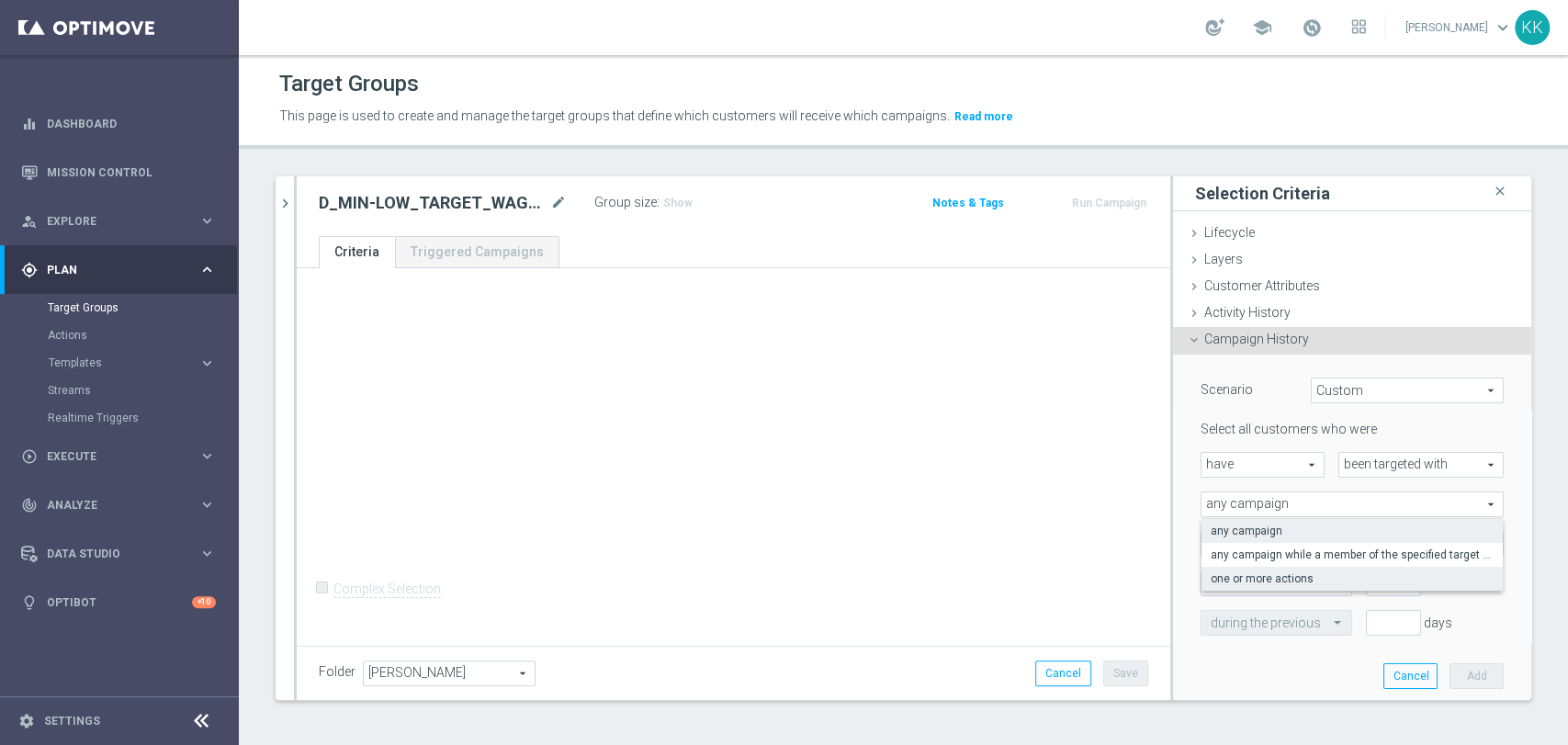
click at [1248, 571] on span "one or more actions" at bounding box center [1351, 579] width 283 height 15
type input "one or more actions"
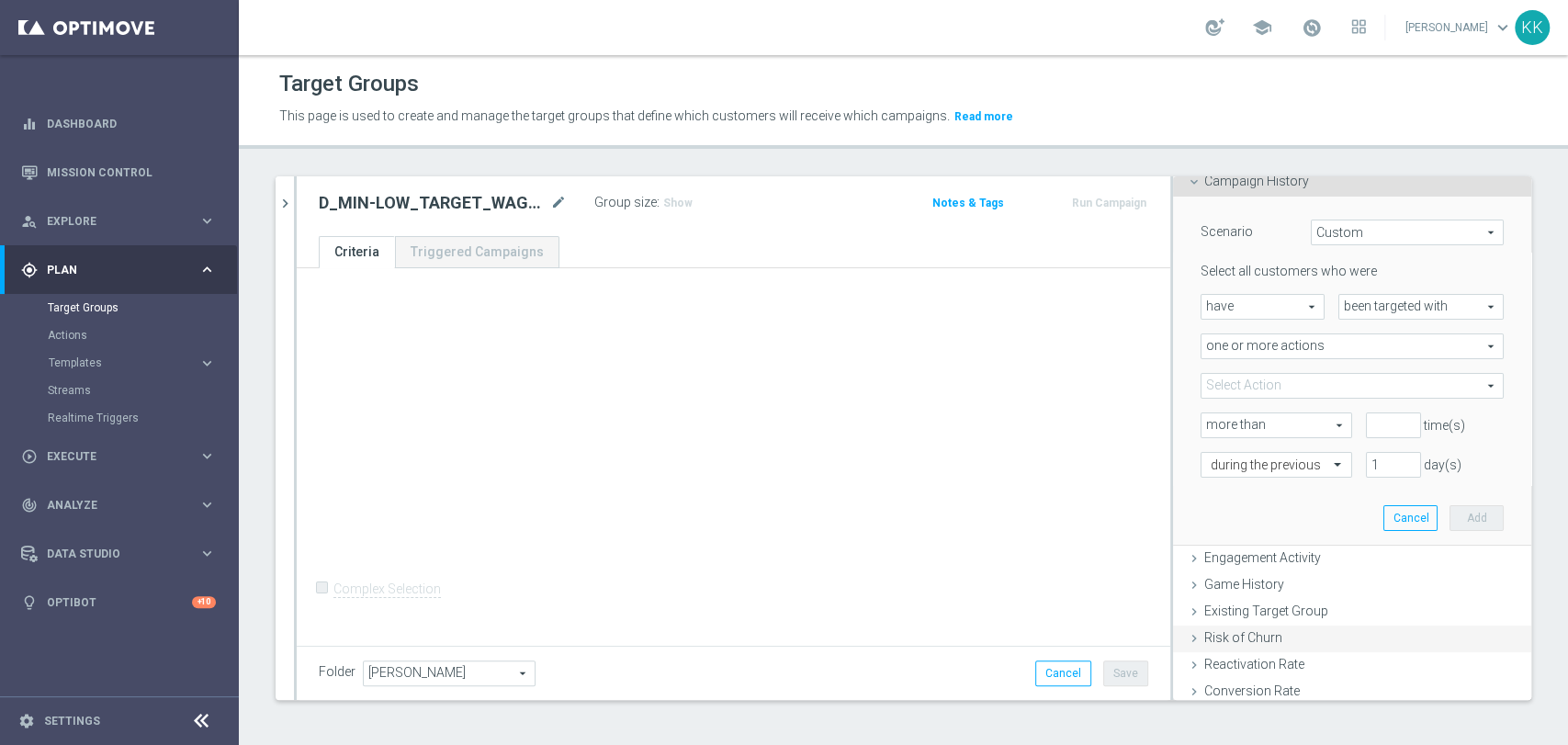
scroll to position [306, 0]
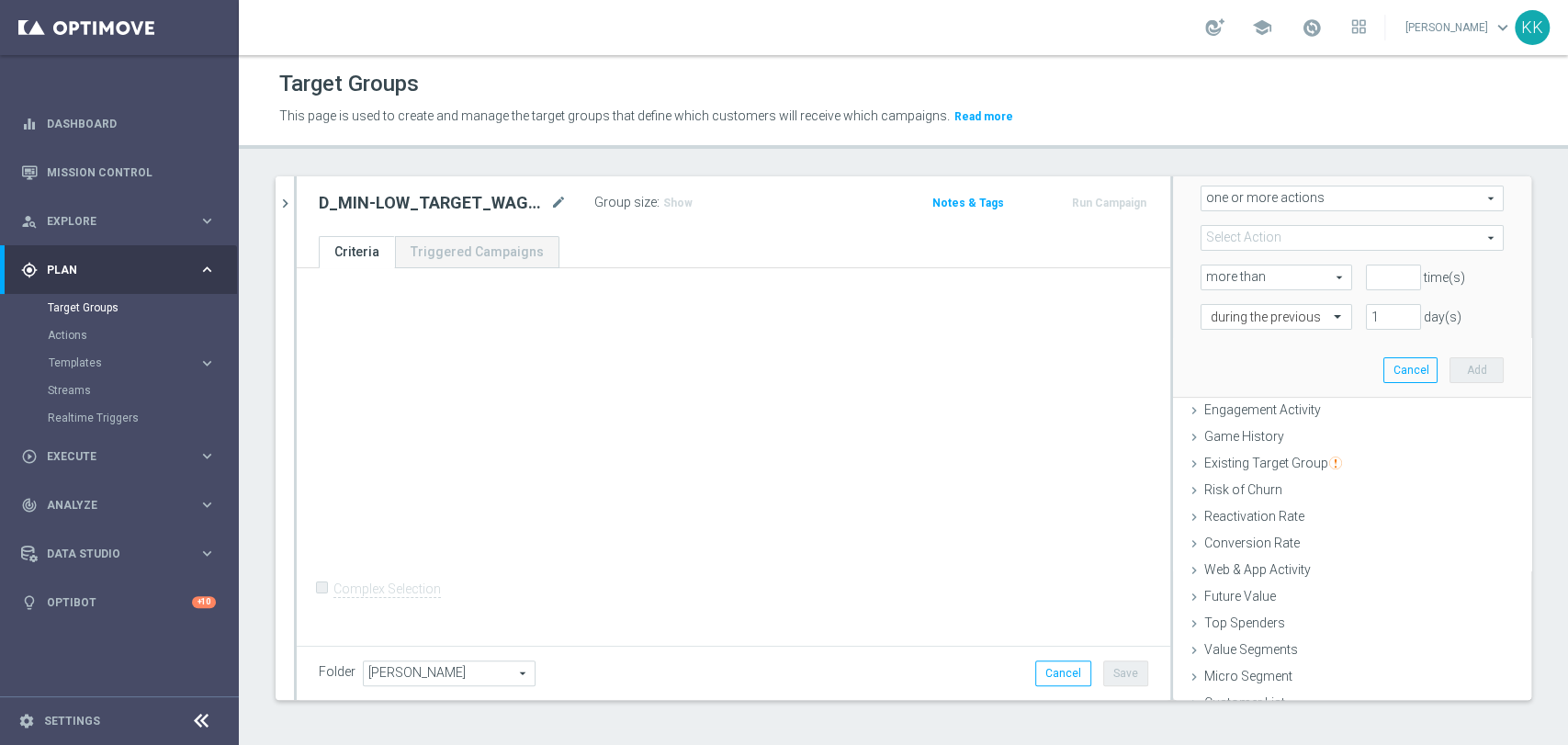
click at [1256, 238] on span at bounding box center [1351, 238] width 301 height 24
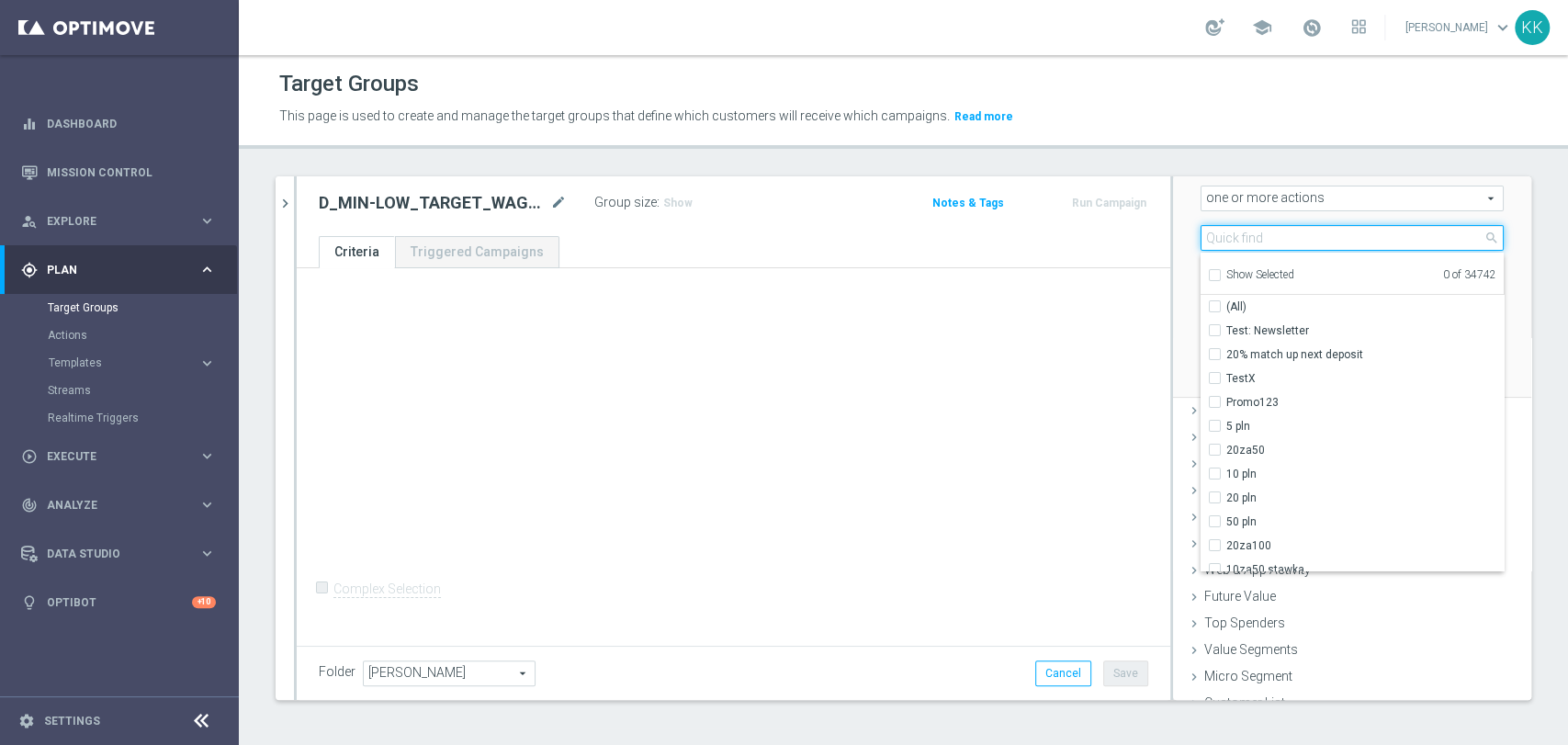
click at [1256, 238] on input "search" at bounding box center [1351, 238] width 303 height 26
paste input "D_MIN-LOW_TARGET_WAGER_50% do 100 PLN_PTLW_230925_2"
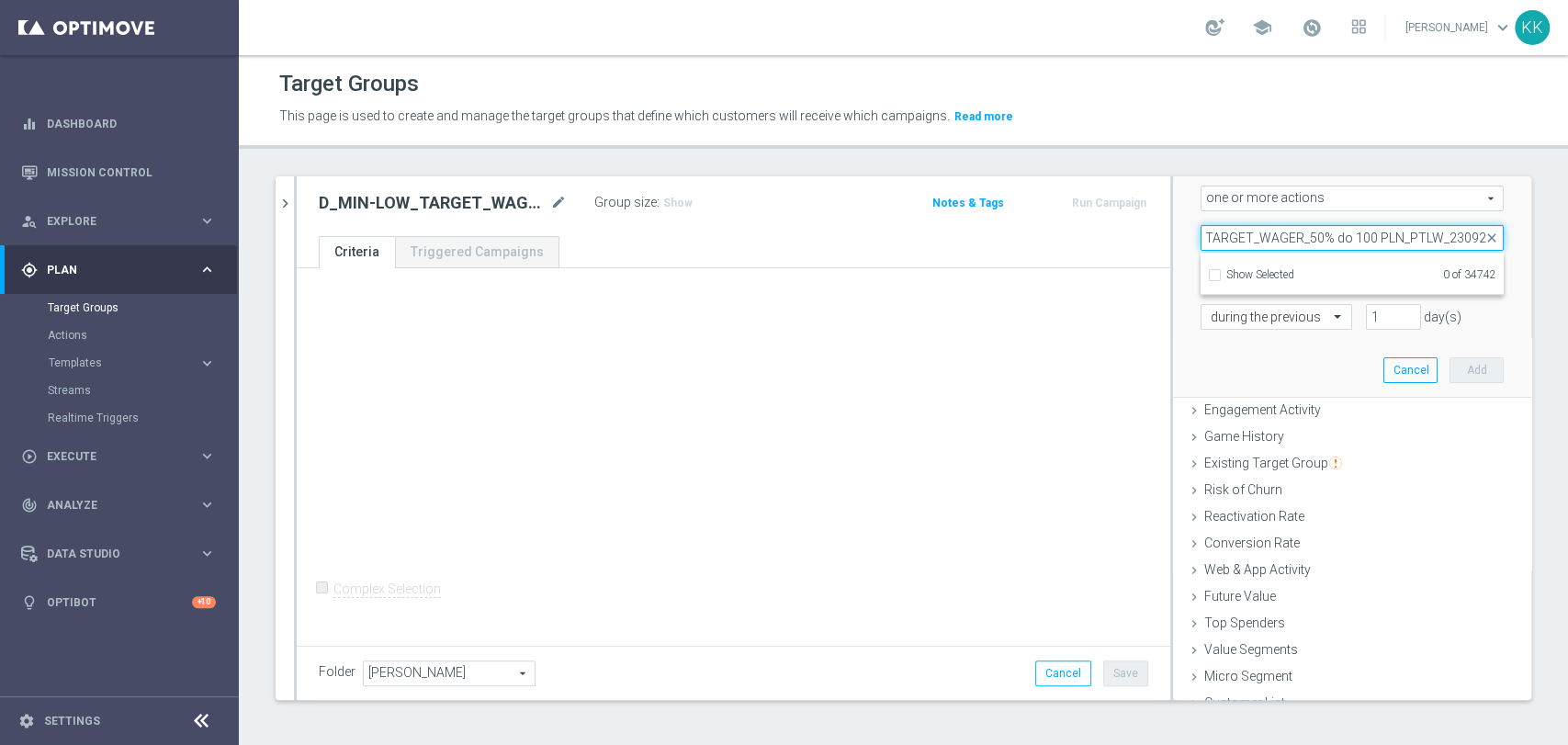
scroll to position [0, 83]
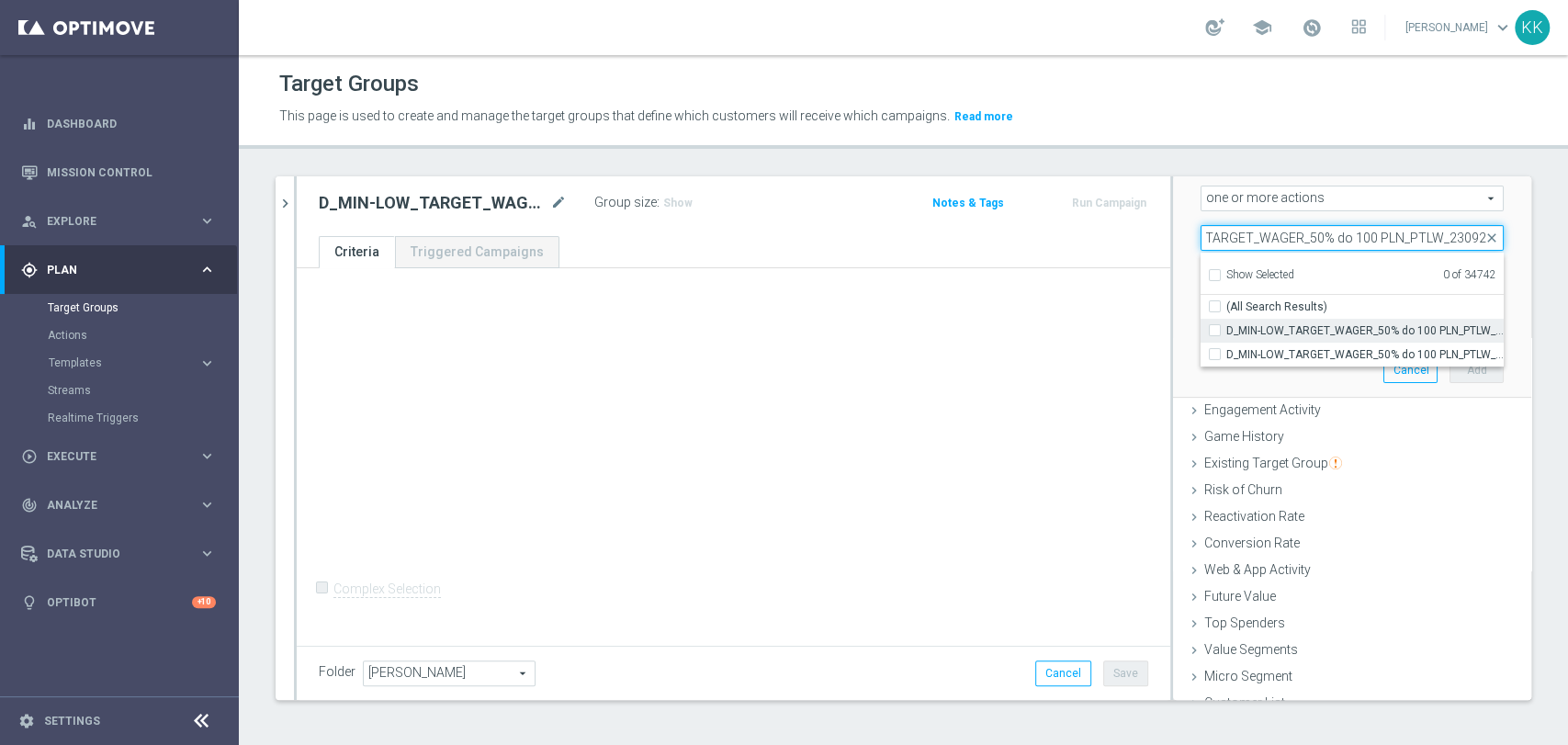
type input "D_MIN-LOW_TARGET_WAGER_50% do 100 PLN_PTLW_23092"
click at [1226, 324] on label "D_MIN-LOW_TARGET_WAGER_50% do 100 PLN_PTLW_230925" at bounding box center [1365, 331] width 277 height 24
click at [1214, 324] on input "D_MIN-LOW_TARGET_WAGER_50% do 100 PLN_PTLW_230925" at bounding box center [1220, 330] width 12 height 12
checkbox input "true"
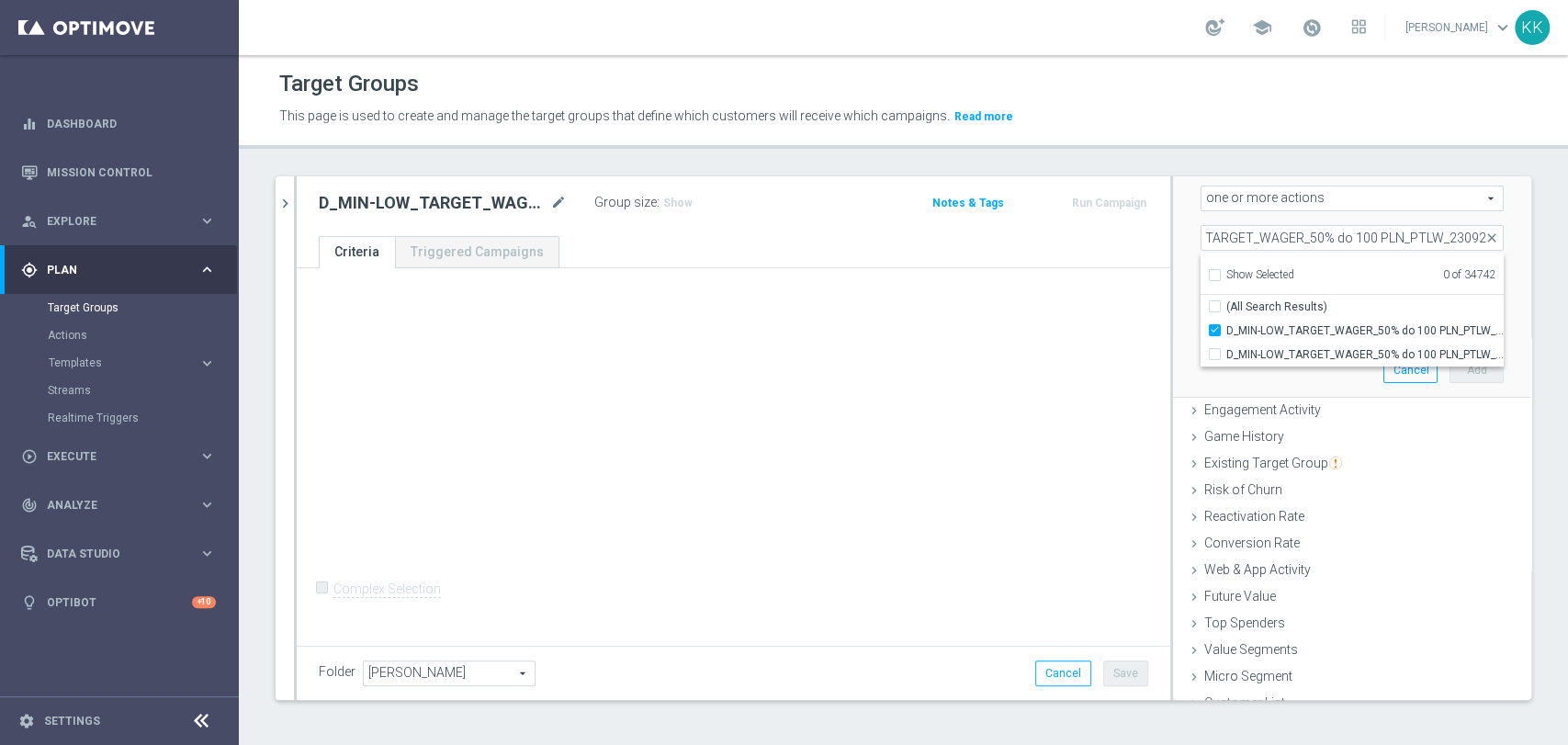
type input "D_MIN-LOW_TARGET_WAGER_50% do 100 PLN_PTLW_230925"
click at [1082, 347] on div "+ Add Selection Complex Selection Invalid Expression" at bounding box center [734, 455] width 874 height 373
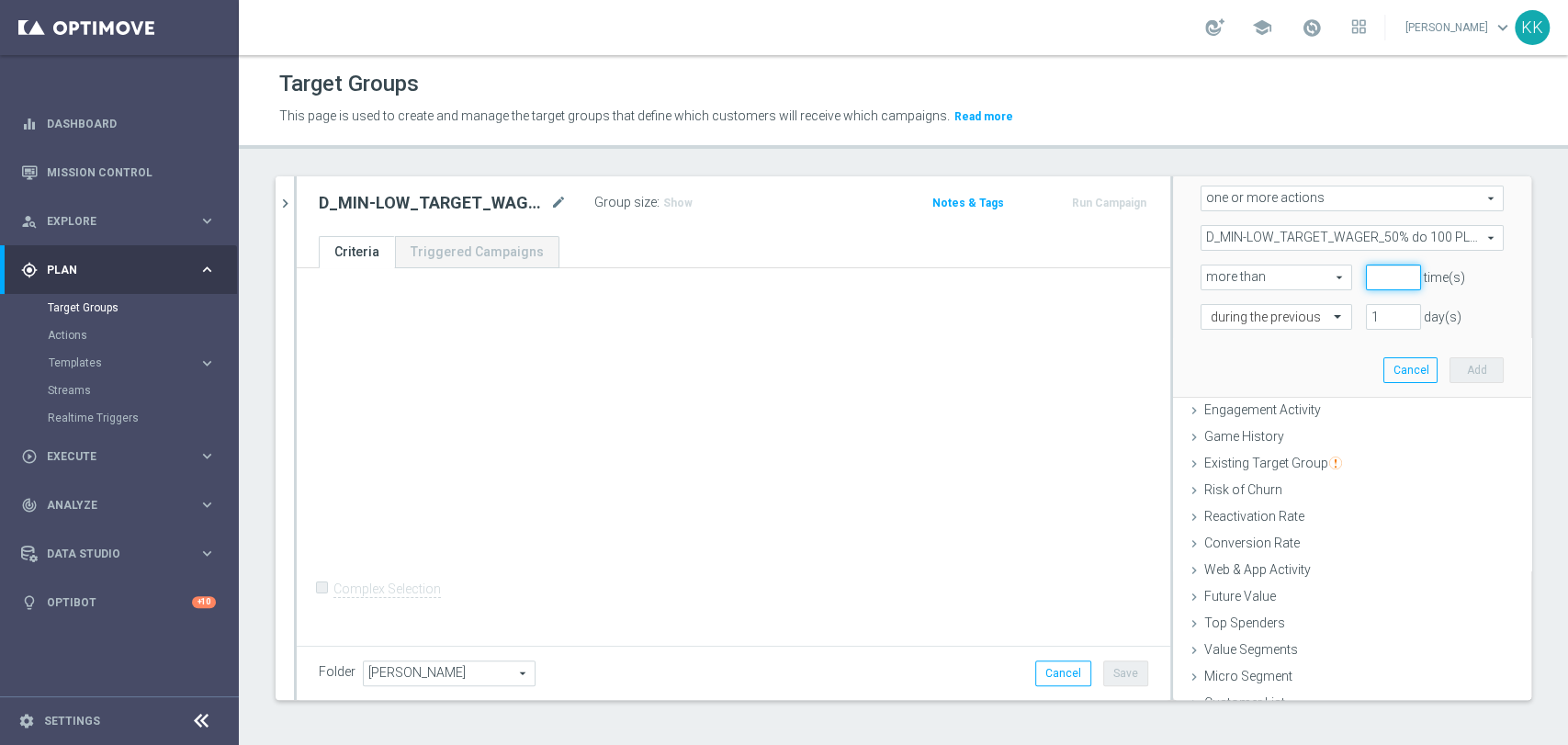
click at [1365, 267] on input "number" at bounding box center [1393, 277] width 55 height 26
type input "0"
click at [1229, 306] on div "during the previous" at bounding box center [1276, 317] width 151 height 26
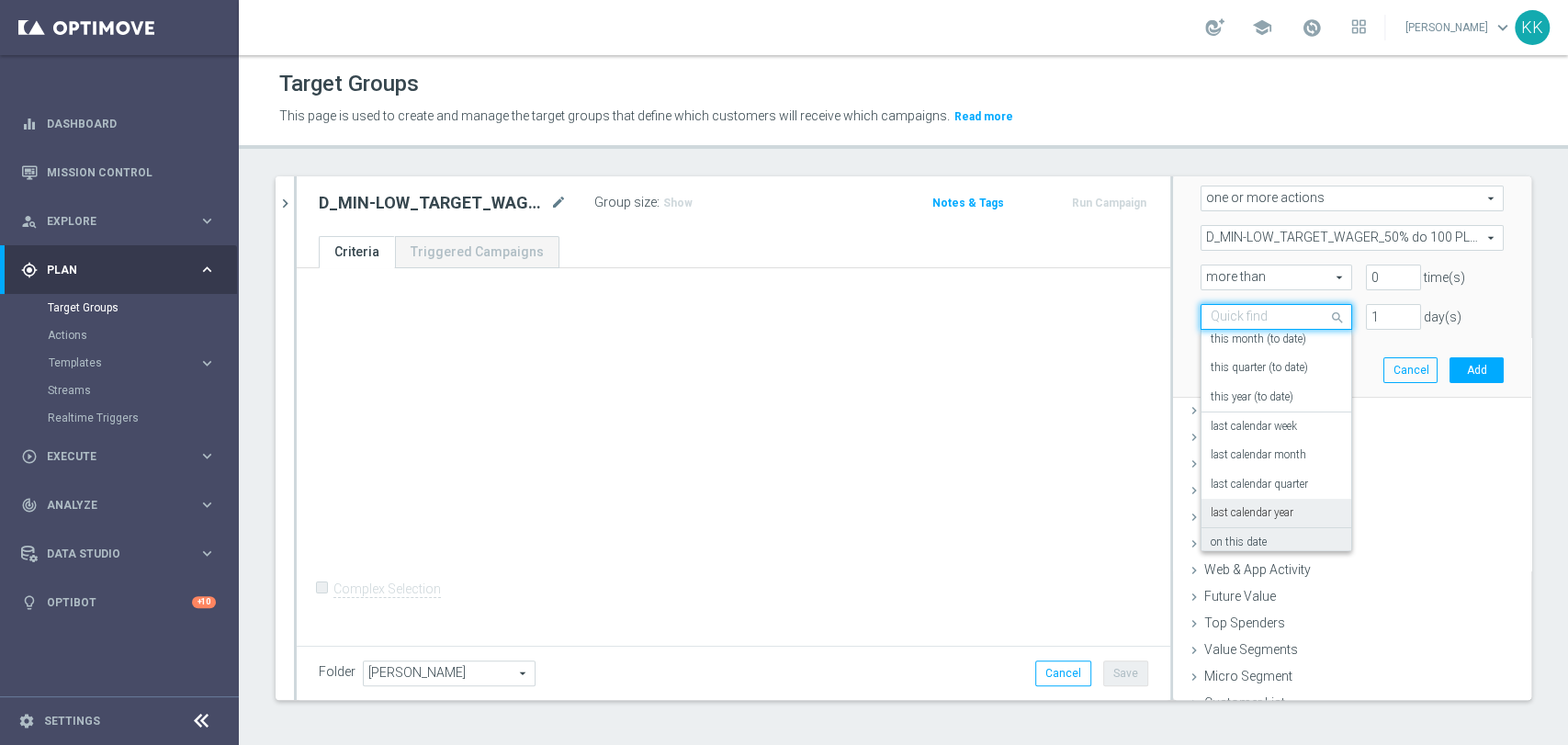
scroll to position [162, 0]
click at [1258, 499] on div "in this range" at bounding box center [1276, 501] width 132 height 29
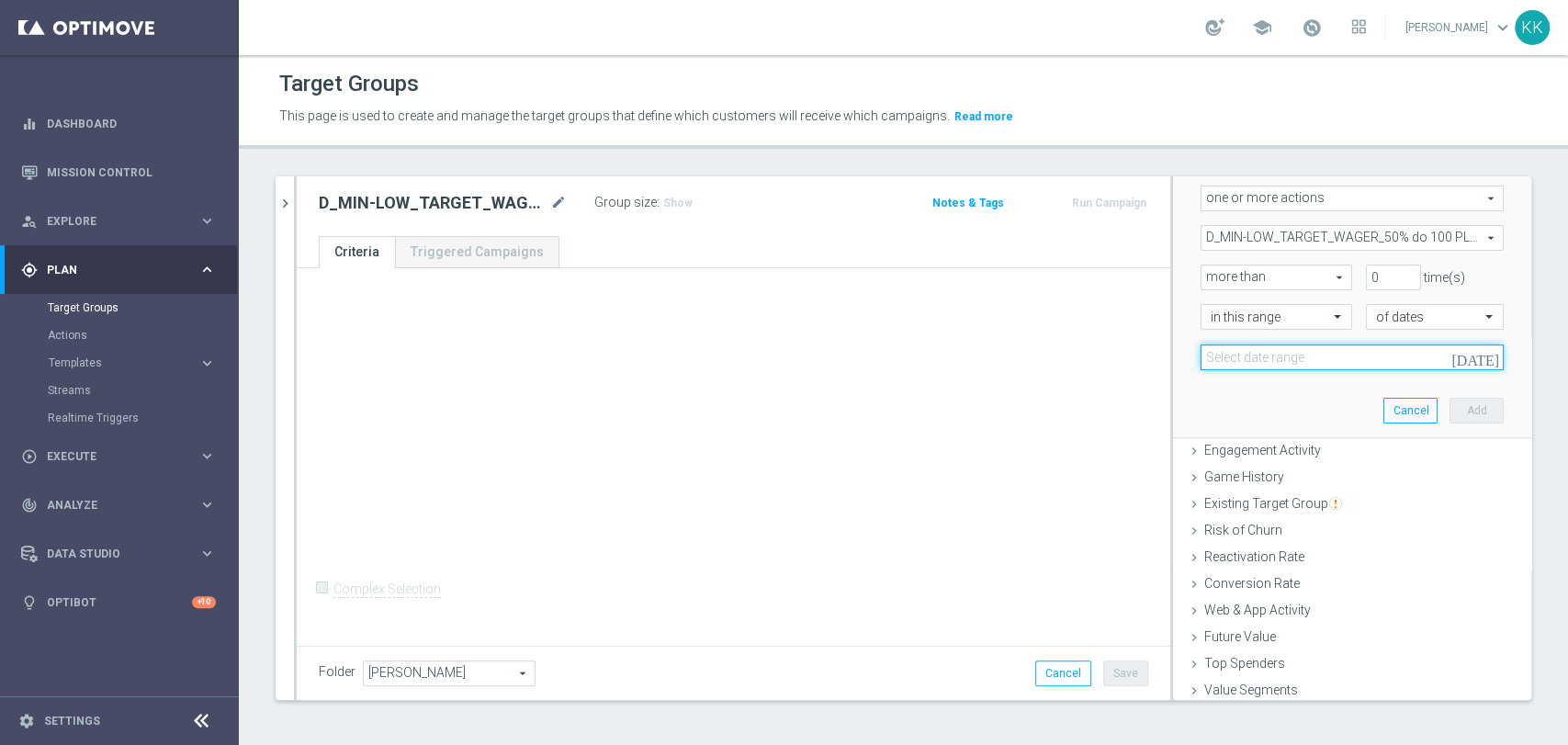
click at [1303, 351] on input at bounding box center [1351, 358] width 303 height 26
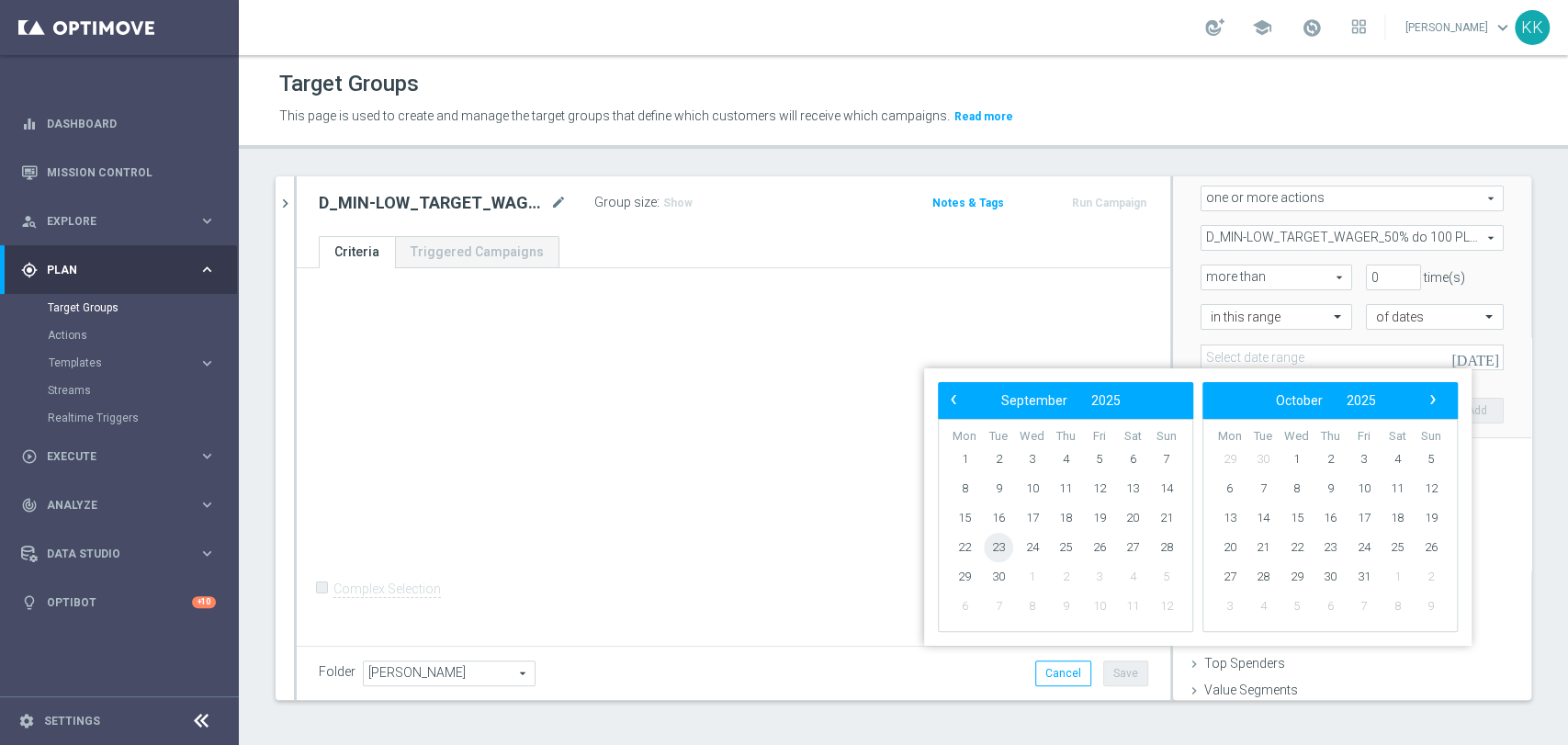
click at [993, 546] on span "23" at bounding box center [998, 547] width 29 height 29
click at [1099, 545] on span "26" at bounding box center [1099, 547] width 29 height 29
type input "[DATE] - [DATE]"
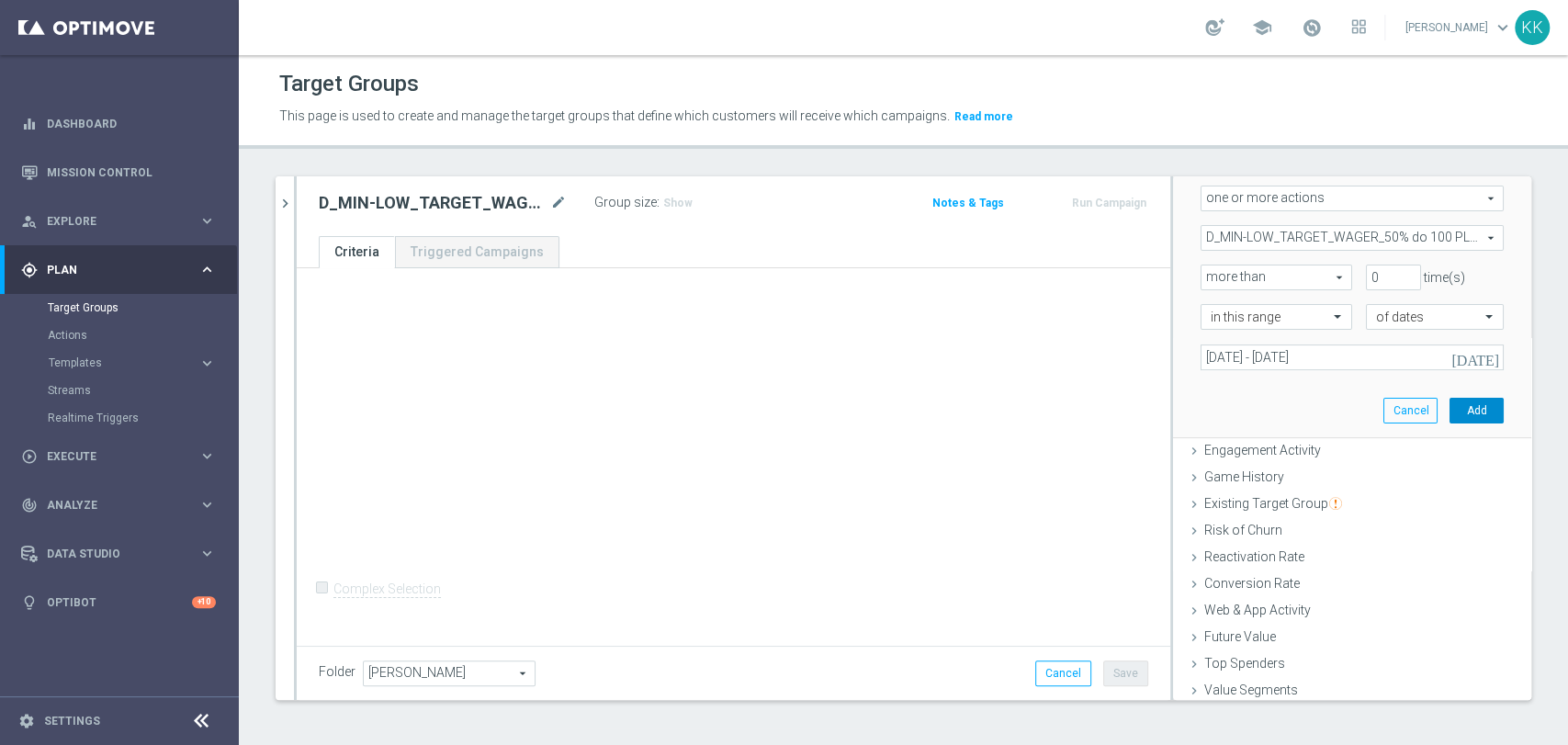
click at [1449, 416] on button "Add" at bounding box center [1477, 411] width 54 height 26
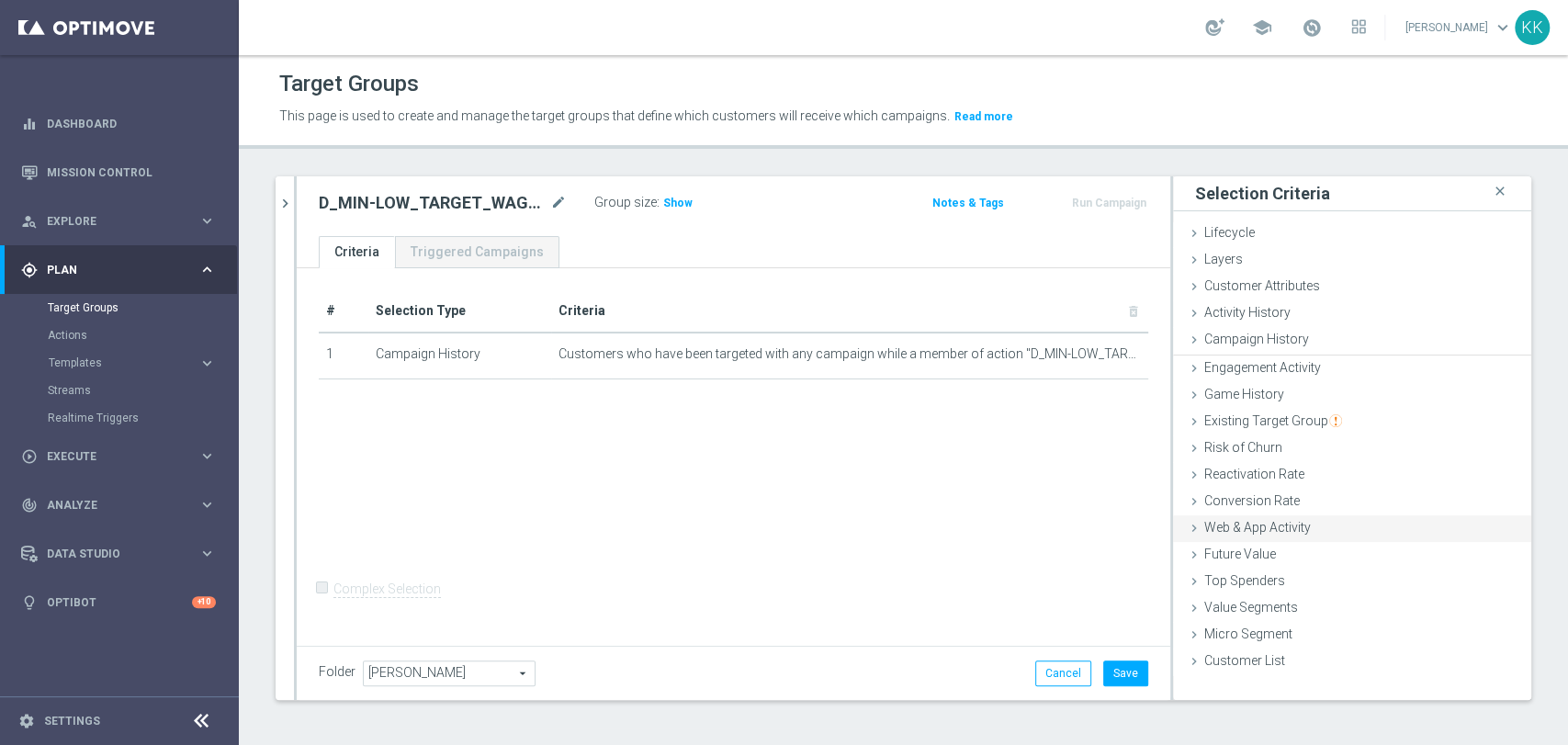
scroll to position [0, 0]
click at [1275, 522] on span "Web & App Activity" at bounding box center [1257, 526] width 106 height 15
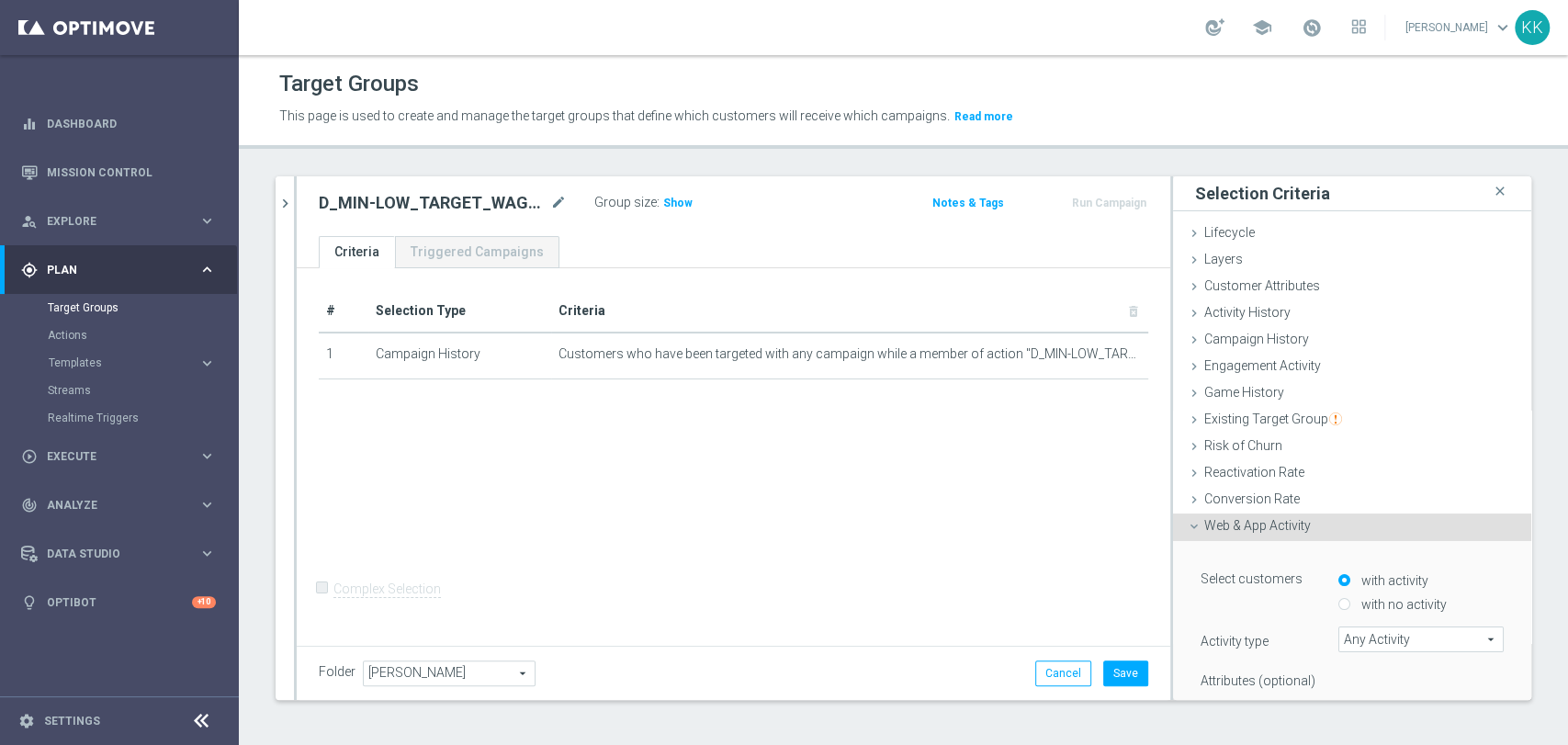
click at [1338, 599] on input "with no activity" at bounding box center [1344, 605] width 12 height 12
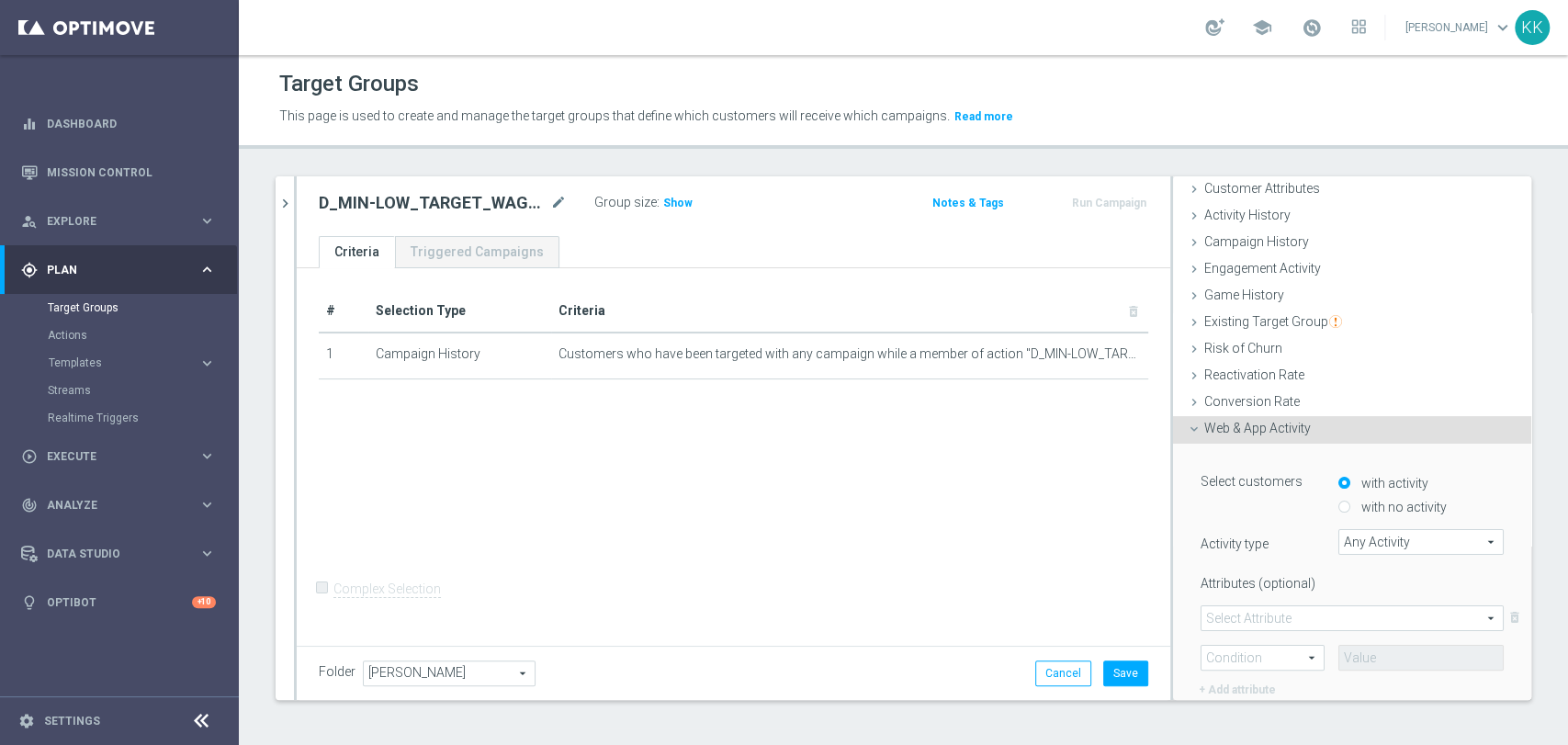
scroll to position [204, 0]
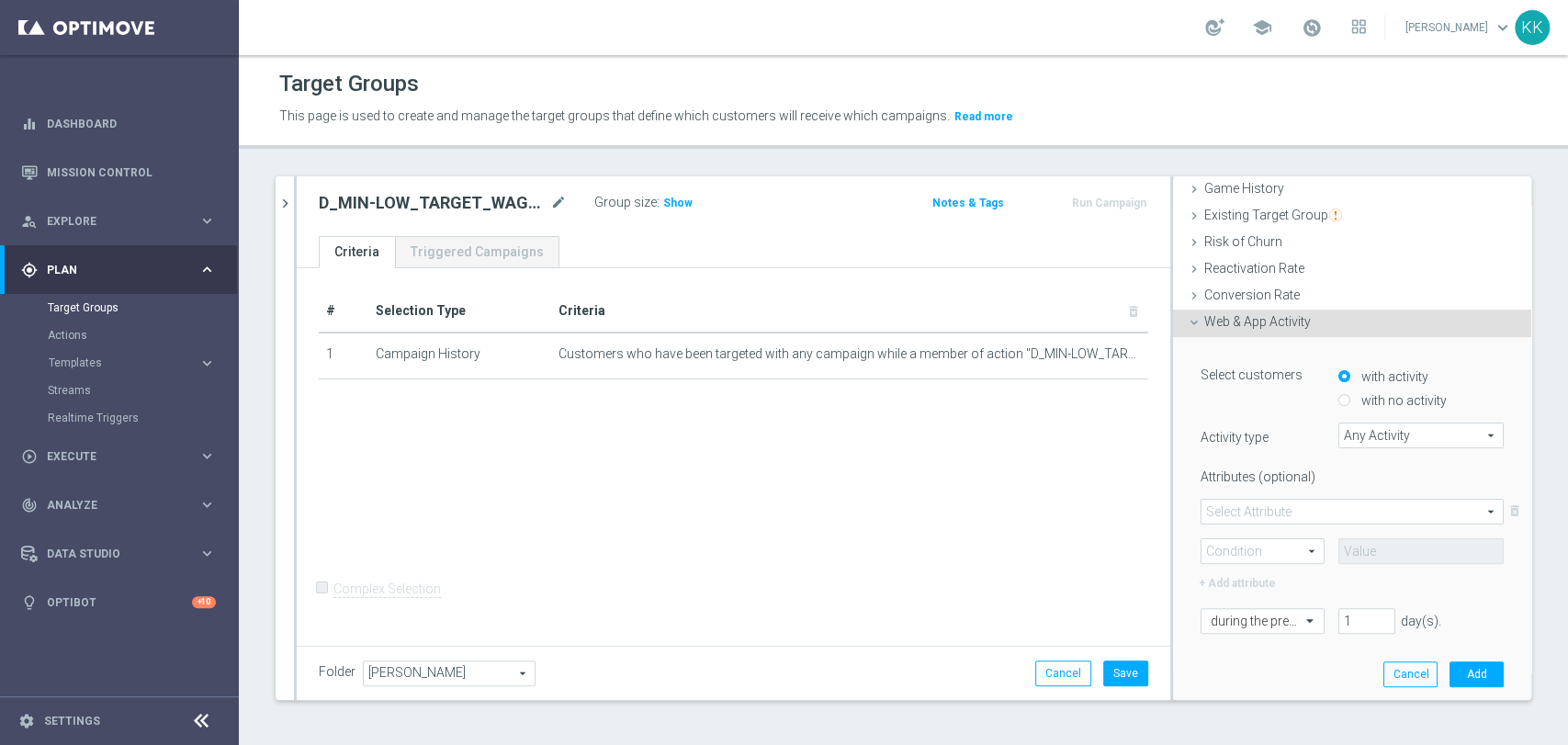
click at [1357, 397] on label "with no activity" at bounding box center [1402, 401] width 90 height 17
click at [1338, 397] on input "with no activity" at bounding box center [1344, 401] width 12 height 12
radio input "true"
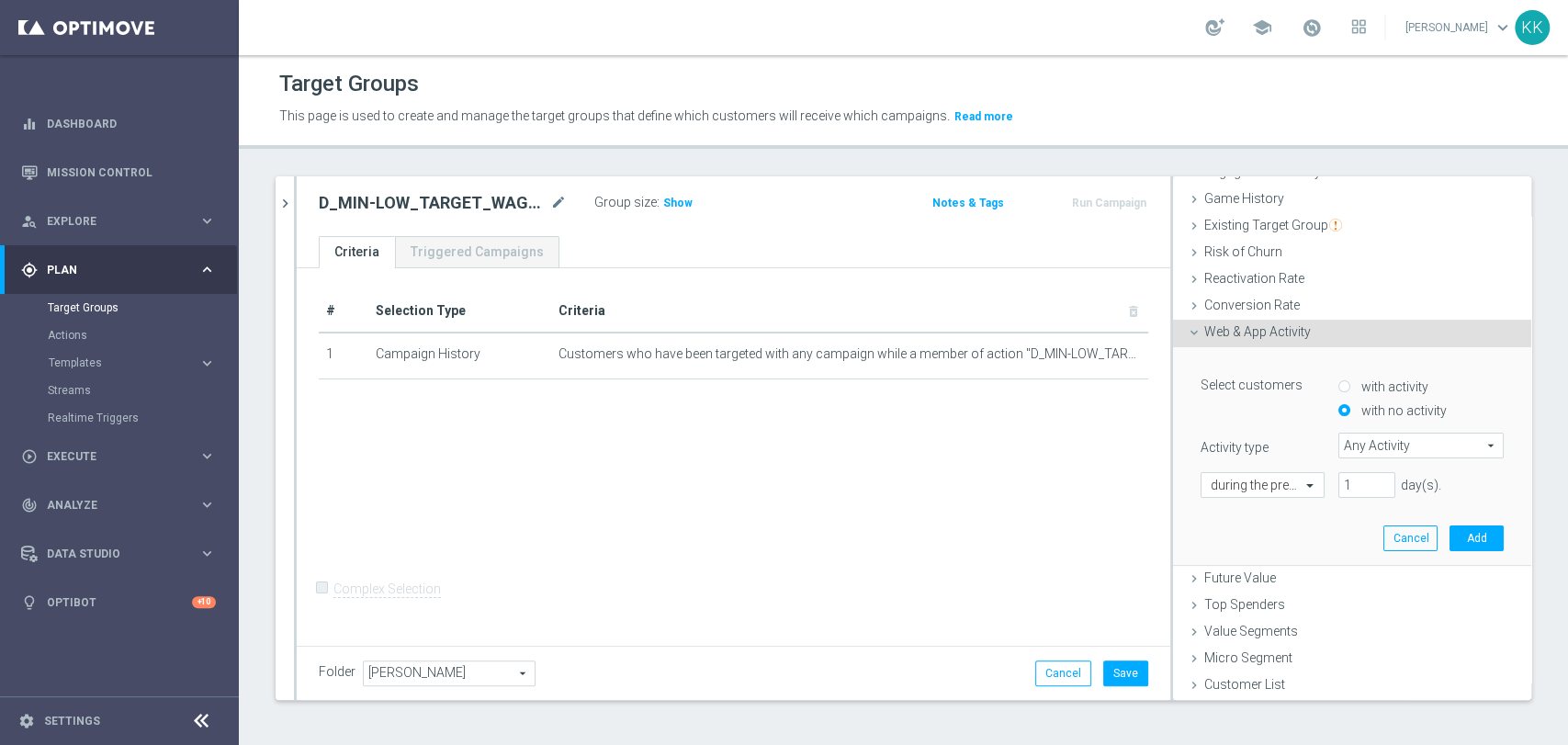
scroll to position [192, 0]
click at [1338, 429] on div "Select customers with activity with no activity Activity type Any Activity Any …" at bounding box center [1351, 436] width 303 height 128
click at [1347, 447] on span "Any Activity" at bounding box center [1421, 447] width 163 height 24
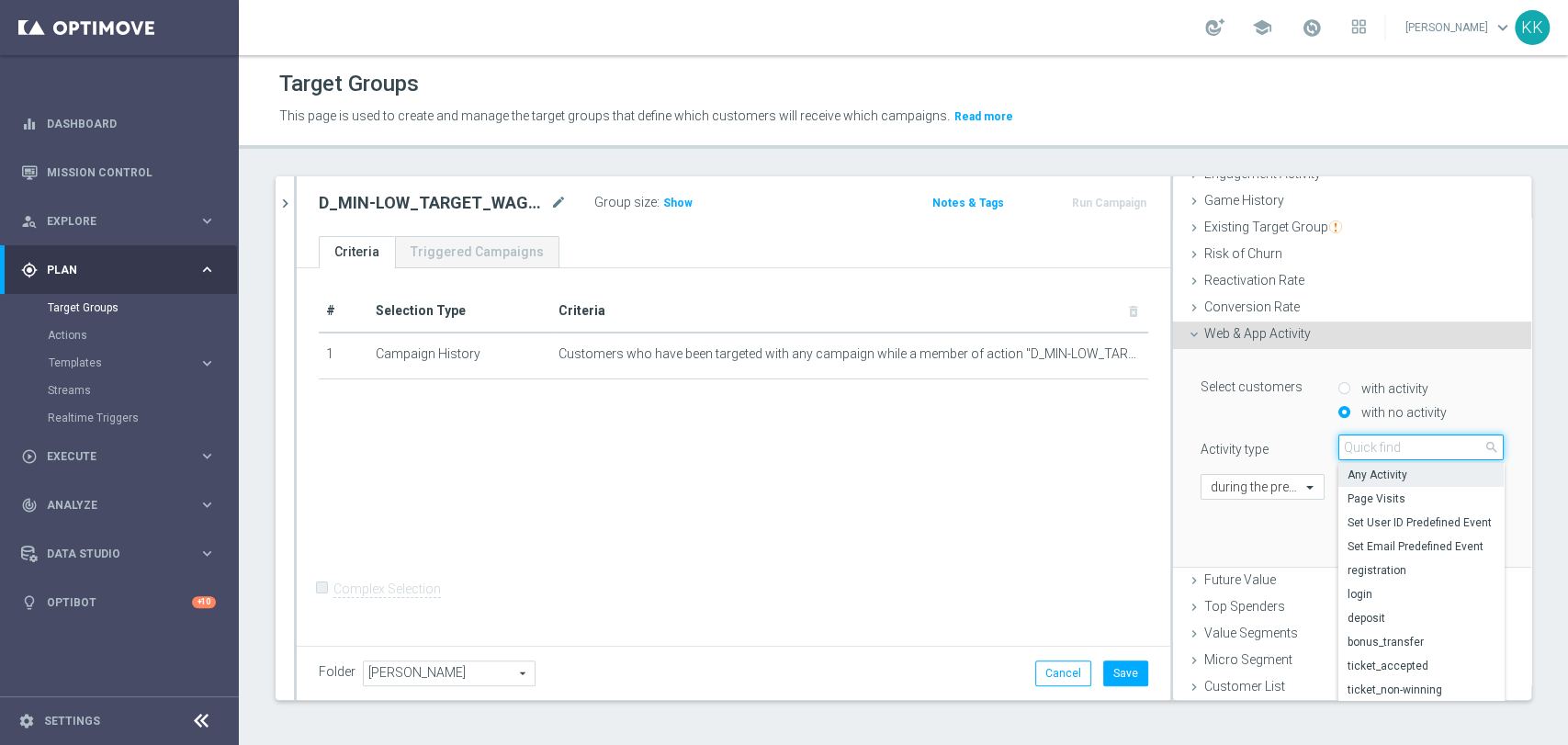
click at [1347, 447] on input "search" at bounding box center [1421, 448] width 165 height 26
type input "camp"
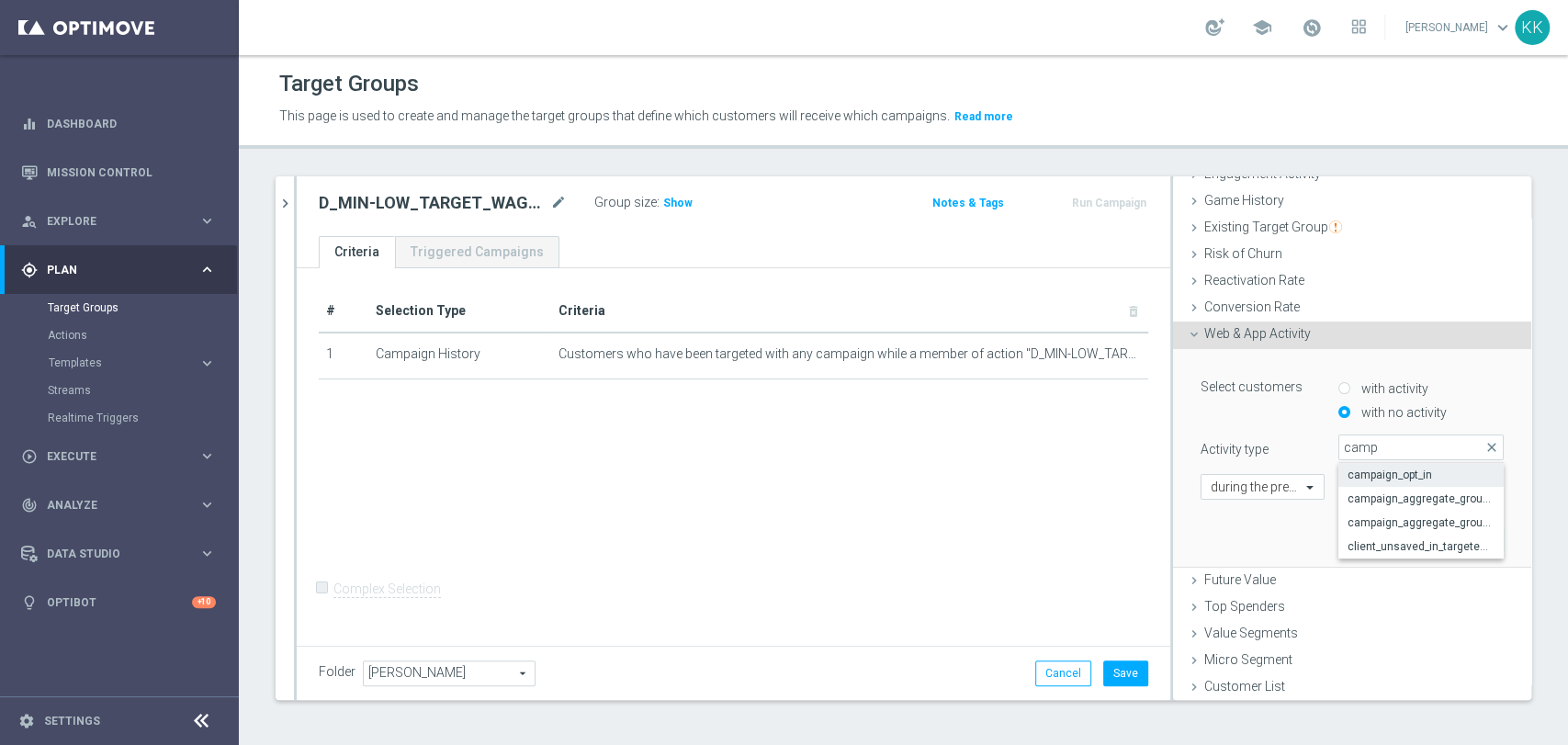
click at [1357, 475] on span "campaign_opt_in" at bounding box center [1421, 475] width 147 height 15
type input "campaign_opt_in"
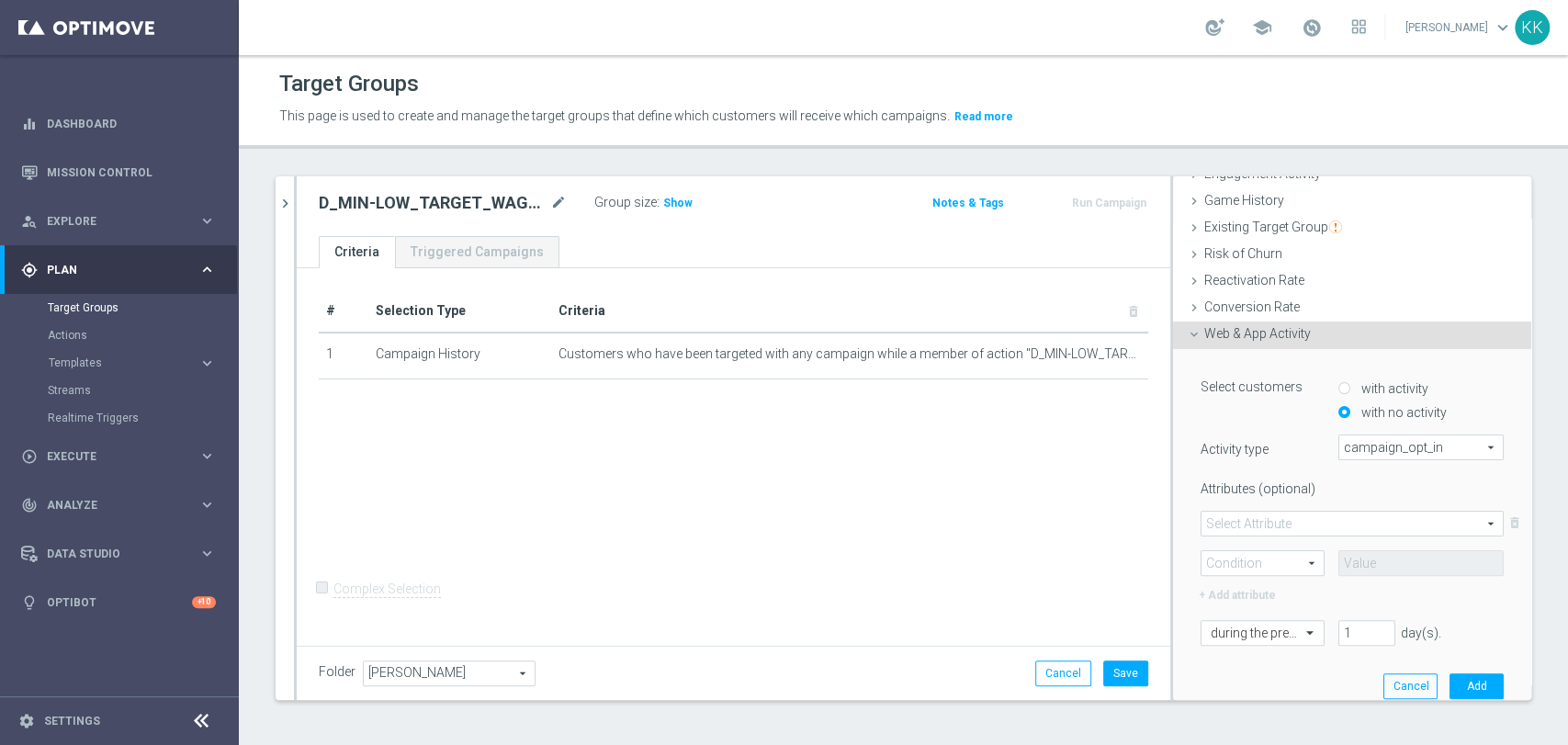
click at [1200, 504] on div "Attributes (optional) Select Attribute arrow_drop_down search delete_forever Co…" at bounding box center [1351, 541] width 303 height 133
click at [1231, 531] on span at bounding box center [1351, 524] width 301 height 24
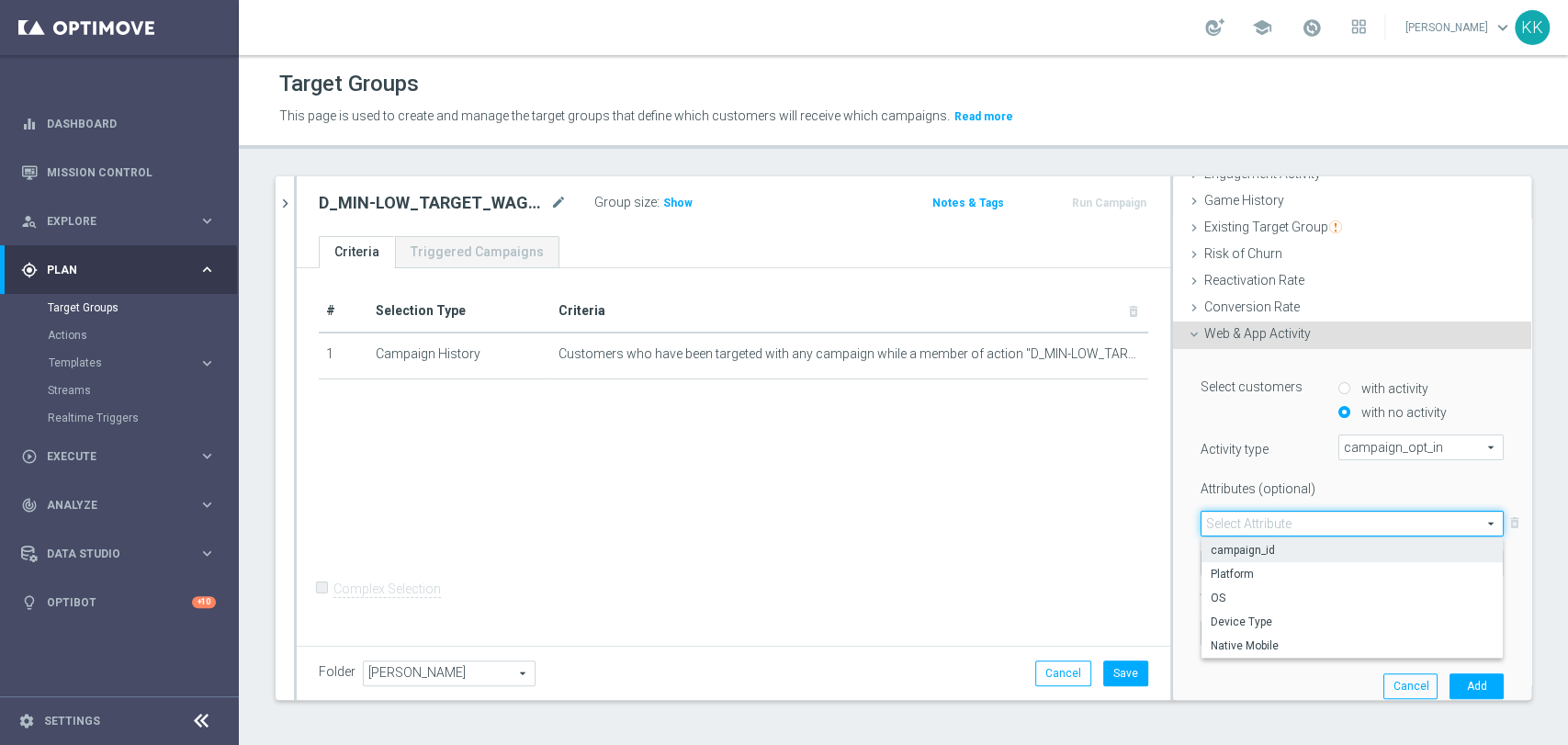
click at [1234, 550] on span "campaign_id" at bounding box center [1351, 551] width 283 height 15
type input "campaign_id"
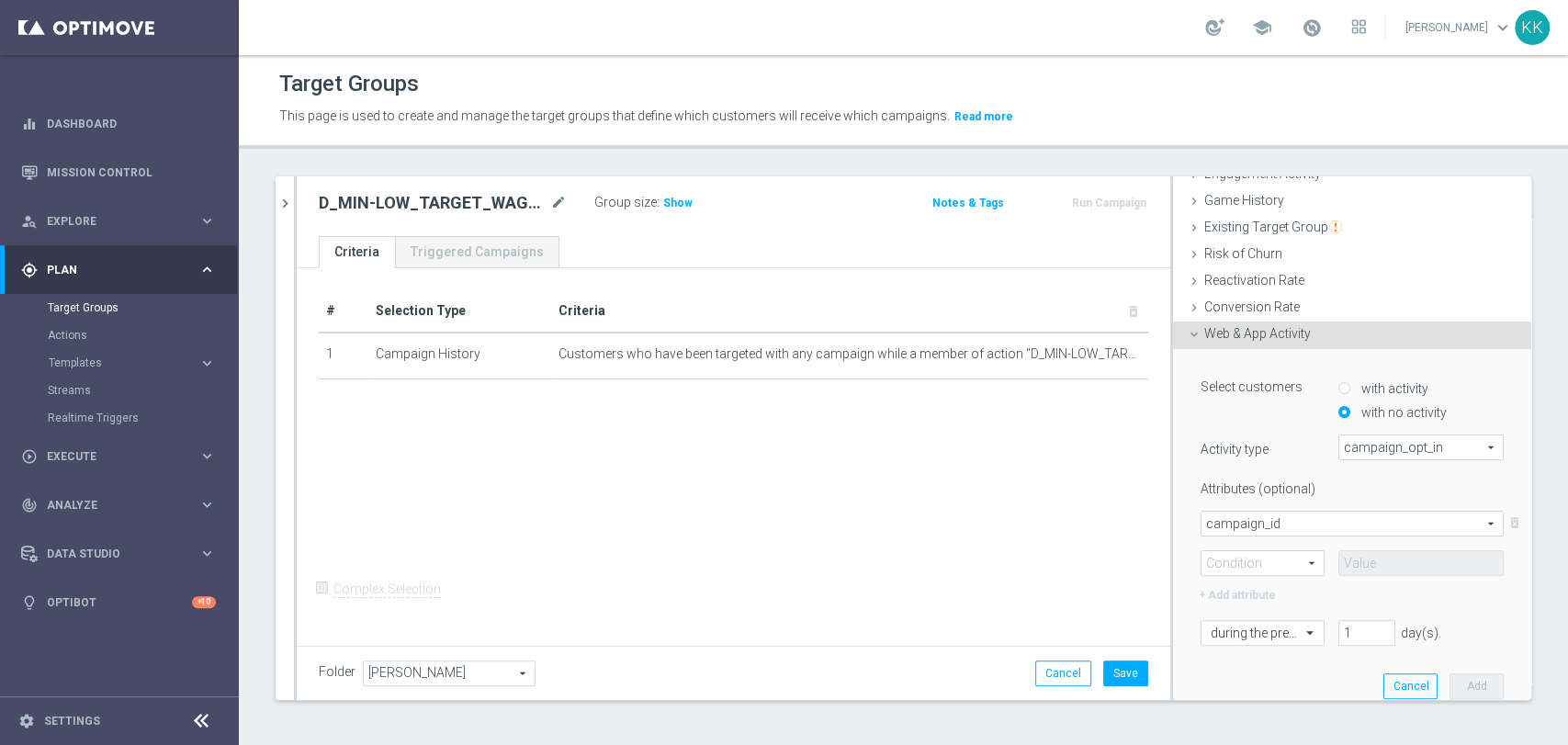
click at [1214, 575] on div "Attributes (optional) campaign_id campaign_id arrow_drop_down search delete_for…" at bounding box center [1351, 541] width 303 height 133
click at [1238, 567] on span at bounding box center [1262, 564] width 122 height 24
click at [1238, 583] on span "=" at bounding box center [1262, 590] width 104 height 15
type input "="
click at [1366, 571] on input at bounding box center [1421, 564] width 165 height 26
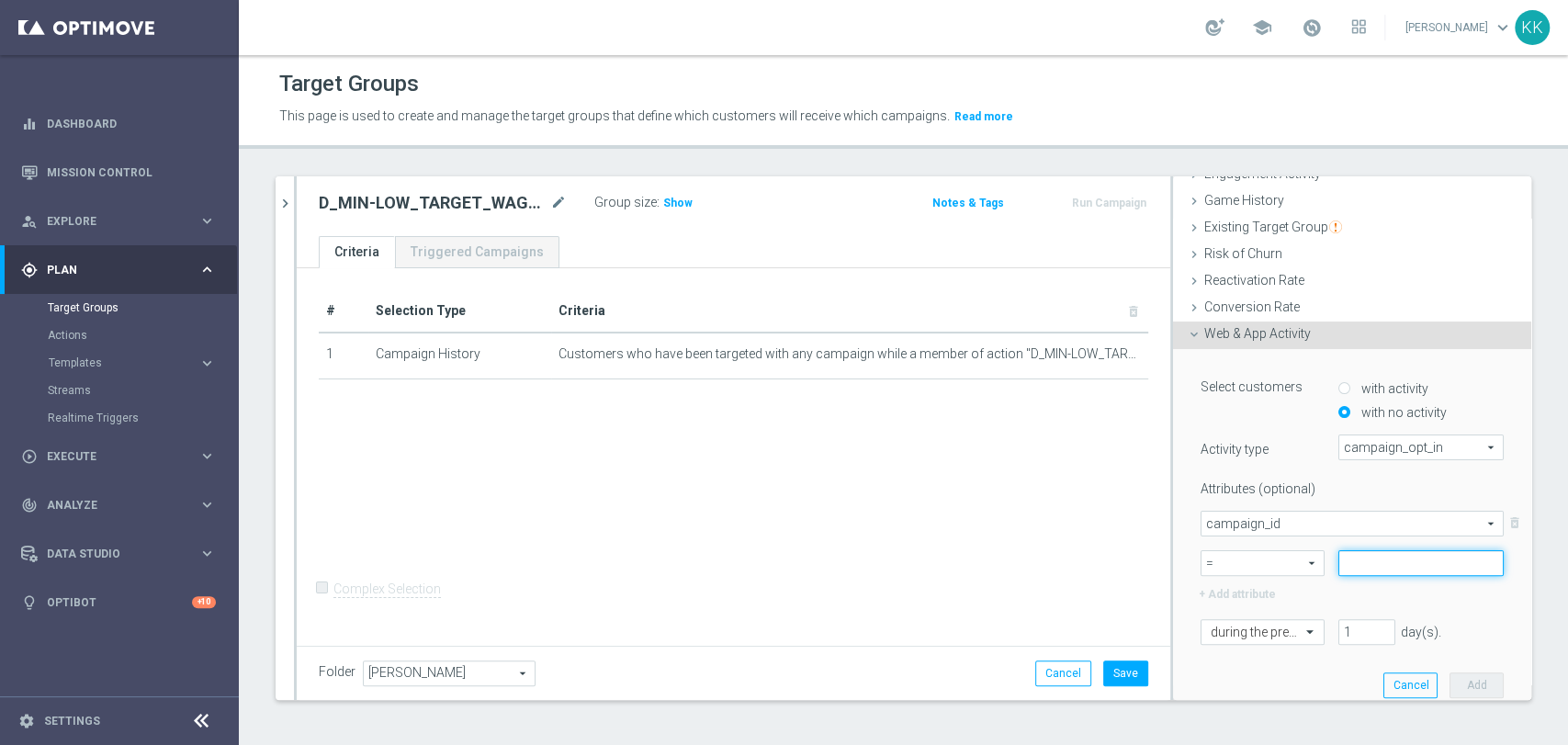
paste input "182431"
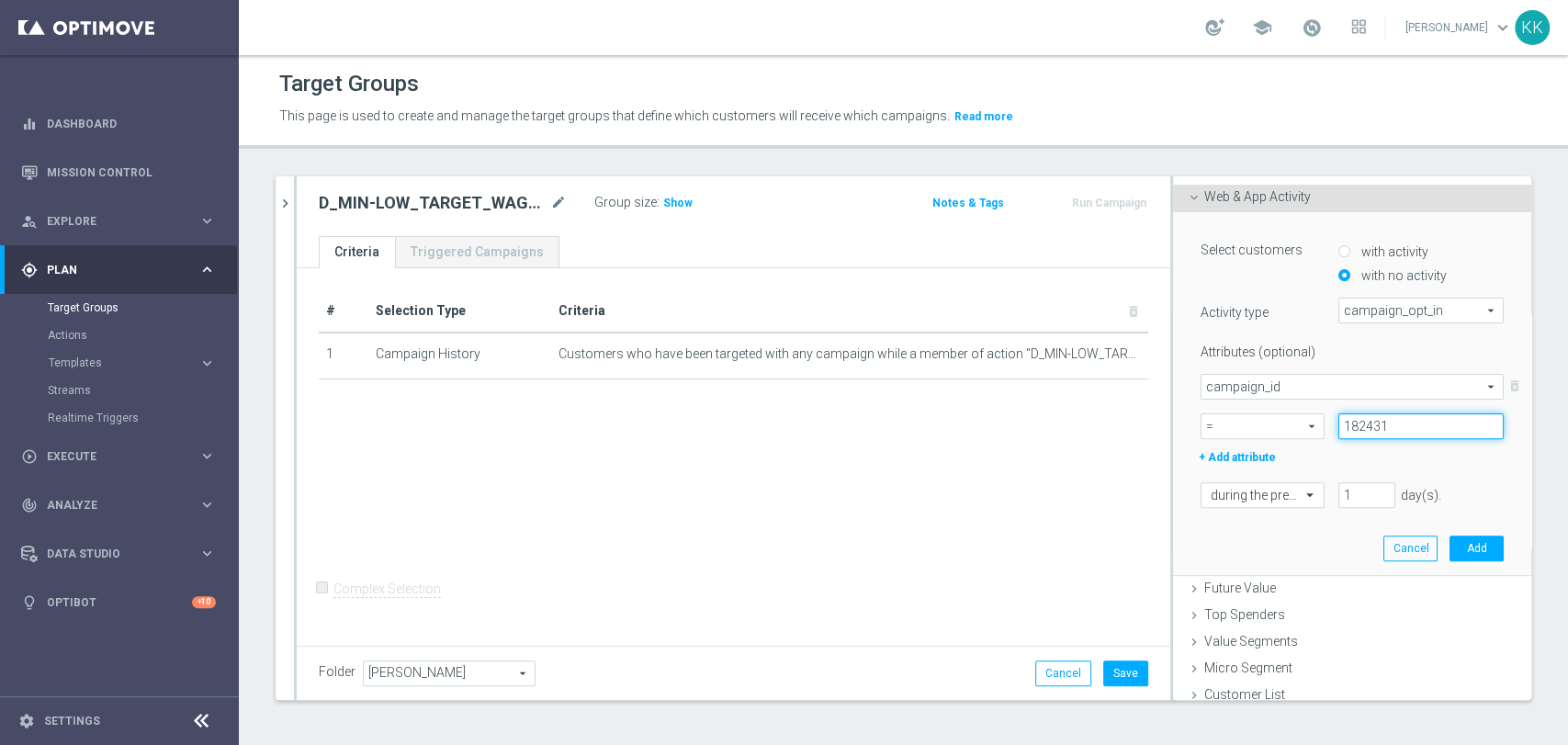
scroll to position [337, 0]
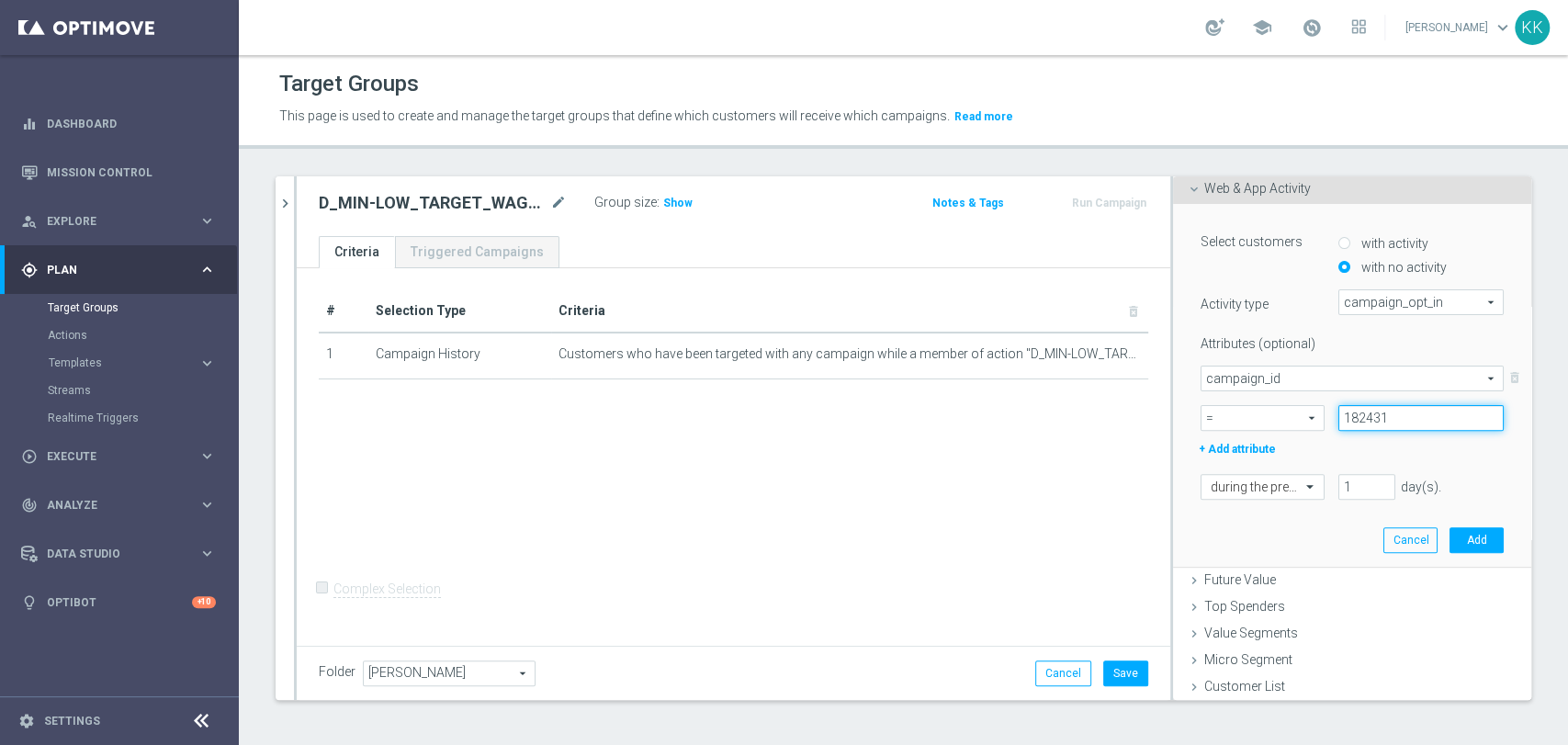
type input "182431"
click at [1254, 467] on div "Select customers with activity with no activity Activity type campaign_opt_in c…" at bounding box center [1351, 362] width 303 height 272
click at [1257, 480] on div at bounding box center [1262, 488] width 122 height 17
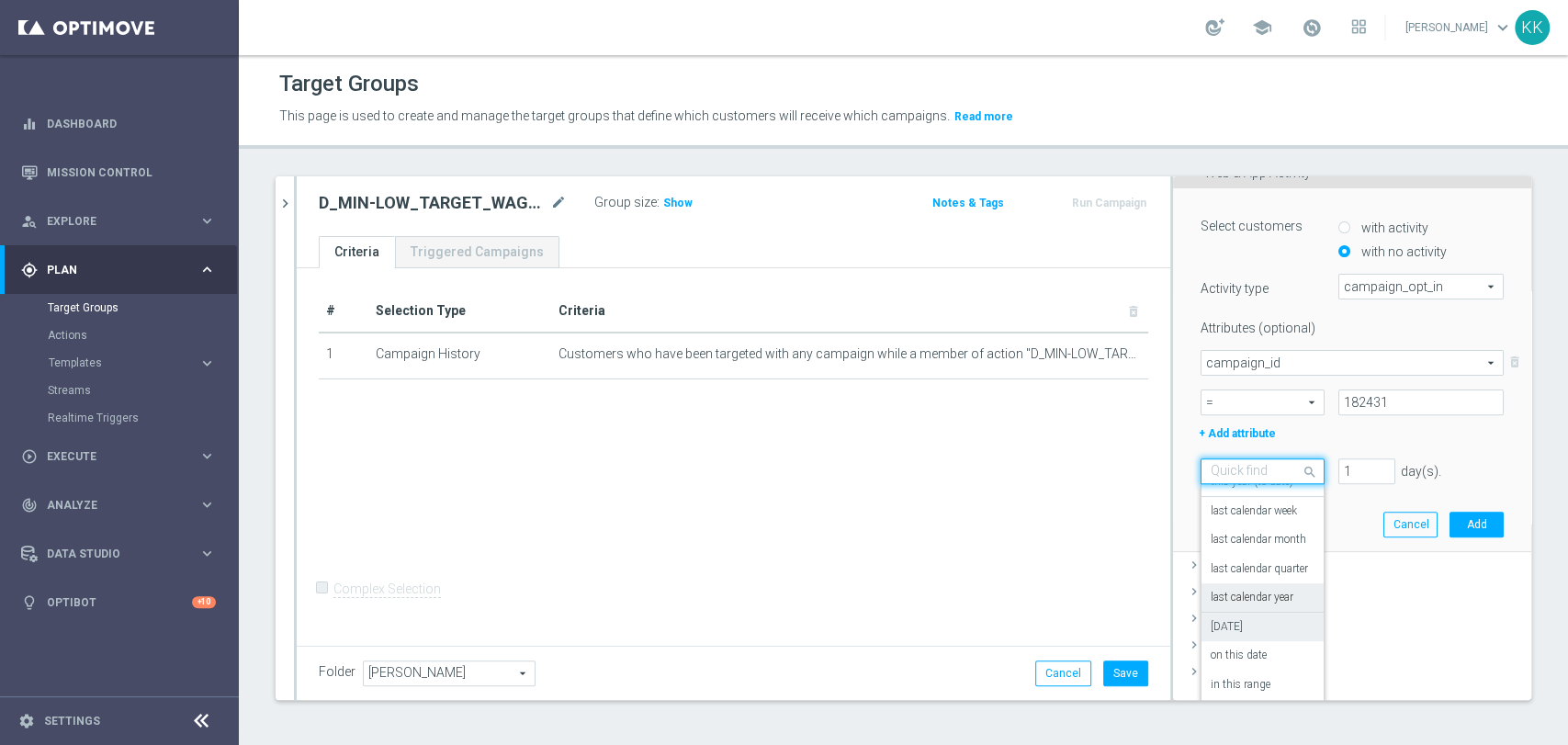
scroll to position [356, 0]
click at [1227, 675] on label "in this range" at bounding box center [1240, 682] width 60 height 15
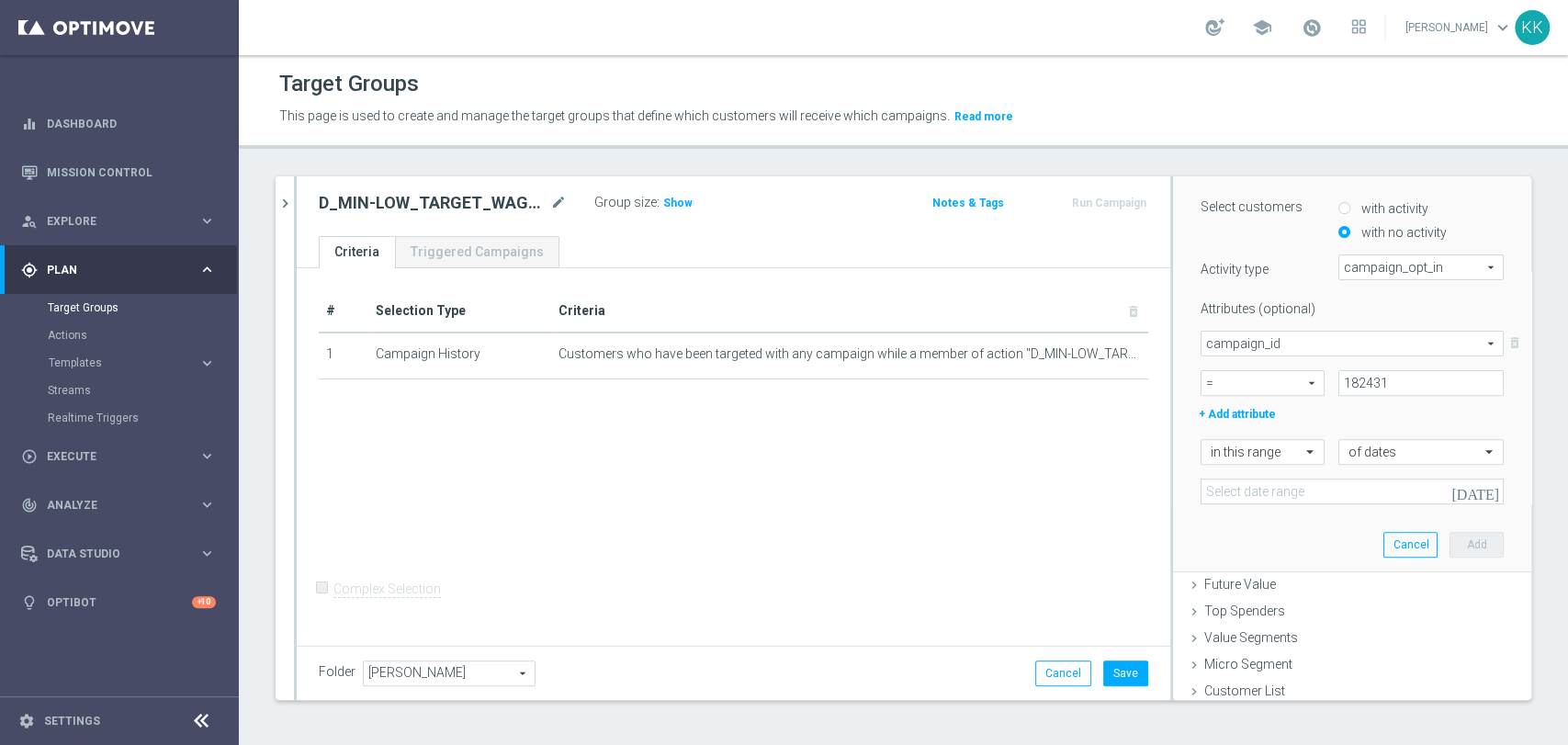
scroll to position [376, 0]
click at [1230, 484] on input at bounding box center [1351, 488] width 303 height 26
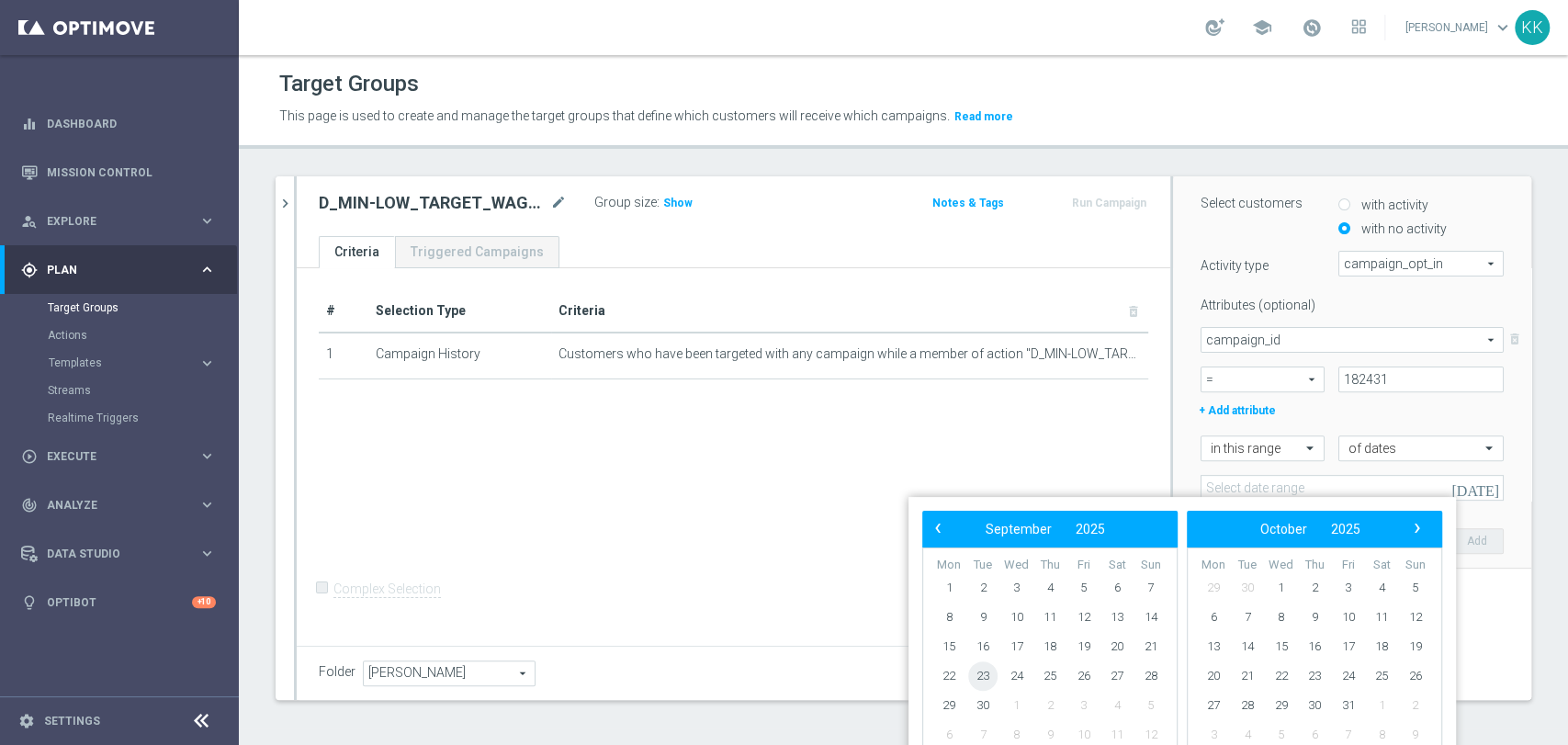
click at [986, 676] on span "23" at bounding box center [982, 676] width 29 height 29
click at [1085, 671] on span "26" at bounding box center [1084, 676] width 29 height 29
type input "[DATE] - [DATE]"
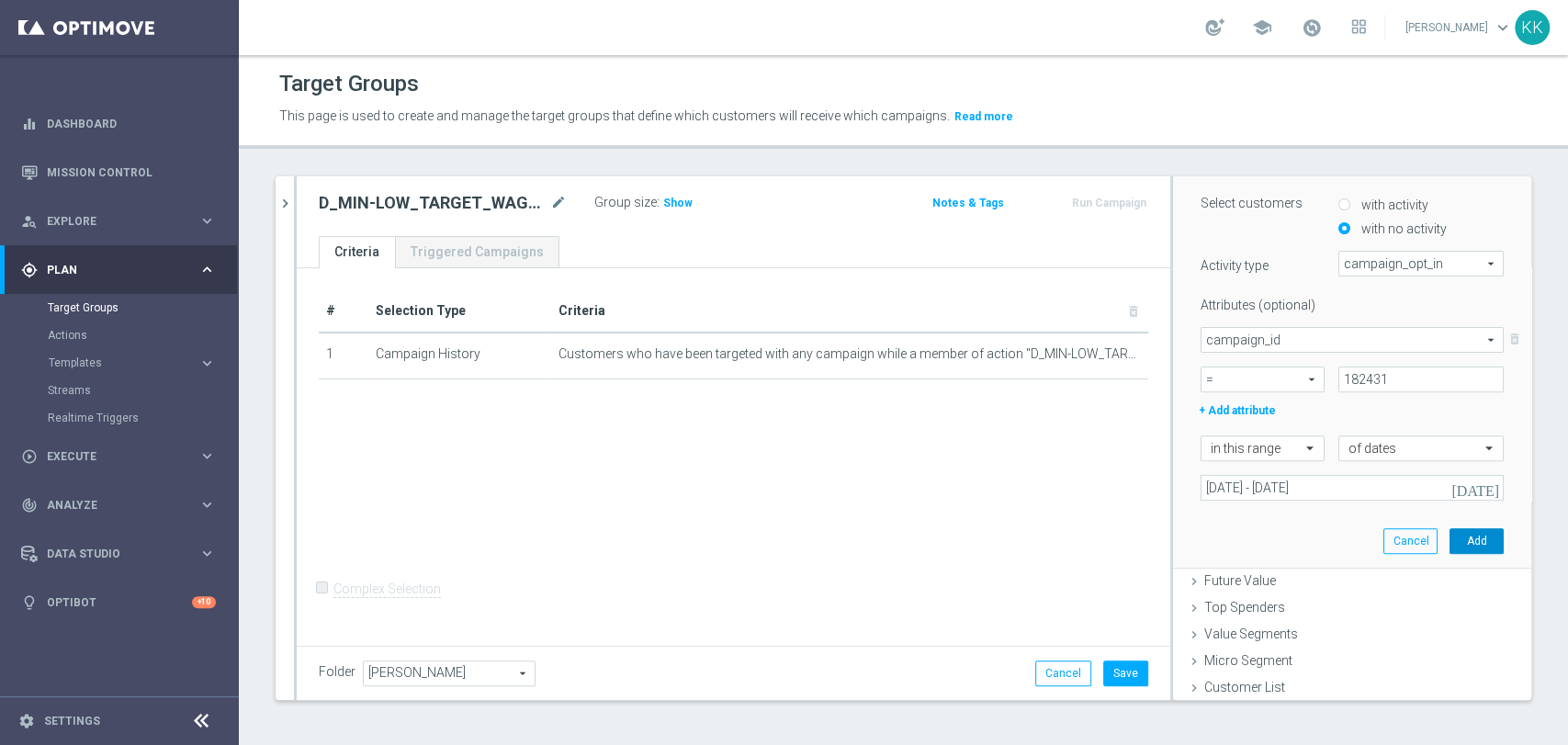
click at [1454, 528] on button "Add" at bounding box center [1477, 541] width 54 height 26
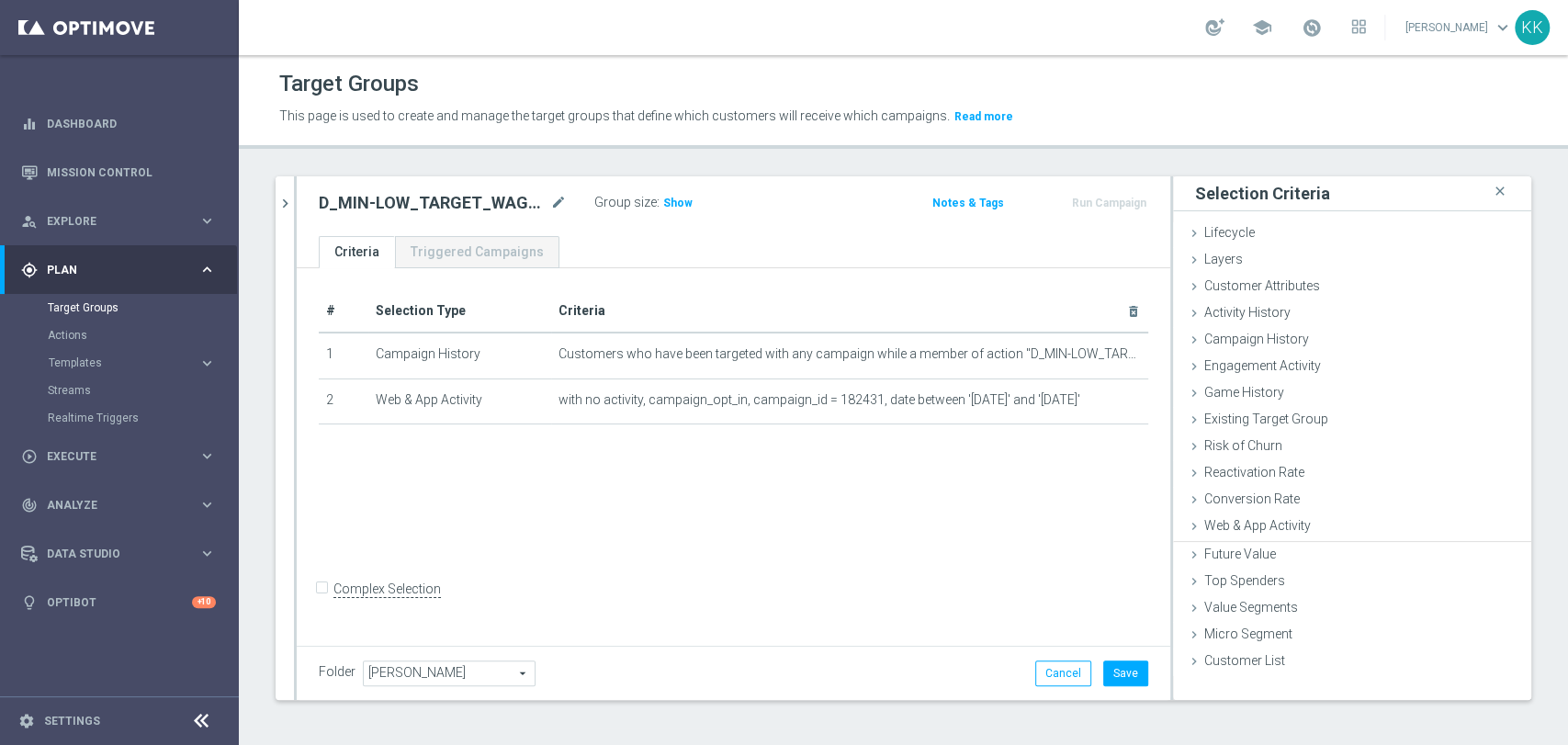
scroll to position [0, 0]
click at [1295, 284] on span "Customer Attributes" at bounding box center [1262, 286] width 116 height 15
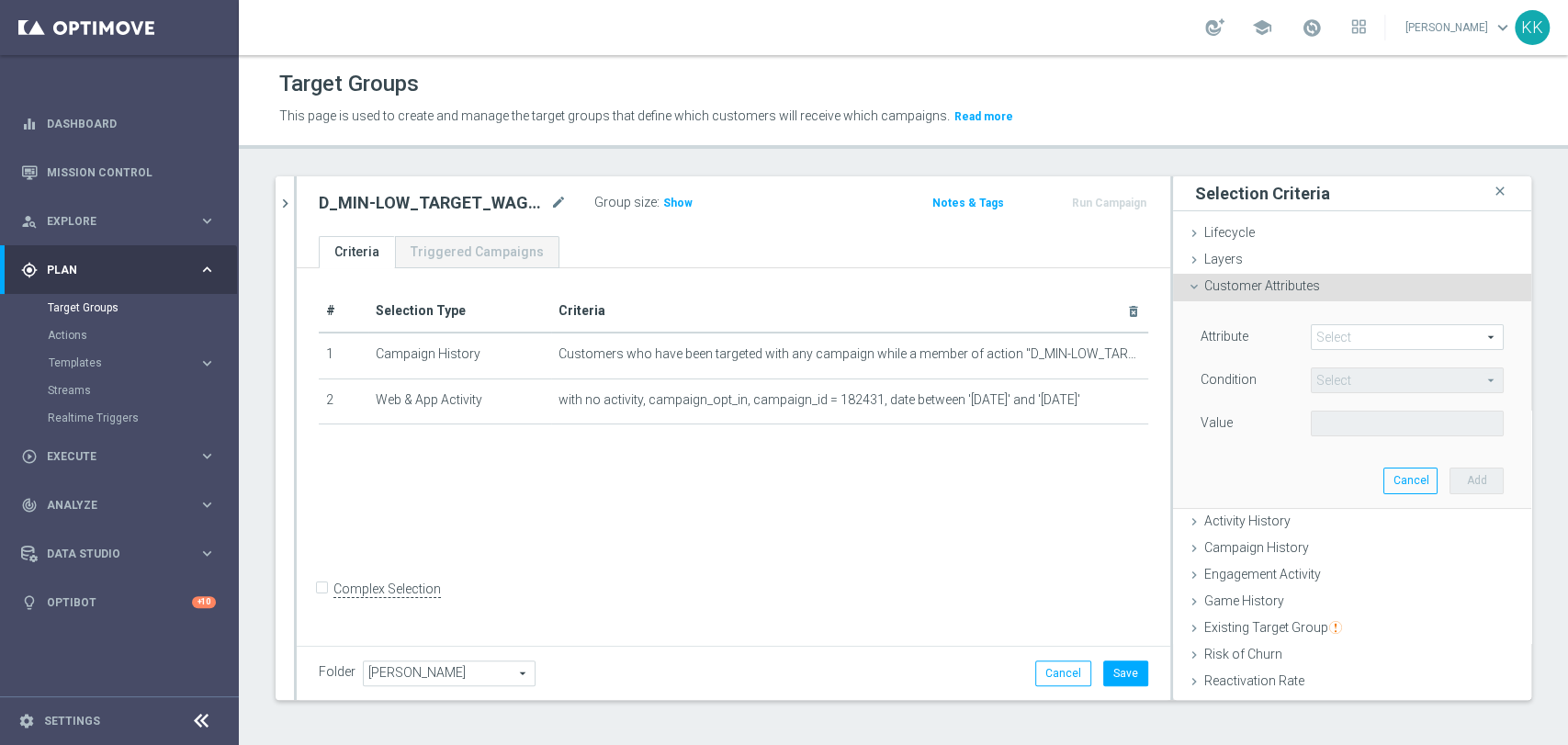
click at [1351, 339] on span at bounding box center [1407, 337] width 191 height 24
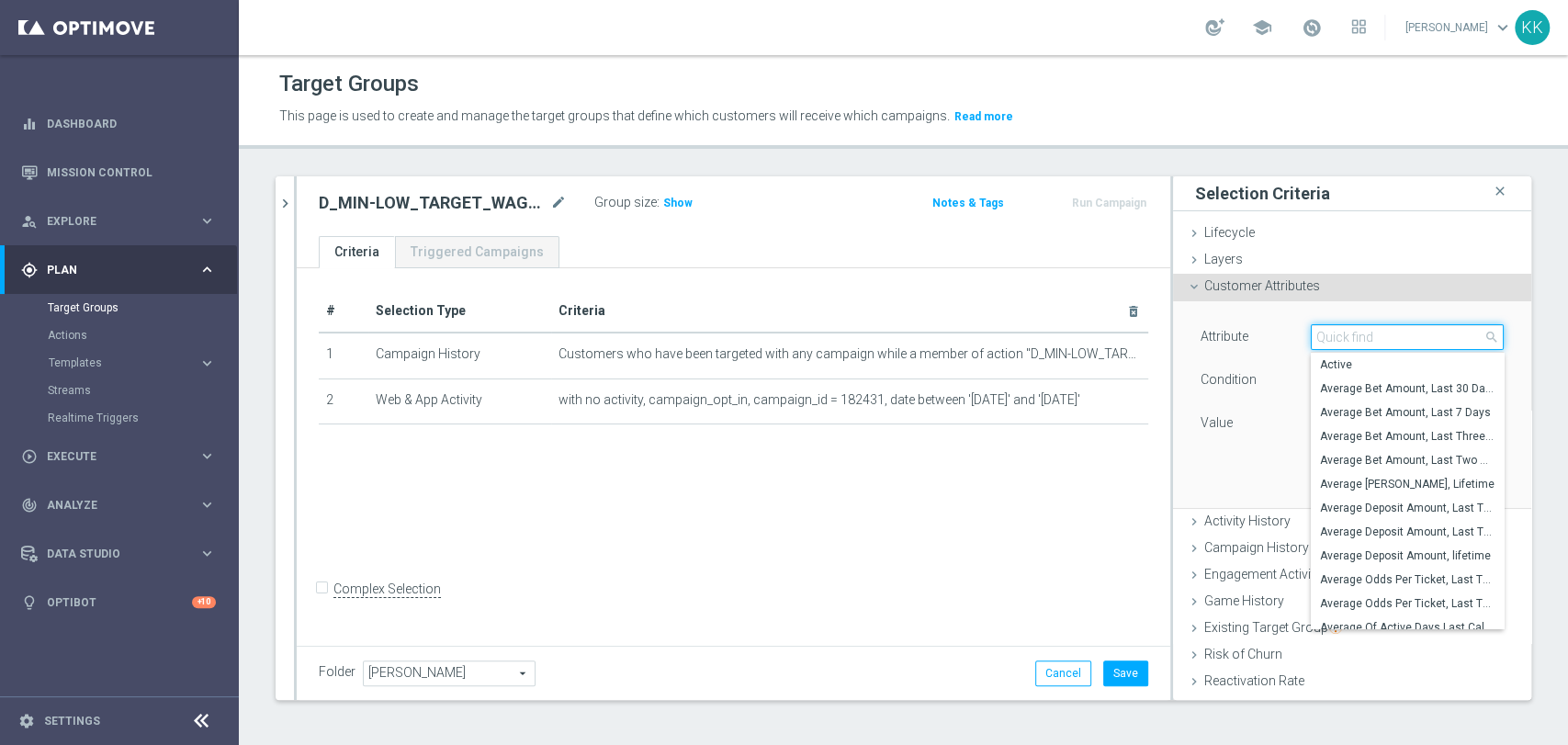
click at [1351, 339] on input "search" at bounding box center [1407, 337] width 193 height 26
type input "mark"
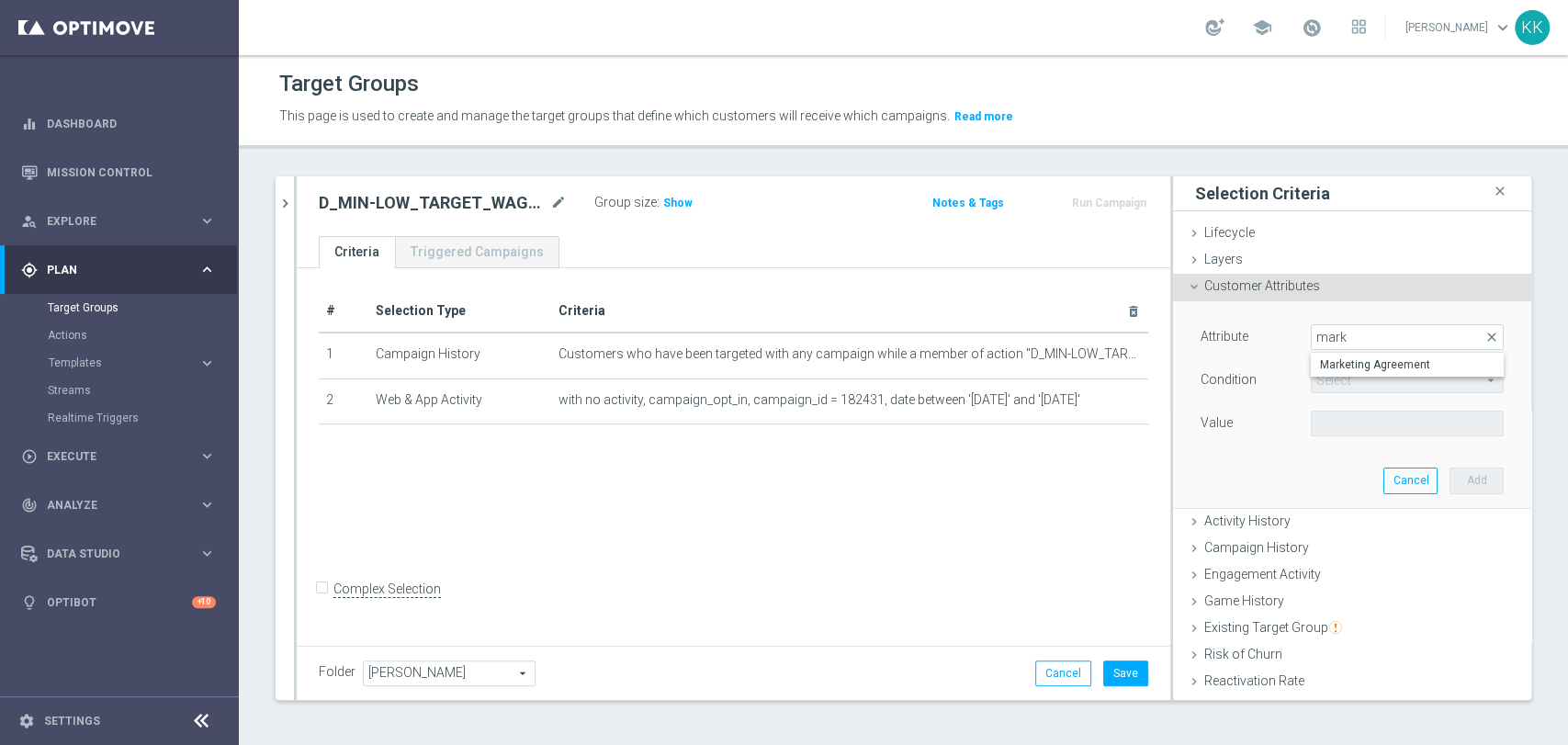
click at [1341, 362] on span "Marketing Agreement" at bounding box center [1407, 365] width 175 height 15
type input "Marketing Agreement"
type input "Equals"
click at [1332, 423] on span at bounding box center [1407, 424] width 191 height 24
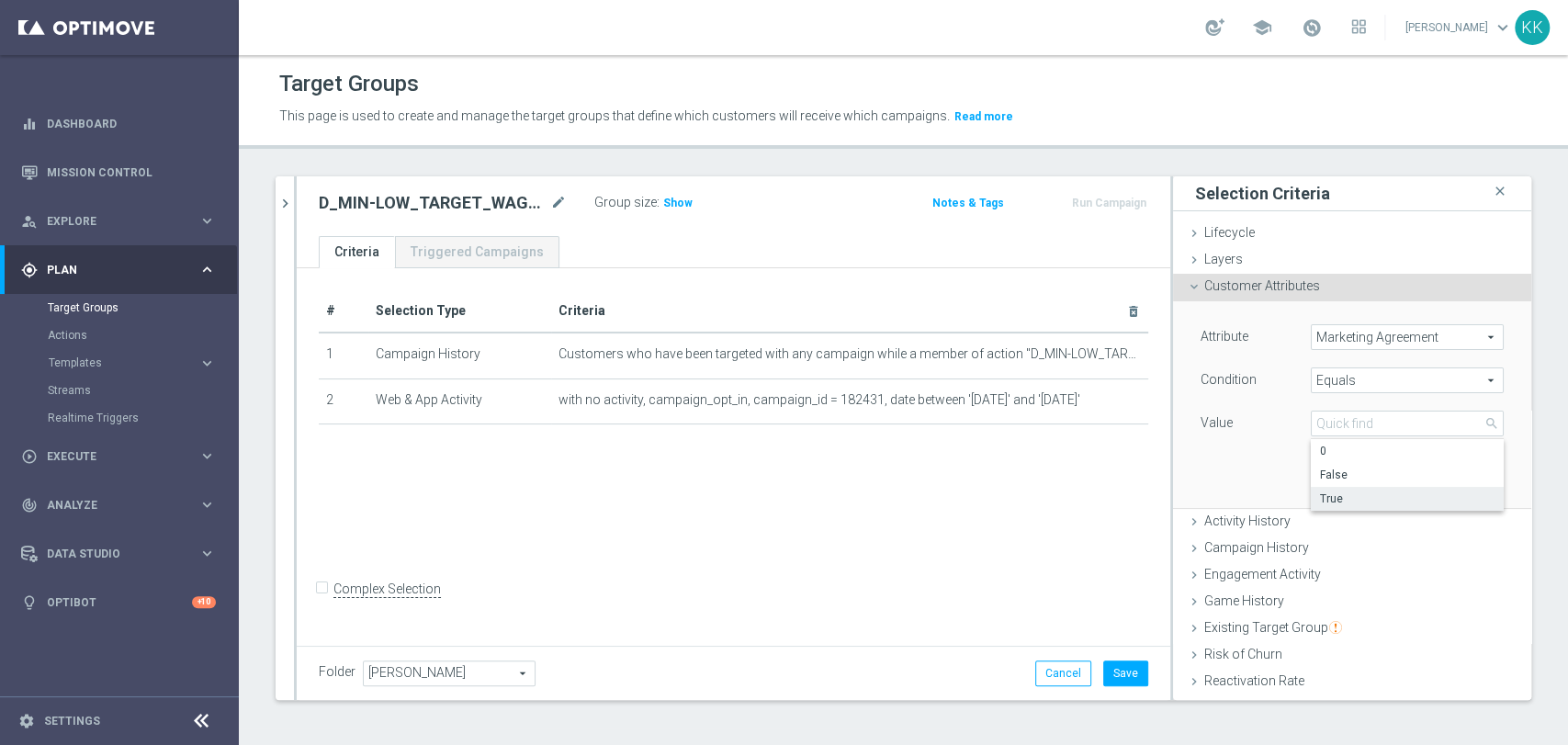
click at [1320, 500] on span "True" at bounding box center [1407, 499] width 175 height 15
type input "True"
click at [1449, 471] on button "Add" at bounding box center [1477, 481] width 54 height 26
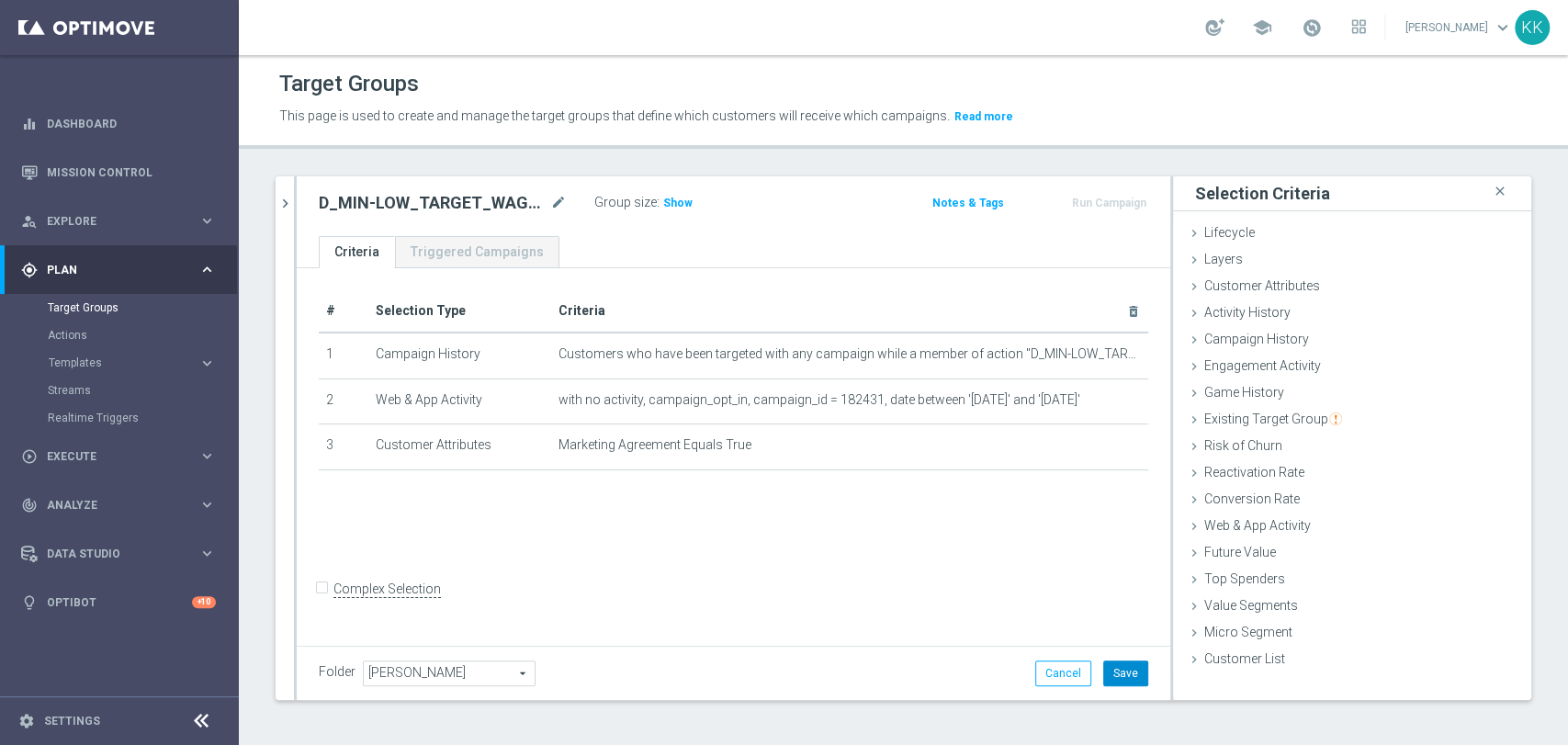
click at [1117, 668] on button "Save" at bounding box center [1126, 674] width 45 height 26
click at [1469, 31] on link "Katarzyna Kamińska keyboard_arrow_down" at bounding box center [1459, 28] width 111 height 28
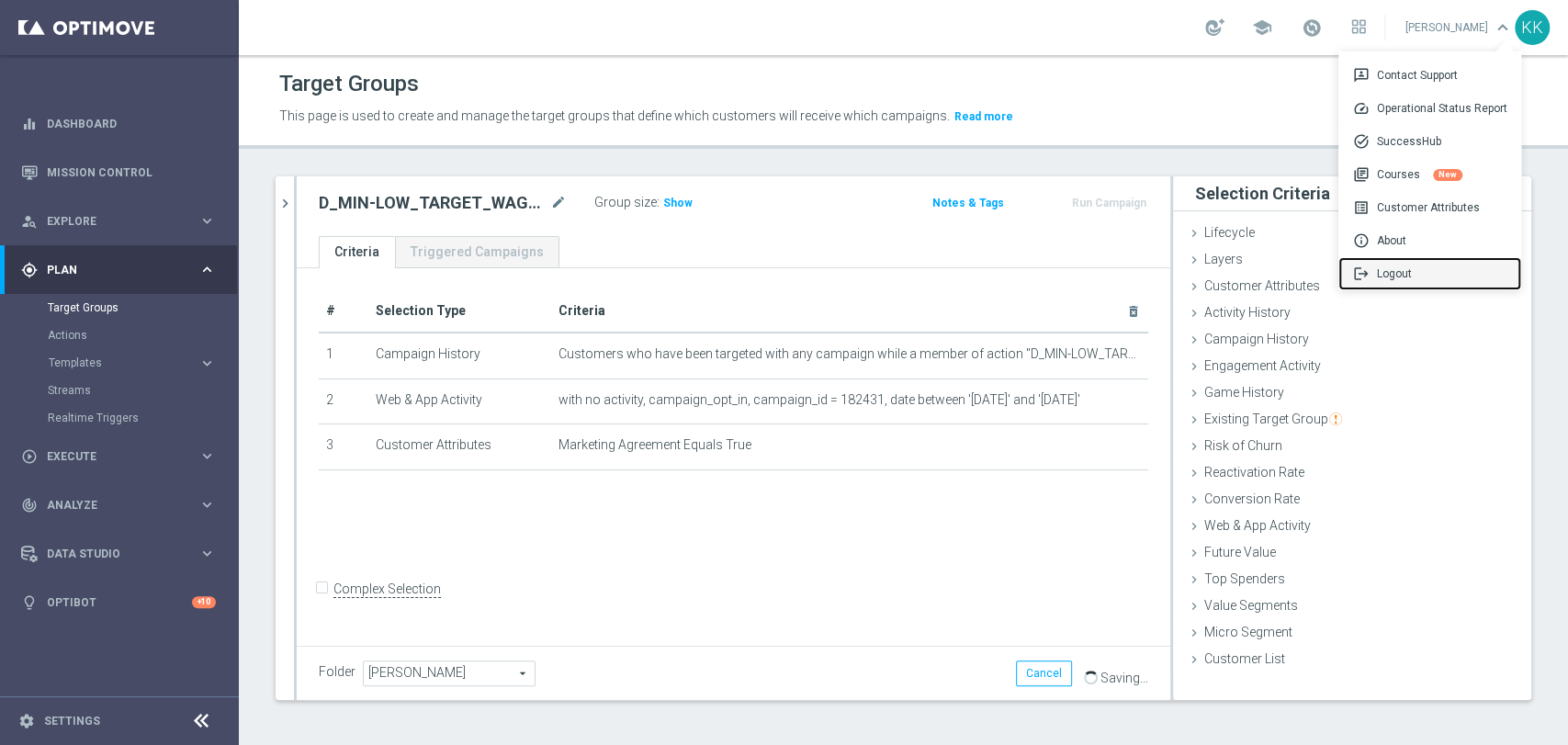
click at [1396, 263] on div "logout Logout" at bounding box center [1430, 274] width 183 height 33
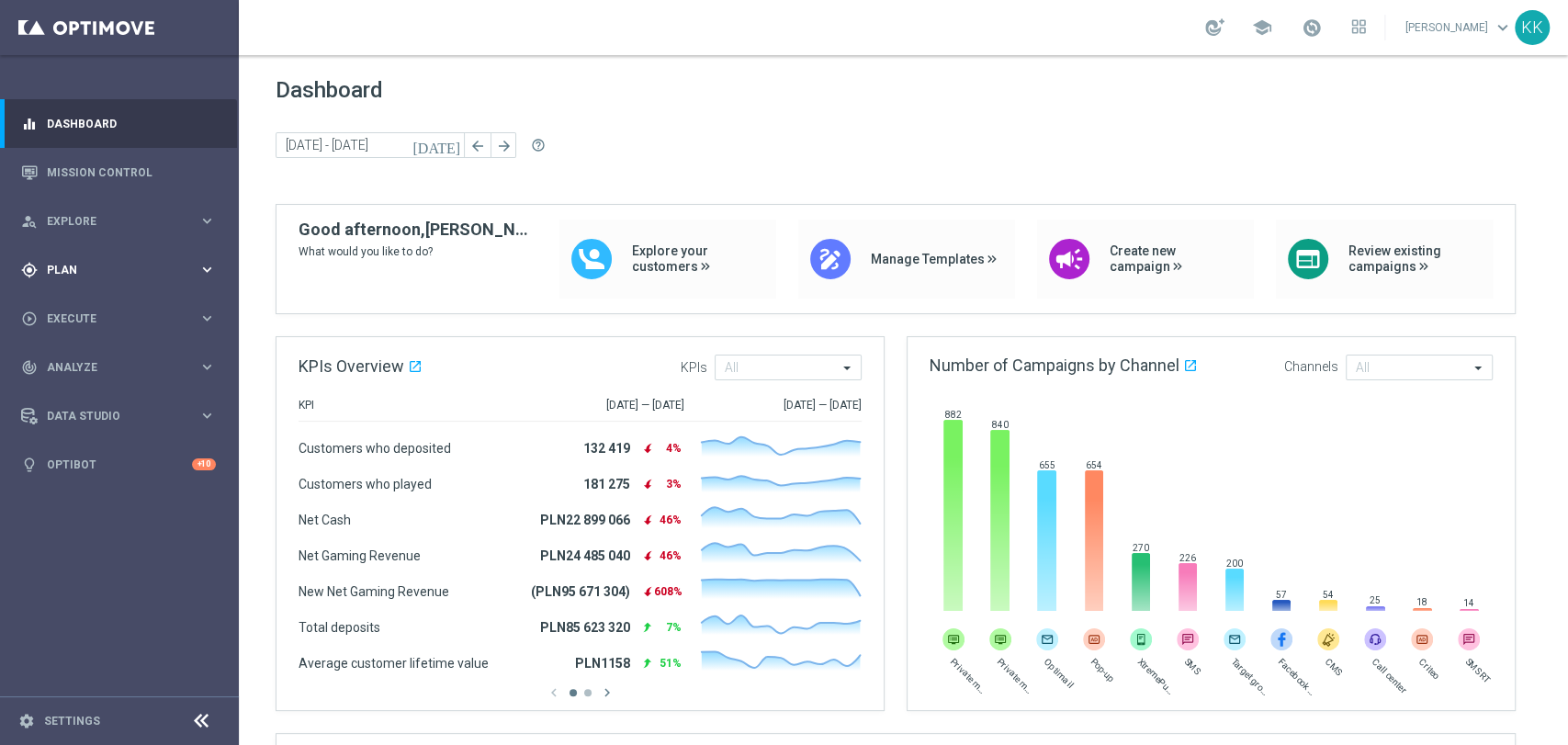
click at [110, 269] on span "Plan" at bounding box center [122, 270] width 151 height 11
click at [105, 302] on link "Target Groups" at bounding box center [119, 308] width 144 height 15
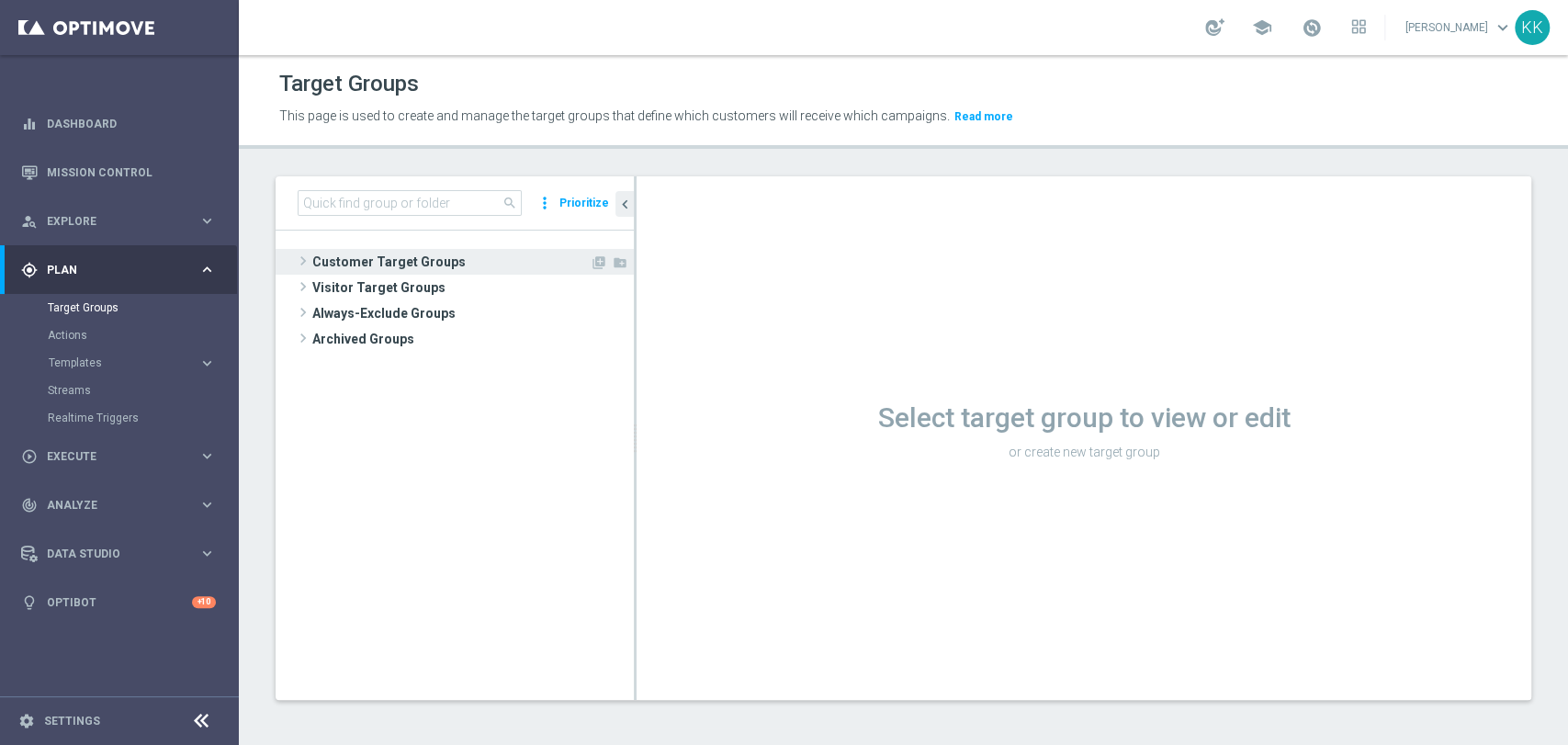
click at [467, 252] on span "Customer Target Groups" at bounding box center [451, 262] width 277 height 26
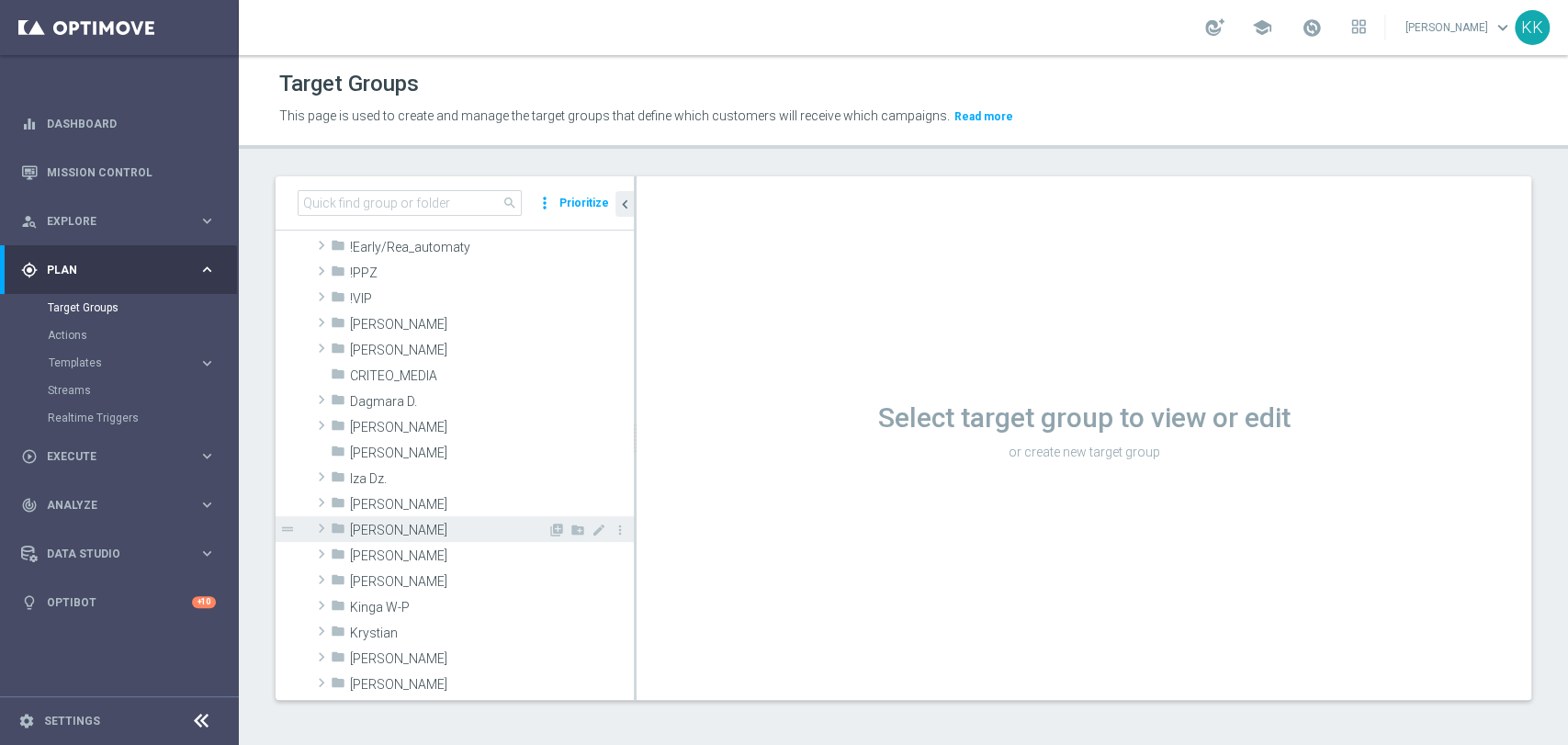
scroll to position [102, 0]
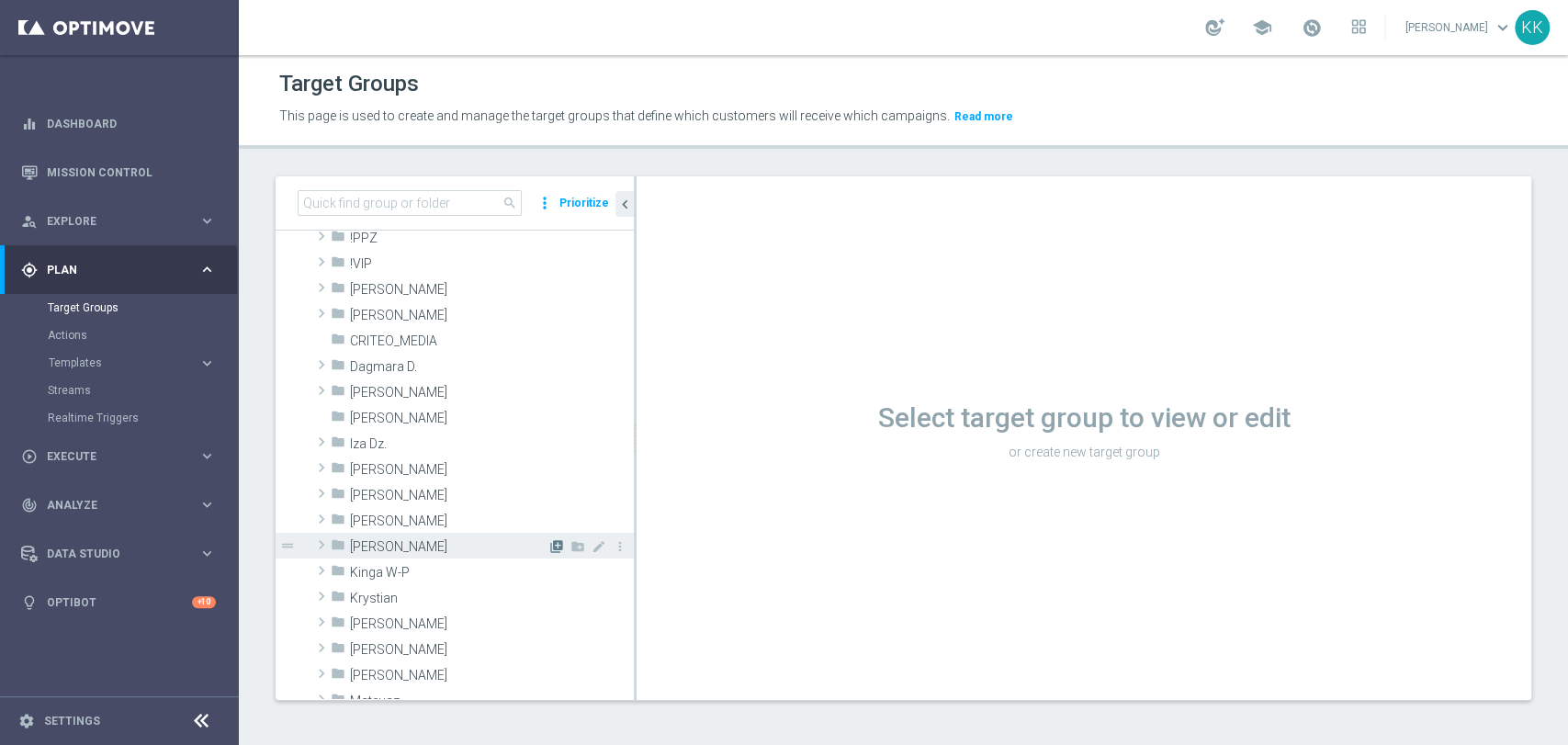
click at [550, 550] on icon "library_add" at bounding box center [557, 547] width 15 height 15
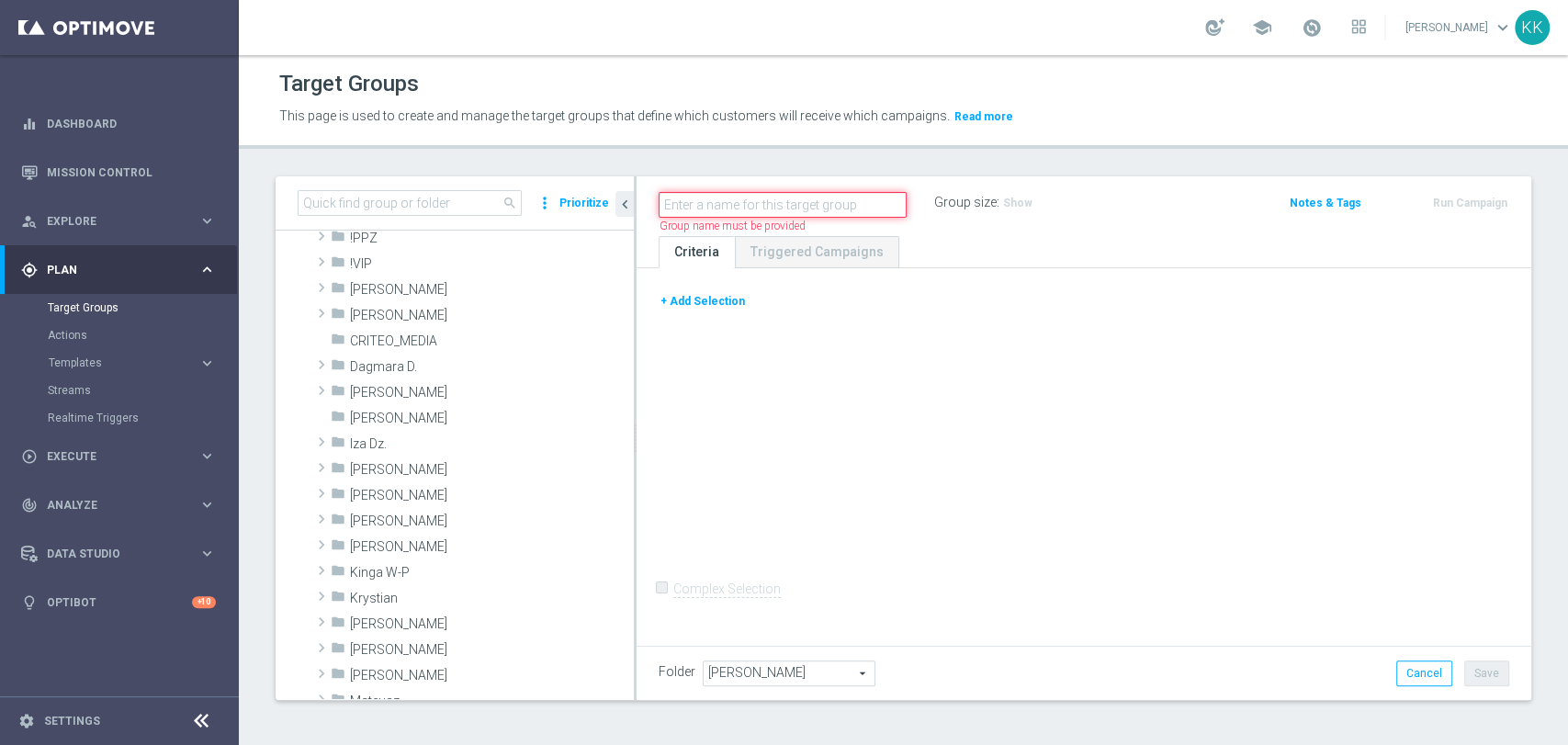
paste input "D_MIN-LOW_TARGET_WAGER_50% do 100 PLN_PTLW_230925_2"
type input "D_MIN-LOW_TARGET_WAGER_50% do 100 PLN_PTLW_230925_2"
click at [739, 299] on button "+ Add Selection" at bounding box center [703, 302] width 88 height 21
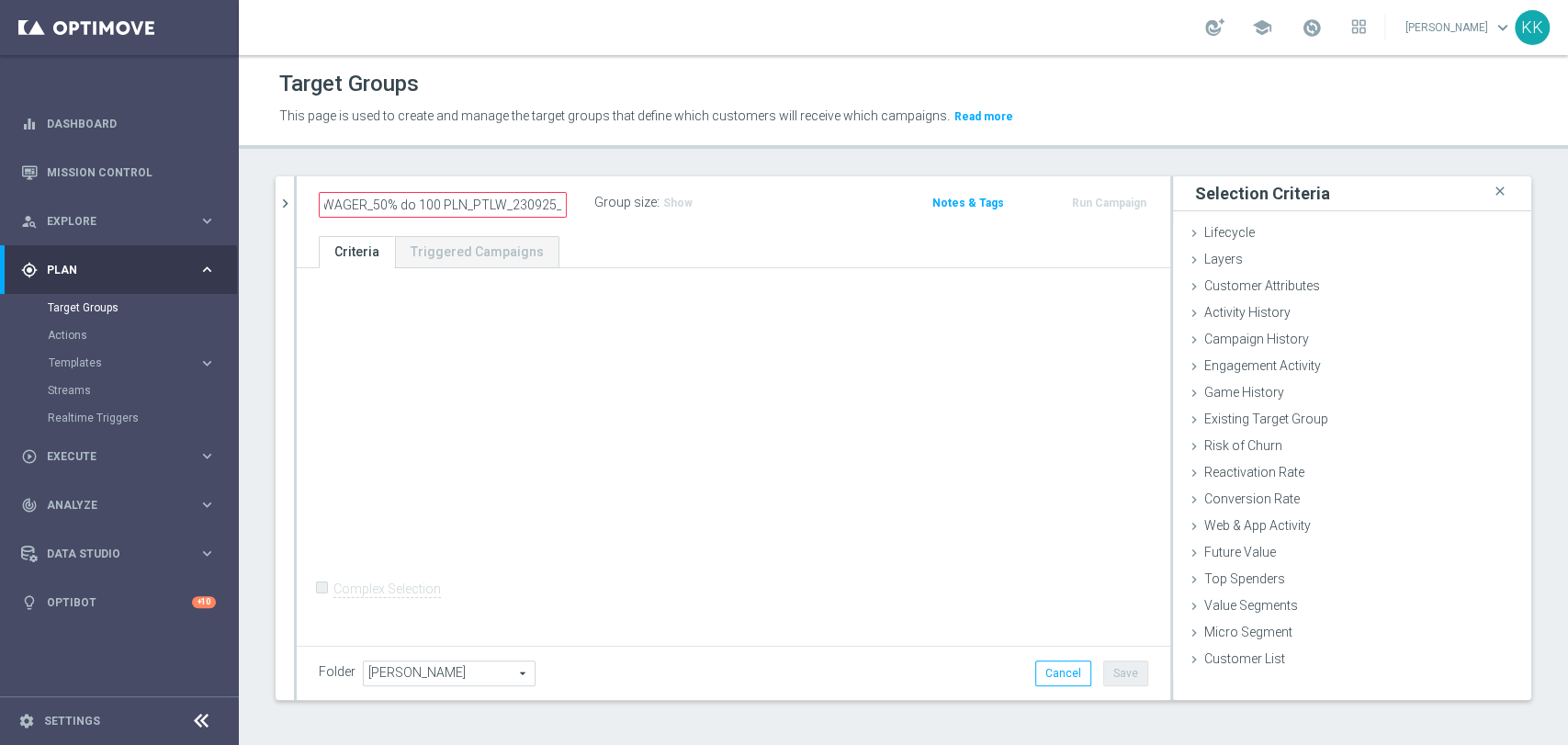
scroll to position [0, 0]
click at [1314, 340] on div "Campaign History done" at bounding box center [1352, 341] width 358 height 28
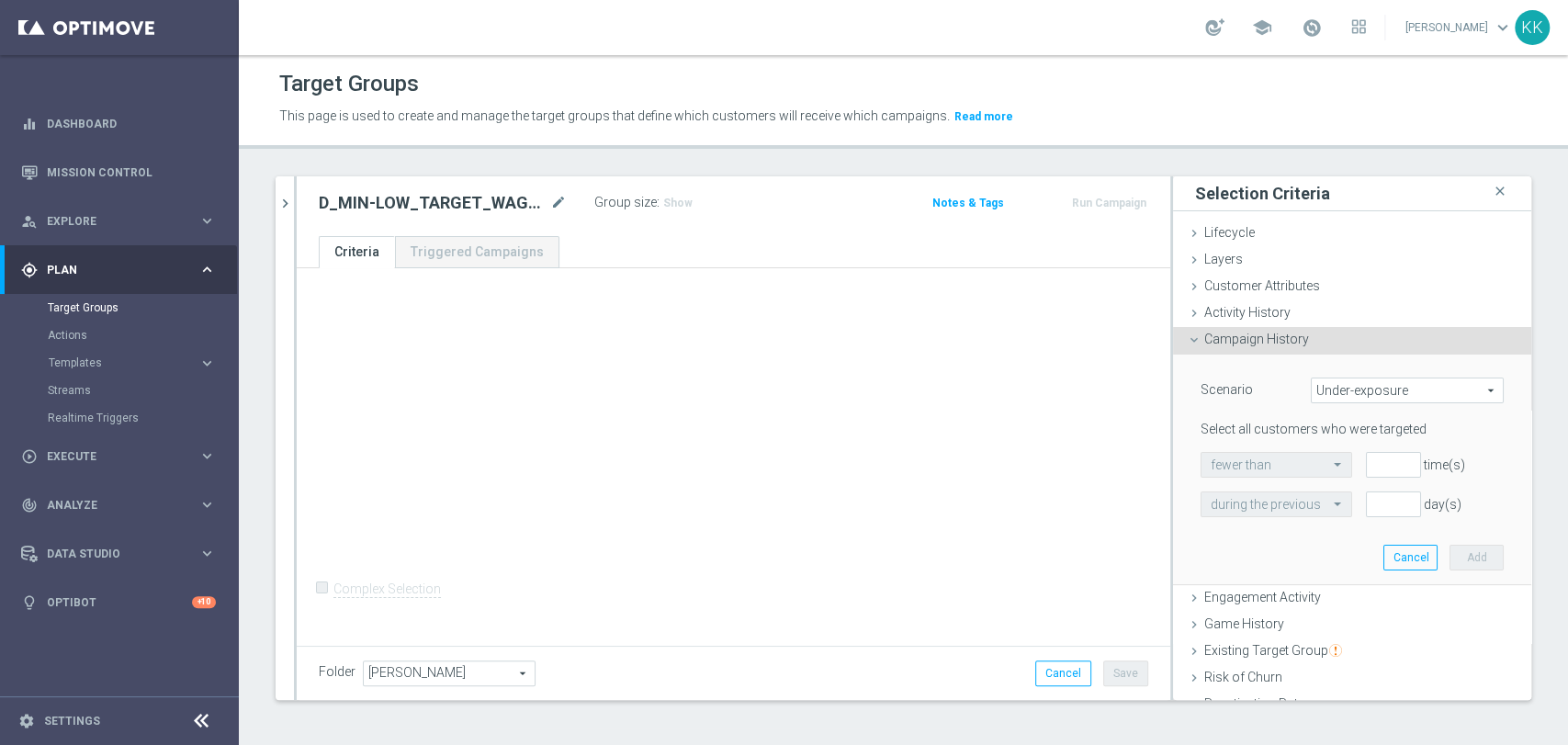
click at [1329, 397] on span "Under-exposure" at bounding box center [1407, 390] width 191 height 24
click at [1311, 521] on label "Custom" at bounding box center [1407, 513] width 191 height 24
type input "Custom"
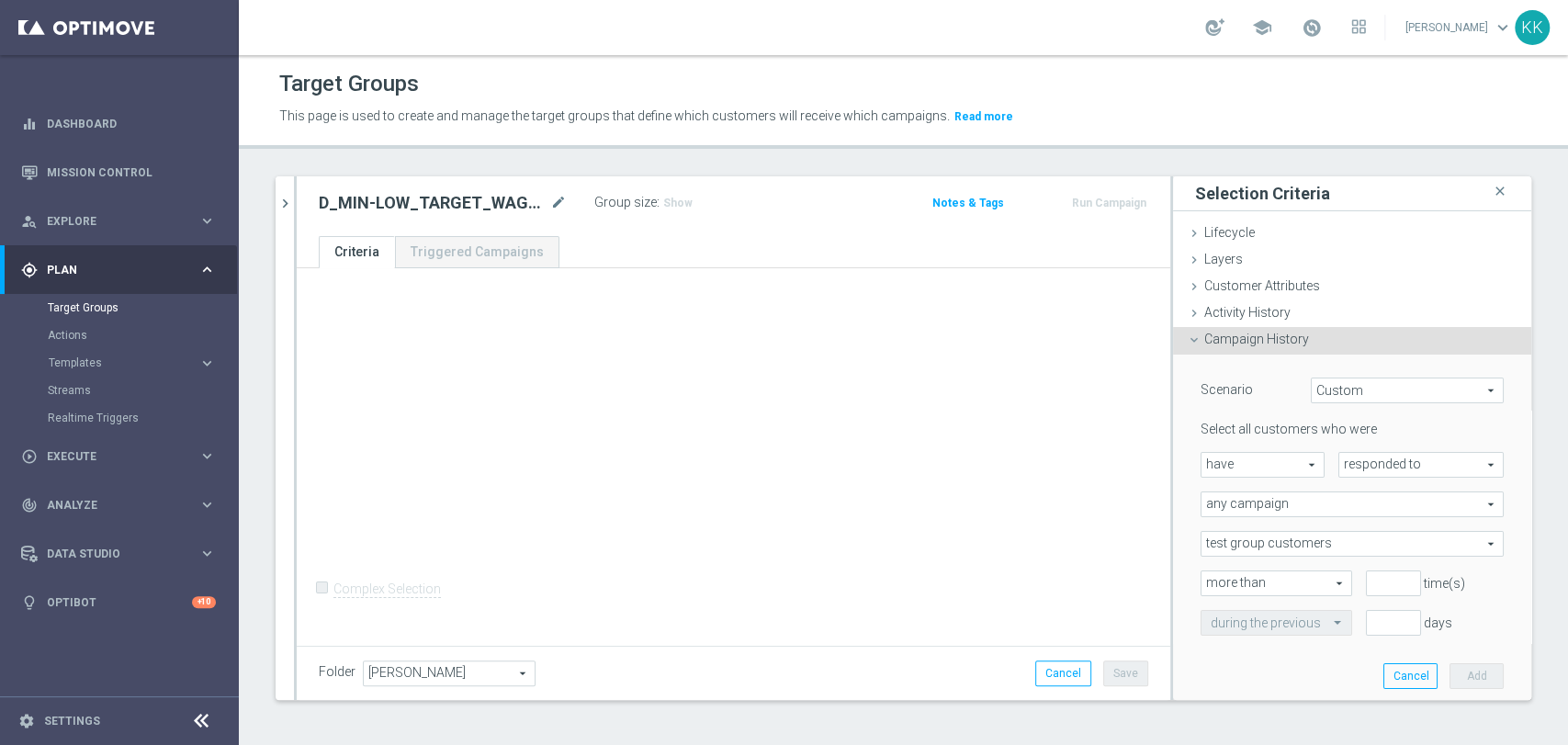
click at [1367, 466] on span "responded to" at bounding box center [1421, 465] width 163 height 24
click at [1364, 512] on span "been targeted with" at bounding box center [1421, 515] width 145 height 15
type input "been targeted with"
click at [1302, 504] on span "any campaign" at bounding box center [1351, 505] width 301 height 24
click at [1279, 575] on span "one or more actions" at bounding box center [1351, 579] width 283 height 15
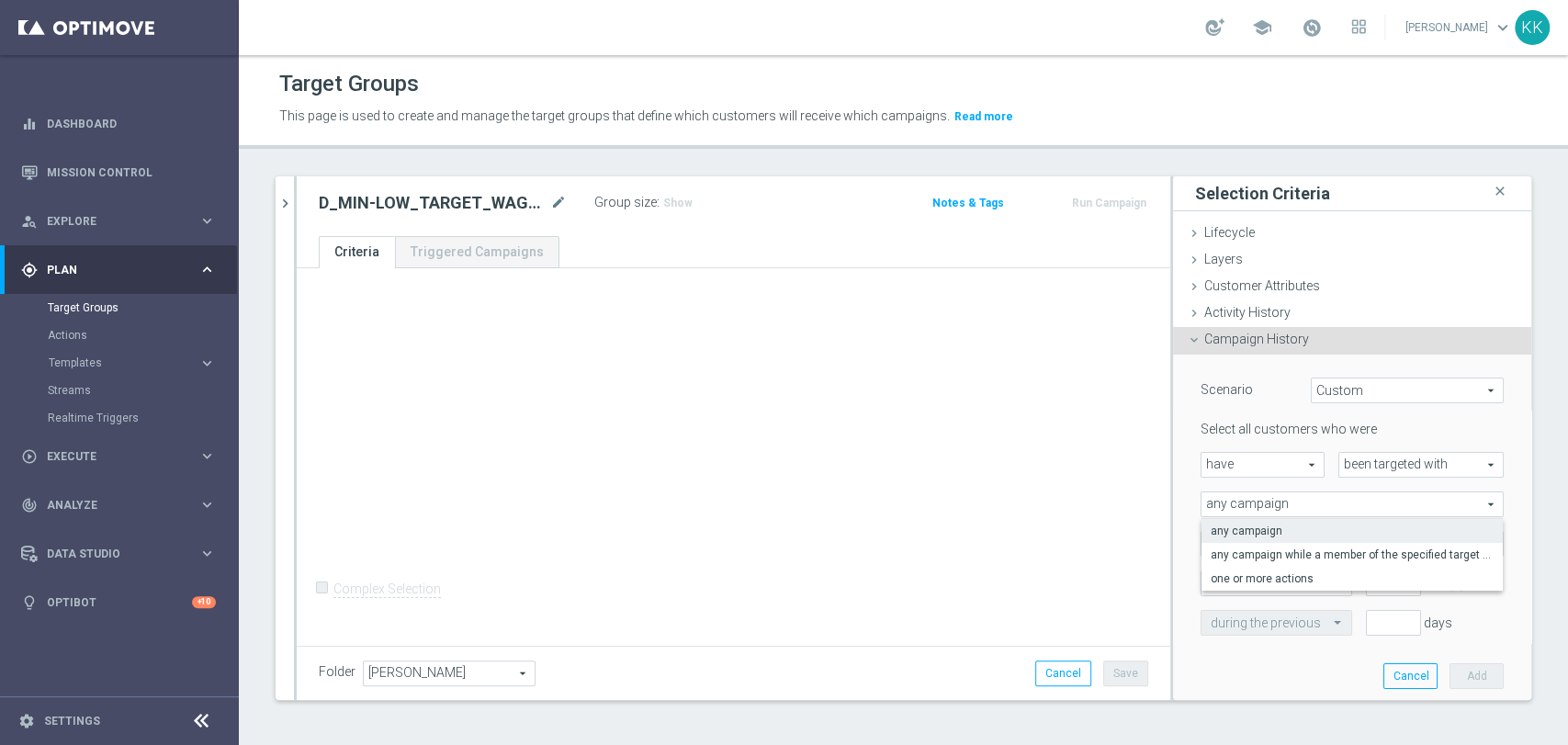
type input "one or more actions"
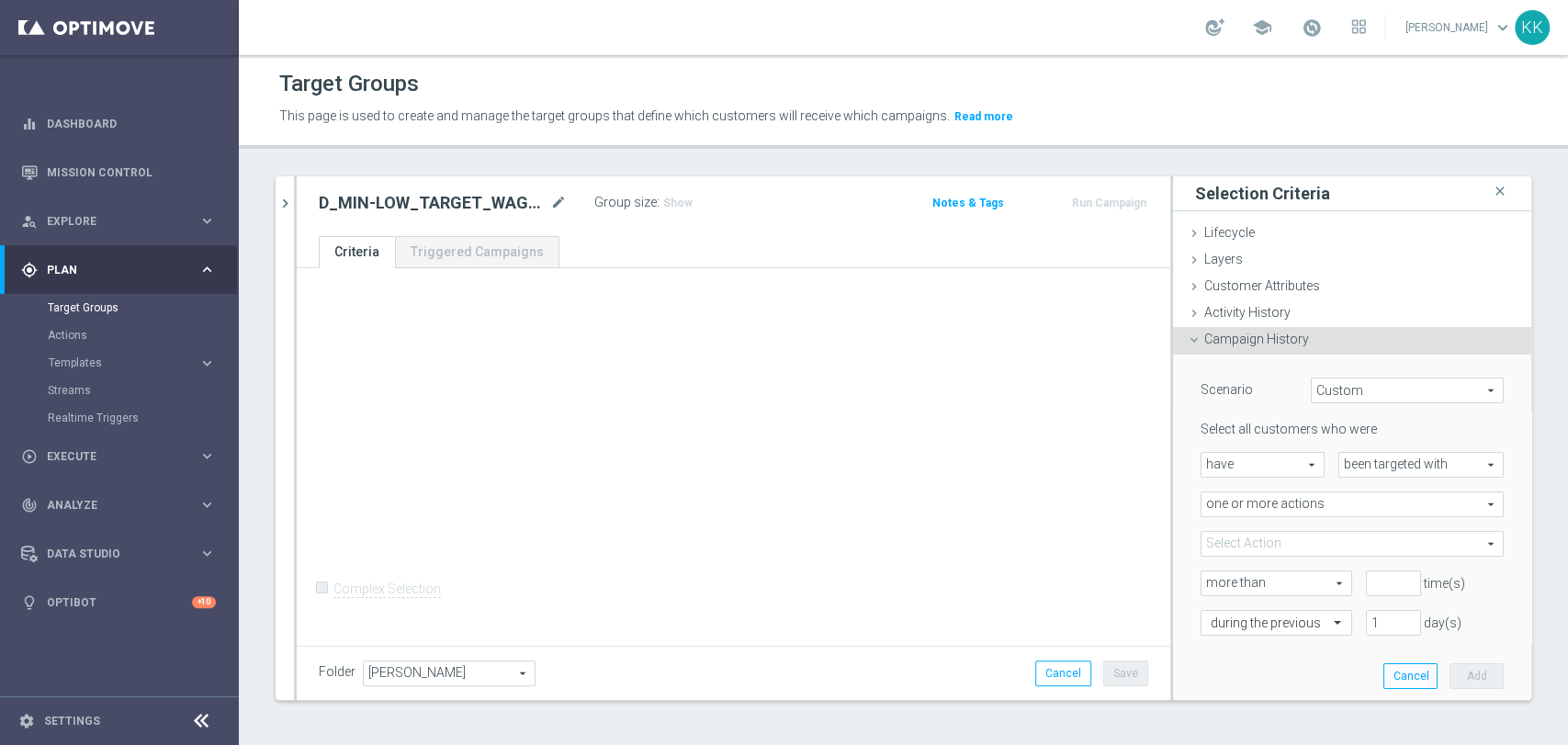
click at [1288, 552] on span at bounding box center [1351, 544] width 301 height 24
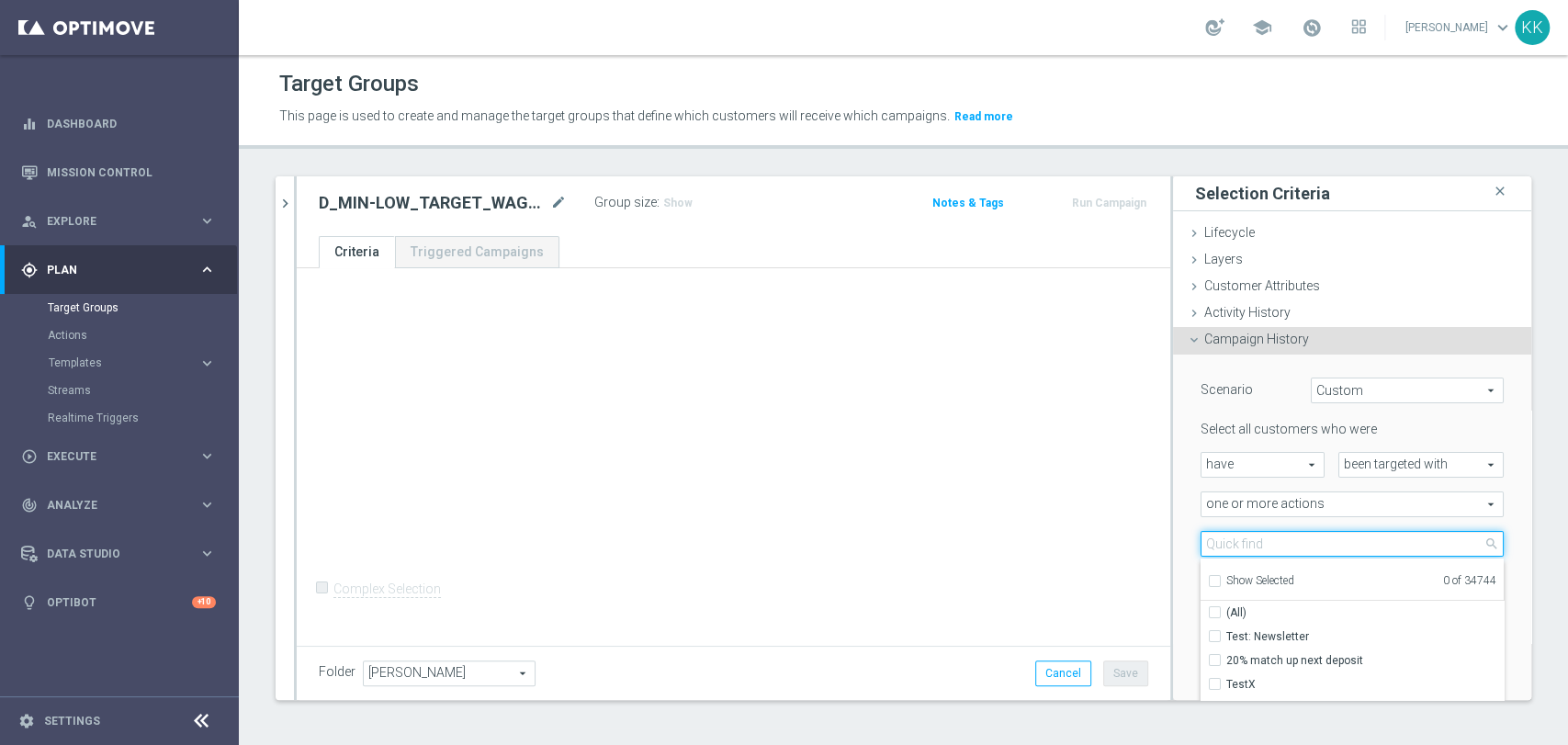
click at [1247, 541] on input "search" at bounding box center [1351, 544] width 303 height 26
paste input "D_MIN-LOW_TARGET_WAGER_50% do 100 PLN_PTLW_230925_2"
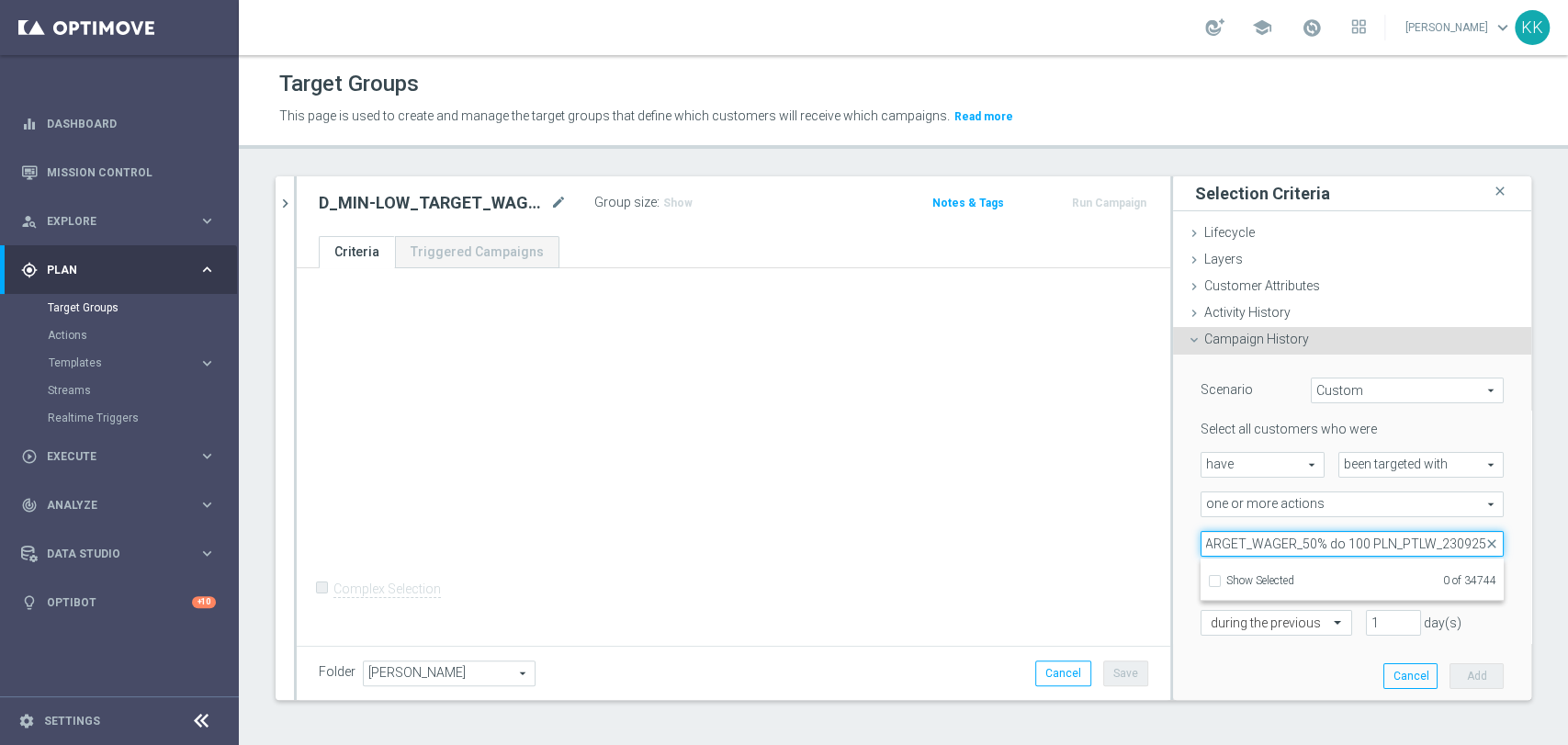
scroll to position [0, 83]
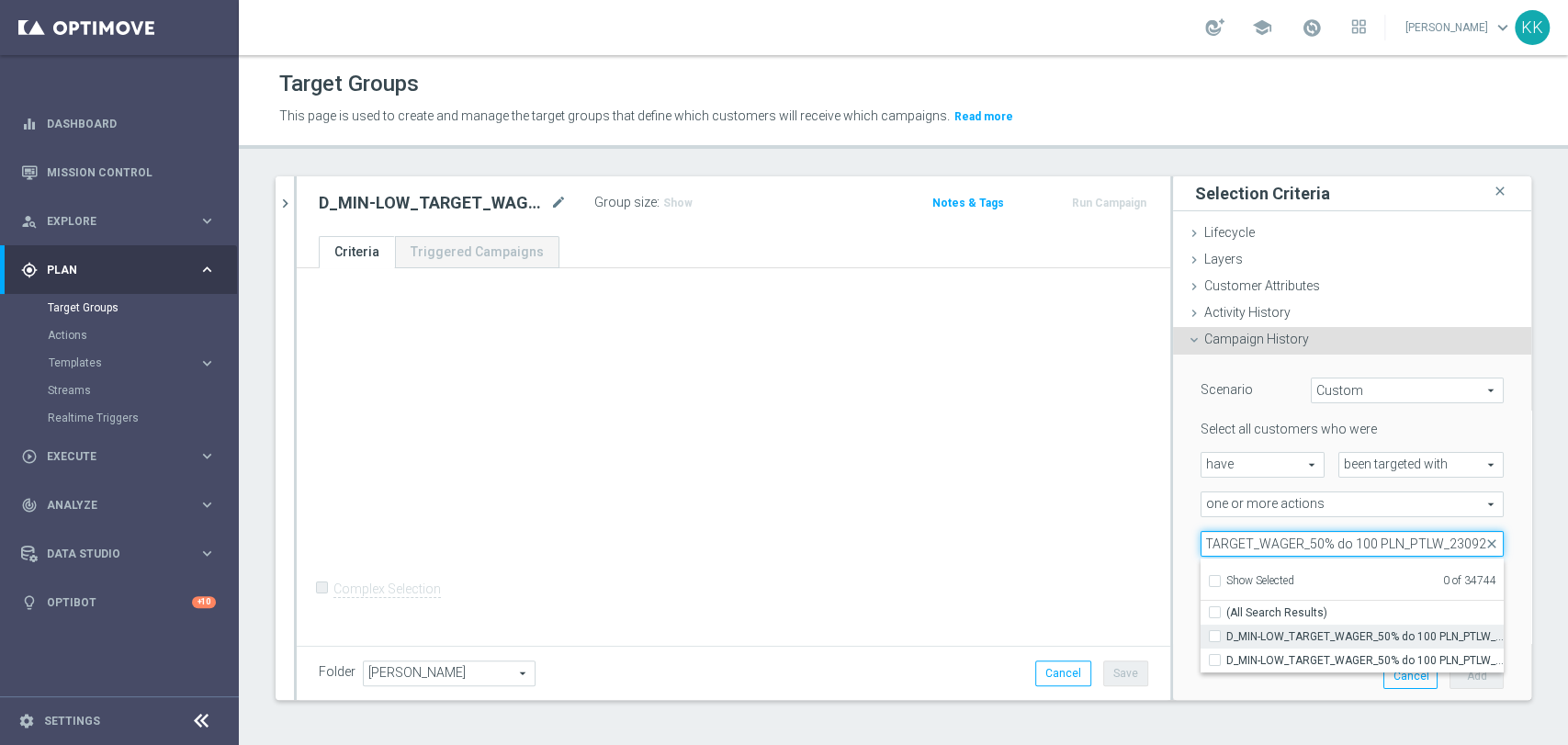
type input "D_MIN-LOW_TARGET_WAGER_50% do 100 PLN_PTLW_23092"
click at [1214, 639] on input "D_MIN-LOW_TARGET_WAGER_50% do 100 PLN_PTLW_230925" at bounding box center [1220, 636] width 12 height 12
checkbox input "true"
type input "D_MIN-LOW_TARGET_WAGER_50% do 100 PLN_PTLW_230925"
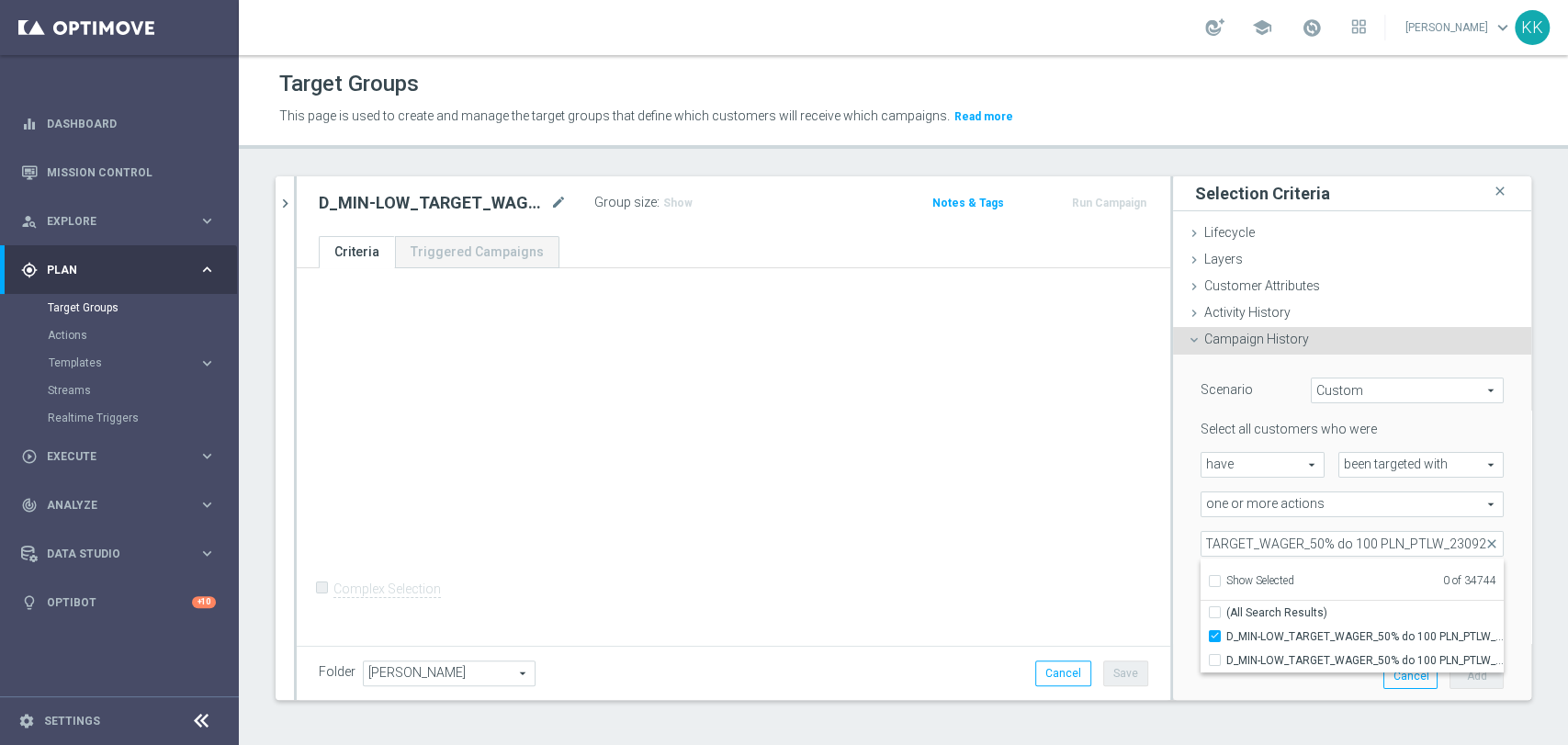
scroll to position [0, 0]
click at [977, 568] on div "+ Add Selection Complex Selection Invalid Expression" at bounding box center [734, 455] width 874 height 373
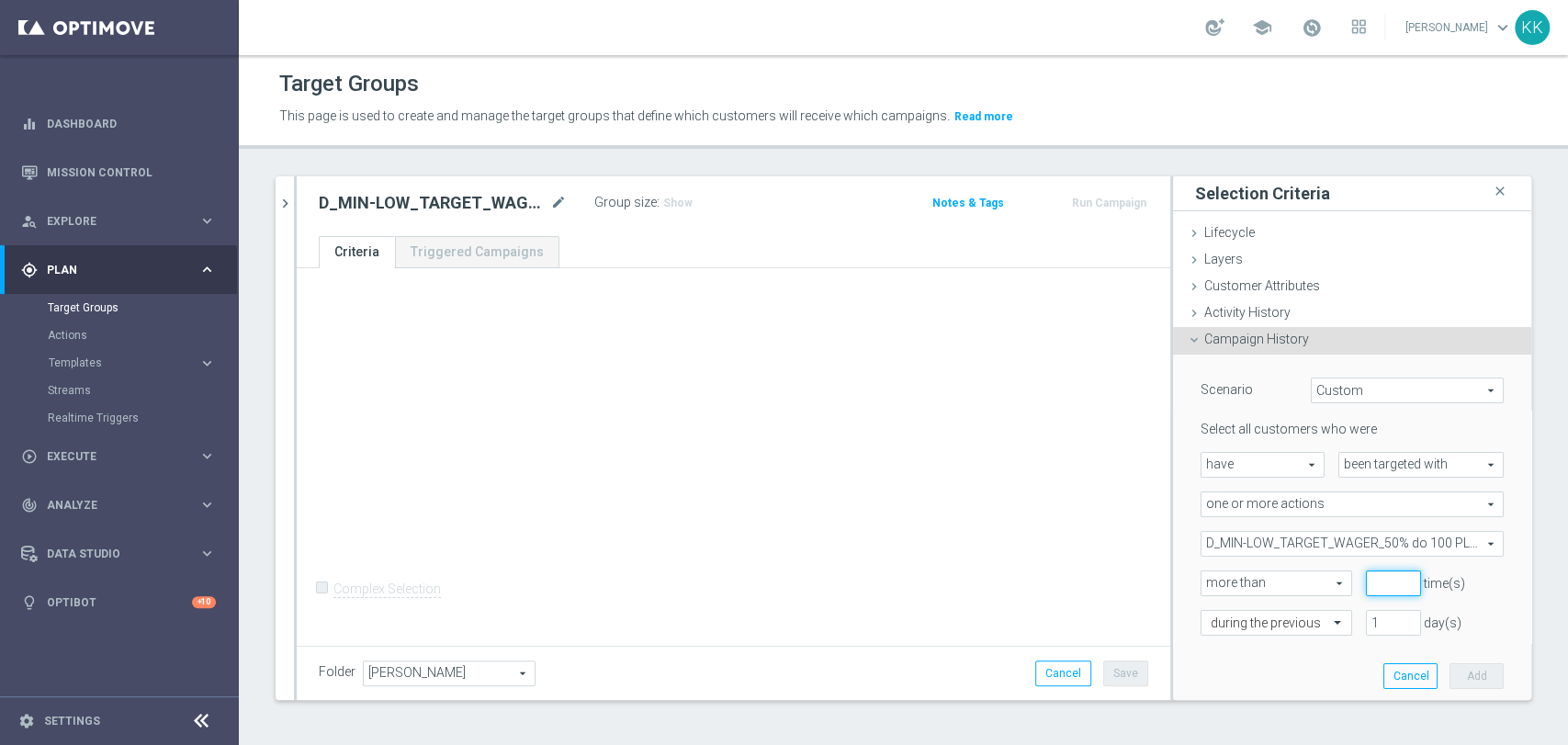
click at [1365, 575] on input "number" at bounding box center [1393, 583] width 55 height 26
type input "0"
click at [1264, 619] on input "text" at bounding box center [1257, 624] width 94 height 17
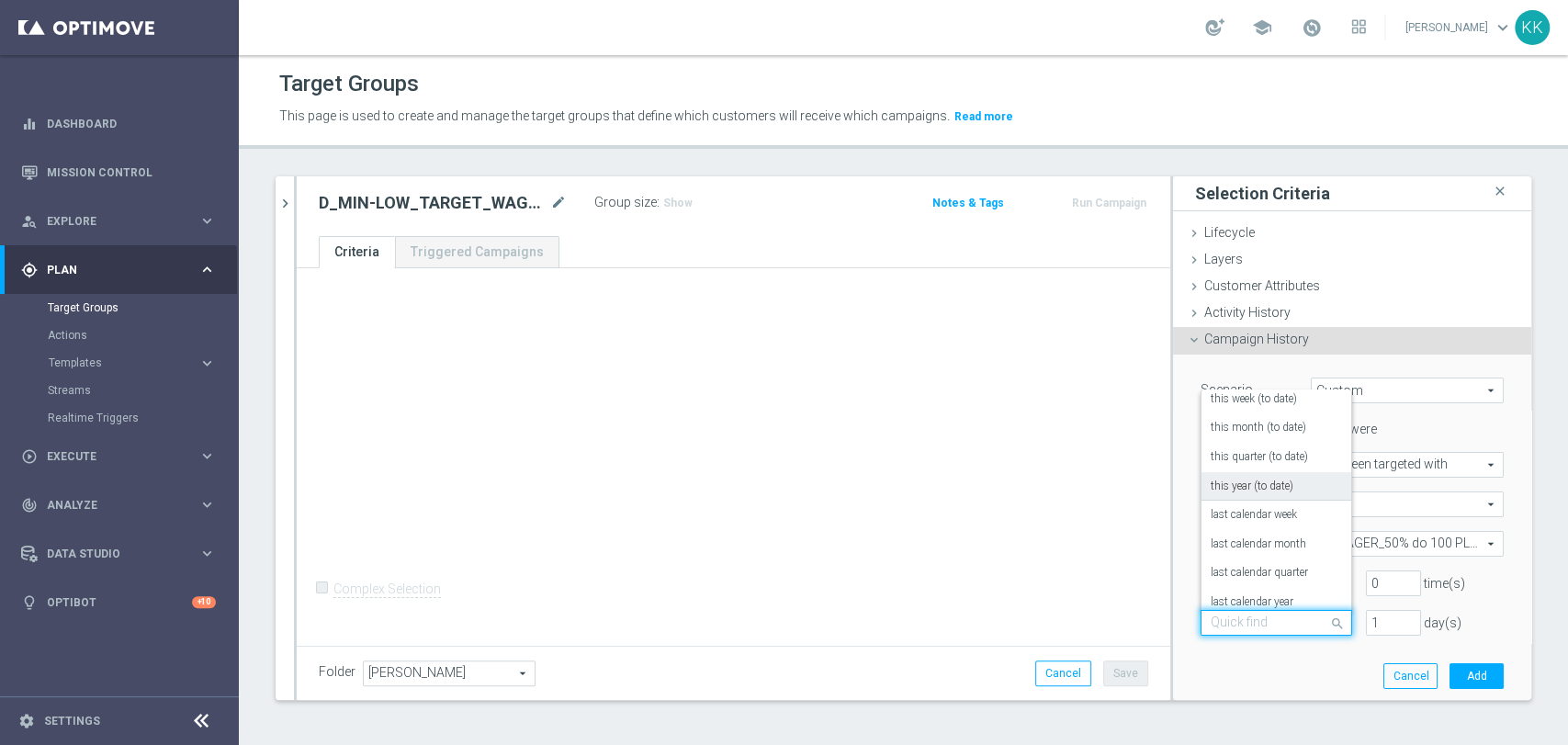
scroll to position [162, 0]
click at [1249, 565] on label "in this range" at bounding box center [1240, 561] width 60 height 15
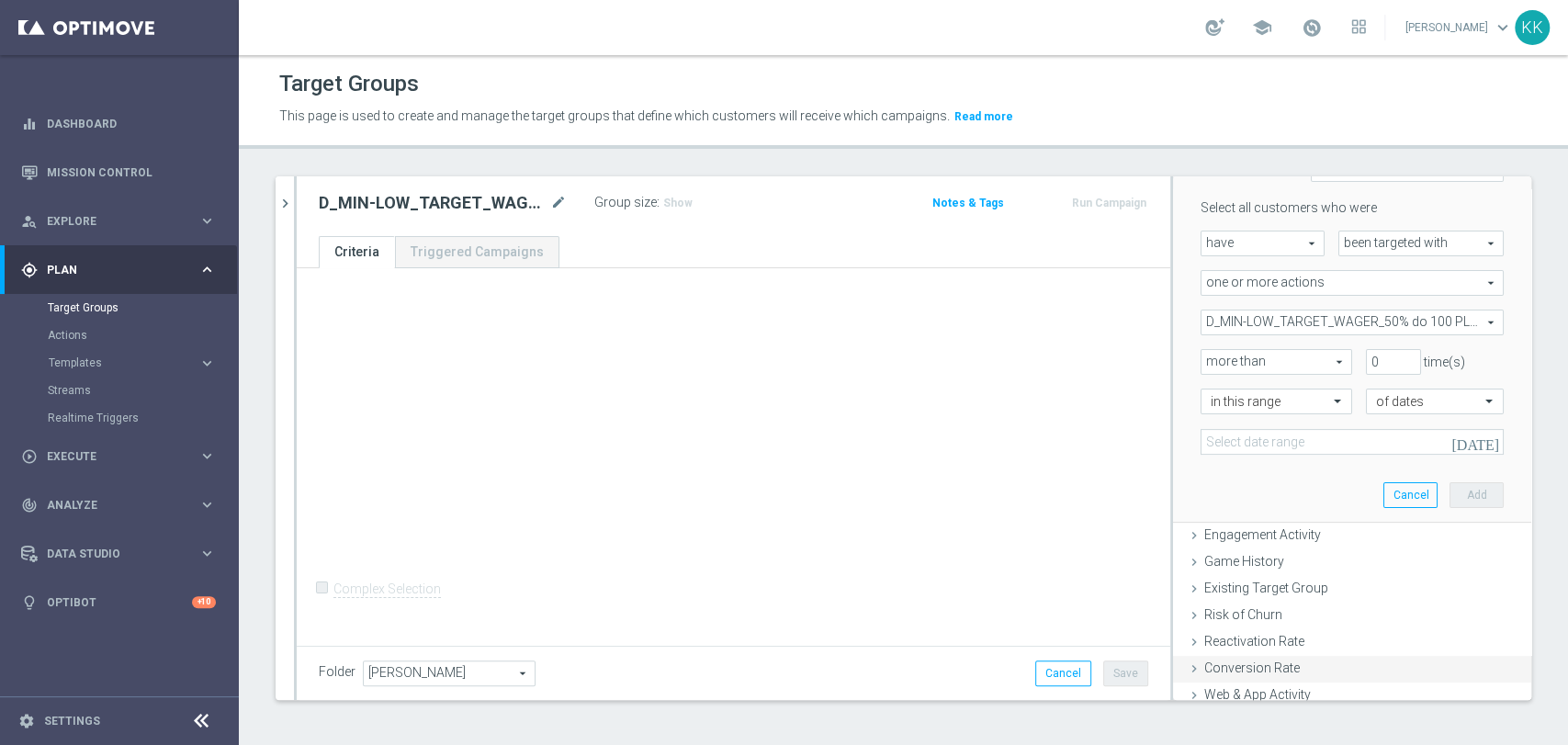
scroll to position [306, 0]
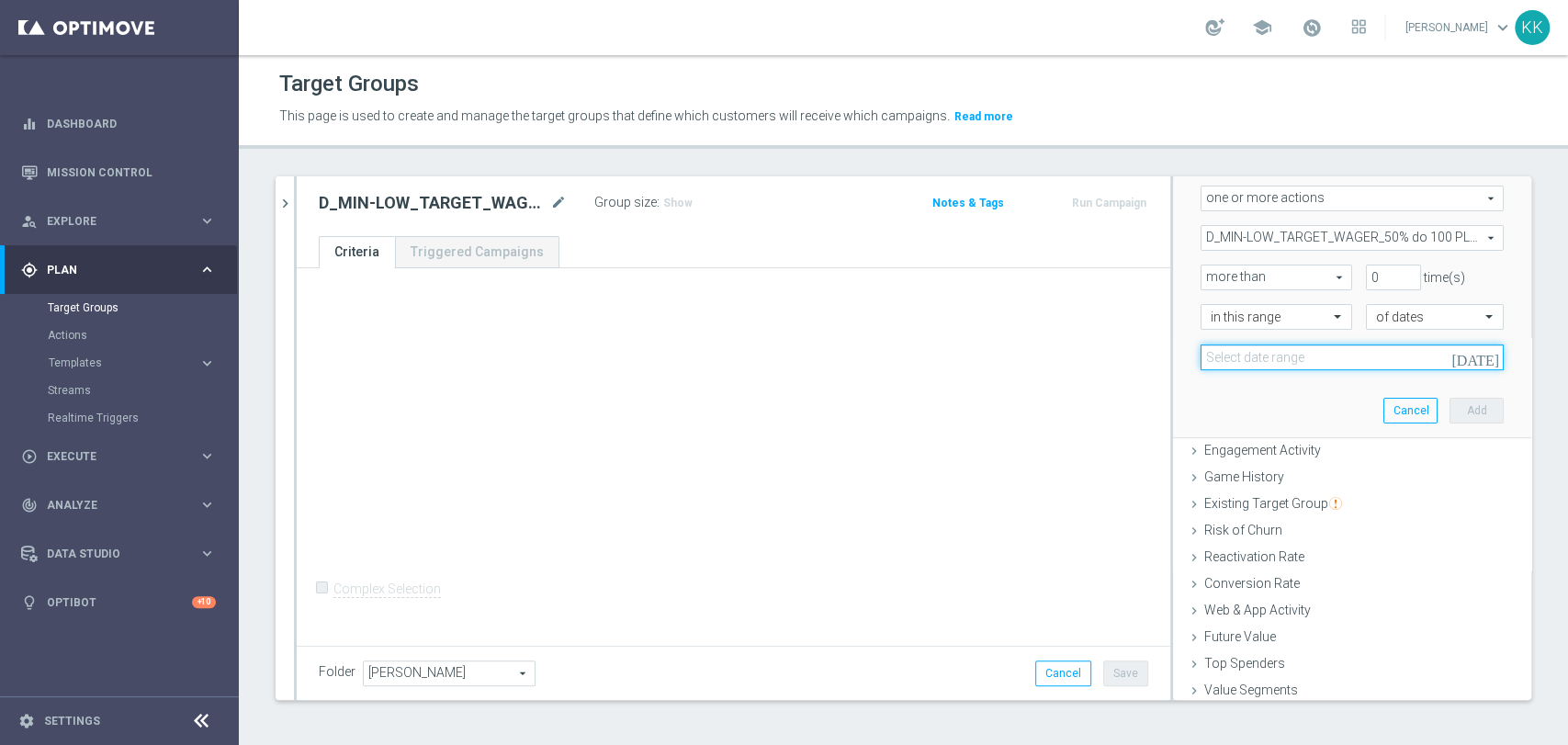
click at [1251, 366] on input at bounding box center [1351, 358] width 303 height 26
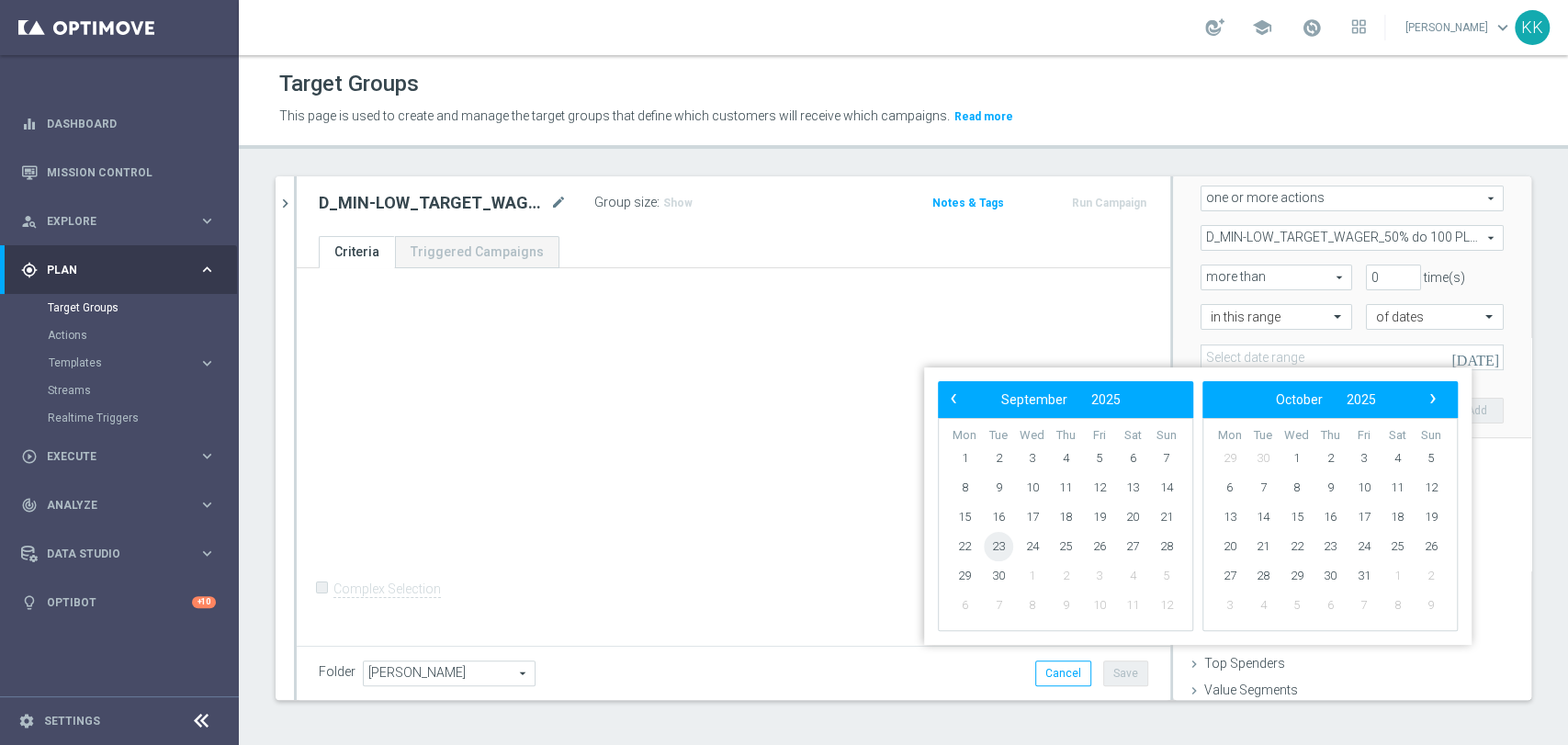
click at [995, 549] on span "23" at bounding box center [998, 546] width 29 height 29
click at [1102, 546] on span "26" at bounding box center [1099, 546] width 29 height 29
type input "23 Sep 2025 - 26 Sep 2025"
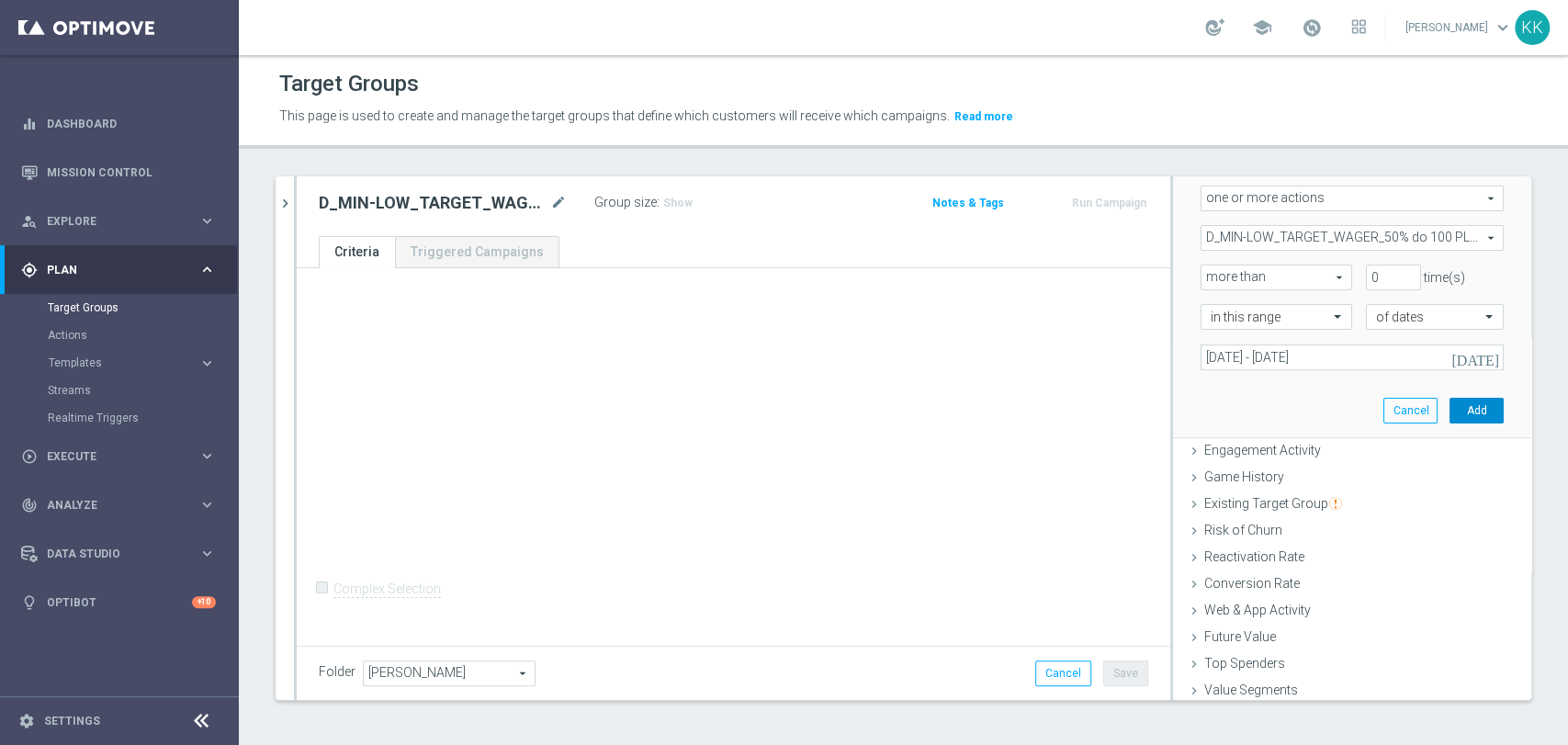
click at [1449, 402] on button "Add" at bounding box center [1477, 411] width 54 height 26
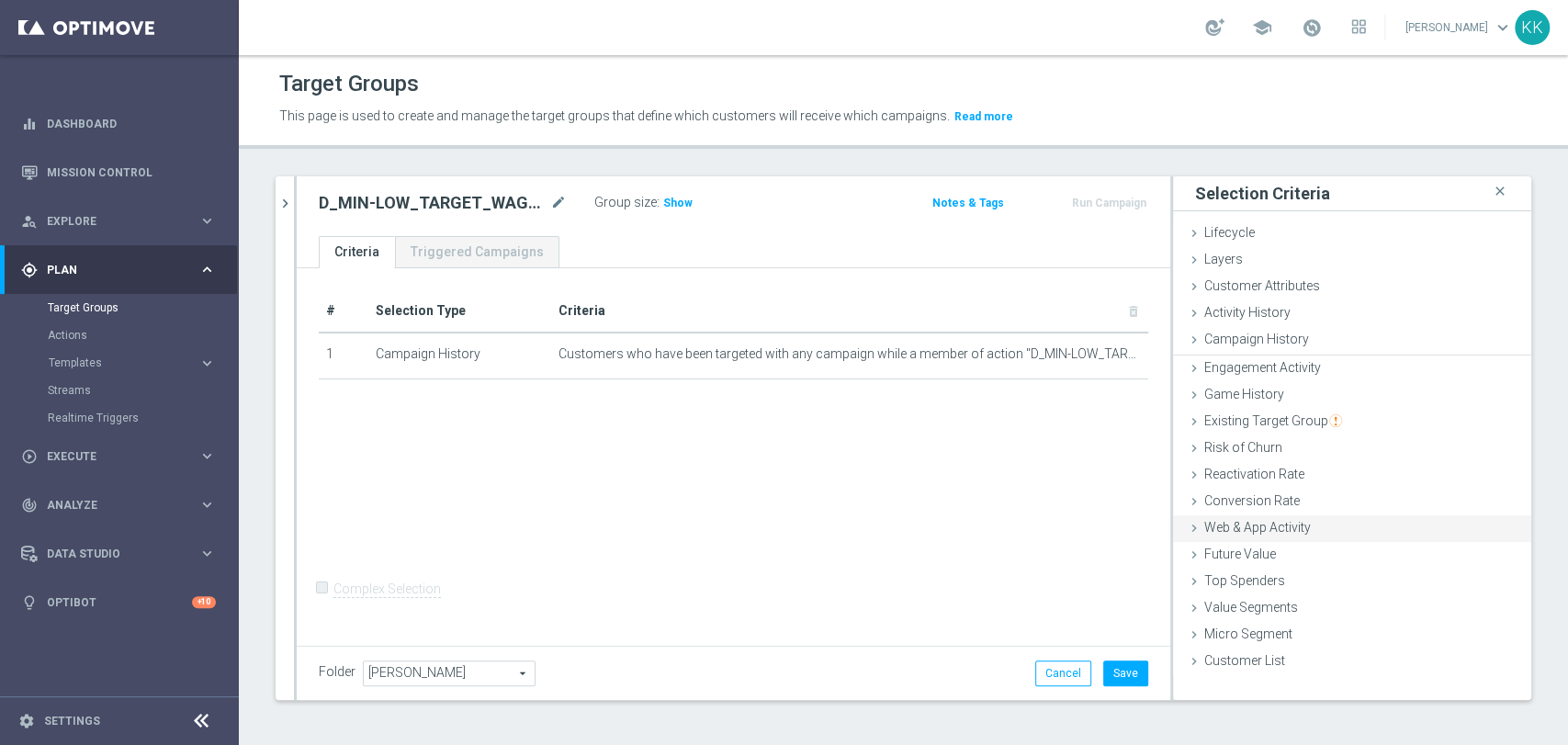
scroll to position [0, 0]
click at [1255, 529] on span "Web & App Activity" at bounding box center [1257, 526] width 106 height 15
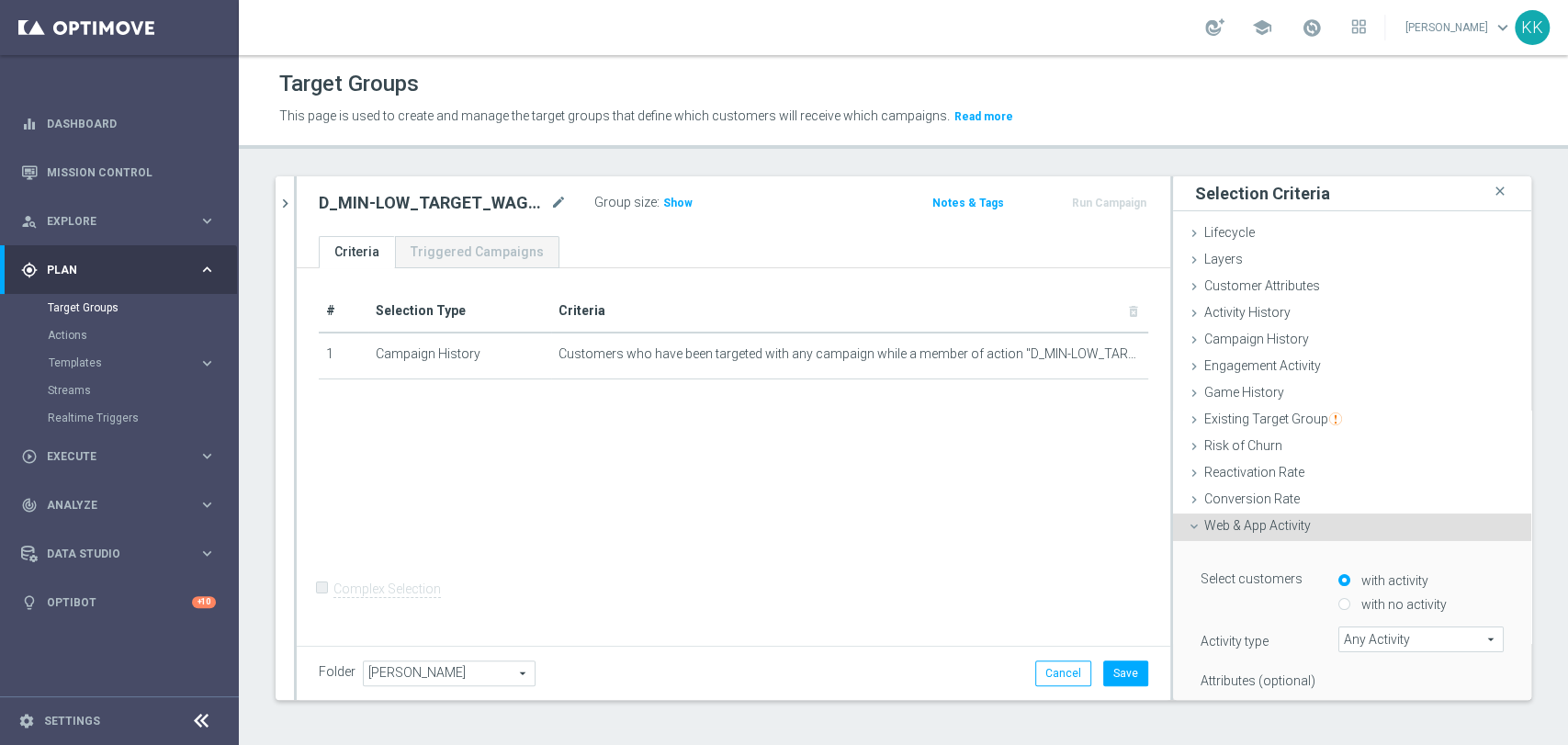
click at [1365, 610] on label "with no activity" at bounding box center [1402, 605] width 90 height 17
click at [1351, 610] on input "with no activity" at bounding box center [1344, 605] width 12 height 12
radio input "true"
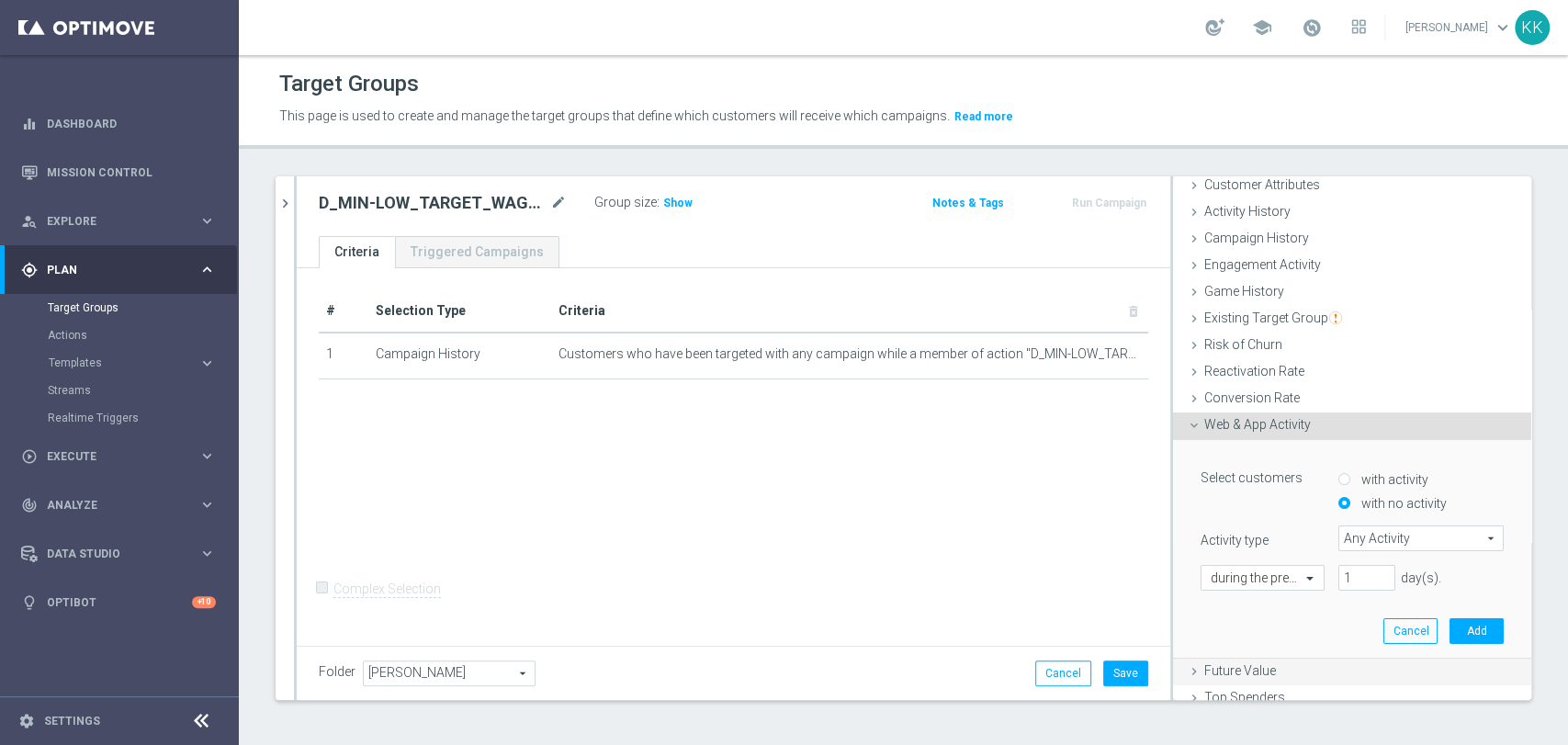
scroll to position [192, 0]
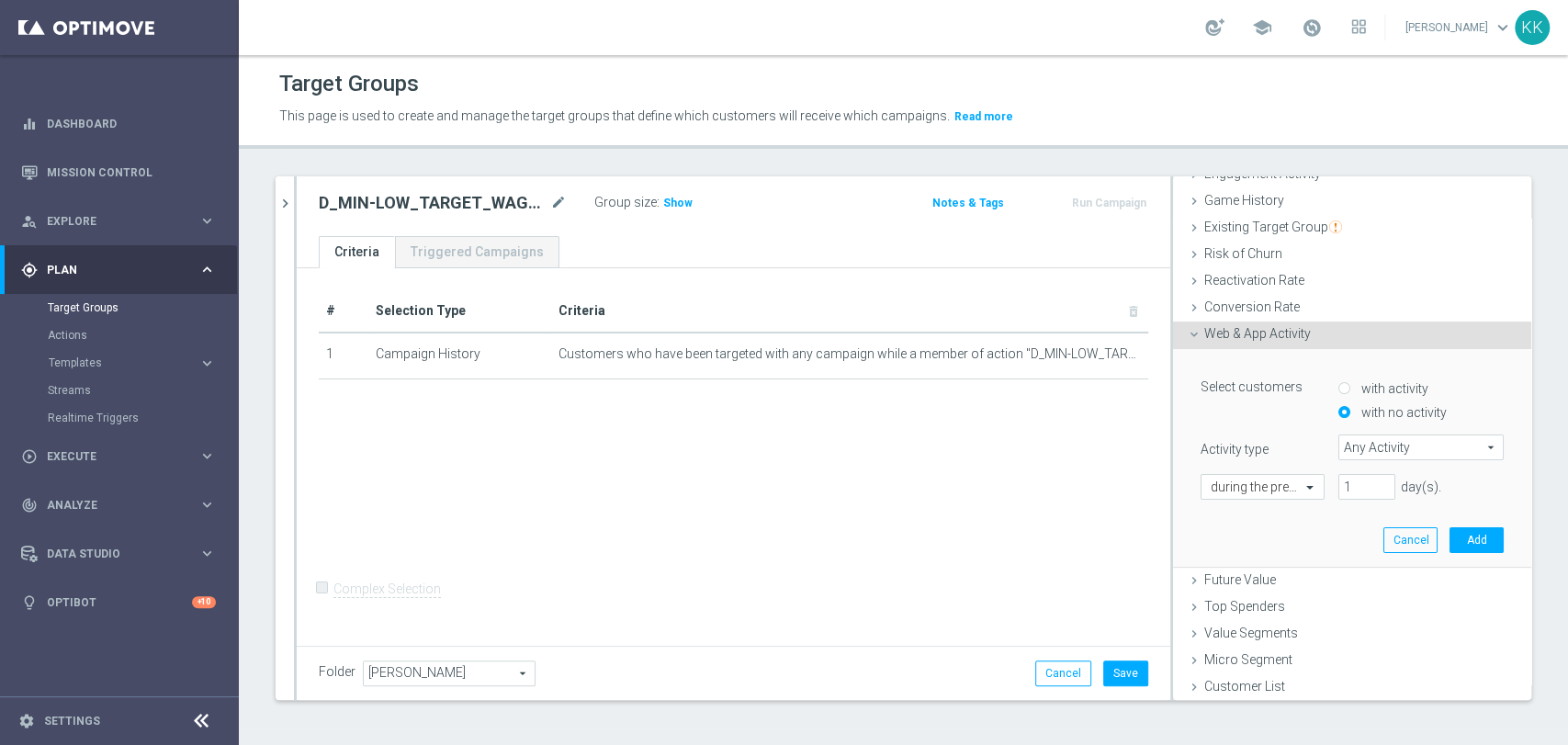
click at [1392, 435] on span "Any Activity" at bounding box center [1421, 447] width 163 height 24
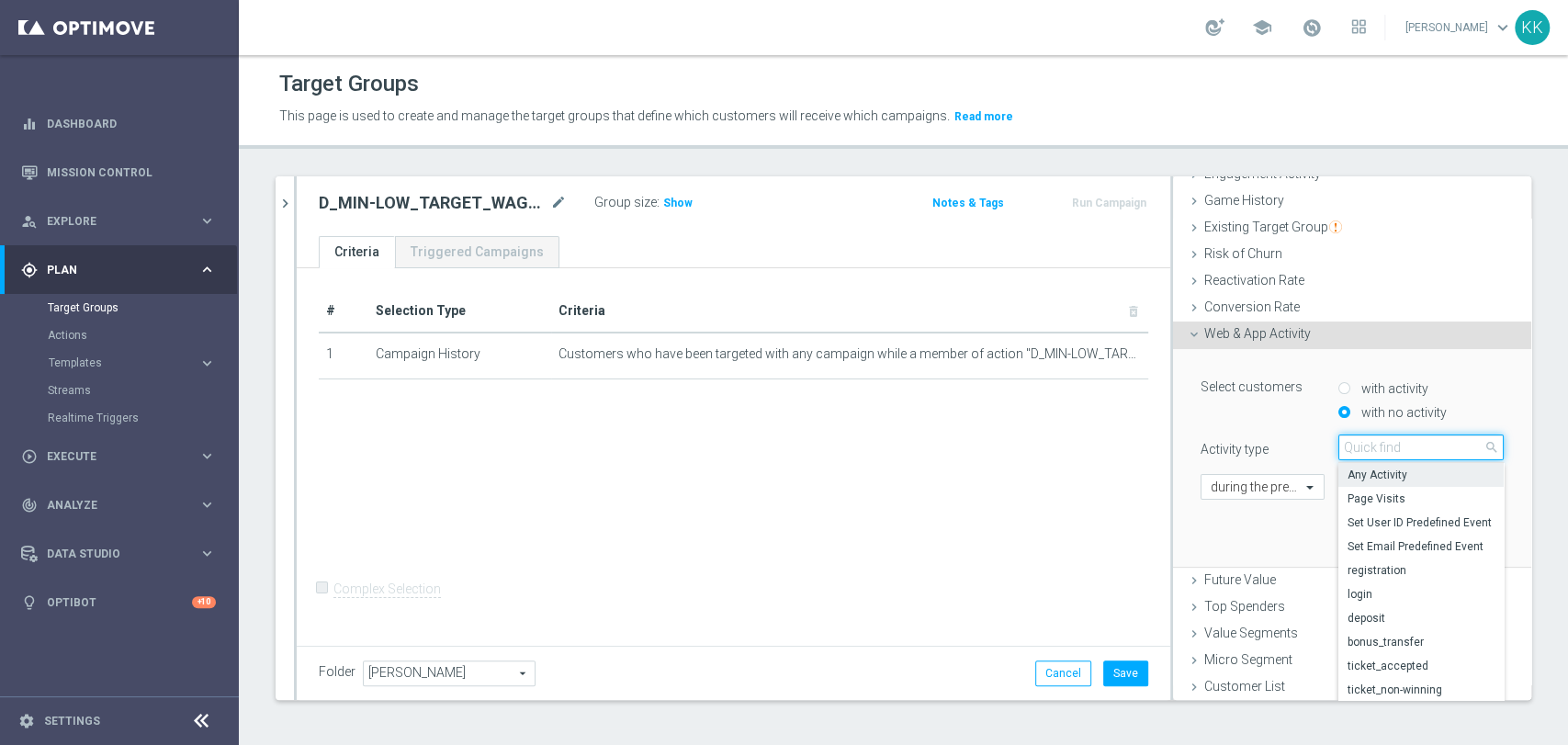
click at [1364, 446] on input "search" at bounding box center [1421, 448] width 165 height 26
type input "camp"
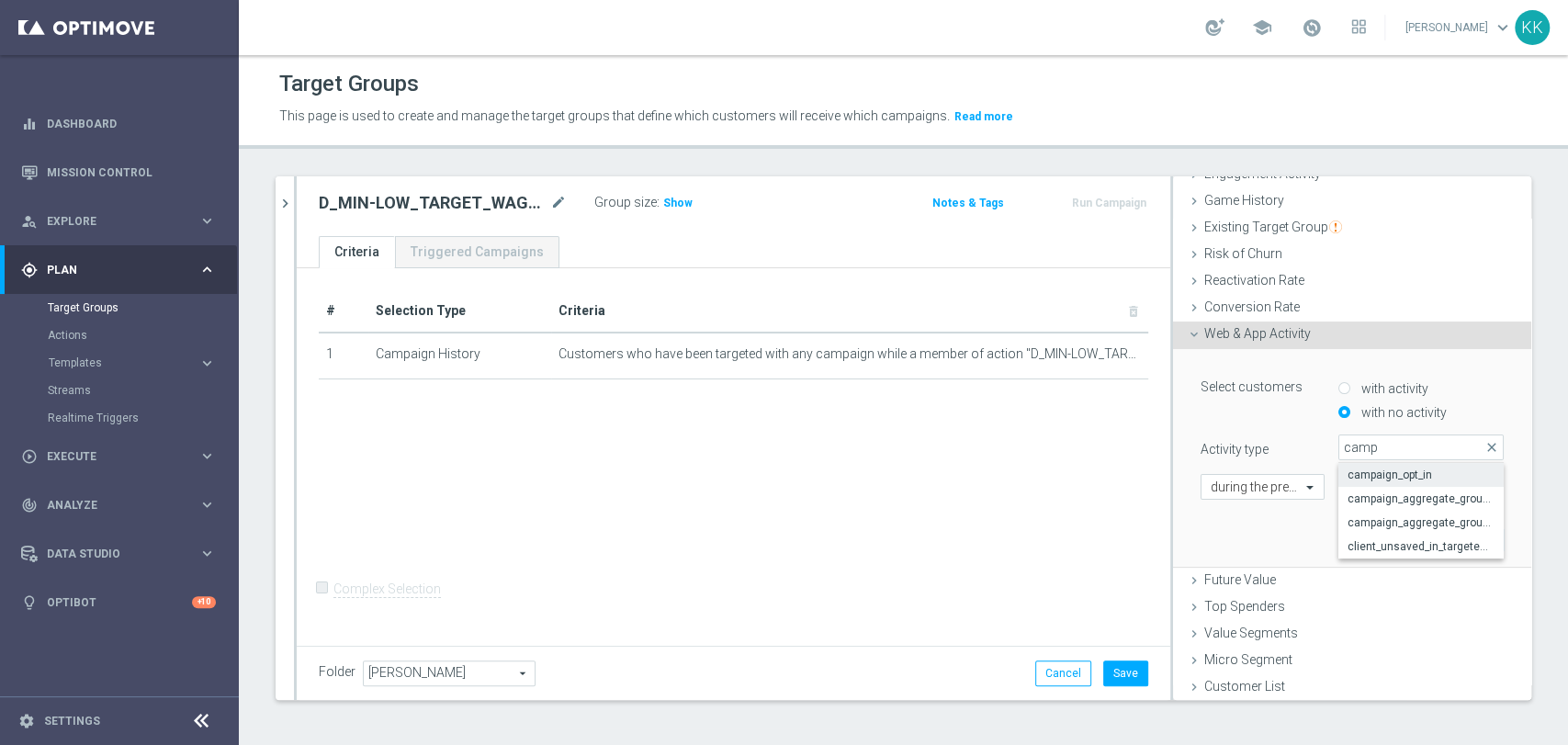
click at [1389, 479] on label "campaign_opt_in" at bounding box center [1421, 475] width 165 height 24
type input "campaign_opt_in"
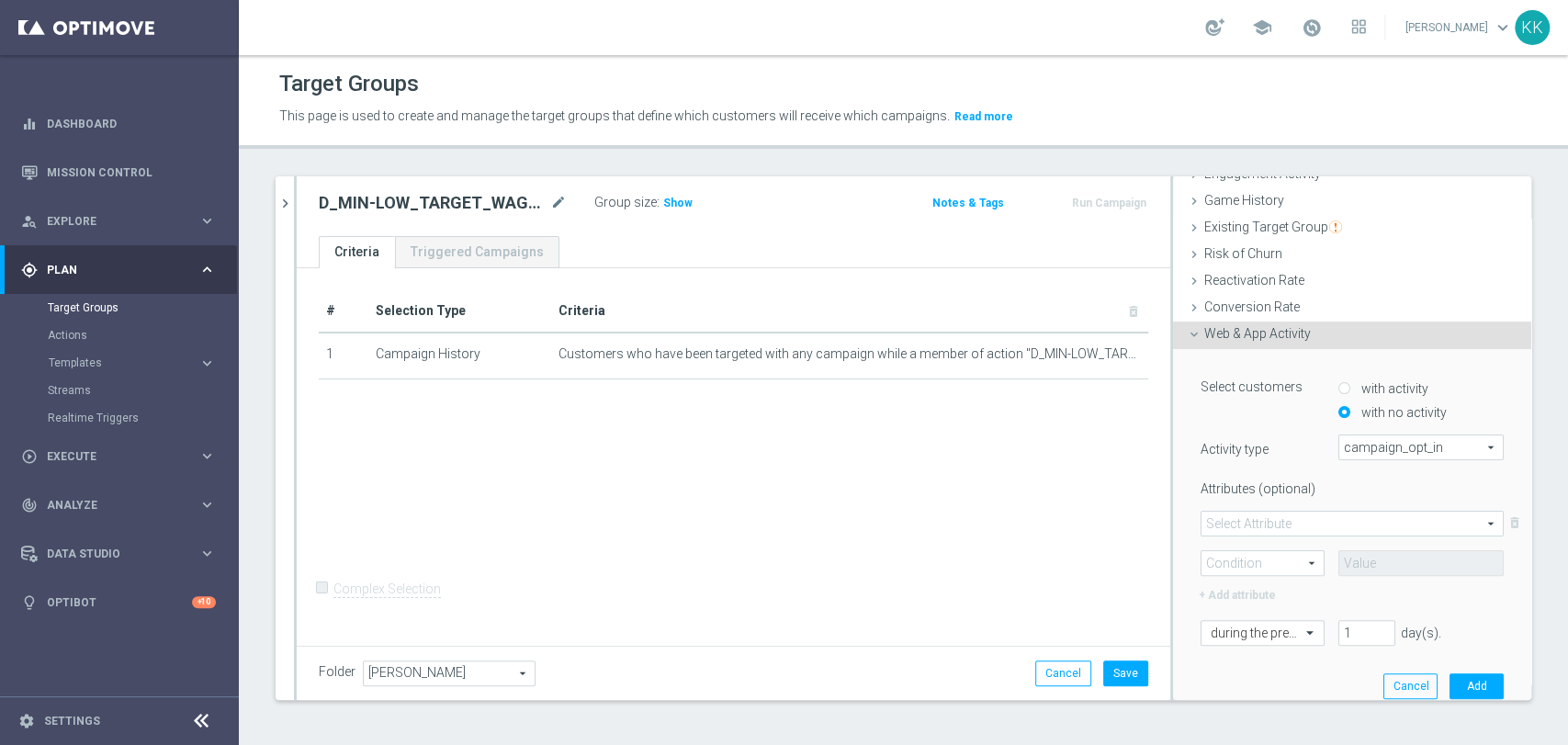
click at [1245, 512] on span at bounding box center [1351, 524] width 301 height 24
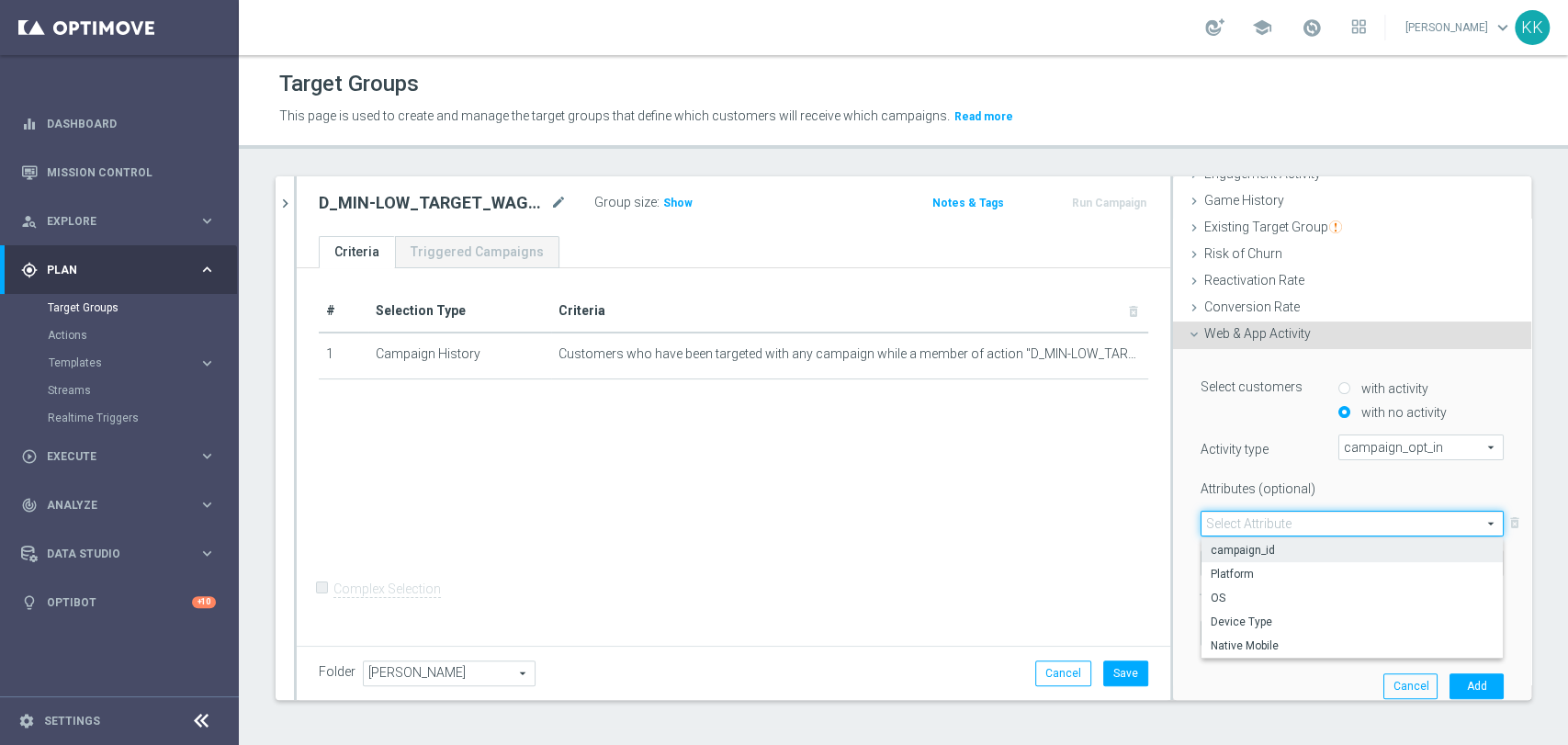
click at [1256, 551] on span "campaign_id" at bounding box center [1351, 551] width 283 height 15
type input "campaign_id"
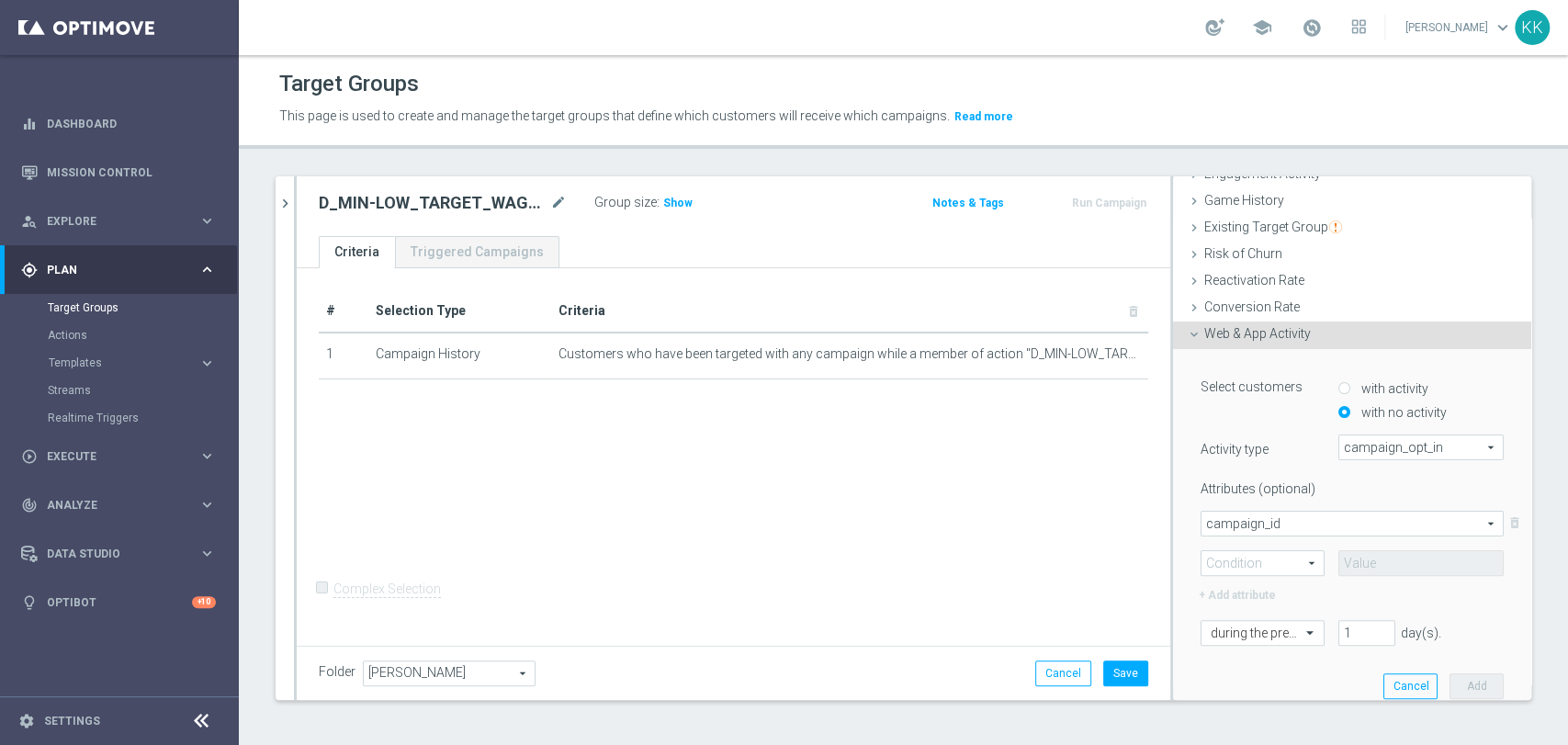
click at [1253, 553] on span at bounding box center [1262, 564] width 122 height 24
click at [1249, 587] on span "=" at bounding box center [1262, 590] width 104 height 15
type input "="
click at [1350, 564] on input at bounding box center [1421, 564] width 165 height 26
paste input "182431"
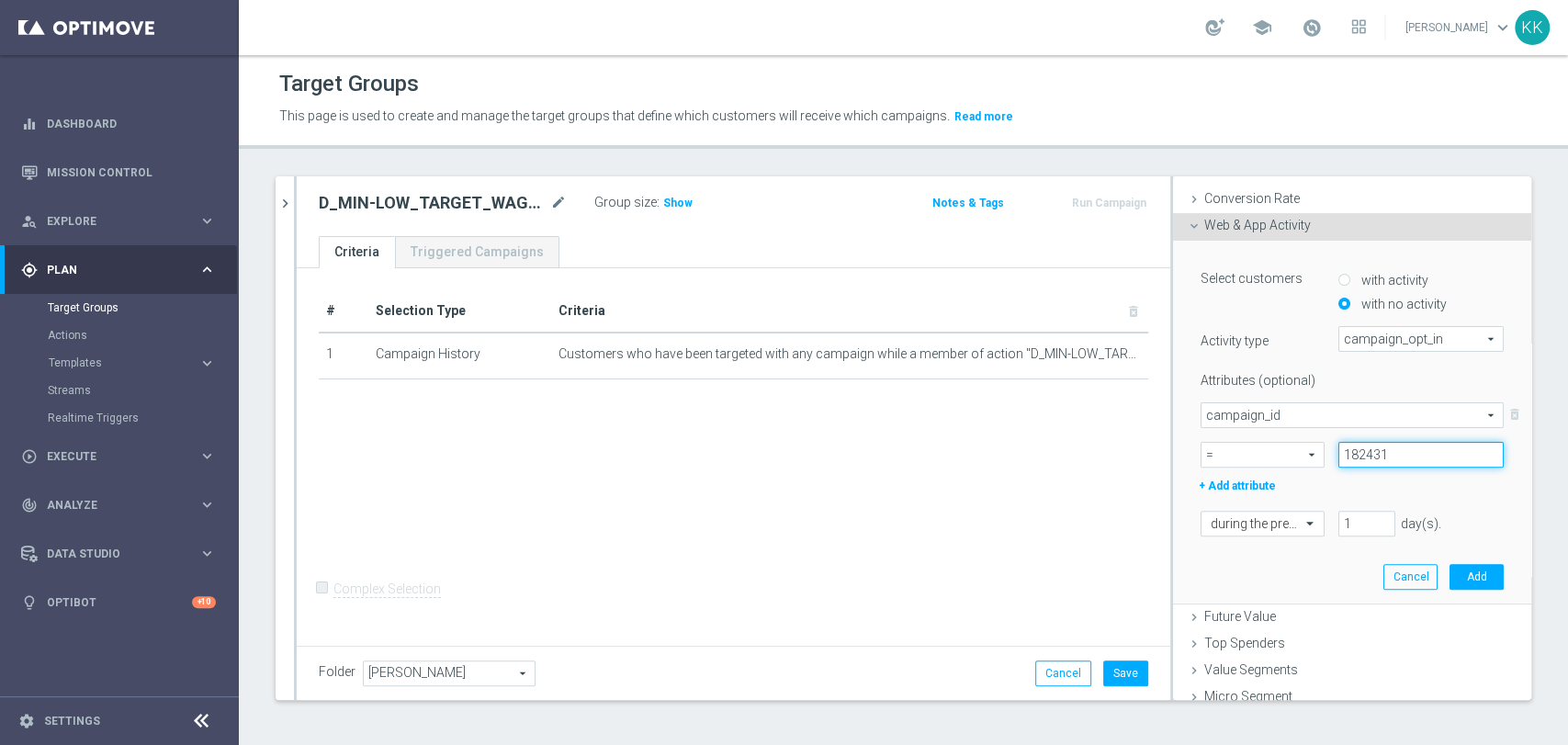
scroll to position [337, 0]
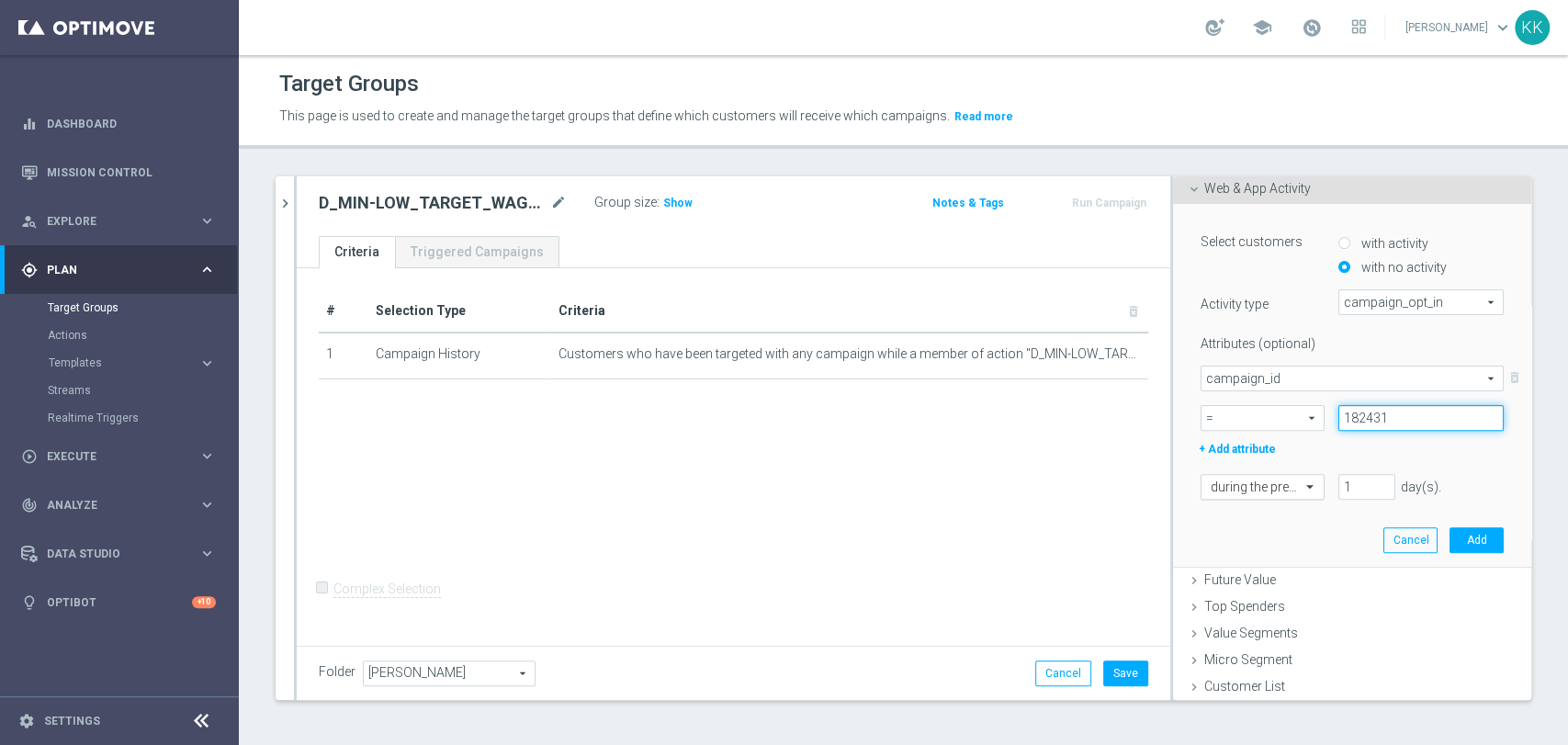
type input "182431"
click at [1254, 490] on input "text" at bounding box center [1244, 488] width 67 height 17
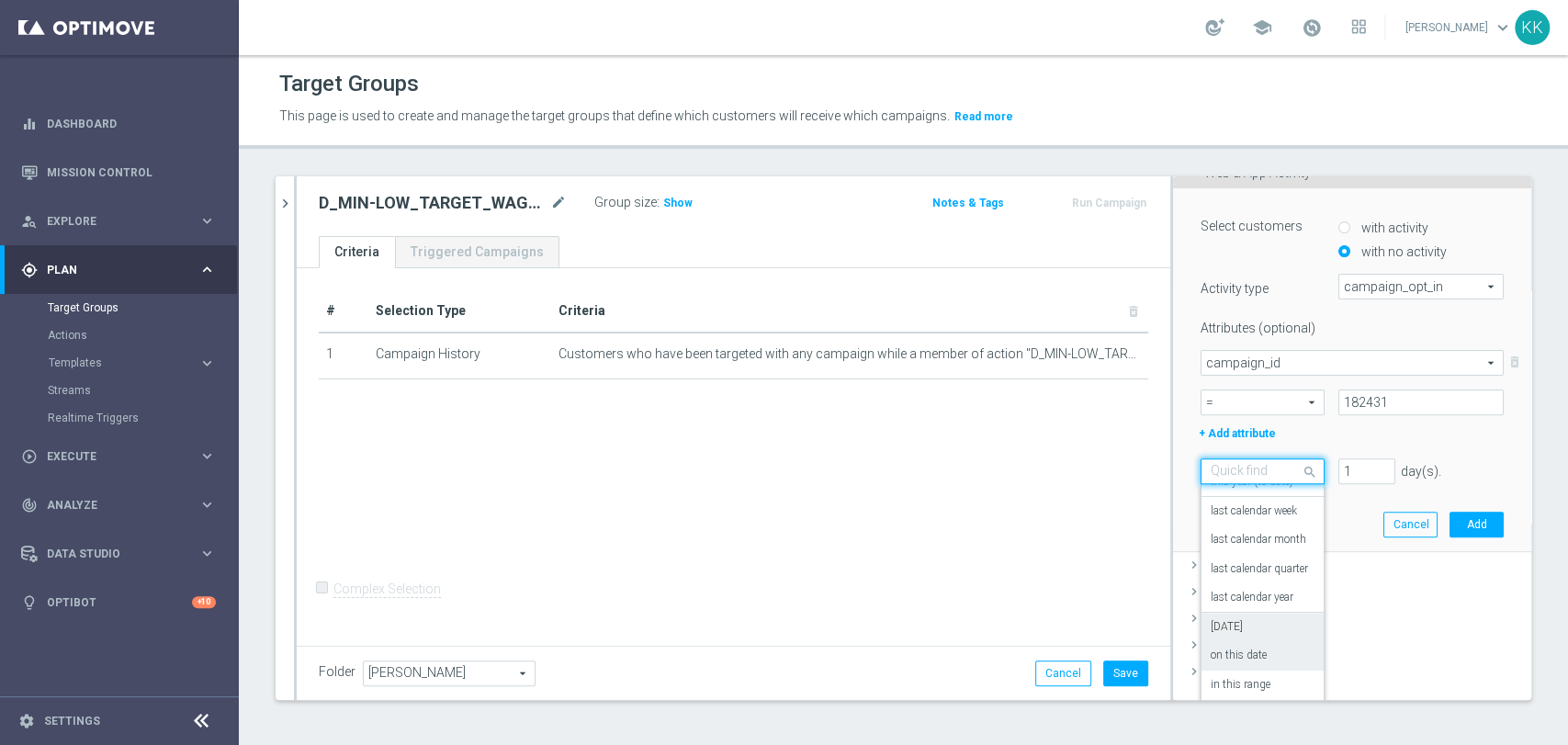
scroll to position [356, 0]
click at [1246, 684] on label "in this range" at bounding box center [1240, 682] width 60 height 15
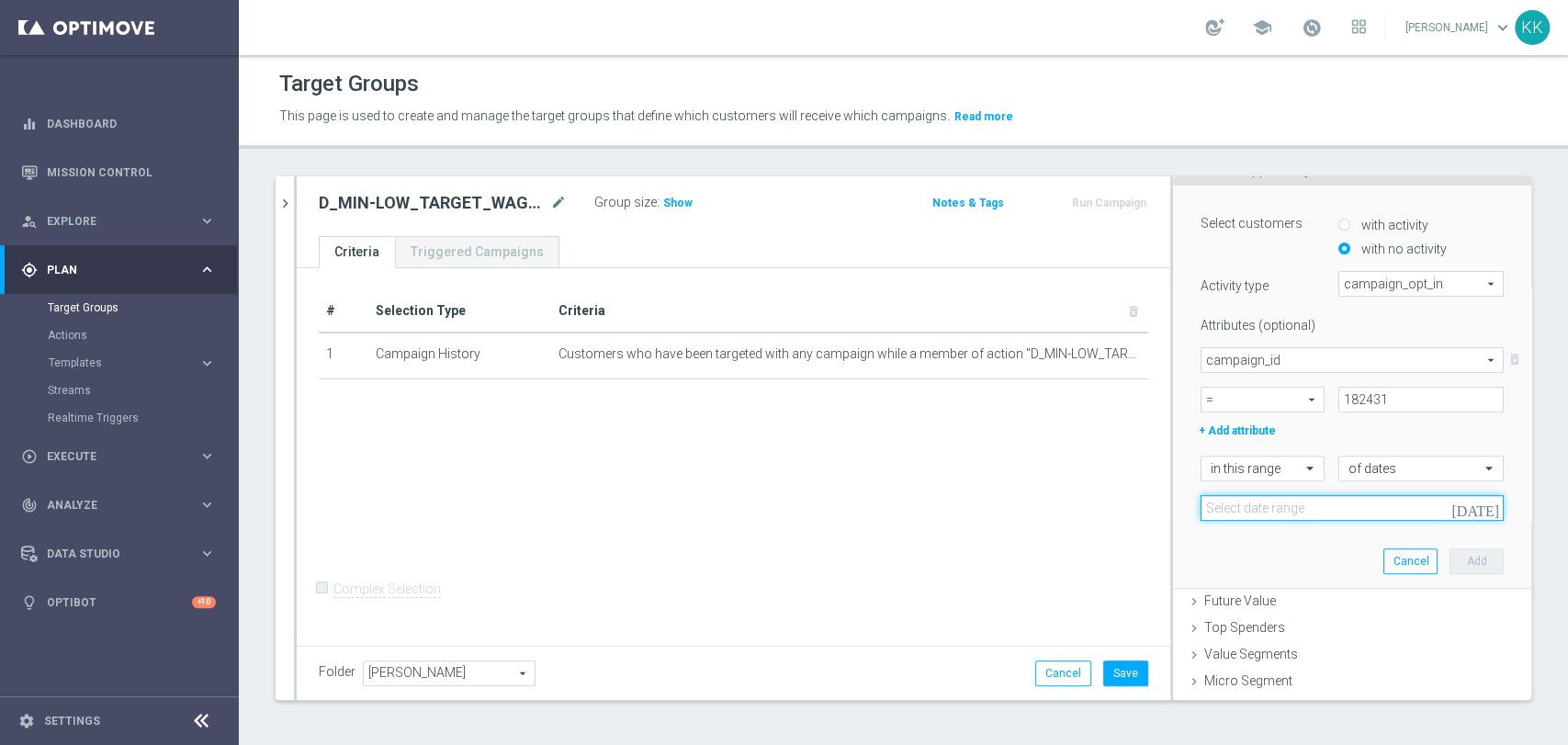
click at [1249, 502] on input at bounding box center [1351, 508] width 303 height 26
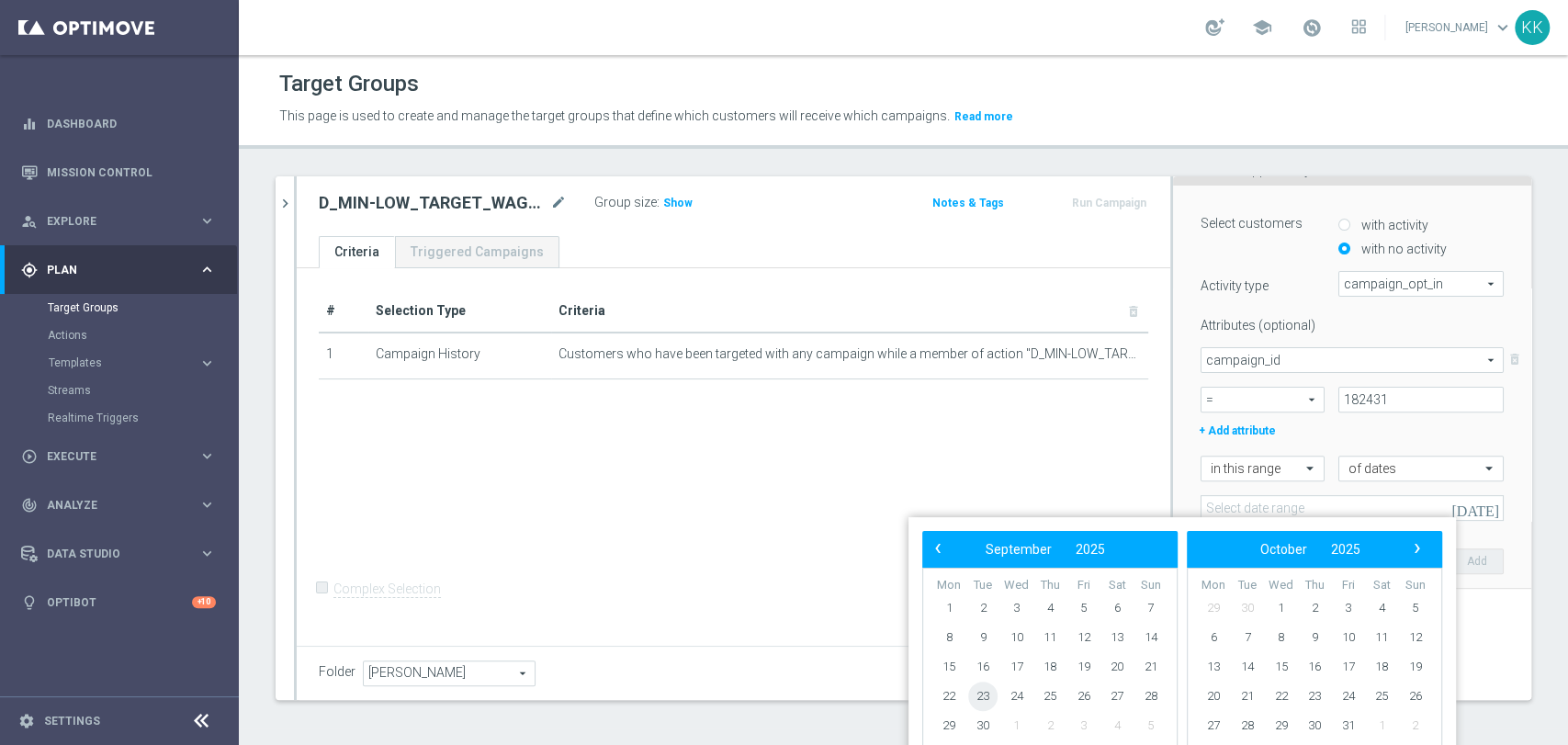
click at [989, 700] on span "23" at bounding box center [982, 696] width 29 height 29
click at [1092, 700] on span "26" at bounding box center [1084, 696] width 29 height 29
type input "23 Sep 2025 - 26 Sep 2025"
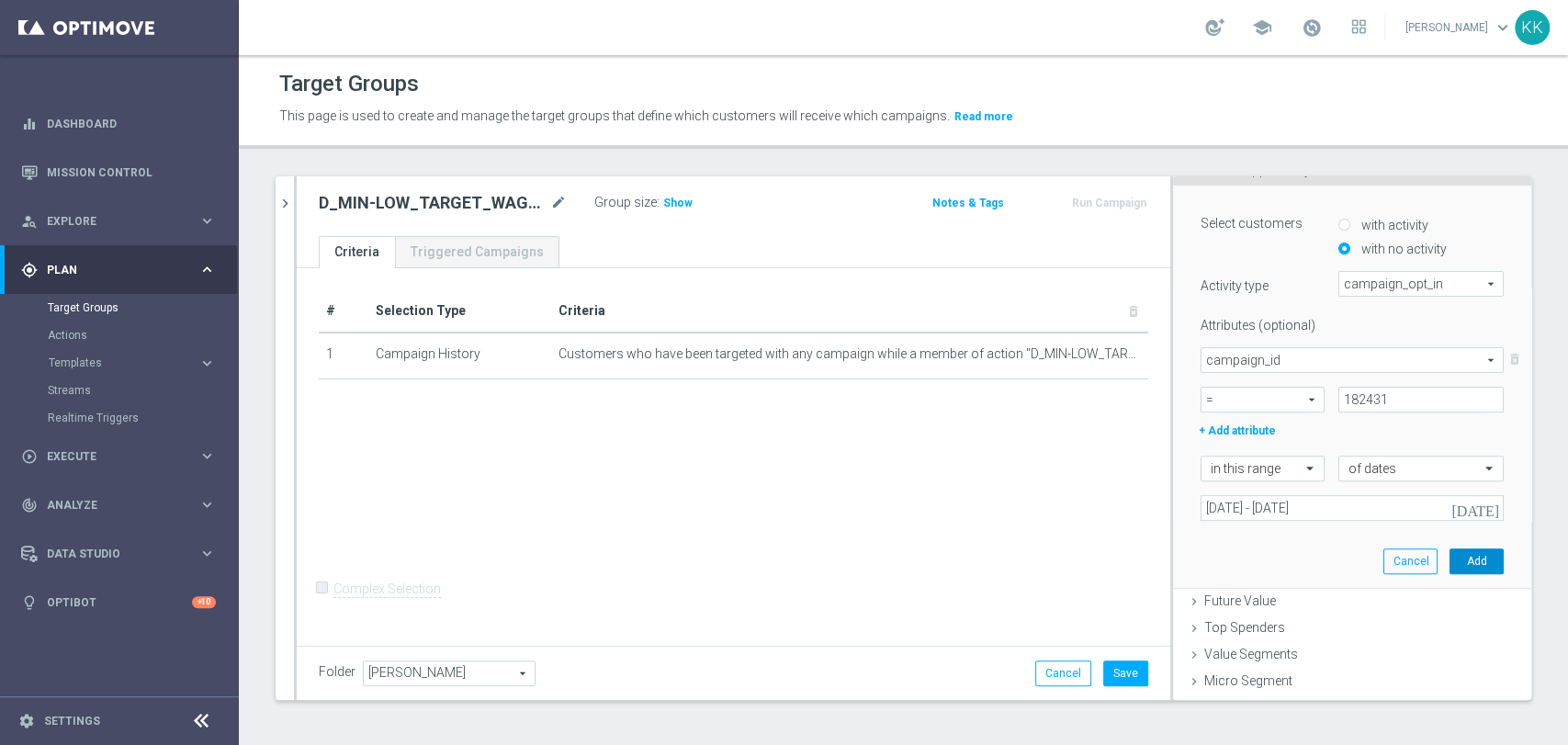
click at [1449, 562] on button "Add" at bounding box center [1477, 562] width 54 height 26
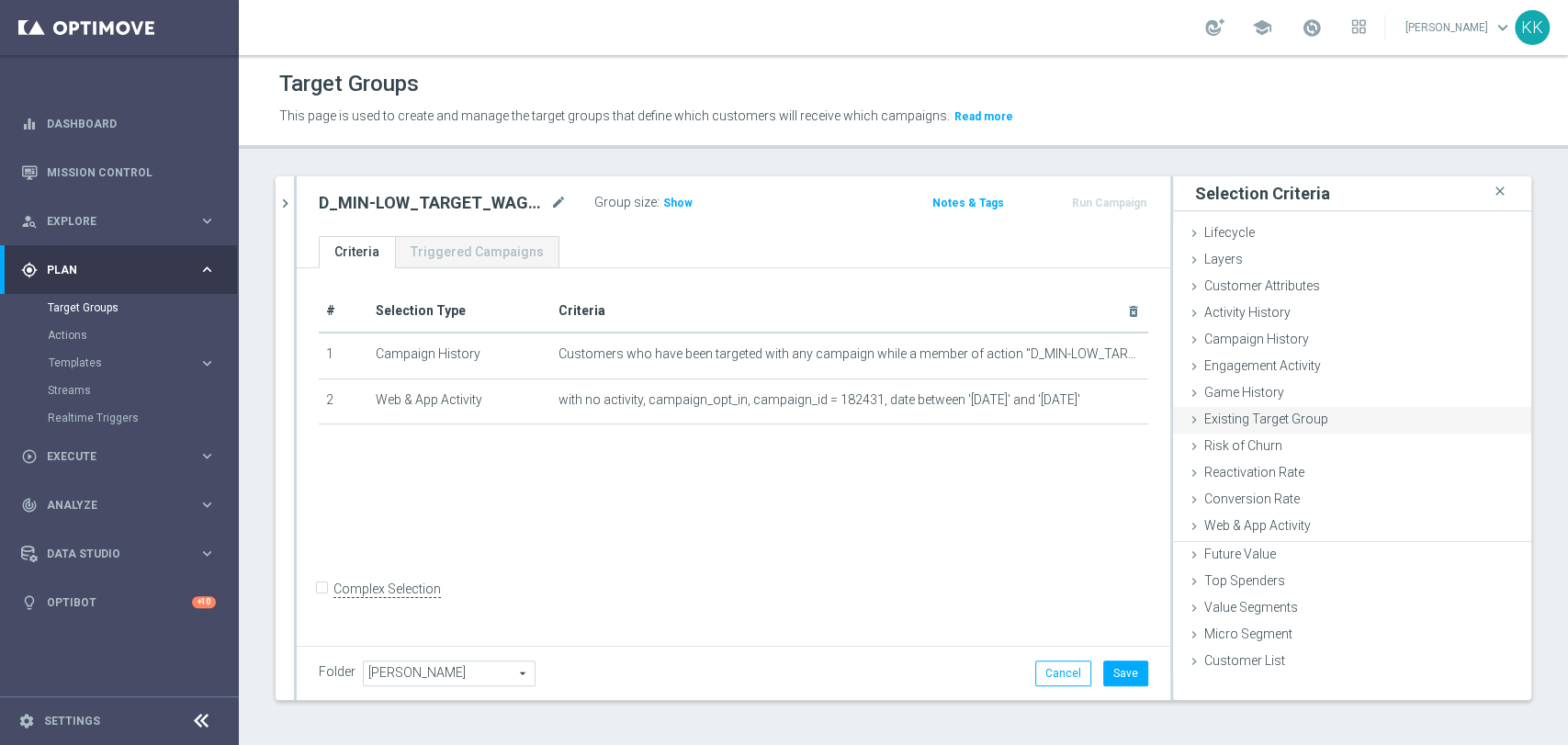
scroll to position [0, 0]
click at [1285, 301] on div "Activity History done" at bounding box center [1352, 315] width 358 height 28
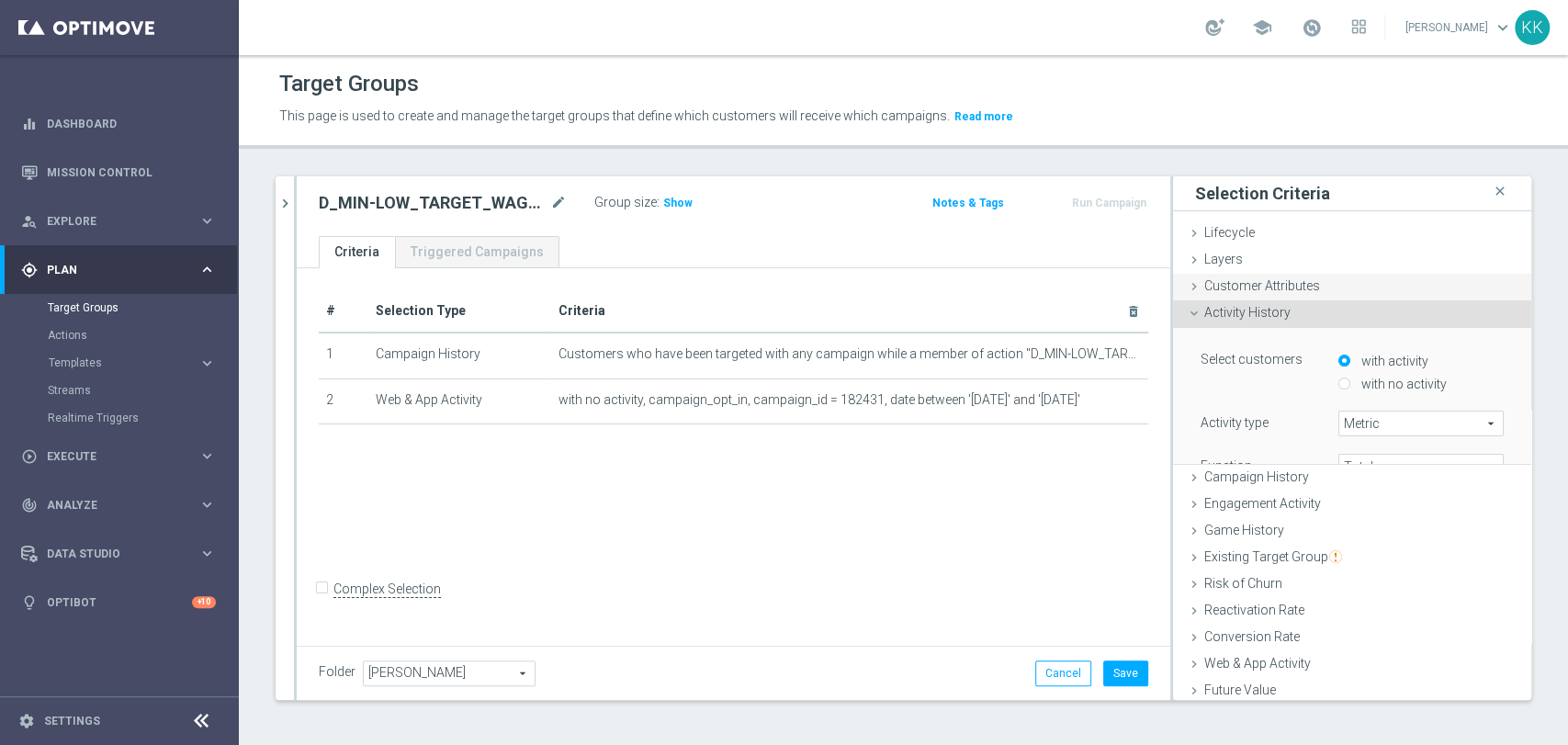
click at [1284, 293] on div "Customer Attributes done" at bounding box center [1352, 288] width 358 height 28
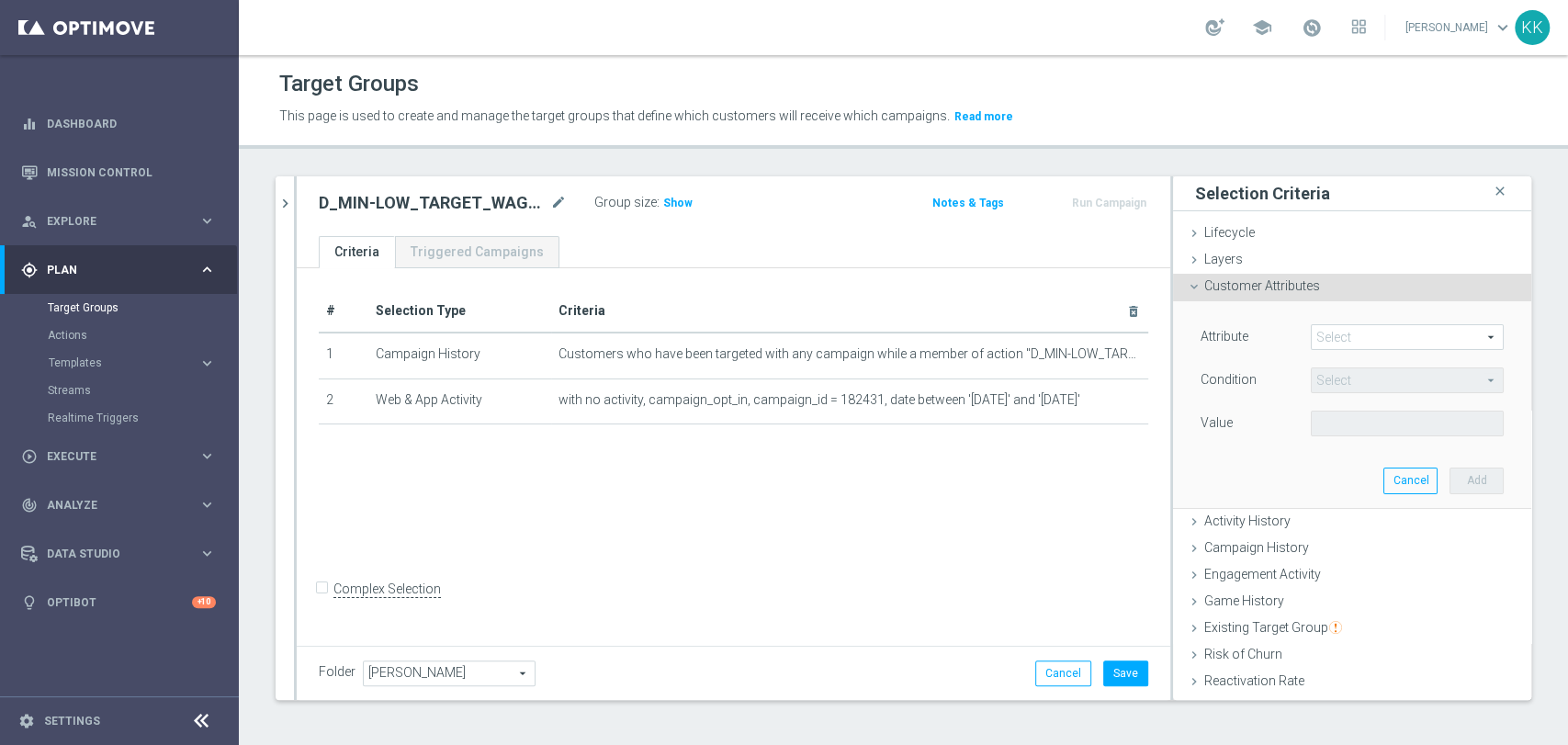
click at [1384, 344] on span at bounding box center [1407, 337] width 191 height 24
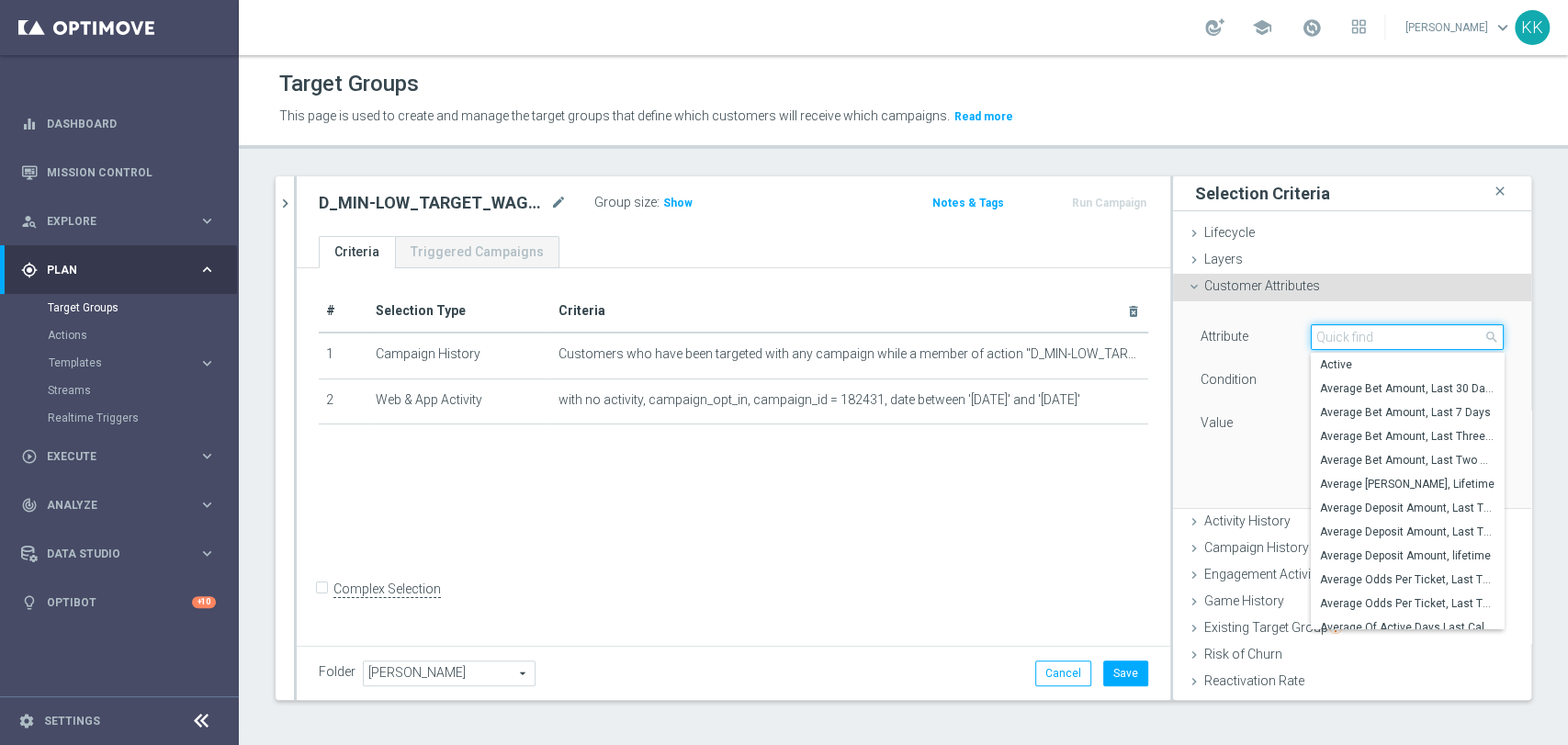
click at [1383, 344] on input "search" at bounding box center [1407, 337] width 193 height 26
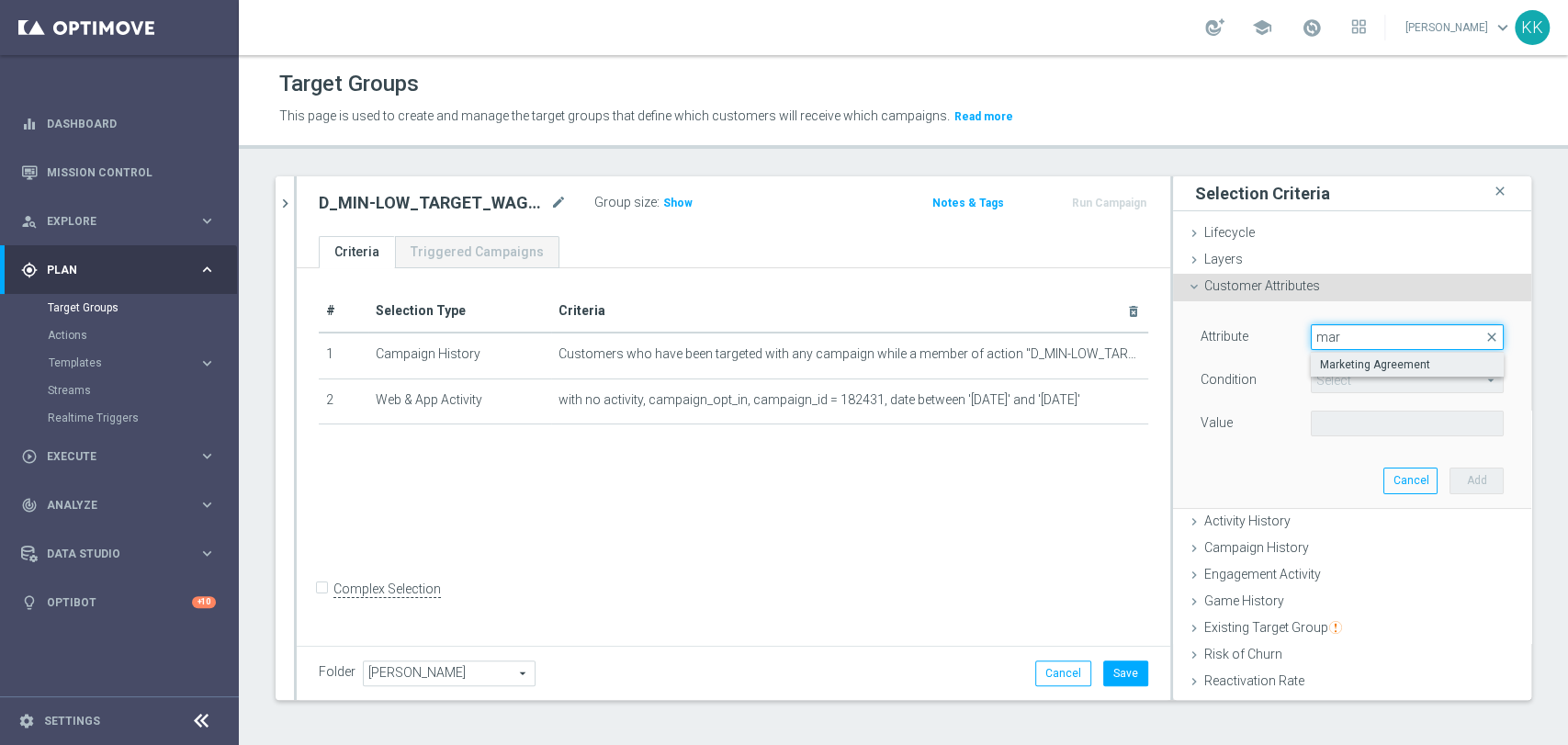
type input "mar"
click at [1356, 355] on label "Marketing Agreement" at bounding box center [1407, 365] width 193 height 24
type input "Marketing Agreement"
type input "Equals"
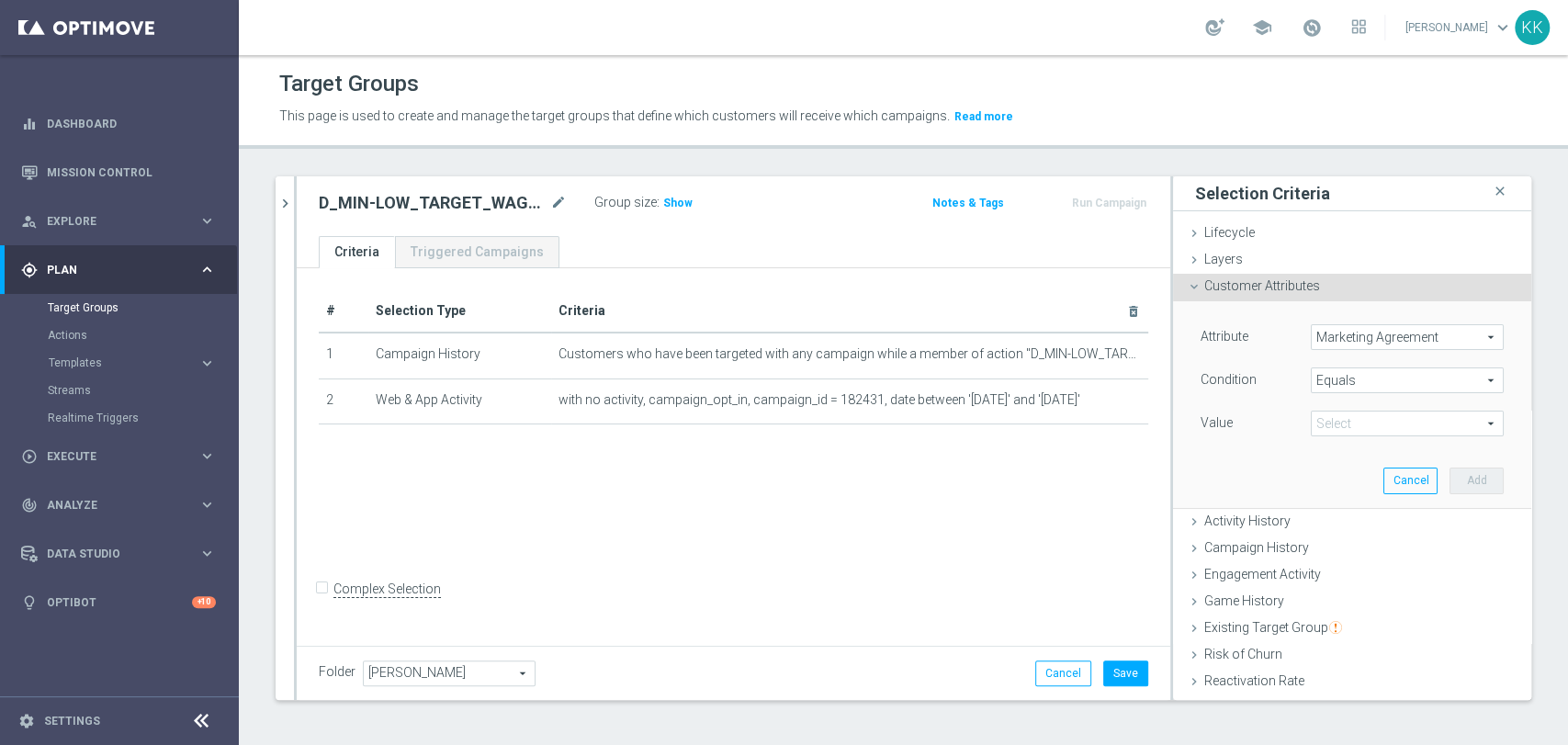
click at [1352, 429] on span at bounding box center [1407, 424] width 191 height 24
click at [1344, 497] on span "True" at bounding box center [1407, 499] width 175 height 15
type input "True"
click at [1449, 481] on button "Add" at bounding box center [1477, 481] width 54 height 26
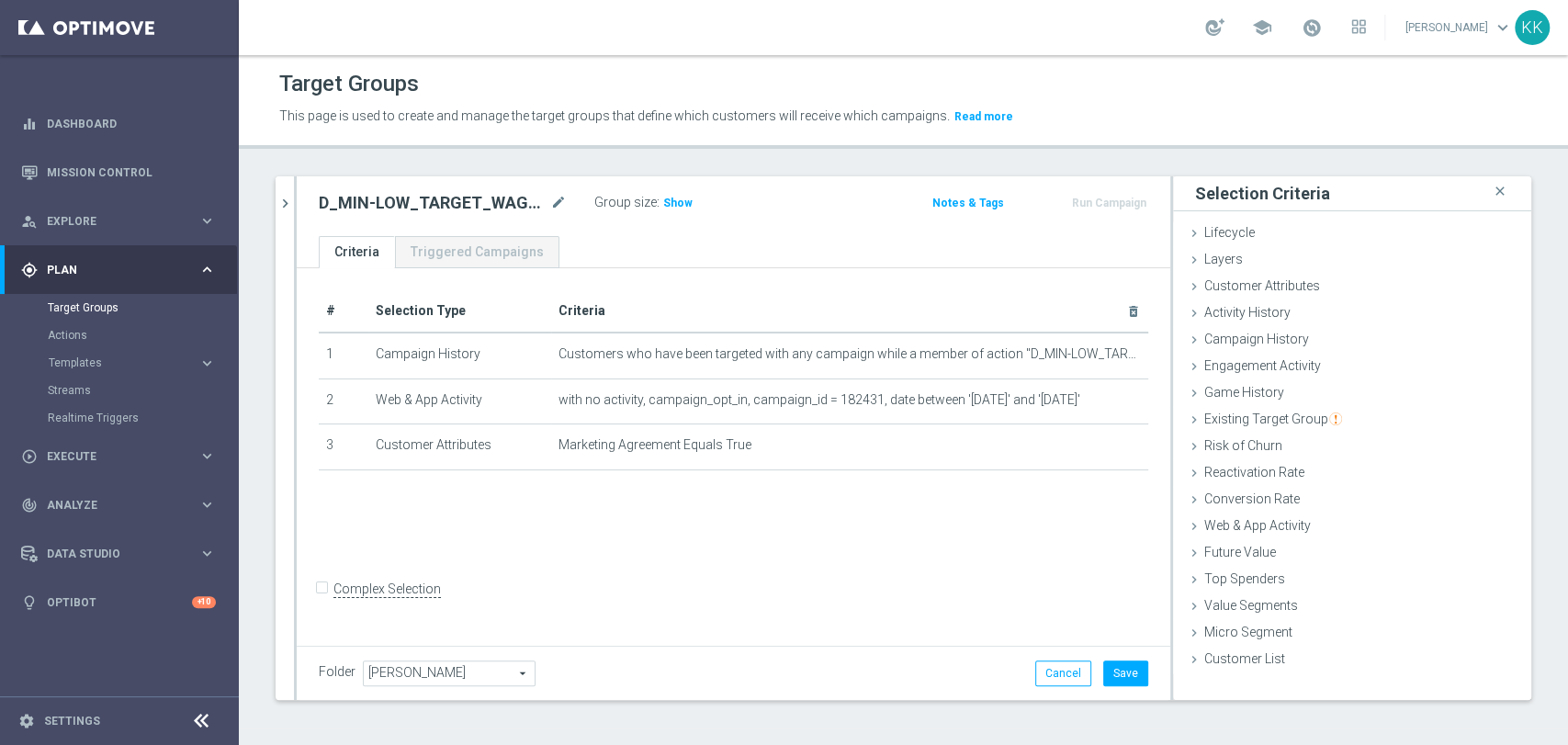
click at [1131, 682] on div "Folder Kasia K. Kasia K. arrow_drop_down search Cancel Save Saving..." at bounding box center [734, 673] width 874 height 54
click at [1127, 668] on button "Save" at bounding box center [1126, 674] width 45 height 26
click at [676, 203] on span "Show" at bounding box center [678, 204] width 29 height 13
click at [295, 200] on div at bounding box center [295, 438] width 3 height 524
click at [292, 200] on as-split "search more_vert Prioritize Customer Target Groups library_add create_new_folder" at bounding box center [903, 438] width 1255 height 524
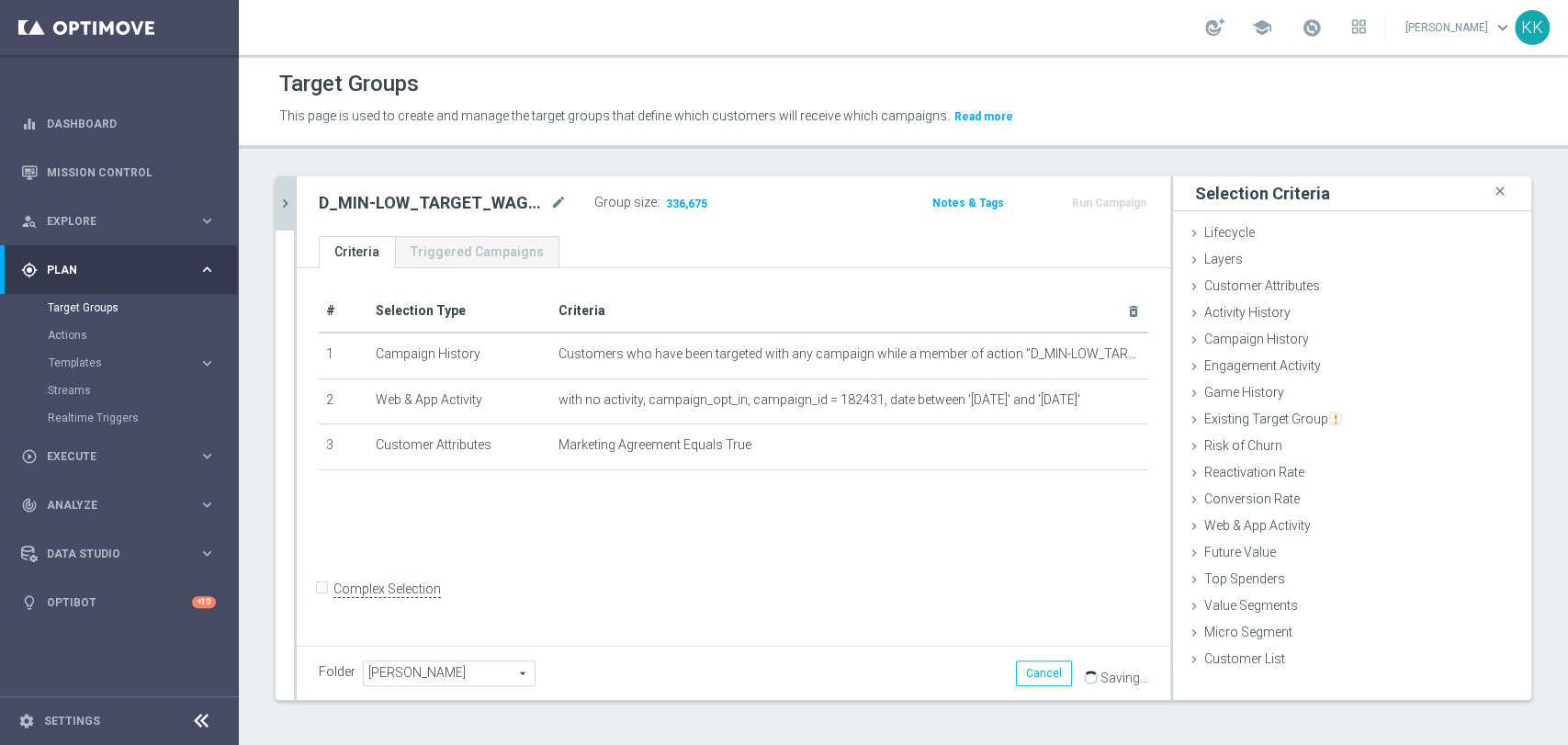
click at [292, 205] on icon "chevron_right" at bounding box center [285, 204] width 18 height 18
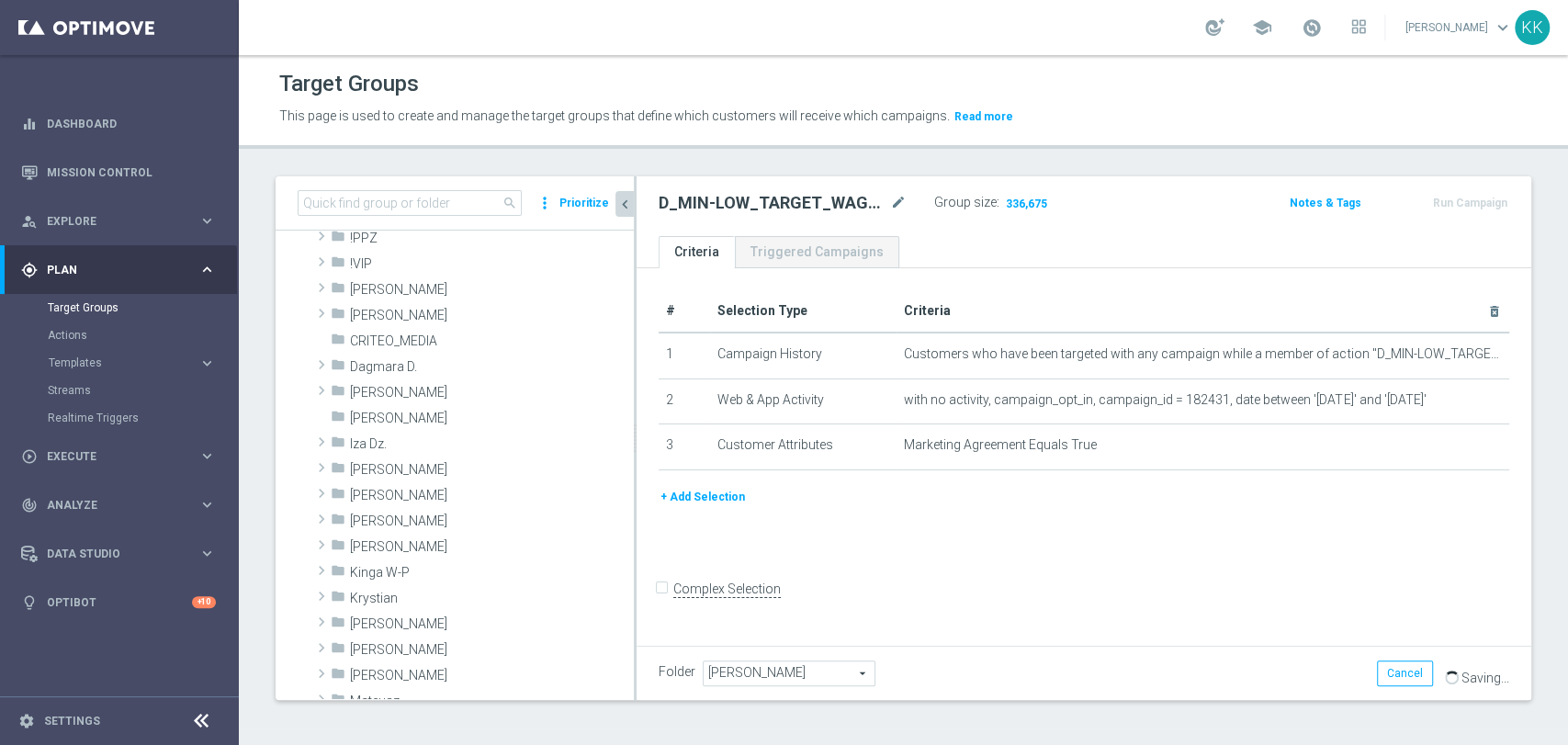
scroll to position [76, 0]
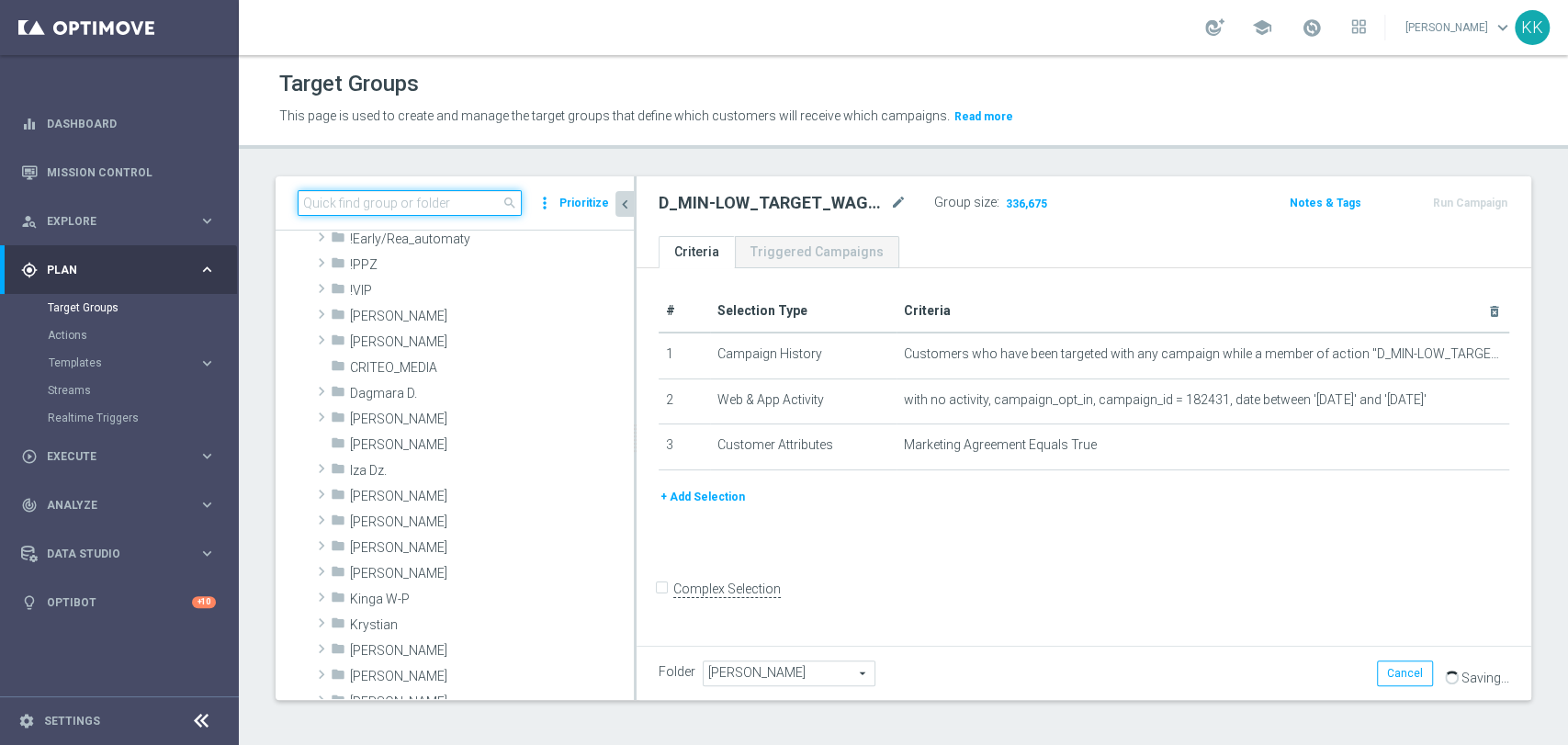
click at [406, 204] on input at bounding box center [410, 204] width 224 height 26
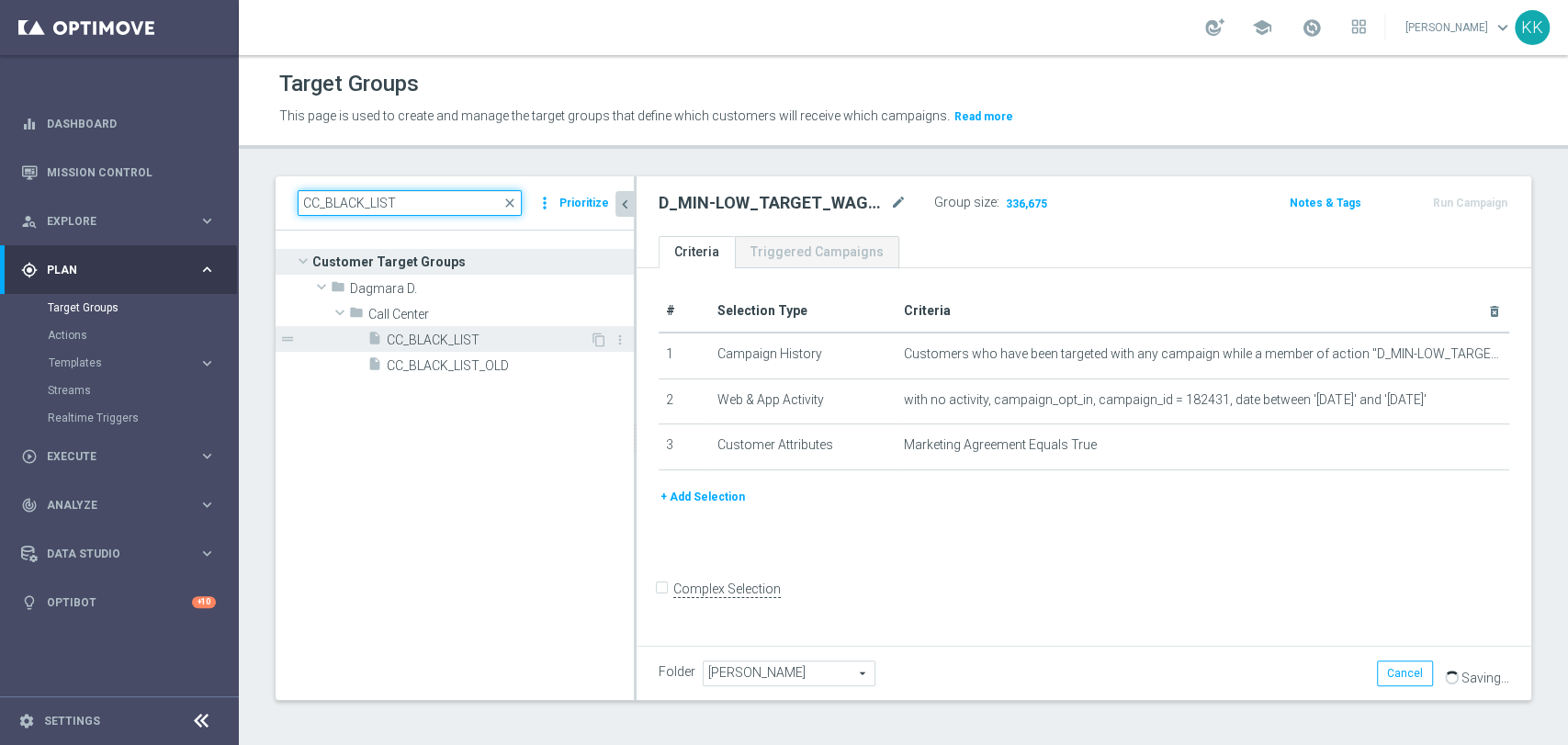
type input "CC_BLACK_LIST"
click at [447, 326] on div "insert_drive_file CC_BLACK_LIST" at bounding box center [479, 339] width 222 height 26
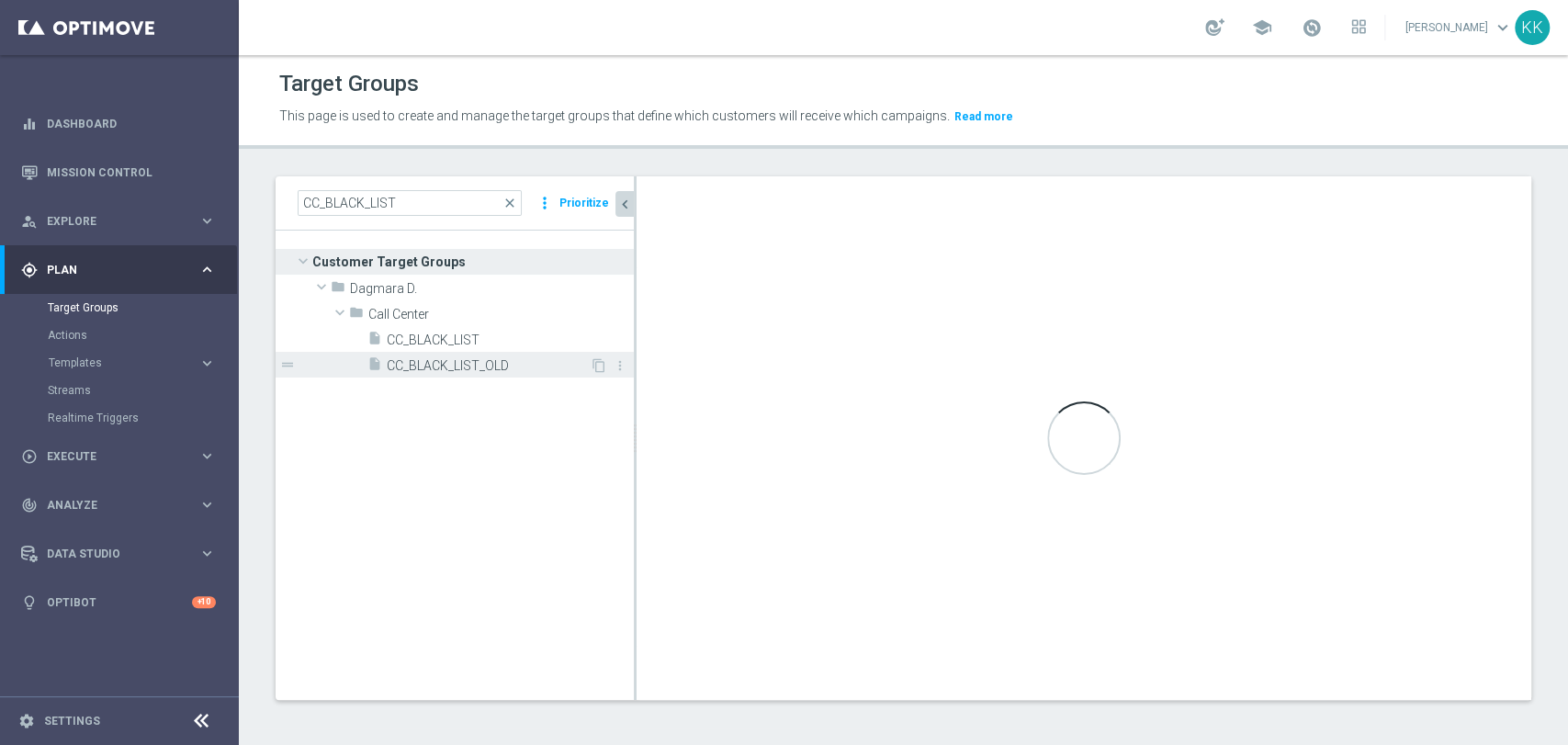
click at [470, 359] on span "CC_BLACK_LIST_OLD" at bounding box center [488, 366] width 203 height 16
click at [464, 332] on span "CC_BLACK_LIST" at bounding box center [488, 340] width 203 height 16
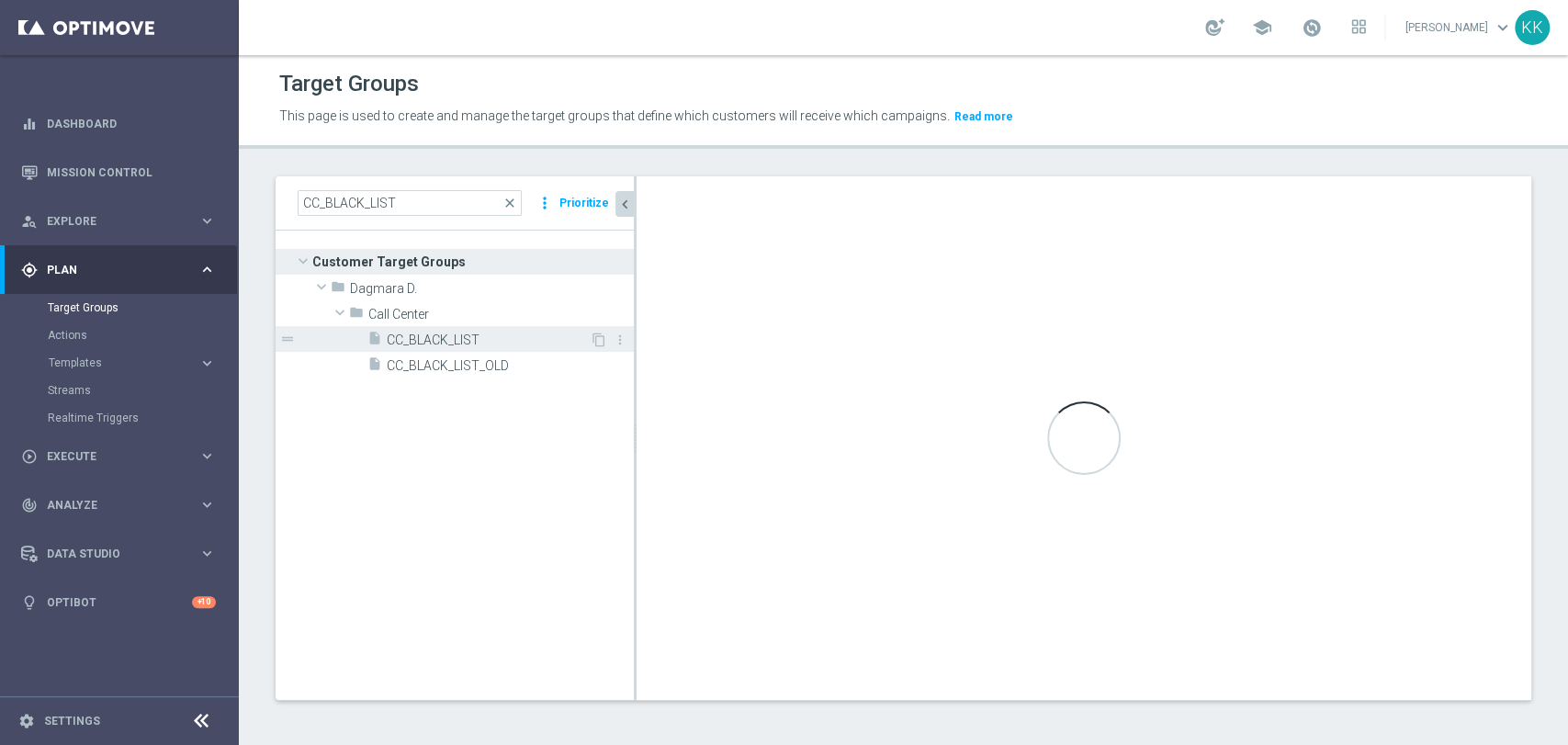
click at [420, 335] on span "CC_BLACK_LIST" at bounding box center [488, 340] width 203 height 16
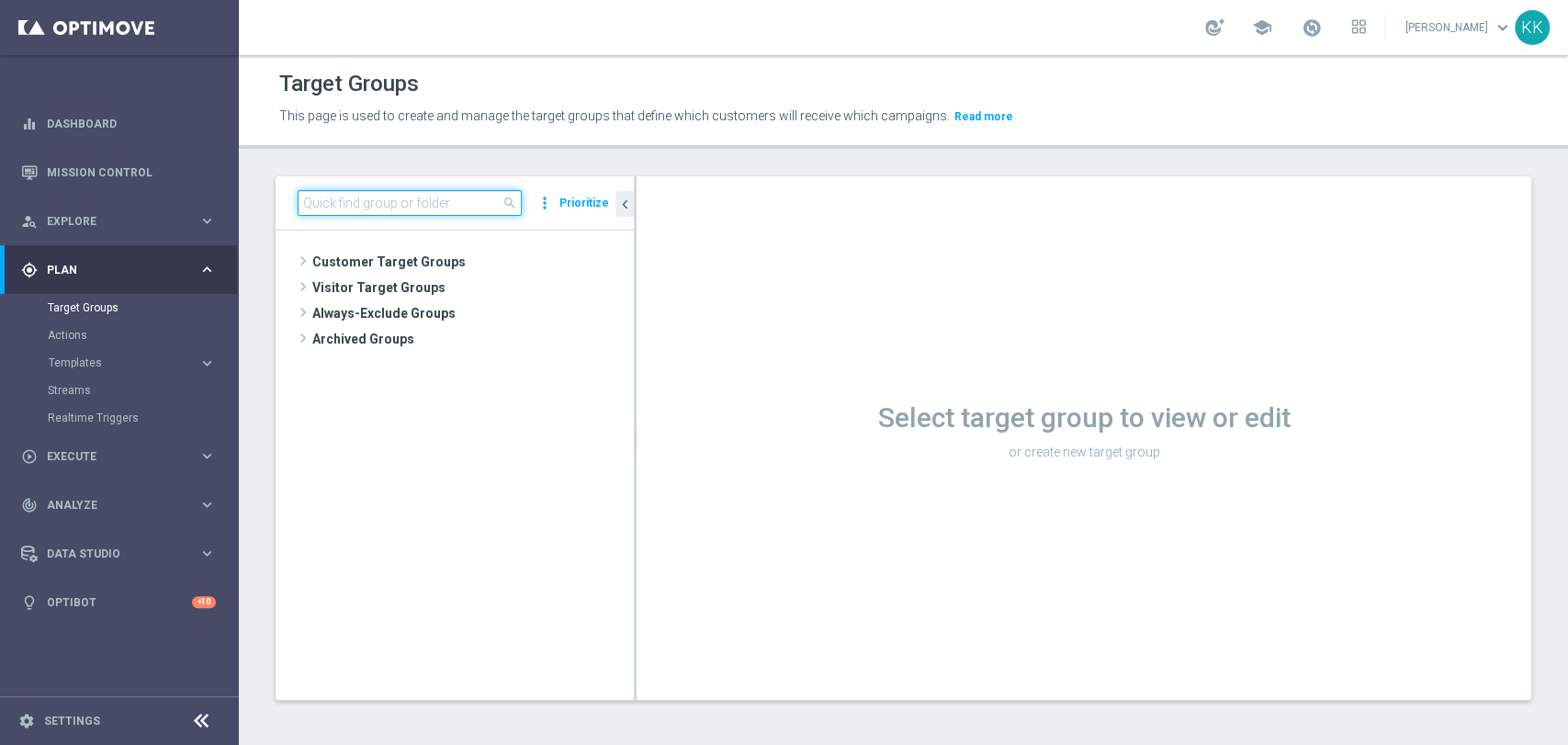
click at [393, 208] on input at bounding box center [410, 204] width 224 height 26
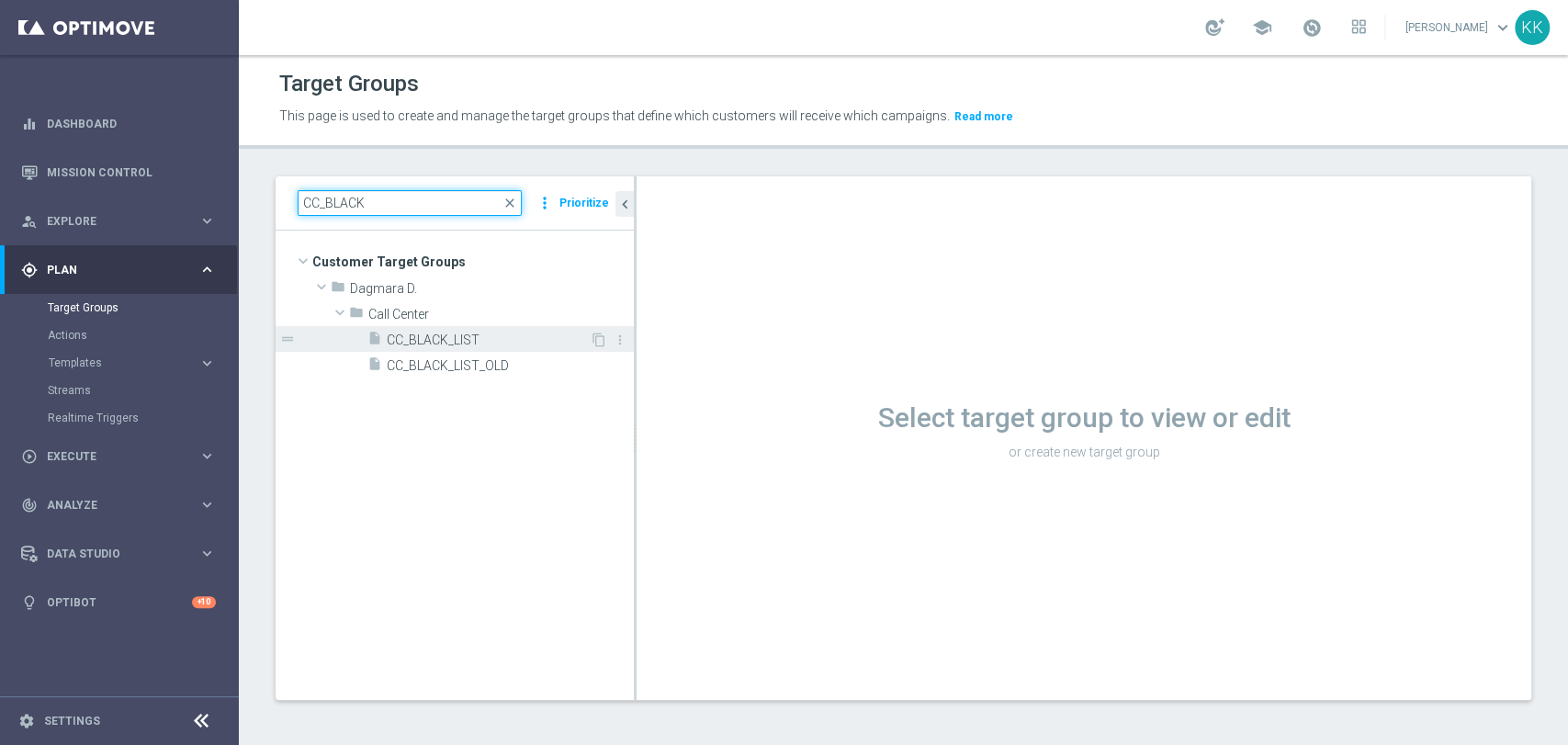
type input "CC_BLACK"
click at [456, 334] on span "CC_BLACK_LIST" at bounding box center [488, 340] width 203 height 16
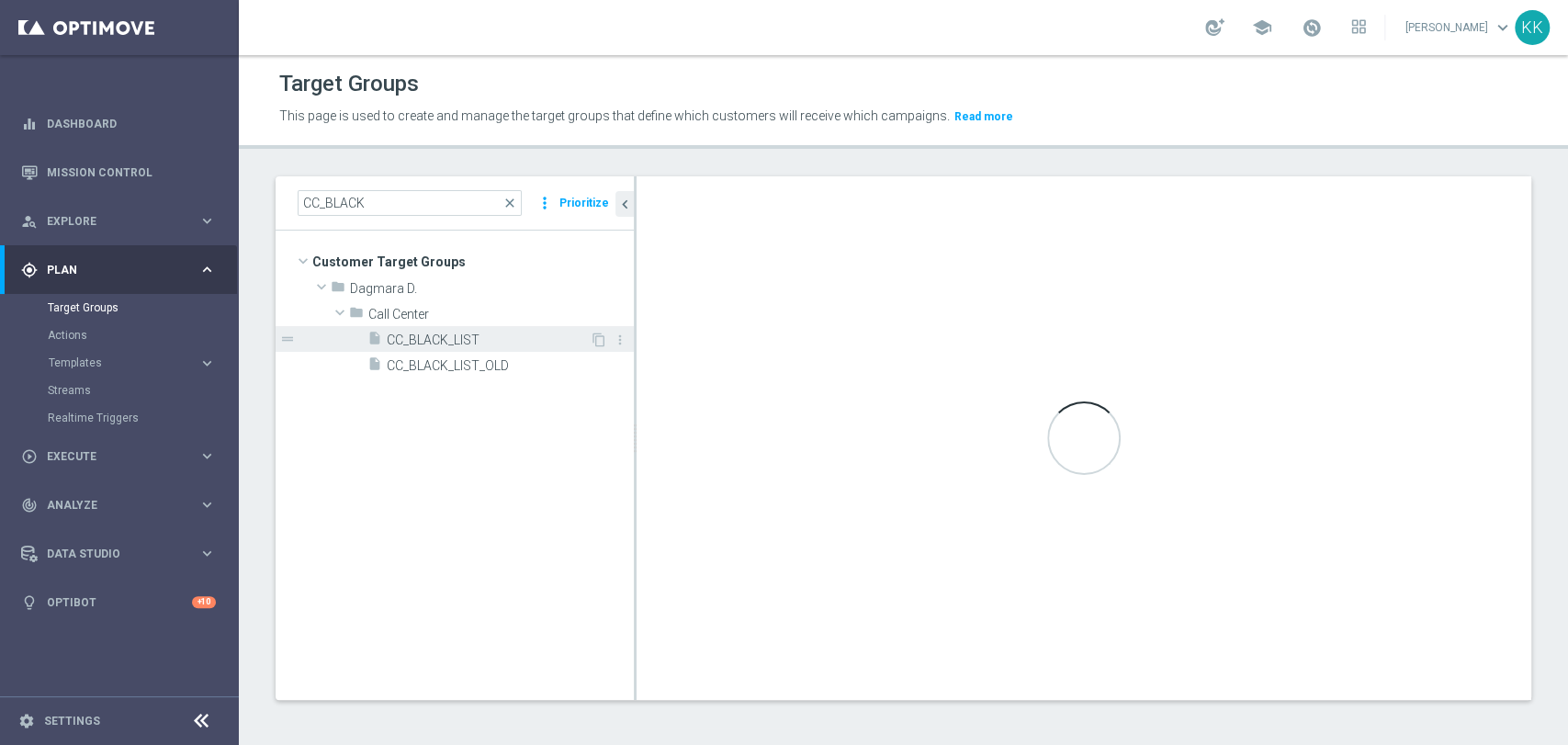
click at [455, 335] on span "CC_BLACK_LIST" at bounding box center [488, 340] width 203 height 16
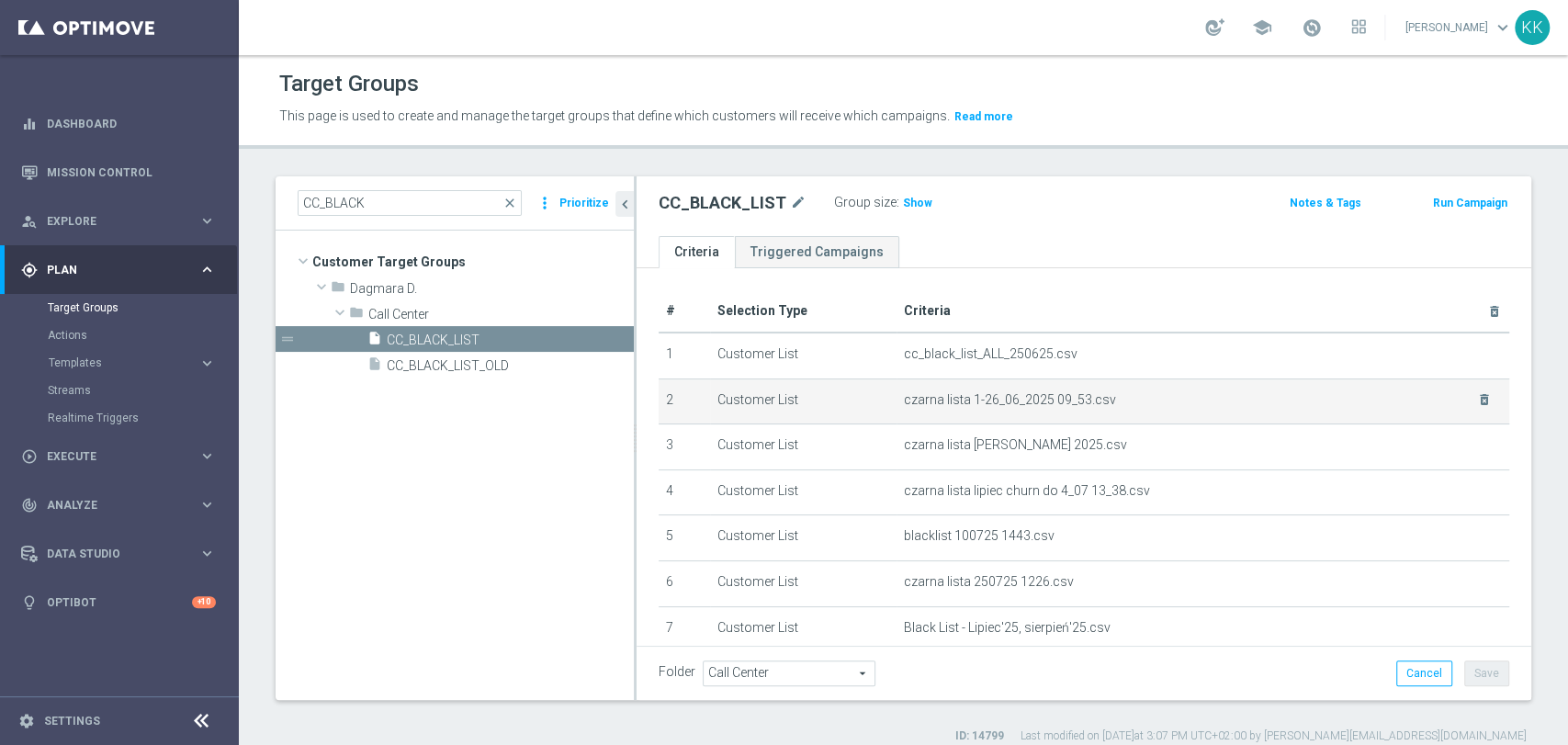
scroll to position [102, 0]
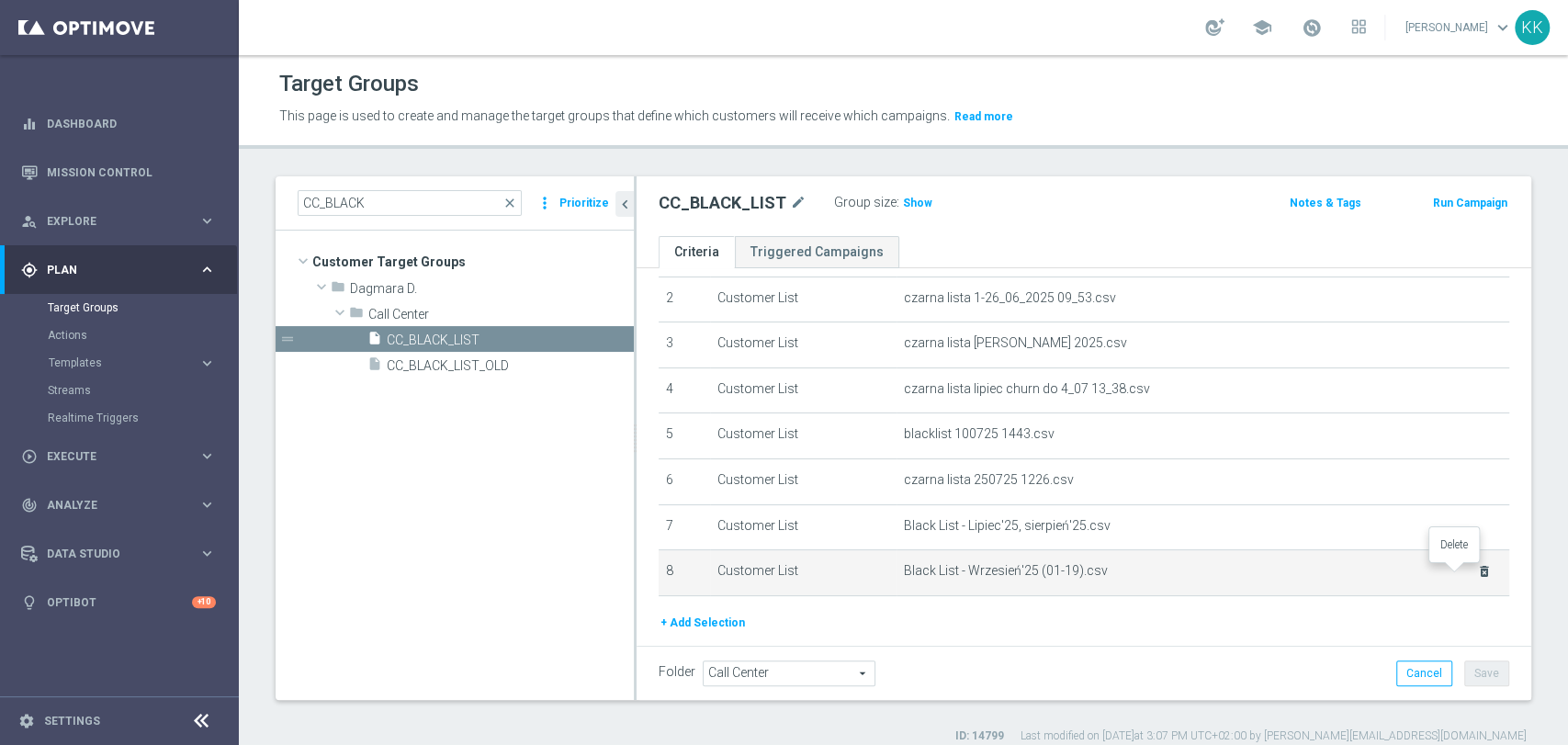
click at [1477, 570] on icon "delete_forever" at bounding box center [1485, 571] width 15 height 15
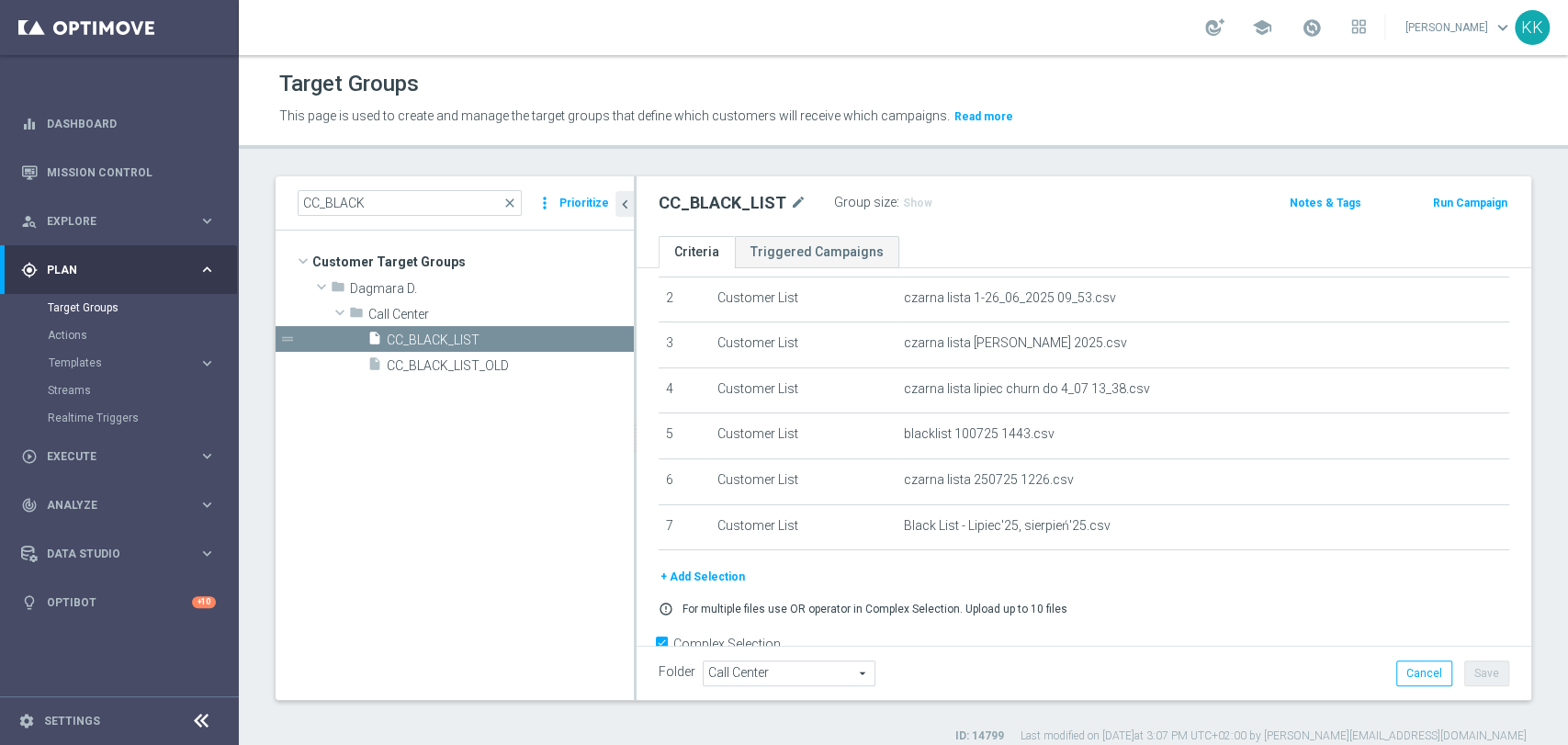
click at [721, 576] on button "+ Add Selection" at bounding box center [703, 577] width 88 height 21
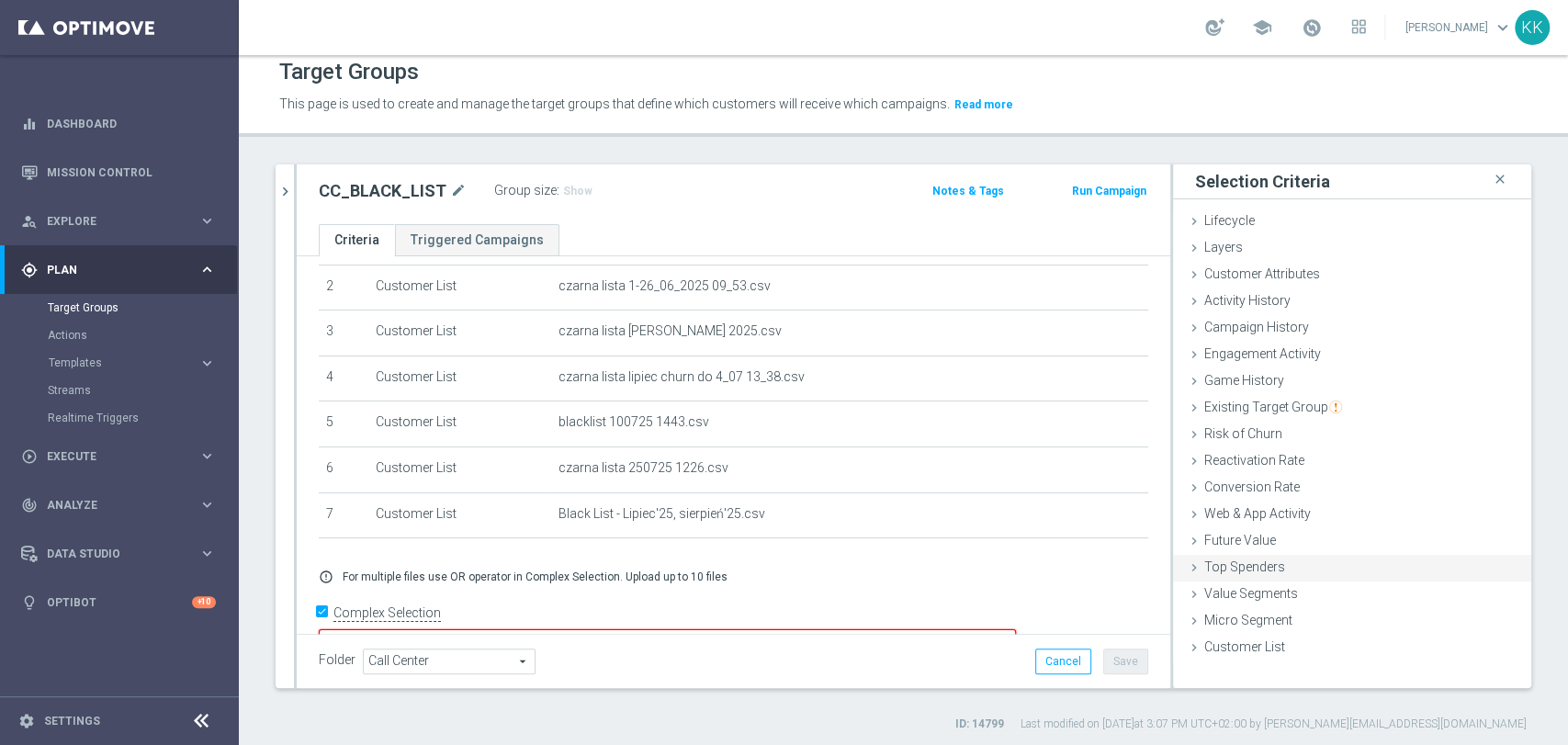
scroll to position [15, 0]
click at [1260, 637] on span "Customer List" at bounding box center [1244, 644] width 81 height 15
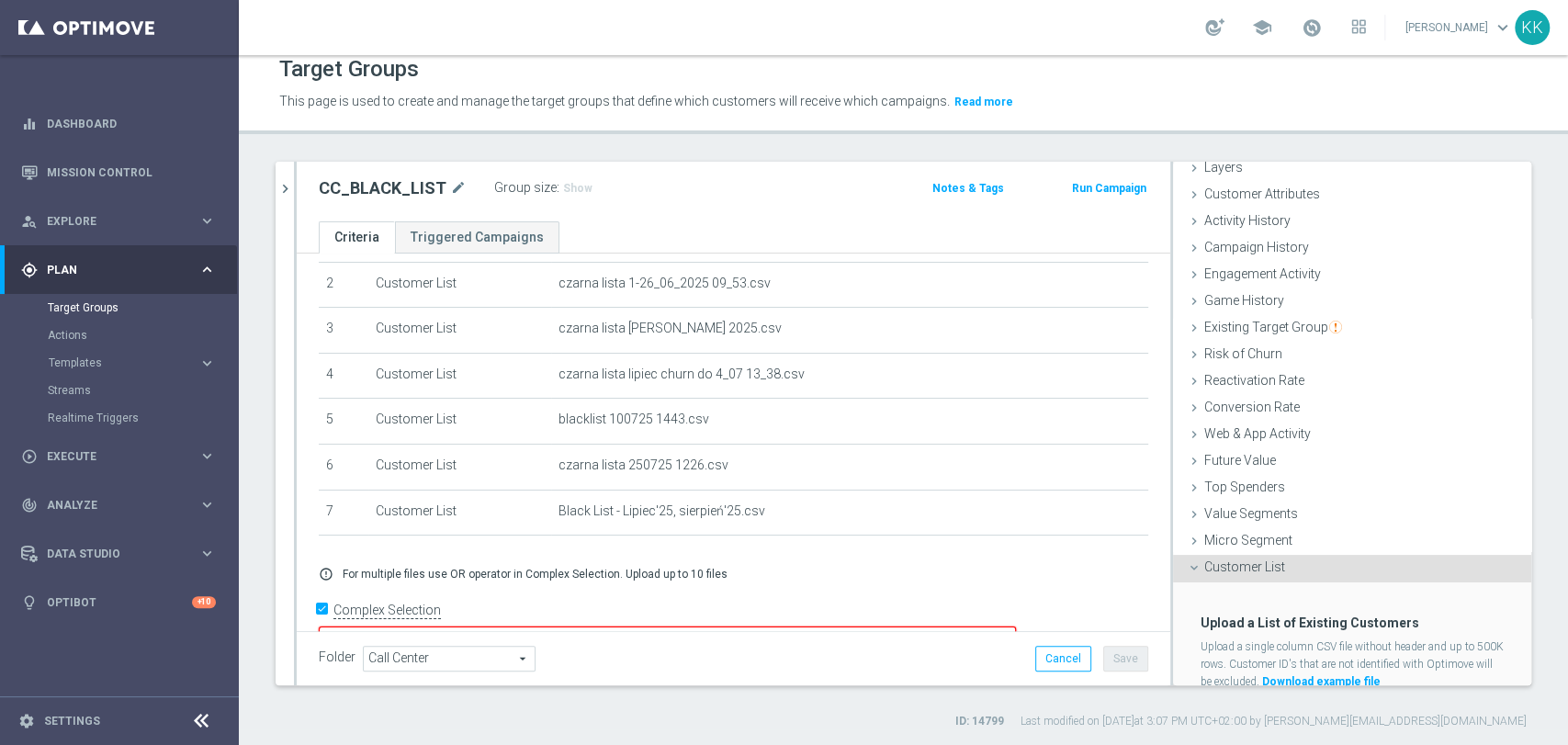
scroll to position [139, 0]
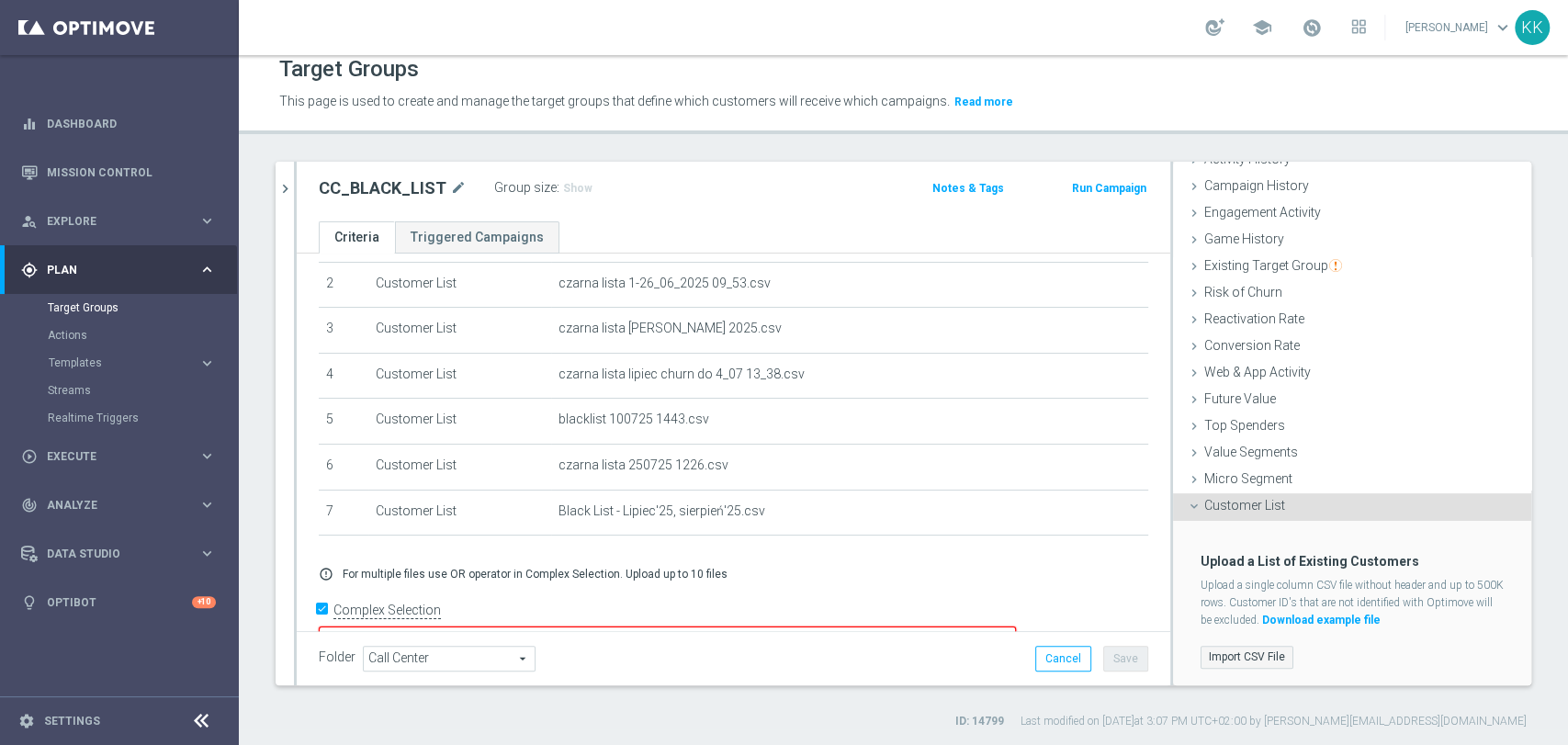
click at [1220, 655] on label "Import CSV File" at bounding box center [1246, 657] width 92 height 23
click at [0, 0] on input "Import CSV File" at bounding box center [0, 0] width 0 height 0
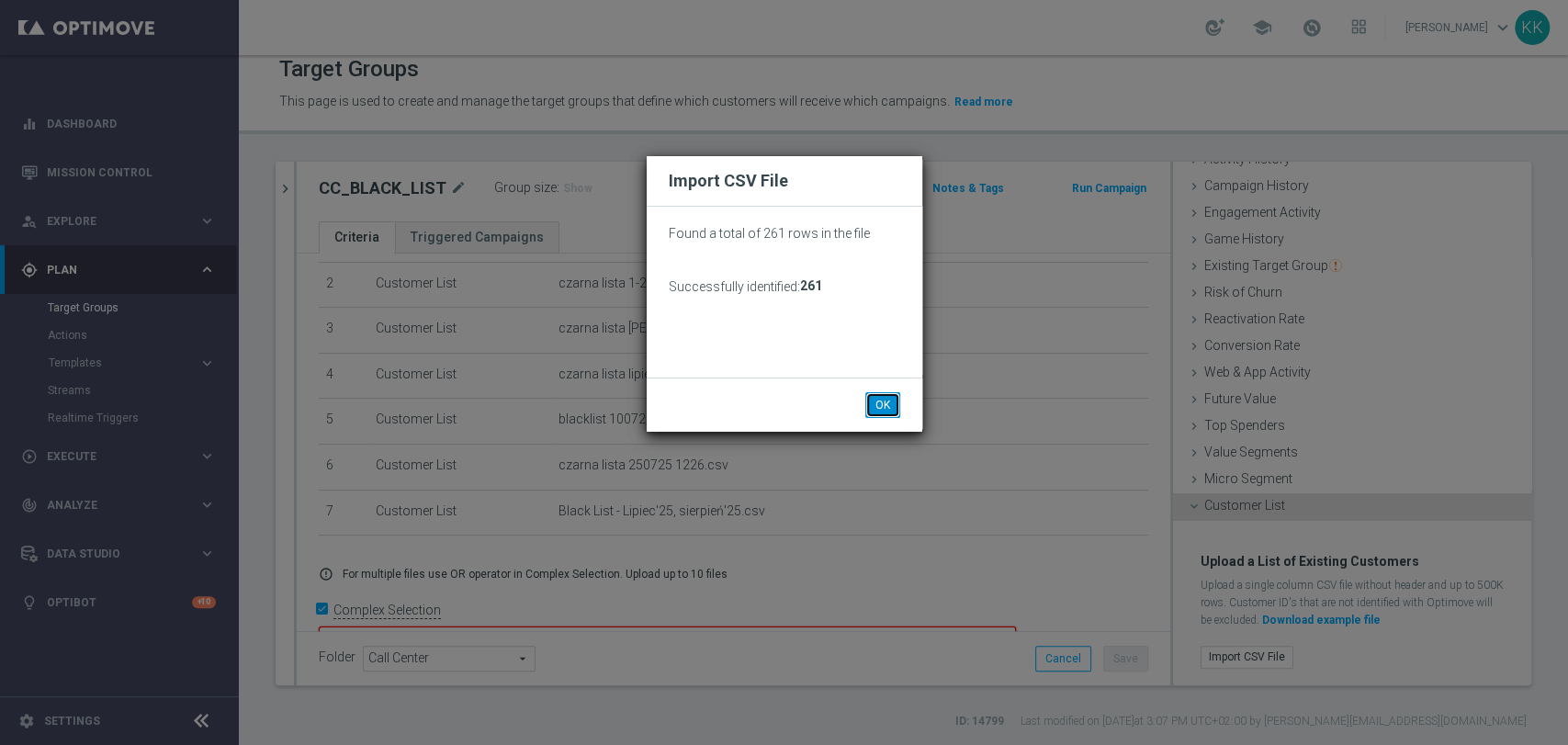
click at [875, 401] on button "OK" at bounding box center [882, 405] width 35 height 26
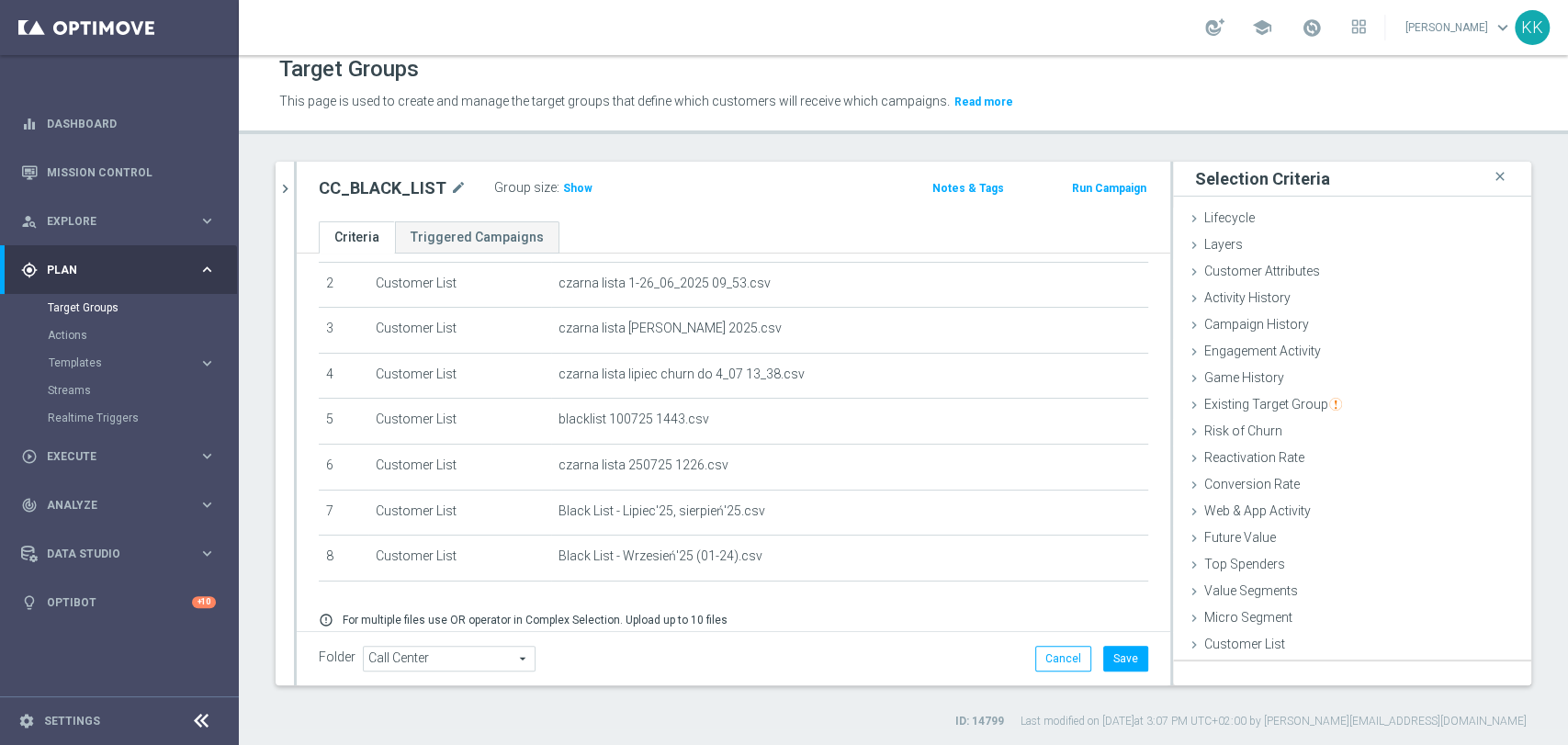
scroll to position [0, 0]
click at [1110, 647] on button "Save" at bounding box center [1126, 659] width 45 height 26
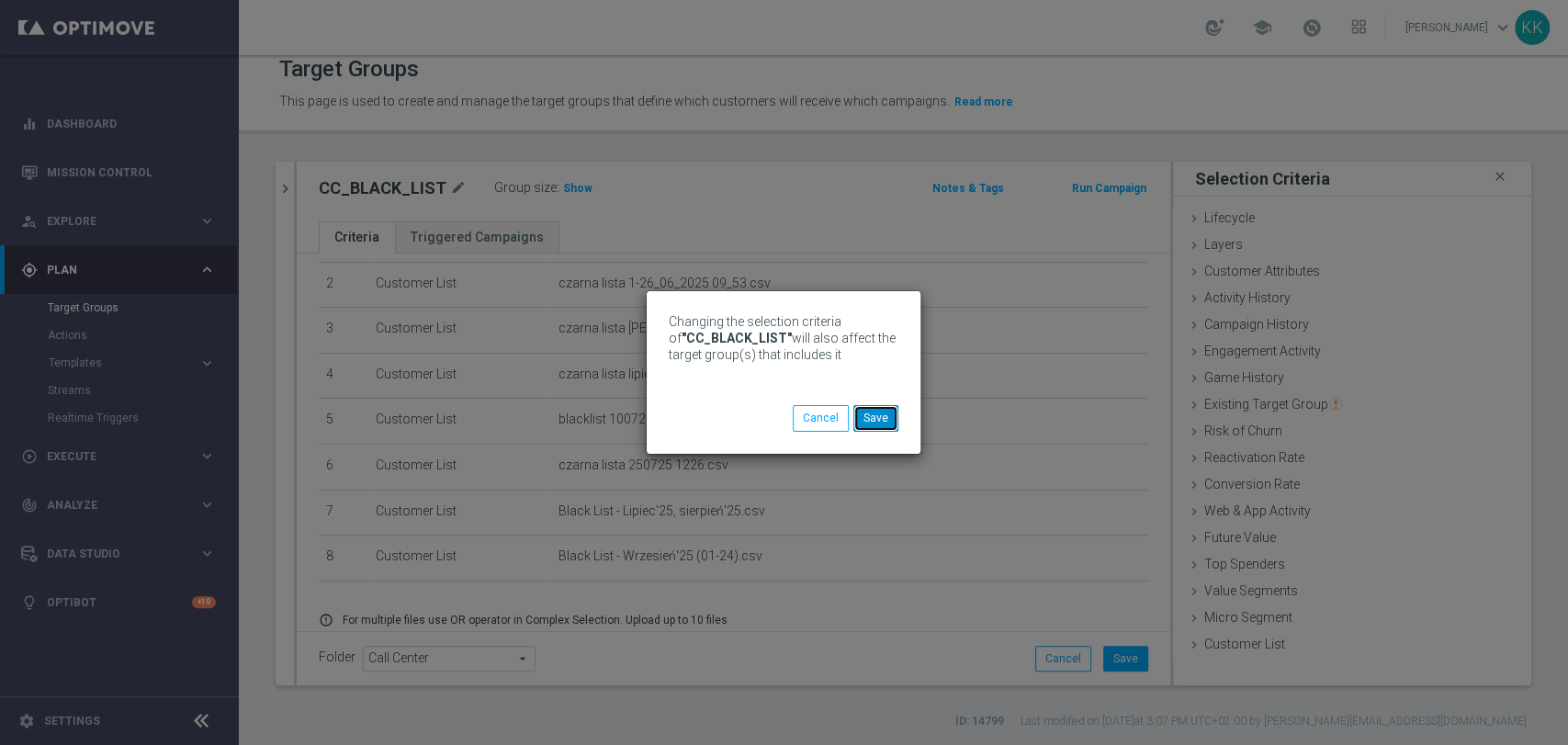
click at [885, 423] on button "Save" at bounding box center [875, 418] width 45 height 26
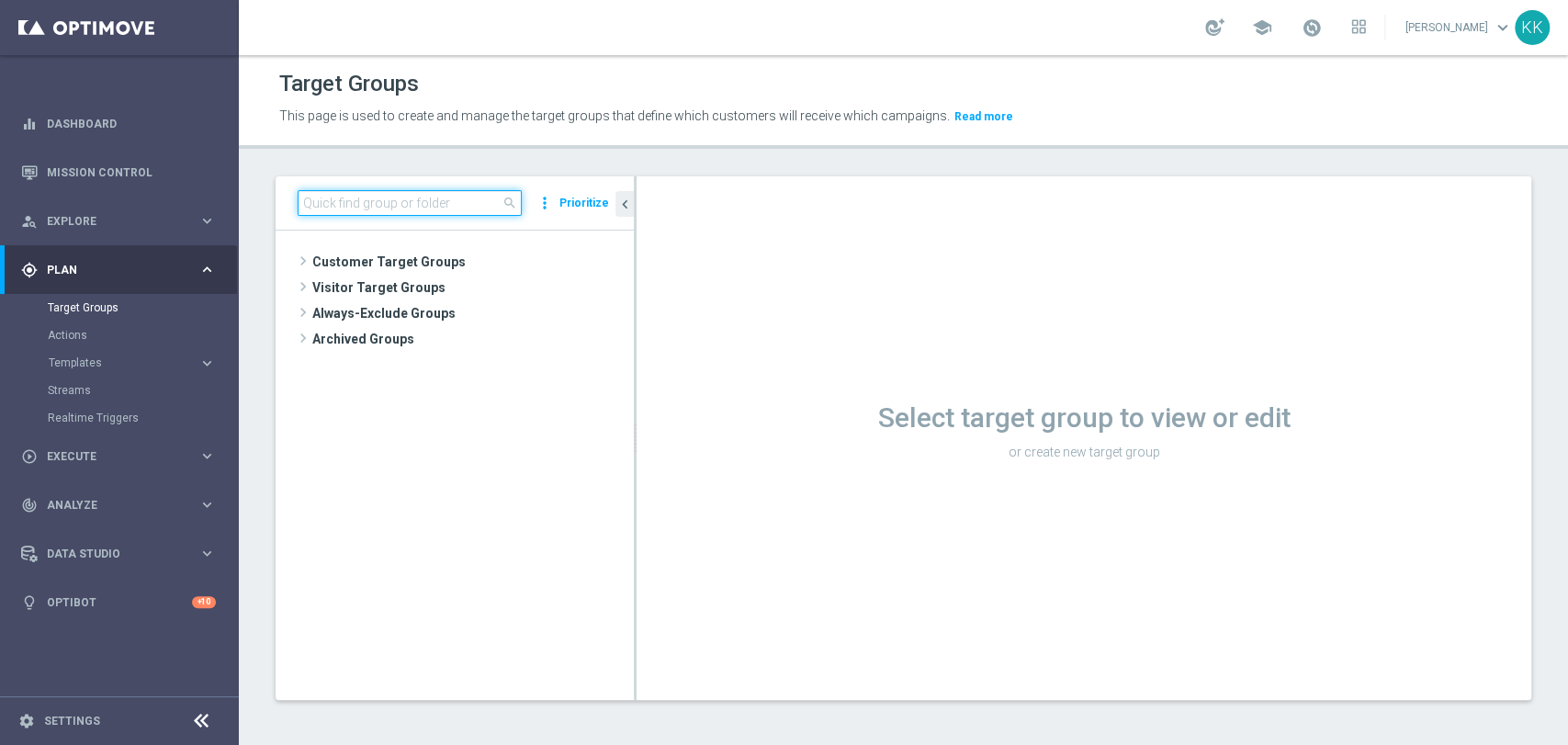
click at [430, 210] on input at bounding box center [410, 204] width 224 height 26
click at [430, 204] on input at bounding box center [410, 204] width 224 height 26
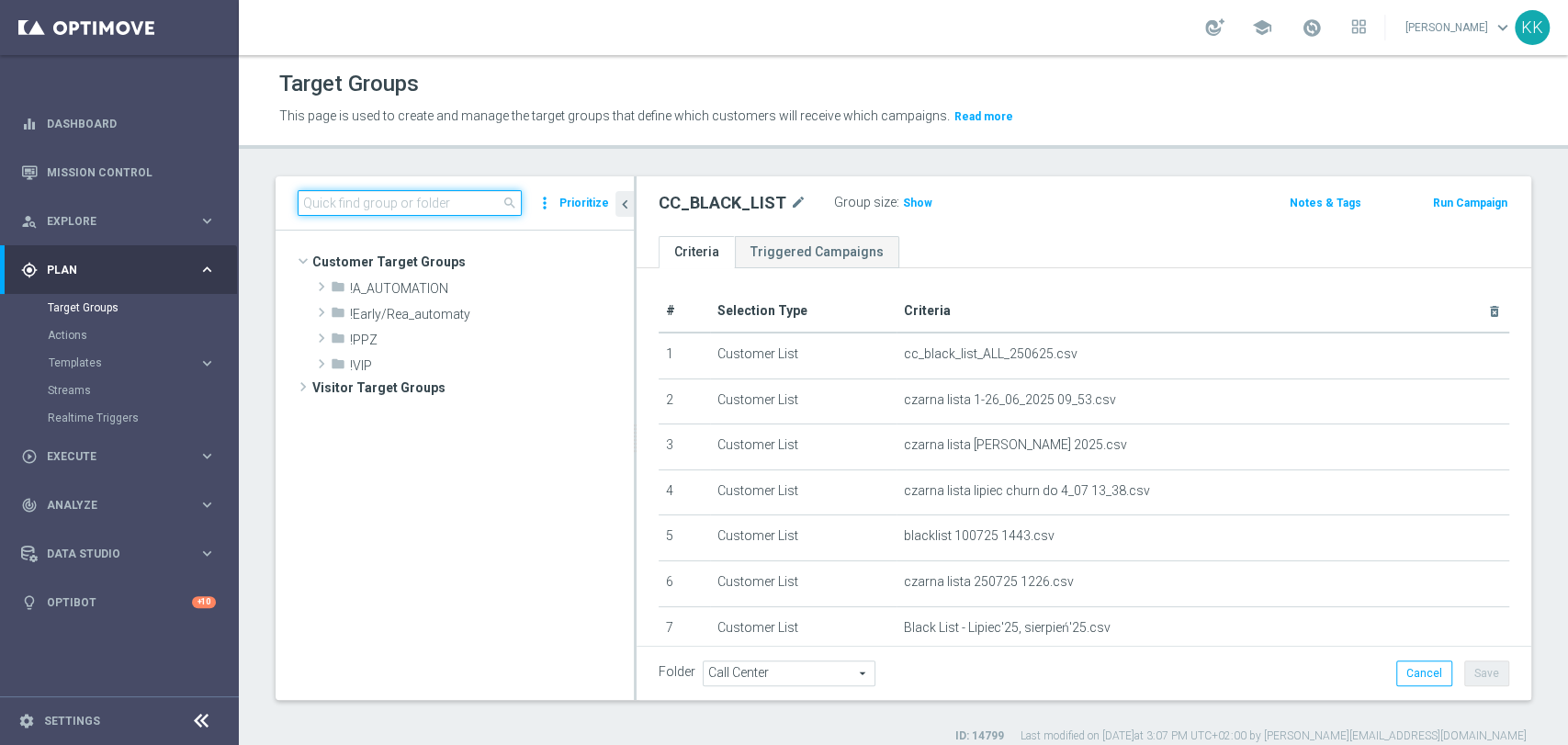
scroll to position [219, 0]
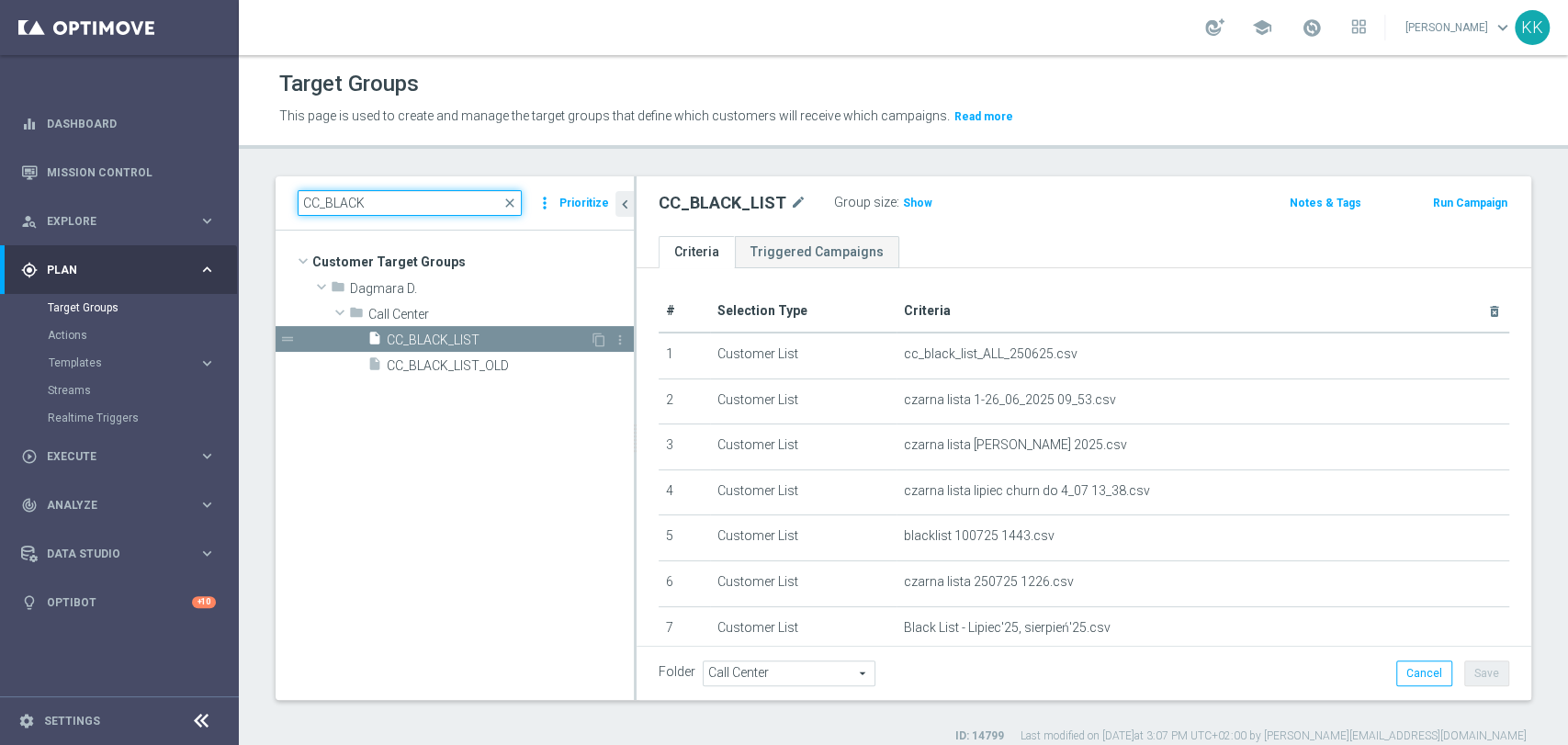
type input "CC_BLACK"
click at [468, 344] on span "CC_BLACK_LIST" at bounding box center [488, 340] width 203 height 16
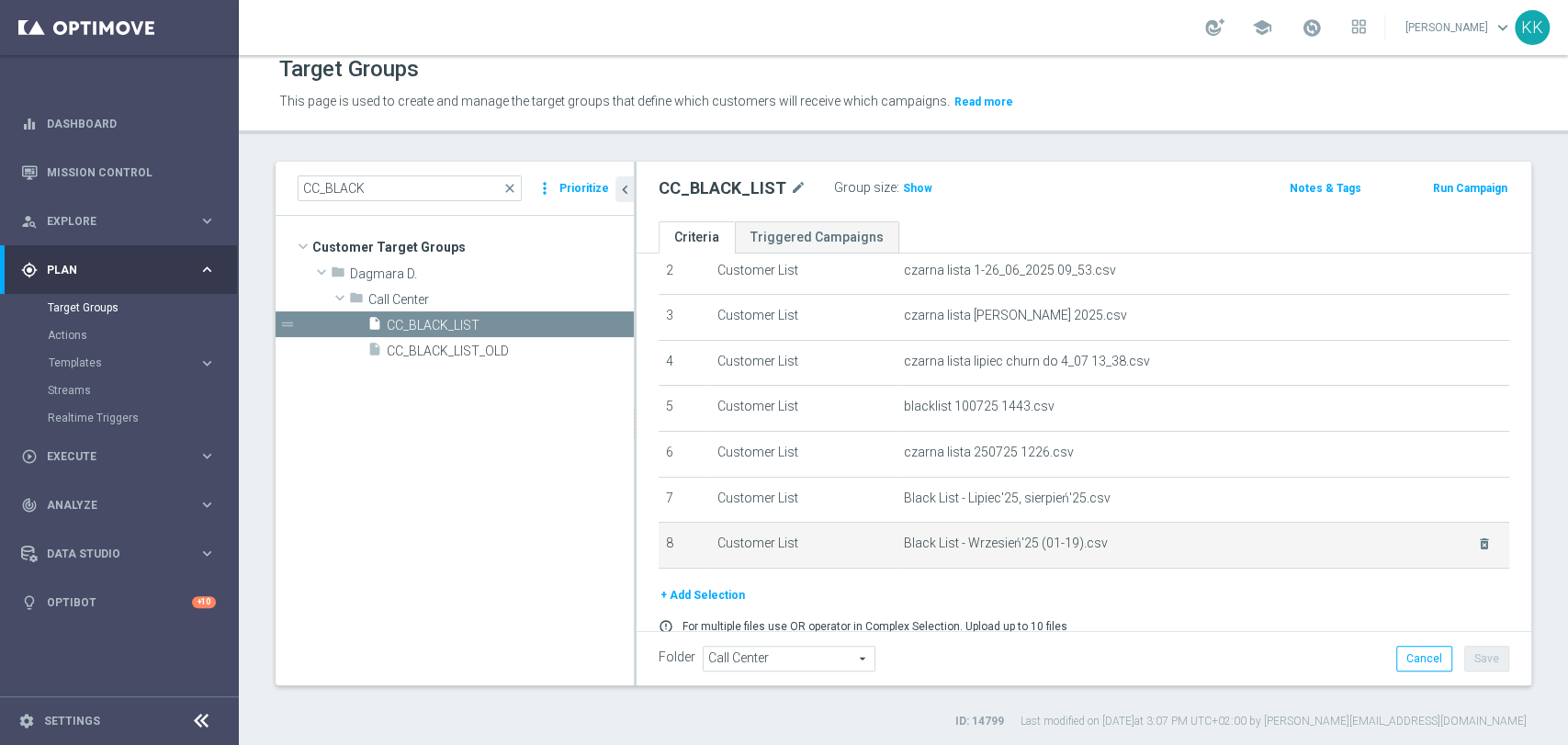
scroll to position [190, 0]
